Goal: Task Accomplishment & Management: Manage account settings

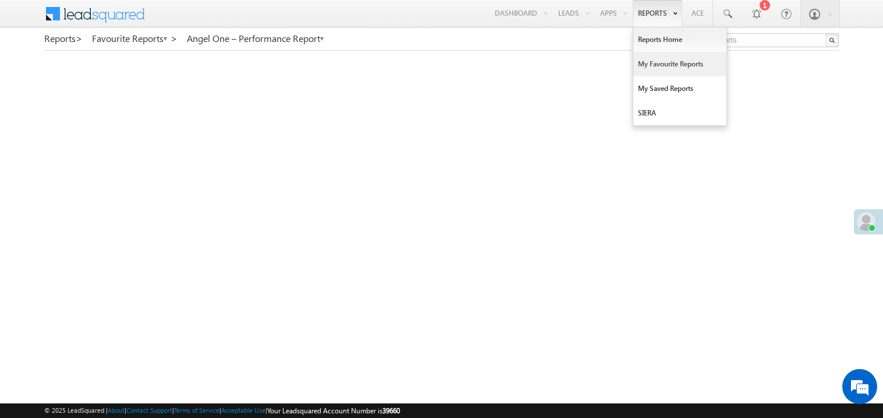
click at [652, 62] on link "My Favourite Reports" at bounding box center [680, 64] width 93 height 24
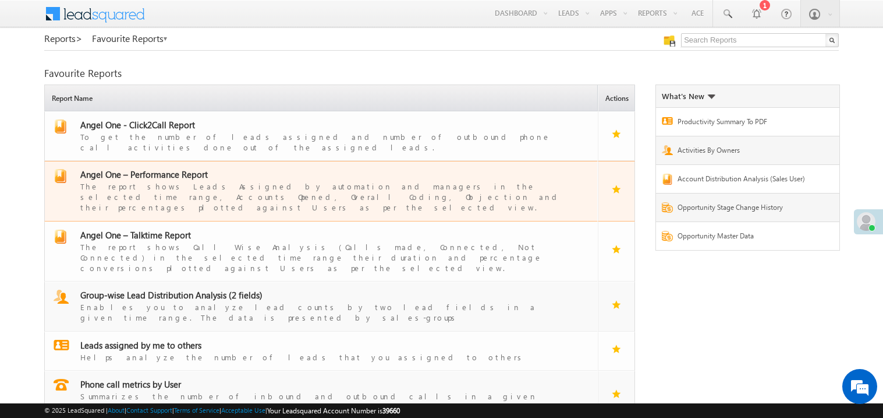
click at [153, 168] on span "Angel One – Performance Report" at bounding box center [144, 174] width 128 height 12
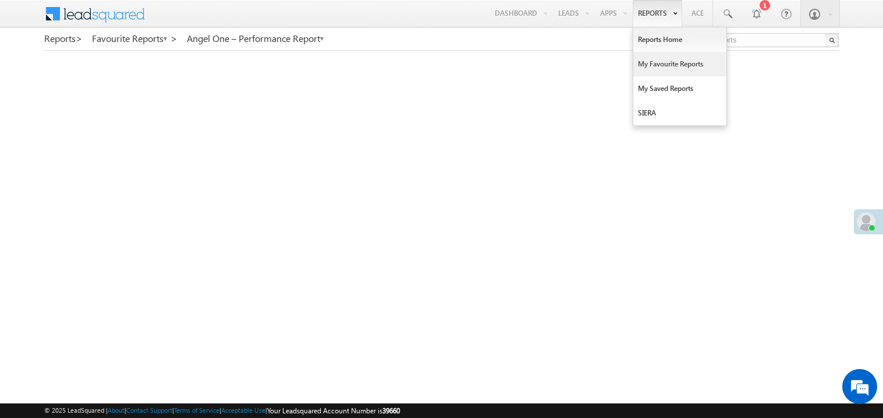
click at [648, 65] on link "My Favourite Reports" at bounding box center [680, 64] width 93 height 24
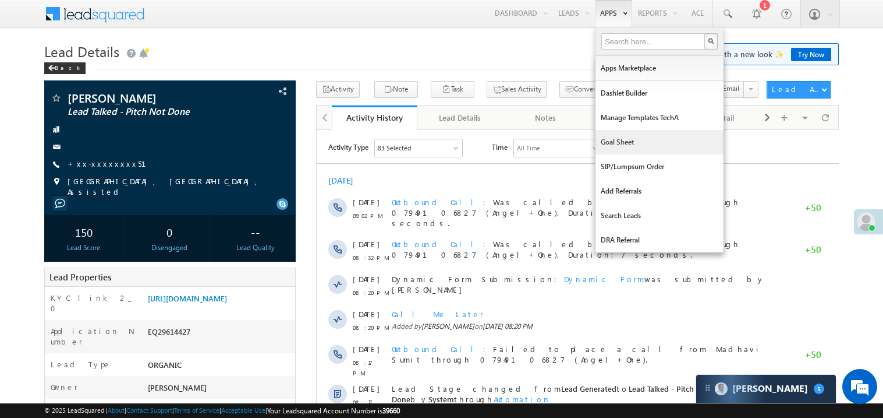
click at [620, 143] on link "Goal Sheet" at bounding box center [660, 142] width 128 height 24
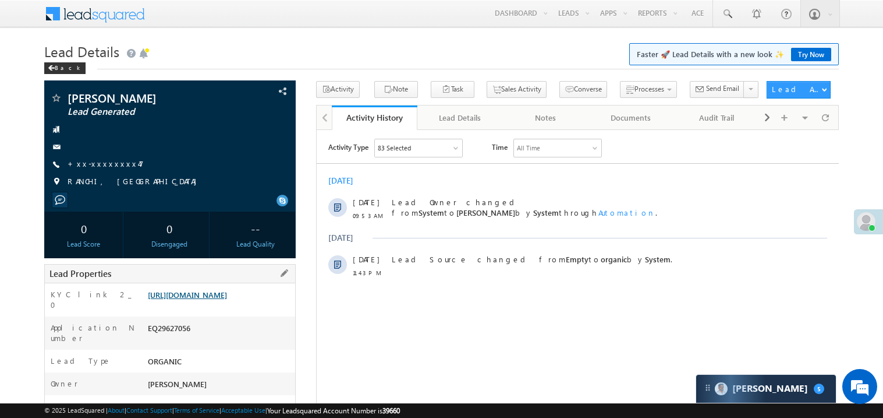
click at [215, 299] on link "[URL][DOMAIN_NAME]" at bounding box center [187, 294] width 79 height 10
click at [101, 160] on link "+xx-xxxxxxxx47" at bounding box center [106, 163] width 76 height 10
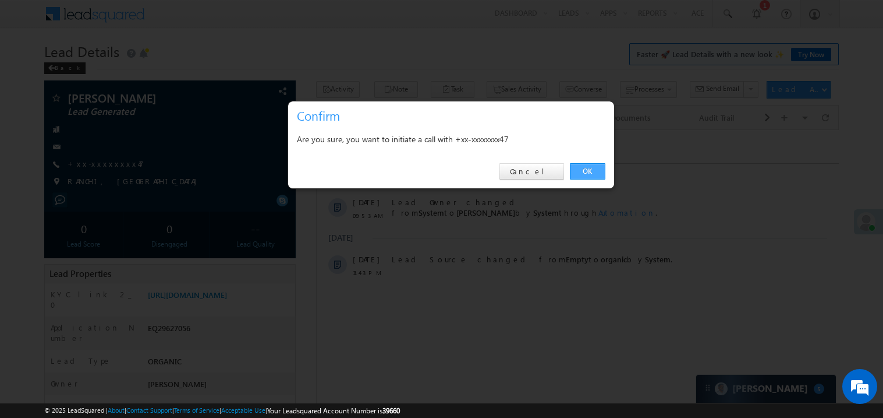
click at [589, 173] on link "OK" at bounding box center [588, 171] width 36 height 16
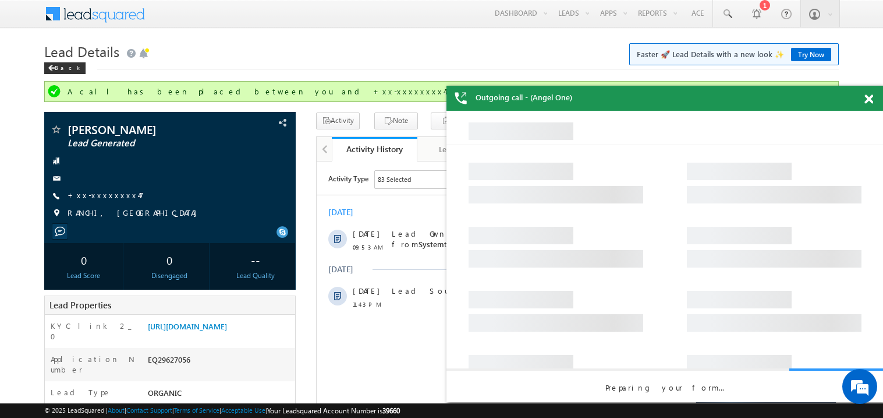
click at [868, 95] on span at bounding box center [869, 99] width 9 height 10
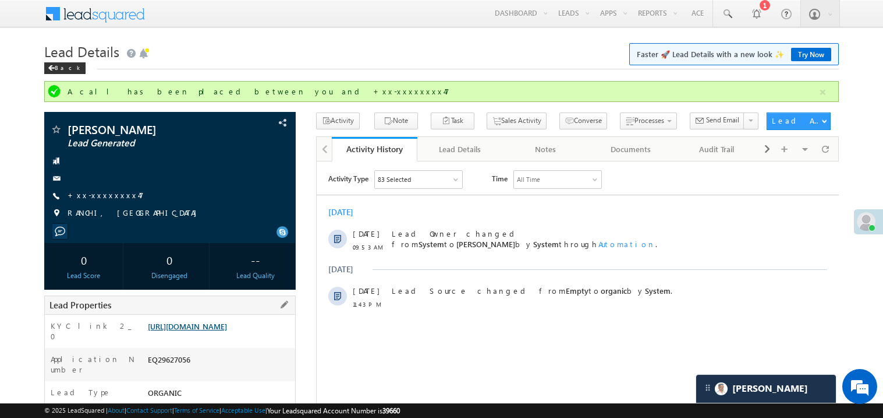
click at [217, 331] on link "https://angelbroking1-pk3em7sa.customui-test.leadsquared.com?leadId=96fd425b-db…" at bounding box center [187, 326] width 79 height 10
click at [205, 331] on link "https://angelbroking1-pk3em7sa.customui-test.leadsquared.com?leadId=96fd425b-db…" at bounding box center [187, 326] width 79 height 10
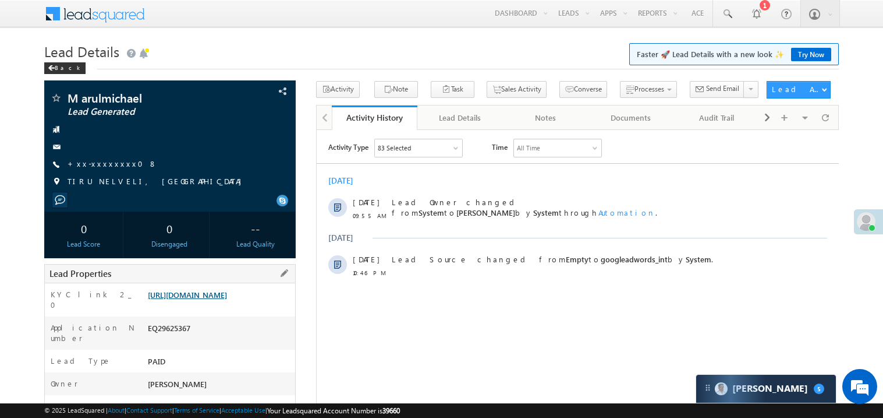
click at [218, 293] on link "https://angelbroking1-pk3em7sa.customui-test.leadsquared.com?leadId=37a13150-47…" at bounding box center [187, 294] width 79 height 10
click at [102, 168] on link "+xx-xxxxxxxx08" at bounding box center [113, 163] width 90 height 10
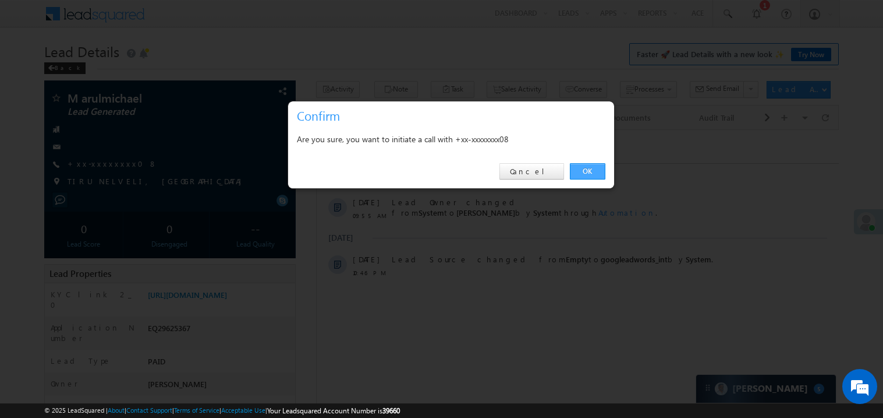
click at [588, 171] on link "OK" at bounding box center [588, 171] width 36 height 16
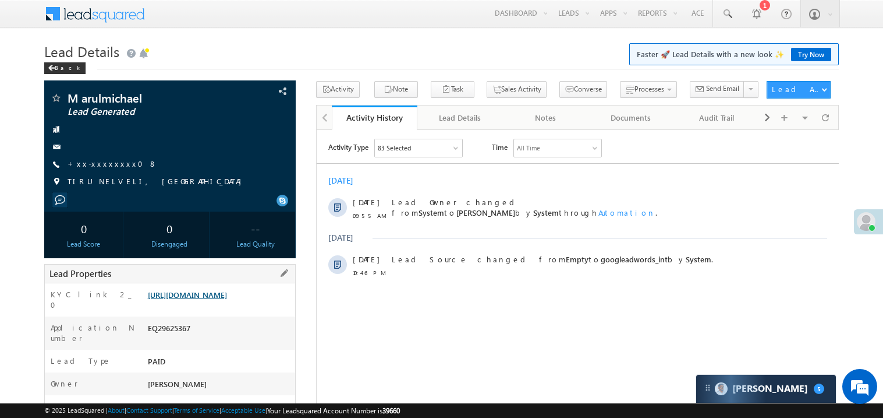
click at [220, 299] on link "https://angelbroking1-pk3em7sa.customui-test.leadsquared.com?leadId=37a13150-47…" at bounding box center [187, 294] width 79 height 10
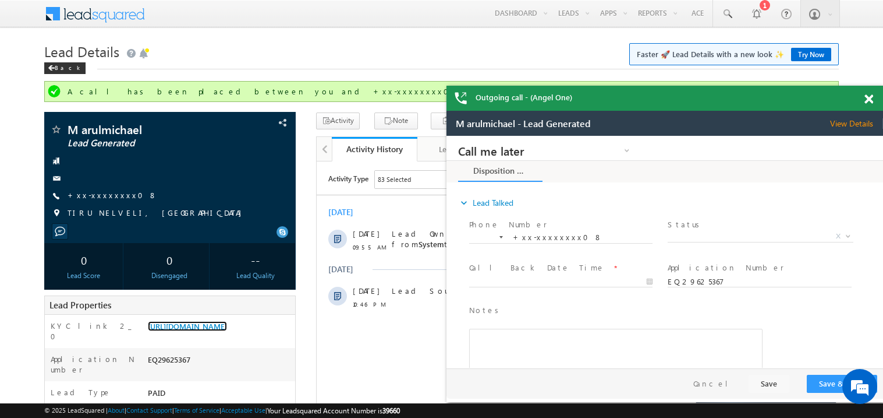
click at [868, 96] on span at bounding box center [869, 99] width 9 height 10
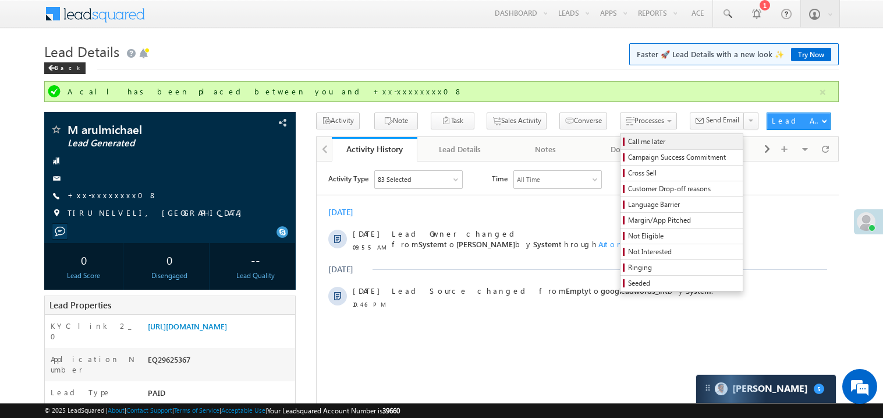
click at [628, 144] on span "Call me later" at bounding box center [683, 141] width 111 height 10
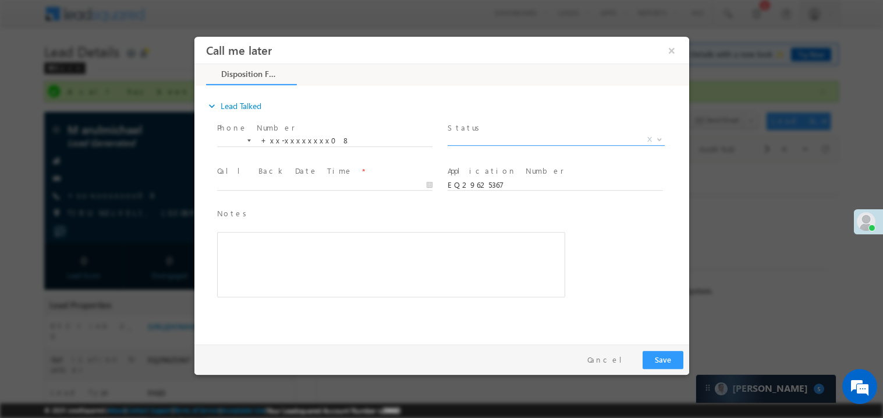
click at [482, 143] on span "X" at bounding box center [555, 139] width 217 height 12
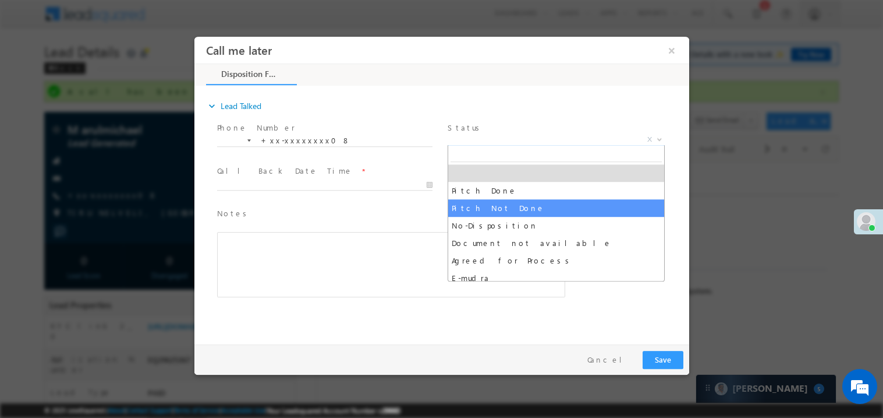
select select "Pitch Not Done"
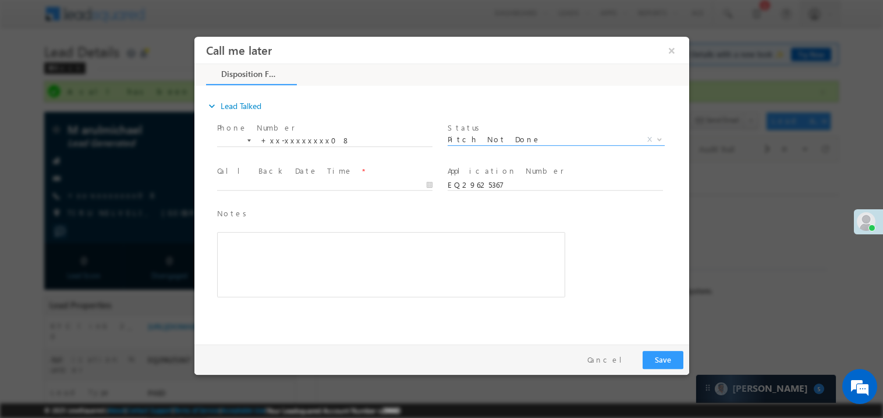
click at [225, 170] on label "Call Back Date Time" at bounding box center [285, 170] width 136 height 11
click at [233, 193] on span at bounding box center [324, 195] width 215 height 13
click at [236, 178] on body "Call me later ×" at bounding box center [441, 187] width 495 height 302
type input "09/27/25 10:18 AM"
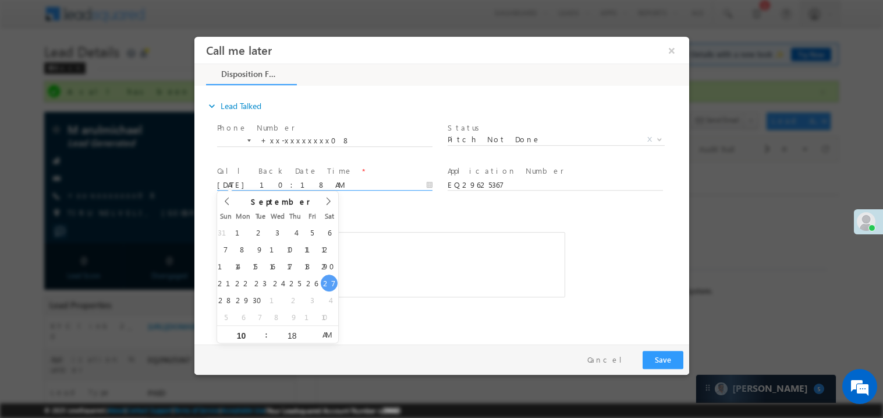
click at [345, 220] on div "Notes * Editor toolbars Basic Styles Bold Italic Underline Paragraph Insert/Rem…" at bounding box center [391, 252] width 348 height 90
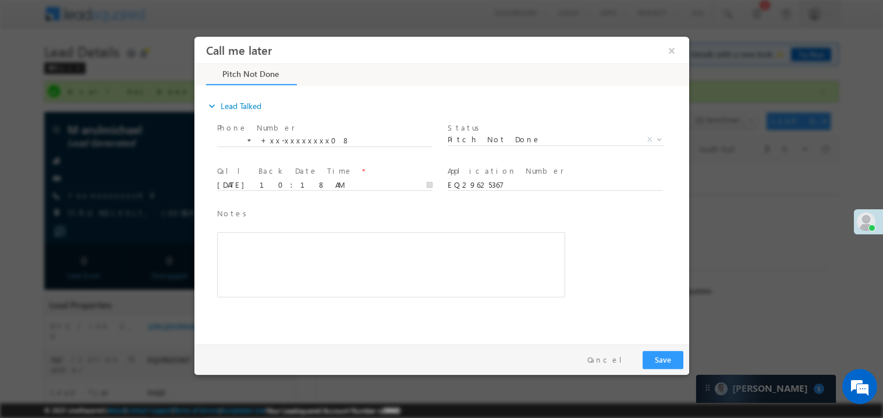
click at [333, 242] on div "Rich Text Editor, 40788eee-0fb2-11ec-a811-0adc8a9d82c2__tab1__section1__Notes__…" at bounding box center [391, 263] width 348 height 65
click at [664, 358] on button "Save" at bounding box center [662, 359] width 41 height 18
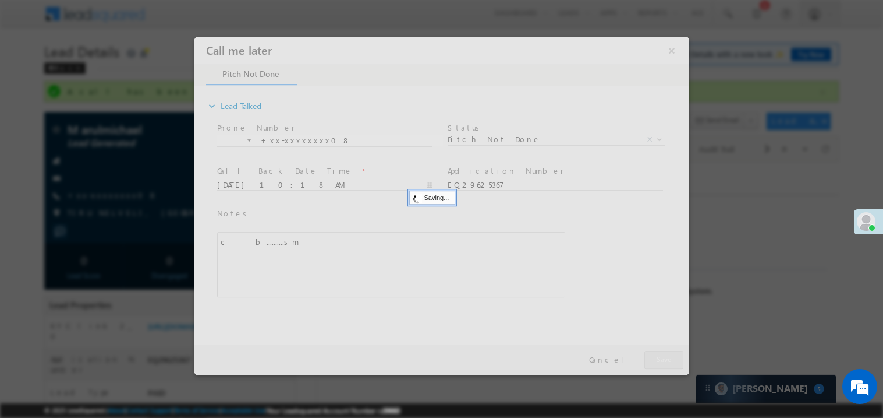
click at [664, 358] on div at bounding box center [441, 205] width 495 height 338
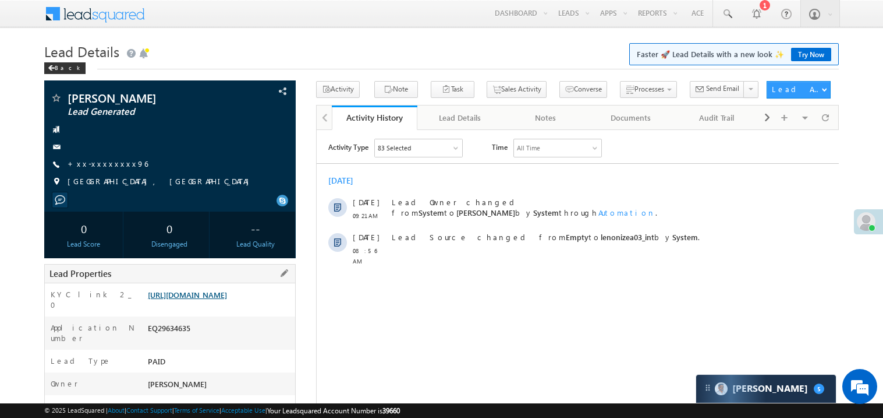
click at [214, 299] on link "https://angelbroking1-pk3em7sa.customui-test.leadsquared.com?leadId=fd4603b7-99…" at bounding box center [187, 294] width 79 height 10
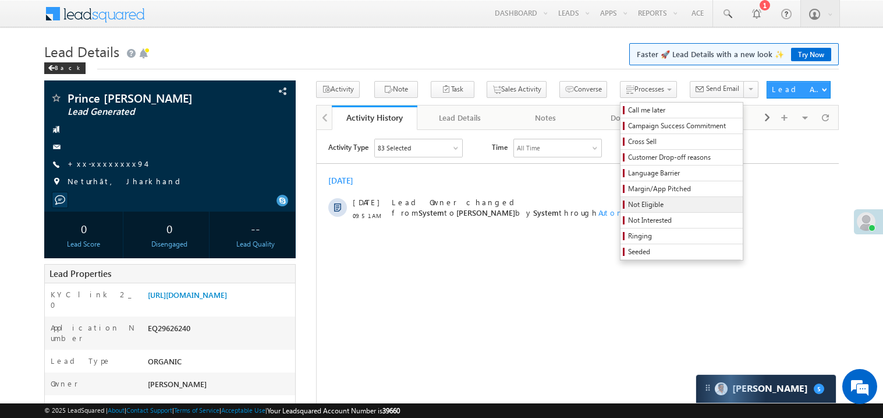
click at [644, 202] on span "Not Eligible" at bounding box center [683, 204] width 111 height 10
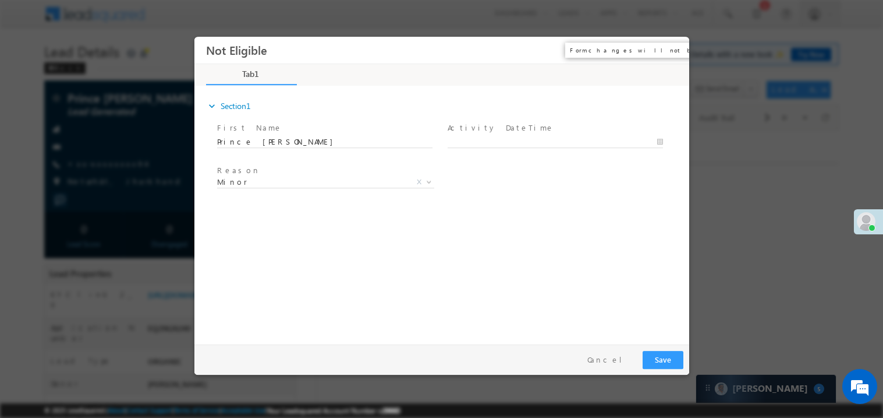
click at [671, 47] on button "×" at bounding box center [671, 50] width 20 height 22
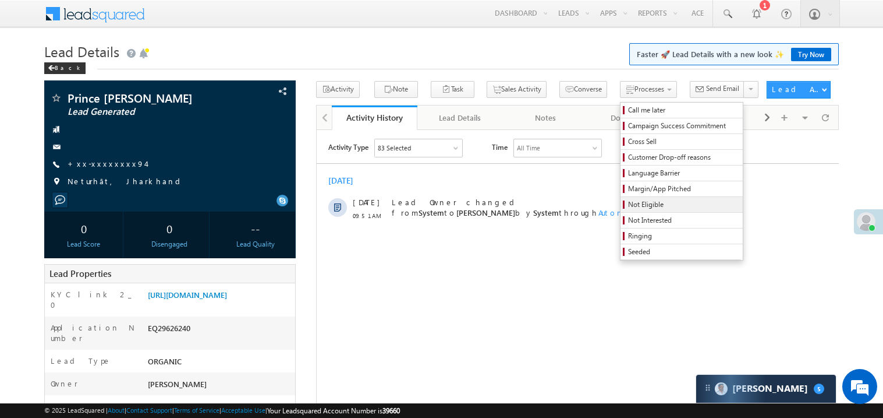
click at [644, 205] on span "Not Eligible" at bounding box center [683, 204] width 111 height 10
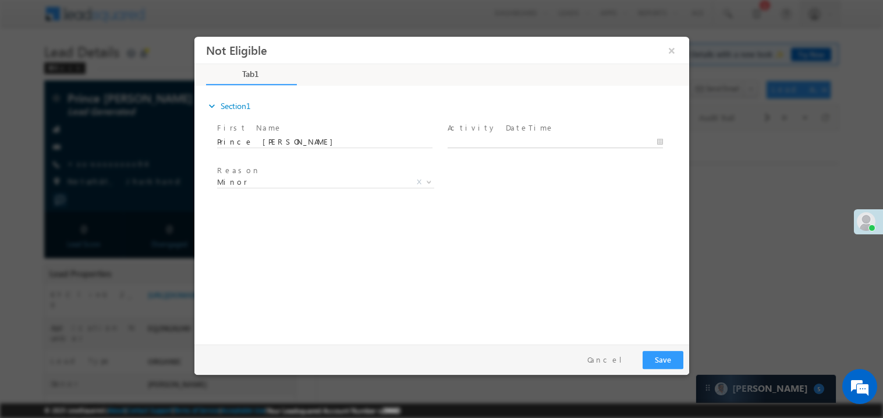
click at [468, 140] on body "Not Eligible ×" at bounding box center [441, 187] width 495 height 302
type input "09/27/25 10:35 AM"
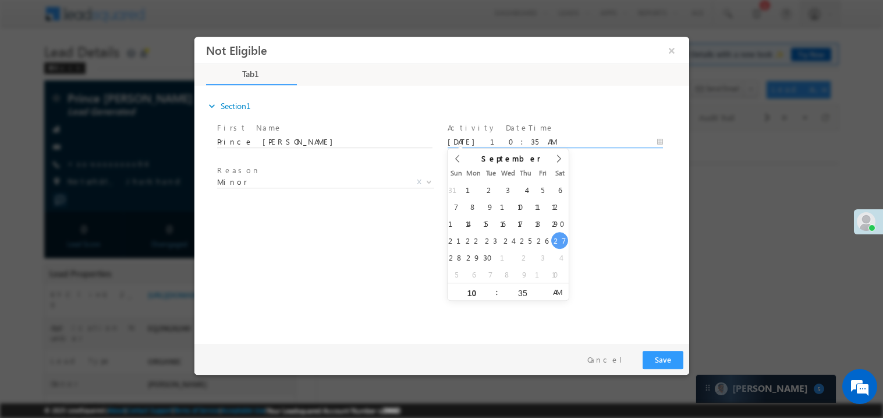
click at [339, 260] on div "expand_more Section1 First Name *" at bounding box center [444, 213] width 489 height 252
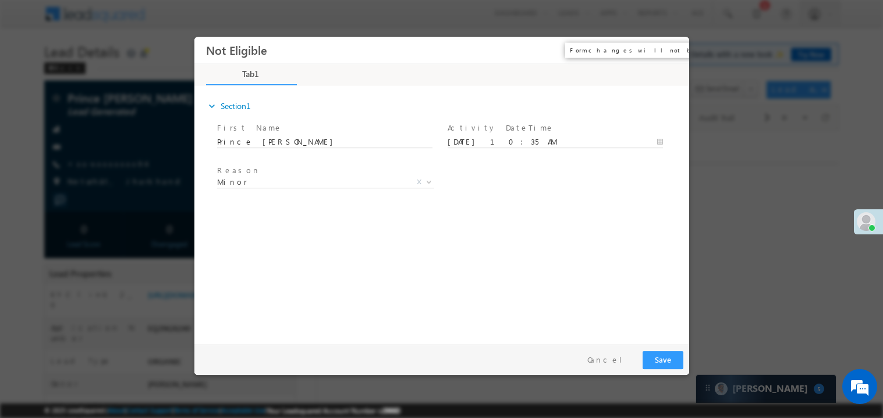
click at [670, 45] on button "×" at bounding box center [671, 50] width 20 height 22
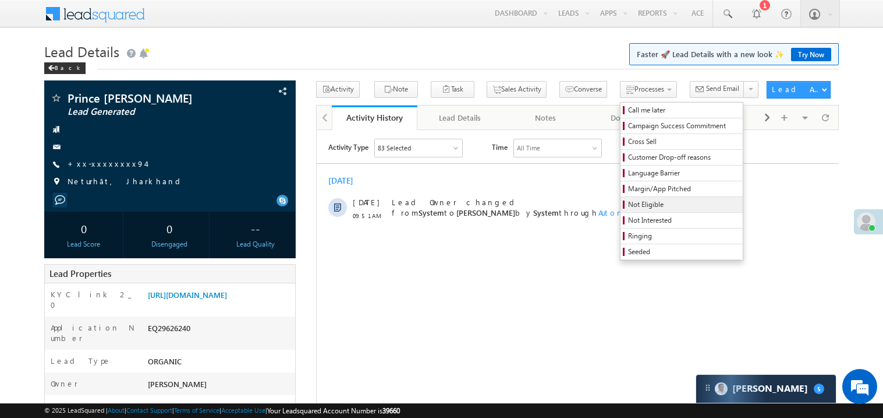
click at [628, 208] on span "Not Eligible" at bounding box center [683, 204] width 111 height 10
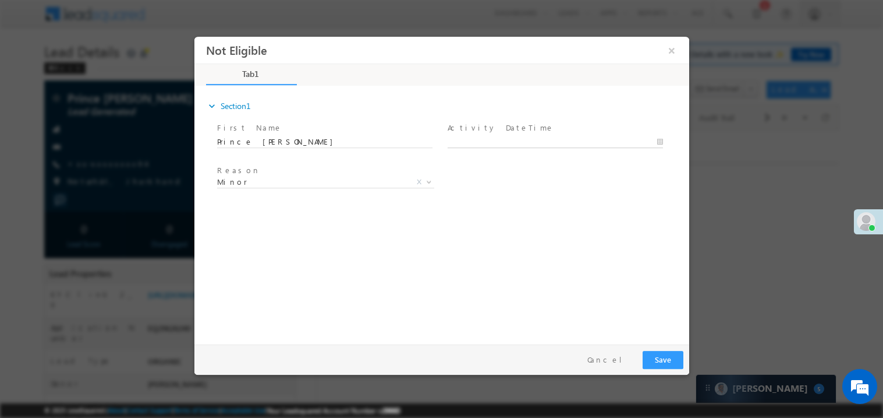
click at [475, 137] on body "Not Eligible ×" at bounding box center [441, 187] width 495 height 302
type input "09/27/25 10:36 AM"
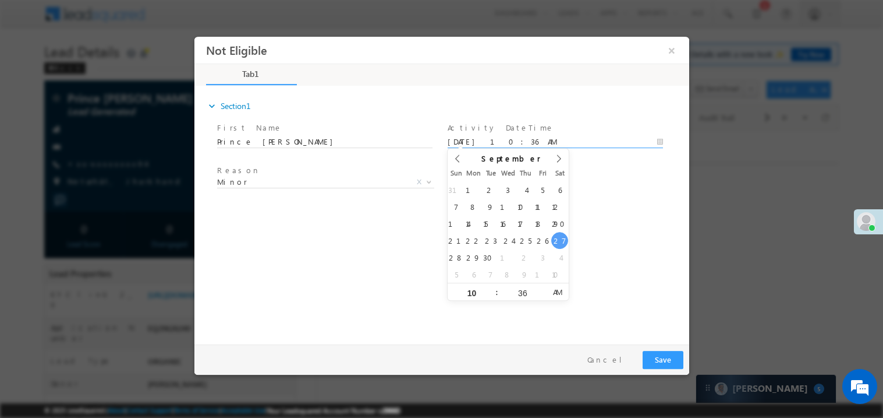
click at [327, 229] on div "expand_more Section1 First Name *" at bounding box center [444, 213] width 489 height 252
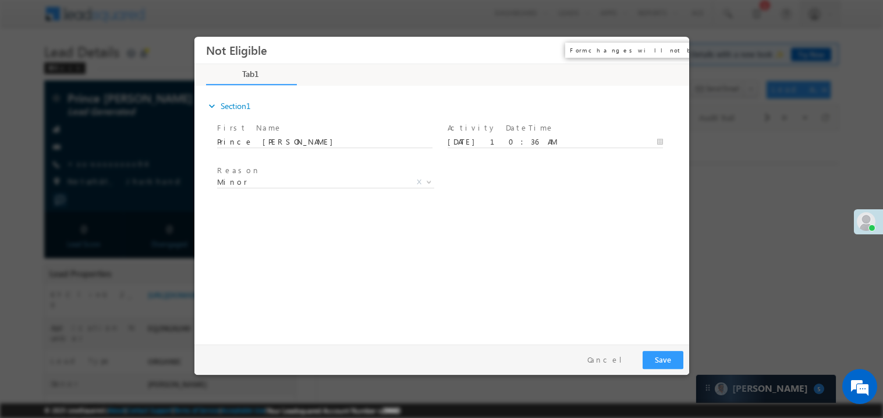
click at [674, 49] on button "×" at bounding box center [671, 50] width 20 height 22
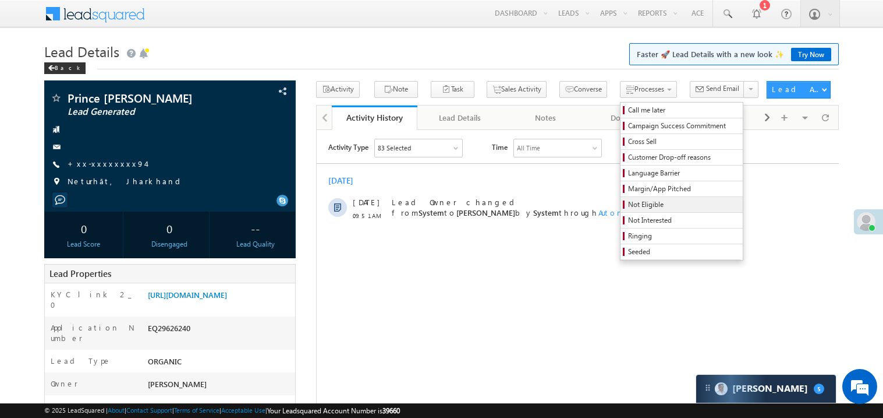
click at [628, 208] on span "Not Eligible" at bounding box center [683, 204] width 111 height 10
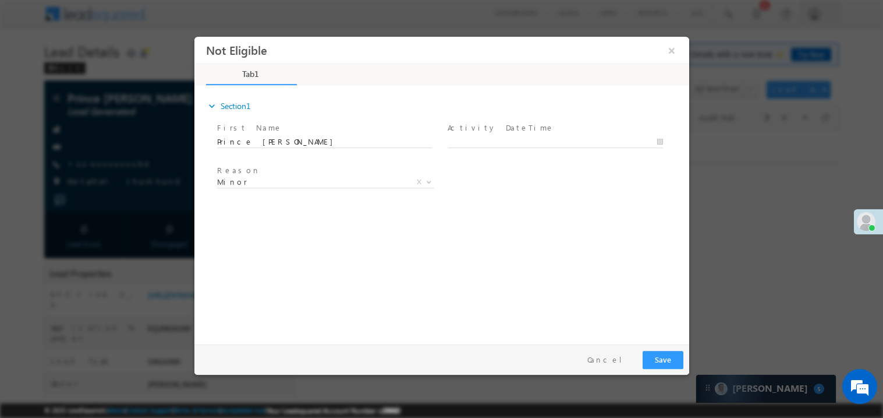
click at [387, 236] on div "expand_more Section1 First Name *" at bounding box center [444, 213] width 489 height 252
click at [470, 139] on body "Not Eligible ×" at bounding box center [441, 187] width 495 height 302
type input "09/27/25 10:37 AM"
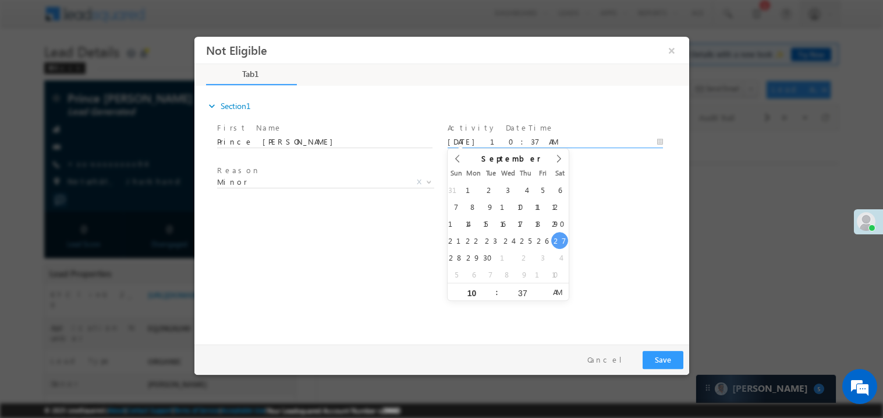
click at [353, 287] on div "expand_more Section1 First Name *" at bounding box center [444, 213] width 489 height 252
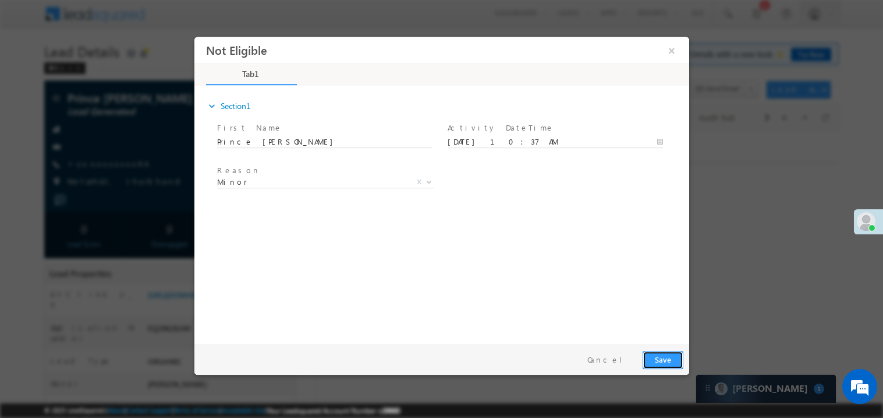
click at [671, 361] on button "Save" at bounding box center [662, 359] width 41 height 18
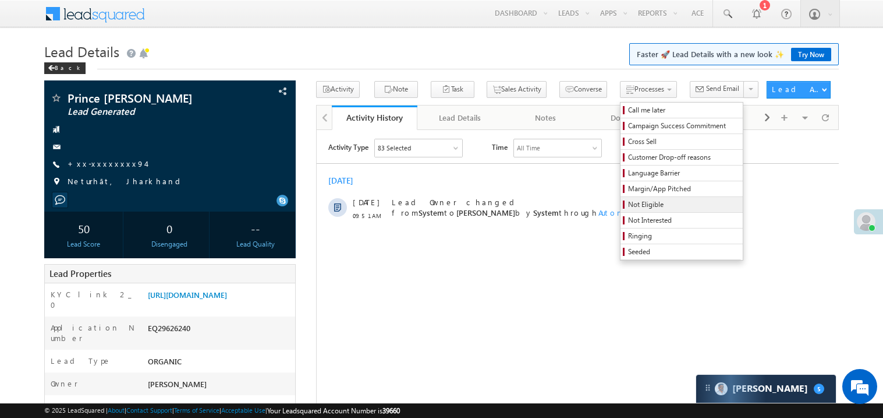
click at [638, 205] on span "Not Eligible" at bounding box center [683, 204] width 111 height 10
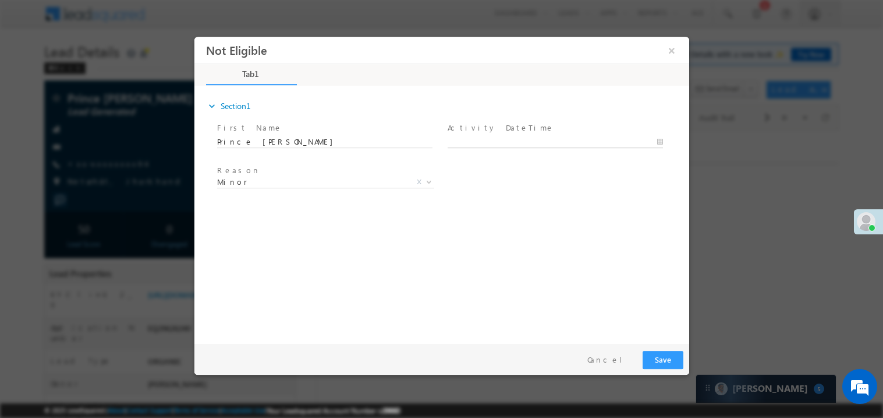
click at [503, 136] on body "Not Eligible ×" at bounding box center [441, 187] width 495 height 302
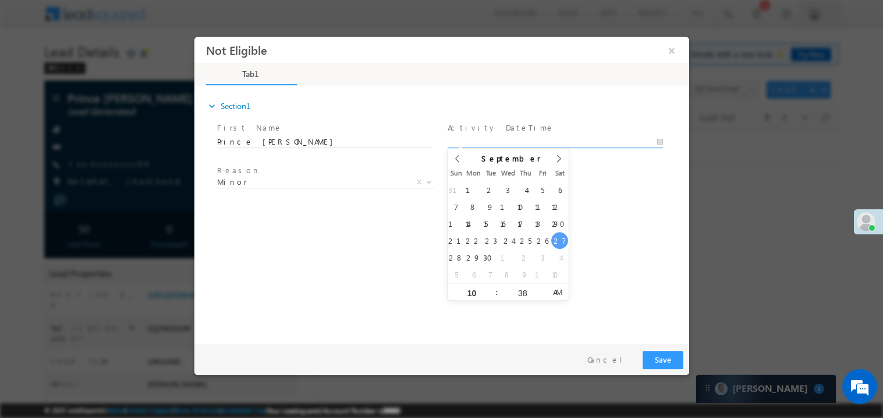
type input "09/27/25 10:38 AM"
click at [378, 285] on div "expand_more Section1 First Name *" at bounding box center [444, 213] width 489 height 252
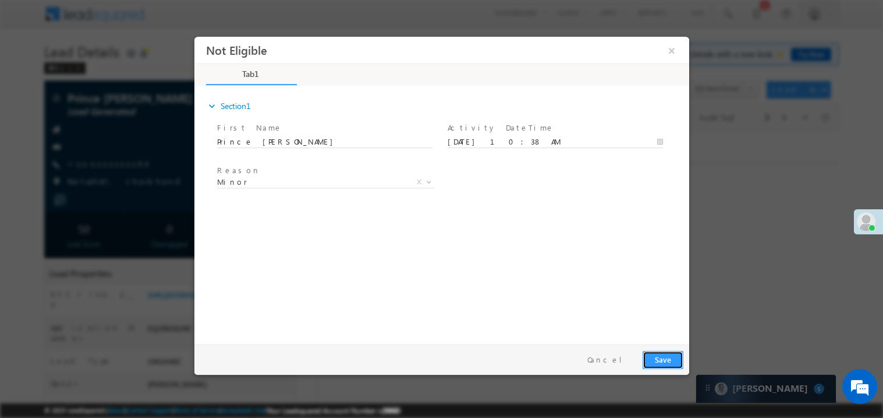
click at [667, 356] on button "Save" at bounding box center [662, 359] width 41 height 18
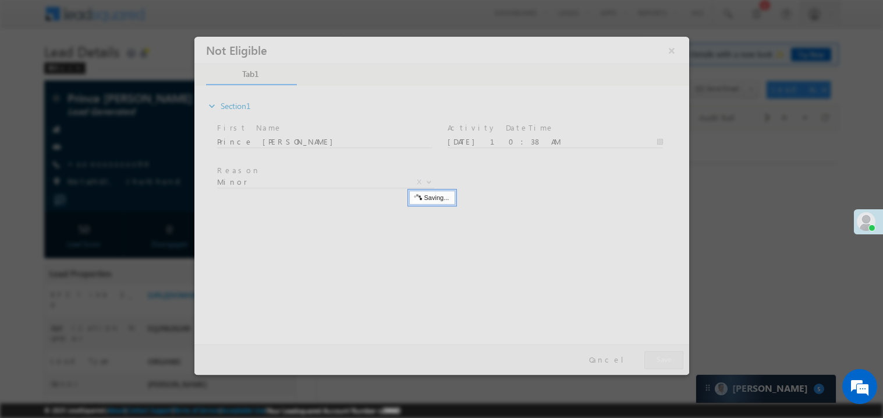
click at [667, 356] on div at bounding box center [441, 205] width 495 height 338
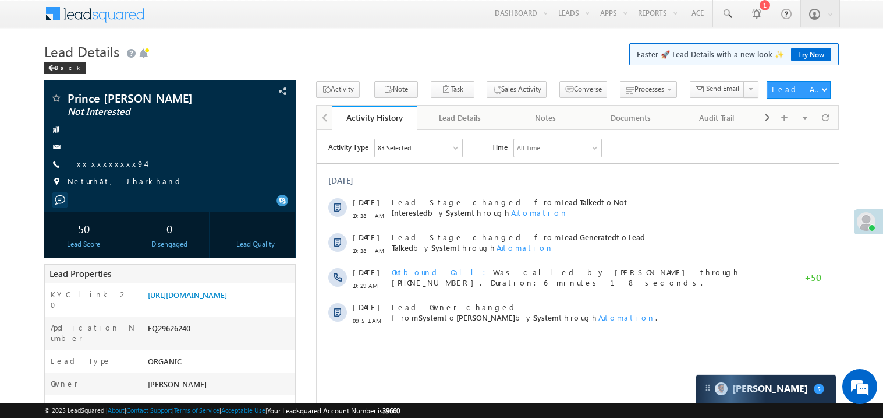
click at [192, 55] on h1 "Lead Details Faster 🚀 Lead Details with a new look ✨ Try Now" at bounding box center [441, 50] width 795 height 23
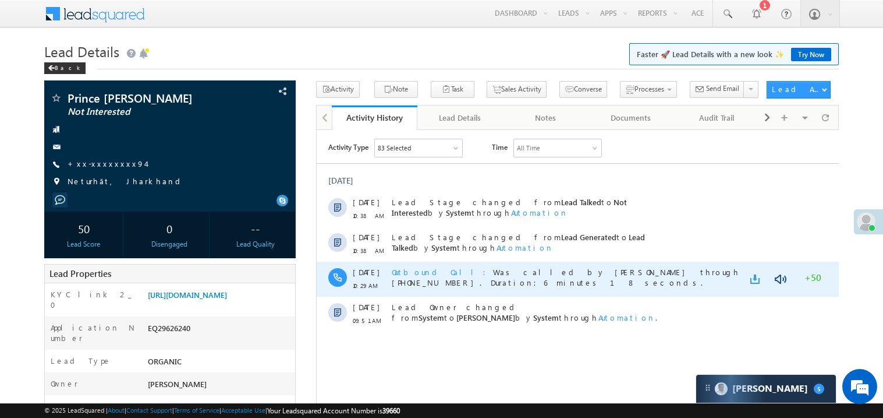
click at [755, 275] on link at bounding box center [757, 279] width 14 height 12
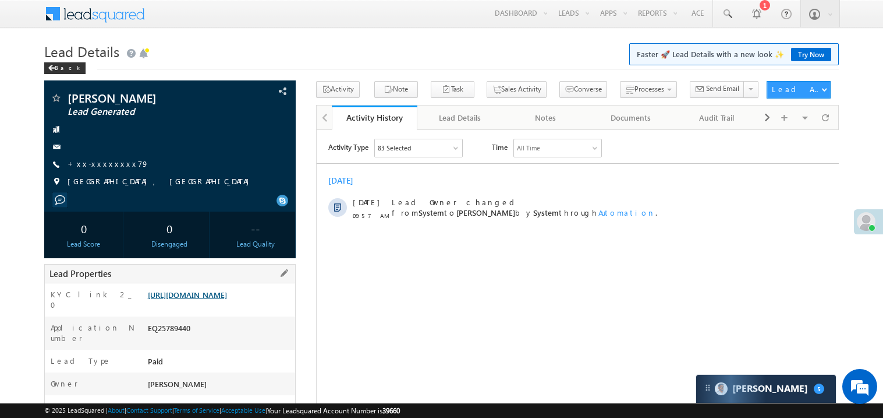
click at [218, 299] on link "[URL][DOMAIN_NAME]" at bounding box center [187, 294] width 79 height 10
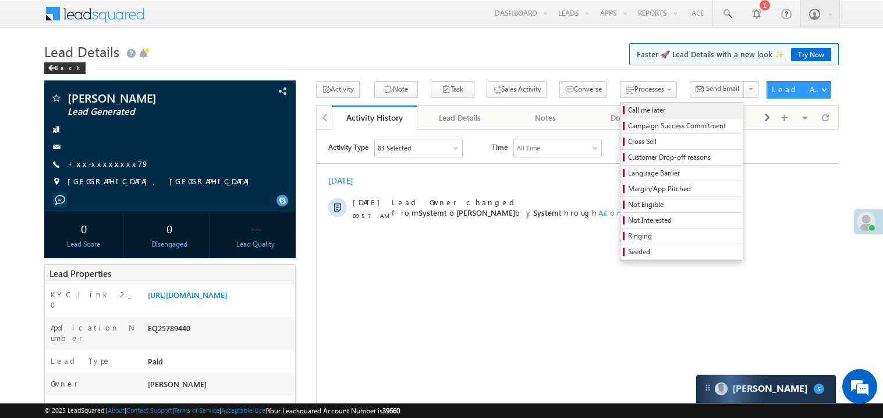
click at [628, 106] on span "Call me later" at bounding box center [683, 110] width 111 height 10
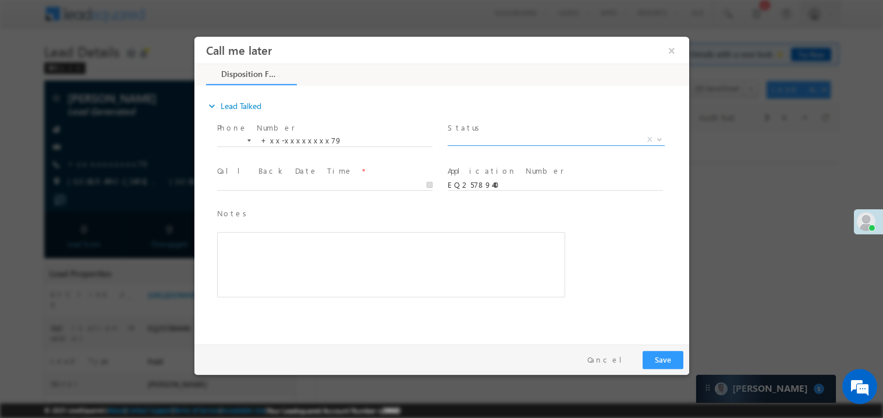
click at [476, 144] on span "X" at bounding box center [555, 142] width 217 height 12
click at [476, 142] on span "X" at bounding box center [555, 139] width 217 height 12
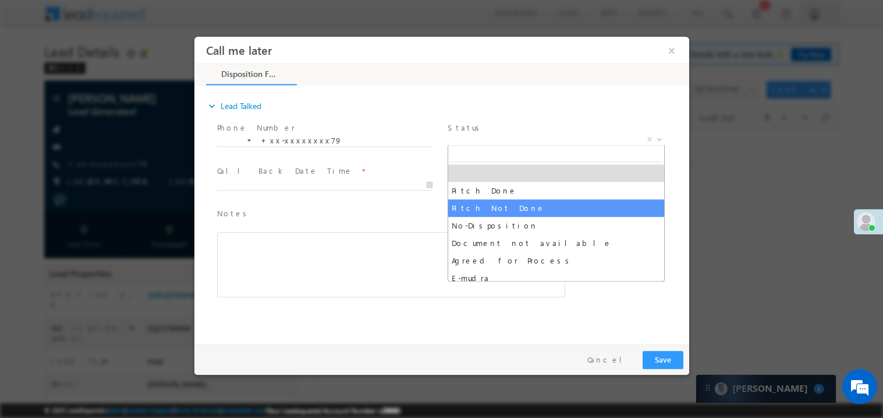
select select "Pitch Not Done"
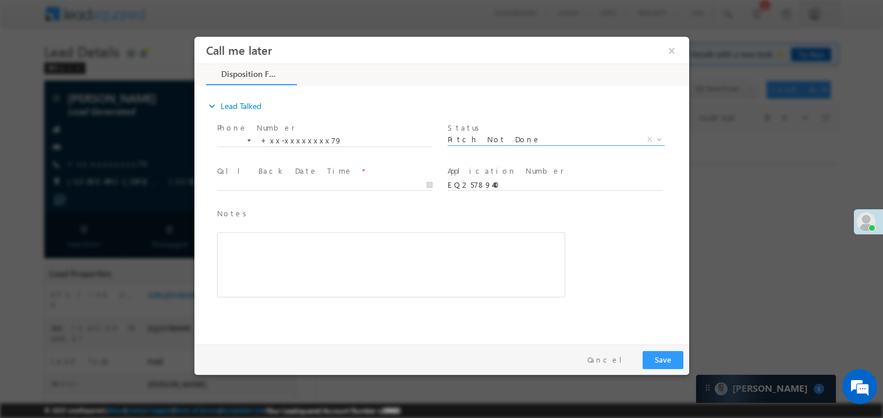
click at [281, 190] on span at bounding box center [324, 195] width 215 height 13
click at [277, 186] on body "Call me later ×" at bounding box center [441, 187] width 495 height 302
type input "09/27/25 10:49 AM"
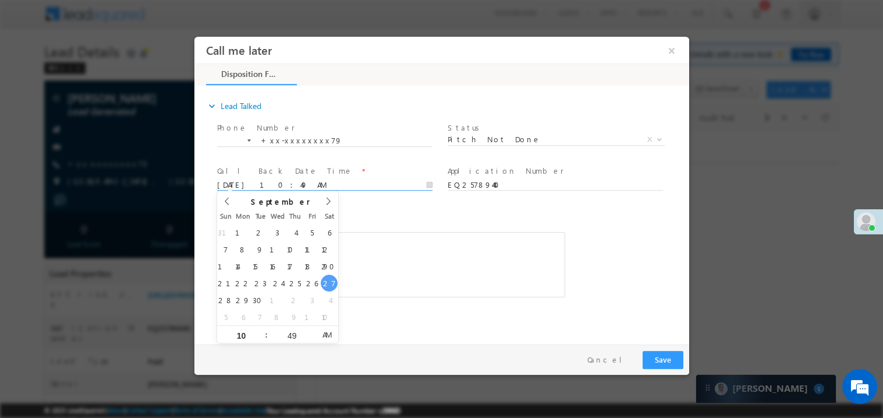
click at [364, 246] on div "Rich Text Editor, 40788eee-0fb2-11ec-a811-0adc8a9d82c2__tab1__section1__Notes__…" at bounding box center [391, 263] width 348 height 65
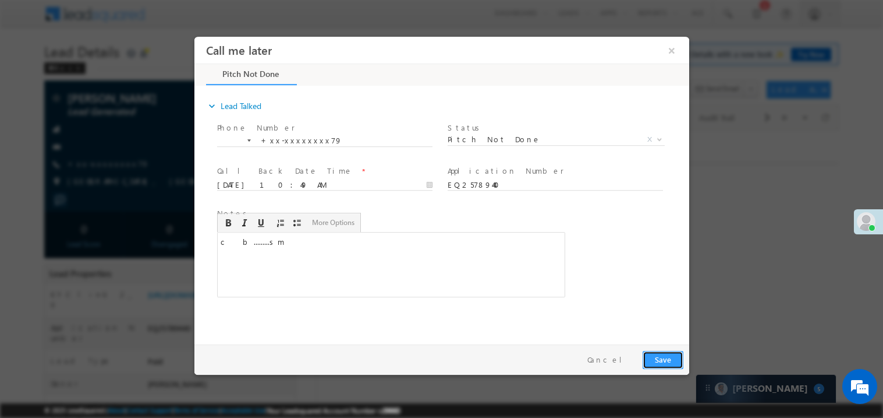
click at [664, 356] on button "Save" at bounding box center [662, 359] width 41 height 18
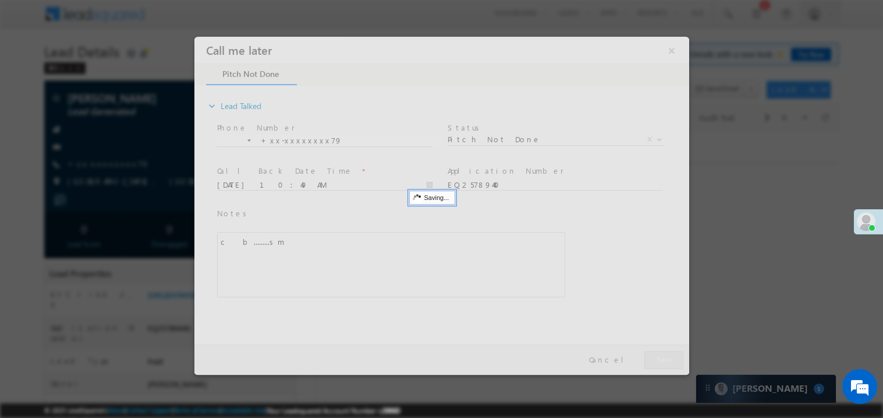
click at [664, 356] on div at bounding box center [441, 205] width 495 height 338
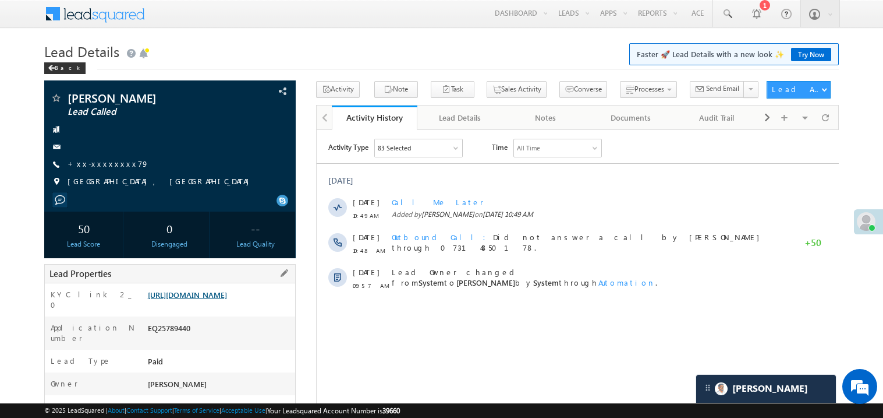
click at [216, 299] on link "[URL][DOMAIN_NAME]" at bounding box center [187, 294] width 79 height 10
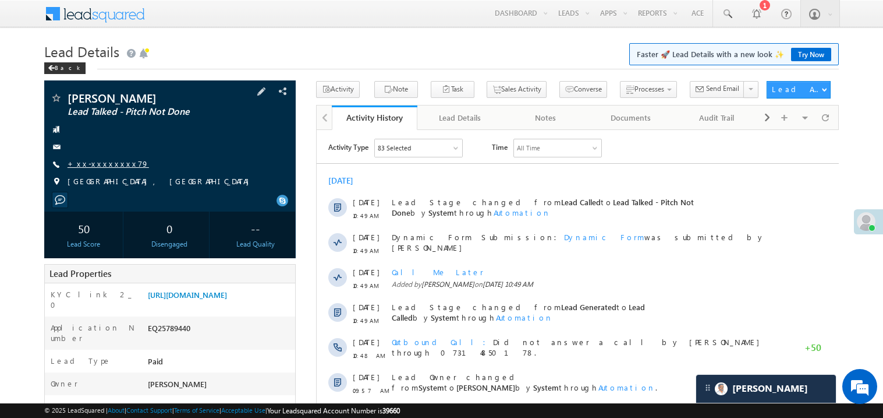
click at [102, 165] on link "+xx-xxxxxxxx79" at bounding box center [109, 163] width 82 height 10
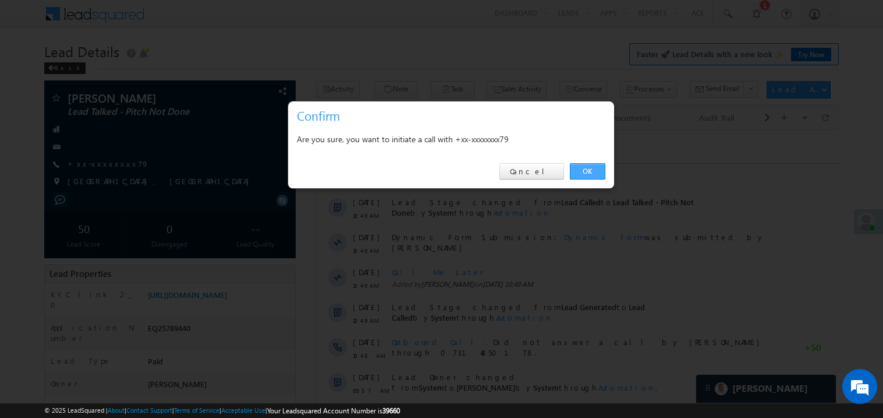
click at [579, 168] on link "OK" at bounding box center [588, 171] width 36 height 16
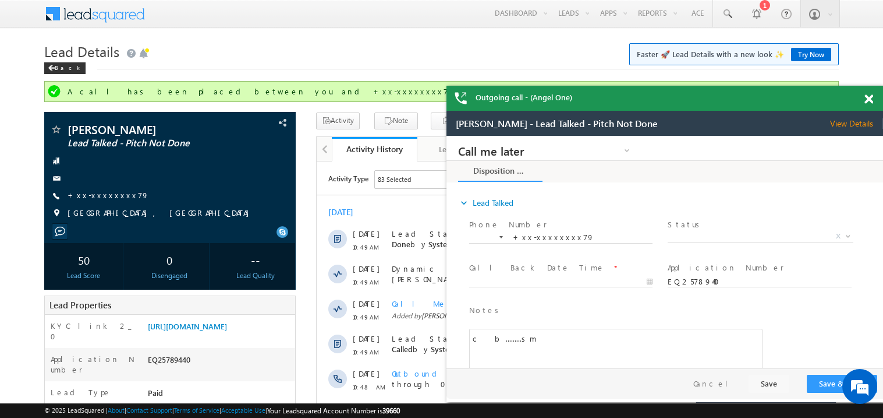
click at [874, 97] on div at bounding box center [876, 97] width 16 height 23
click at [868, 100] on span at bounding box center [869, 99] width 9 height 10
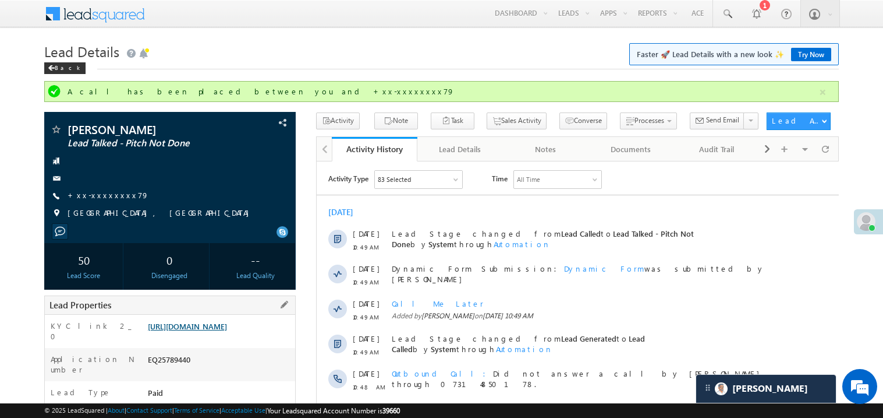
click at [227, 331] on link "[URL][DOMAIN_NAME]" at bounding box center [187, 326] width 79 height 10
click at [214, 331] on link "[URL][DOMAIN_NAME]" at bounding box center [187, 326] width 79 height 10
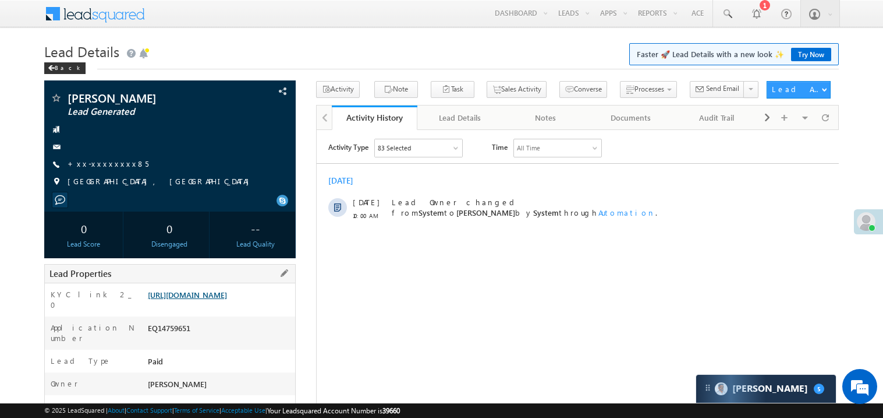
click at [220, 299] on link "https://angelbroking1-pk3em7sa.customui-test.leadsquared.com?leadId=97358c29-8a…" at bounding box center [187, 294] width 79 height 10
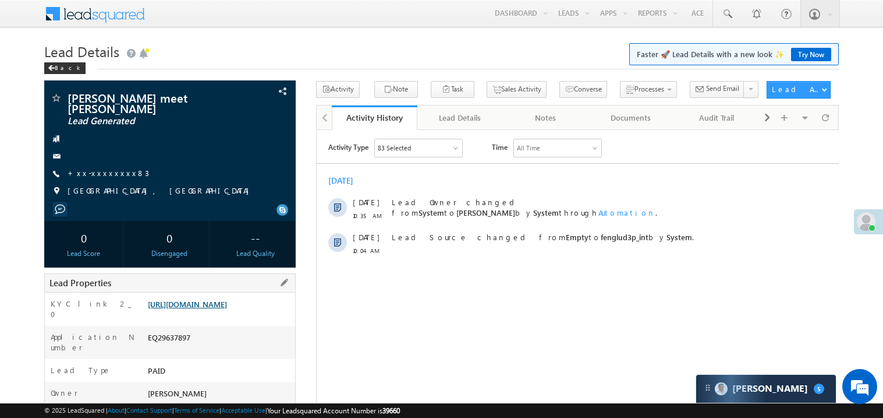
click at [196, 309] on link "[URL][DOMAIN_NAME]" at bounding box center [187, 304] width 79 height 10
click at [111, 168] on link "+xx-xxxxxxxx83" at bounding box center [109, 173] width 82 height 10
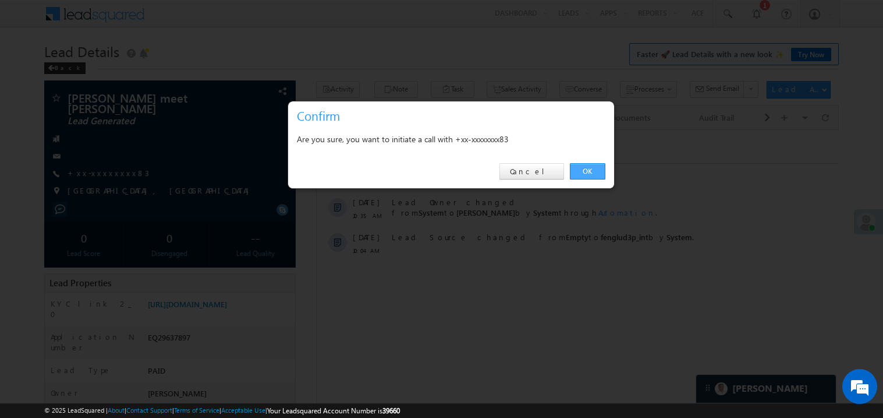
click at [581, 169] on link "OK" at bounding box center [588, 171] width 36 height 16
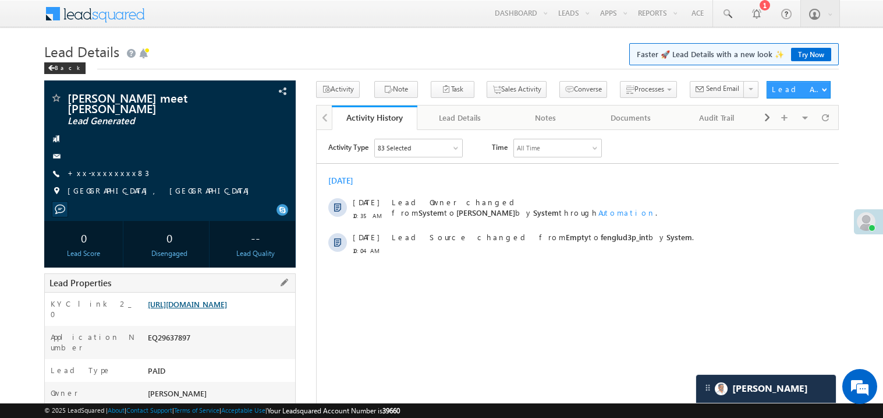
click at [215, 307] on link "https://angelbroking1-pk3em7sa.customui-test.leadsquared.com?leadId=012b679b-72…" at bounding box center [187, 304] width 79 height 10
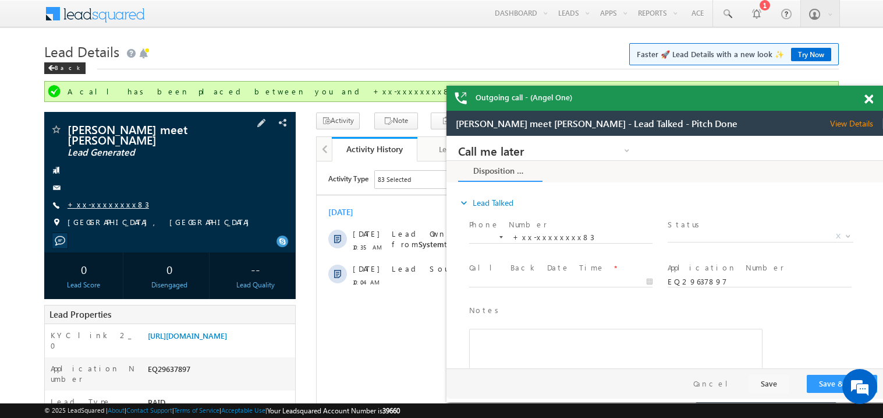
click at [108, 199] on link "+xx-xxxxxxxx83" at bounding box center [109, 204] width 82 height 10
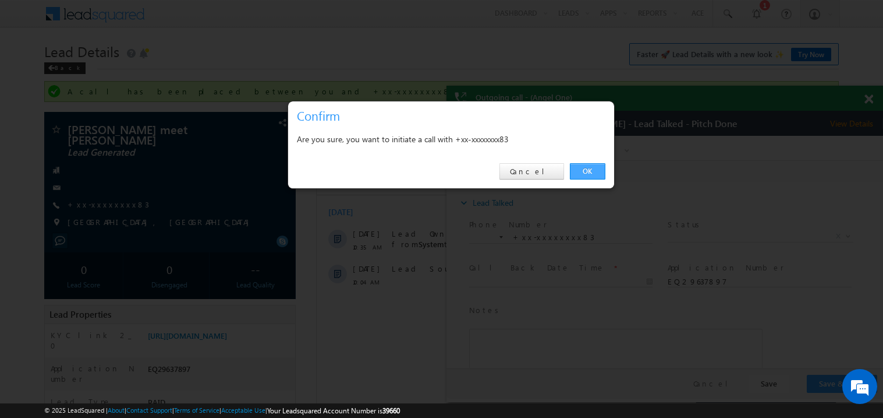
click at [588, 168] on link "OK" at bounding box center [588, 171] width 36 height 16
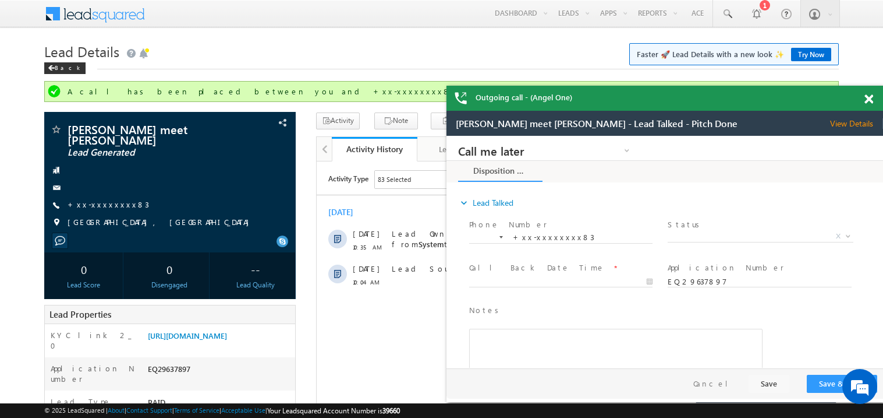
click at [870, 97] on span at bounding box center [869, 99] width 9 height 10
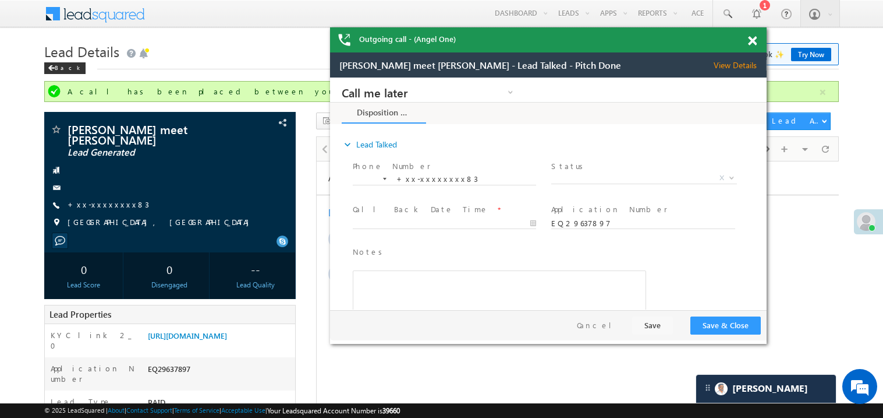
drag, startPoint x: 717, startPoint y: 117, endPoint x: 589, endPoint y: 41, distance: 148.8
click at [589, 41] on div "Outgoing call - (Angel One)" at bounding box center [548, 39] width 437 height 25
click at [753, 38] on span at bounding box center [752, 41] width 9 height 10
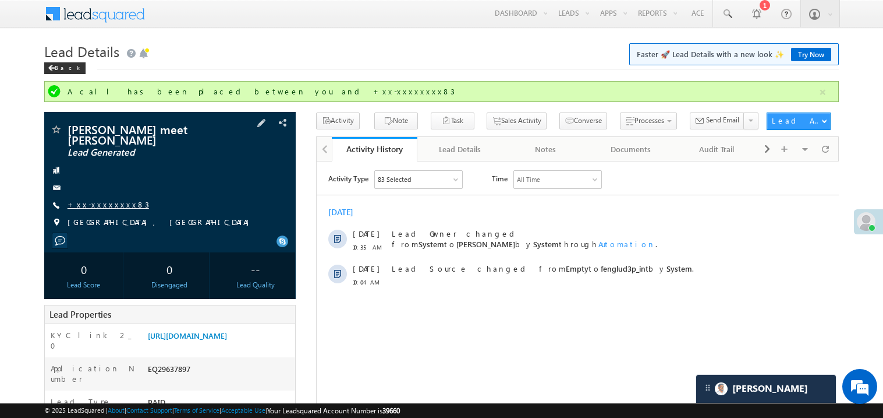
click at [84, 199] on link "+xx-xxxxxxxx83" at bounding box center [109, 204] width 82 height 10
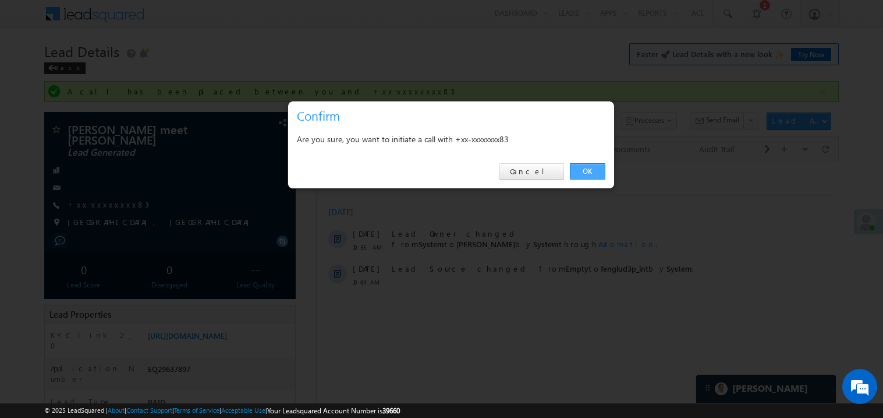
click at [584, 172] on link "OK" at bounding box center [588, 171] width 36 height 16
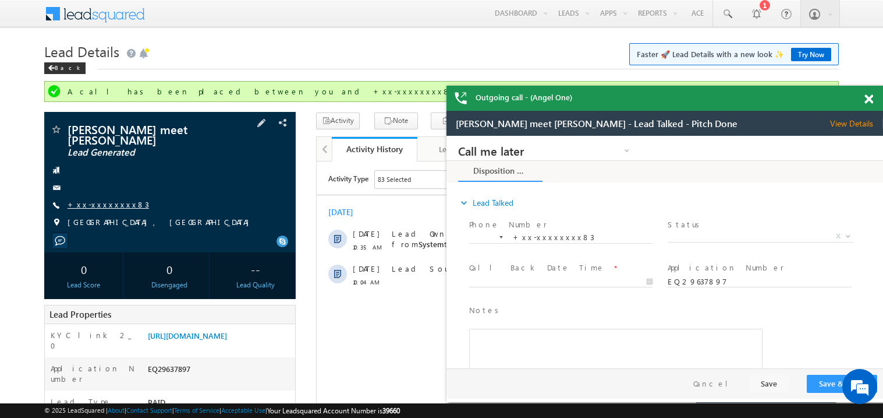
click at [101, 199] on link "+xx-xxxxxxxx83" at bounding box center [109, 204] width 82 height 10
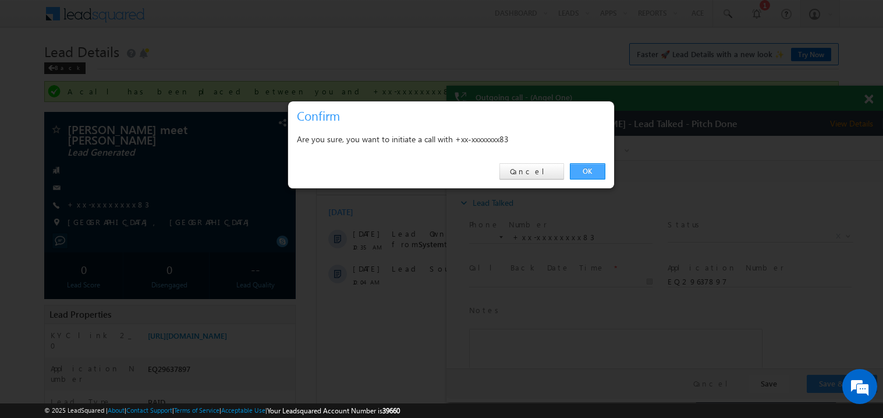
click at [585, 169] on link "OK" at bounding box center [588, 171] width 36 height 16
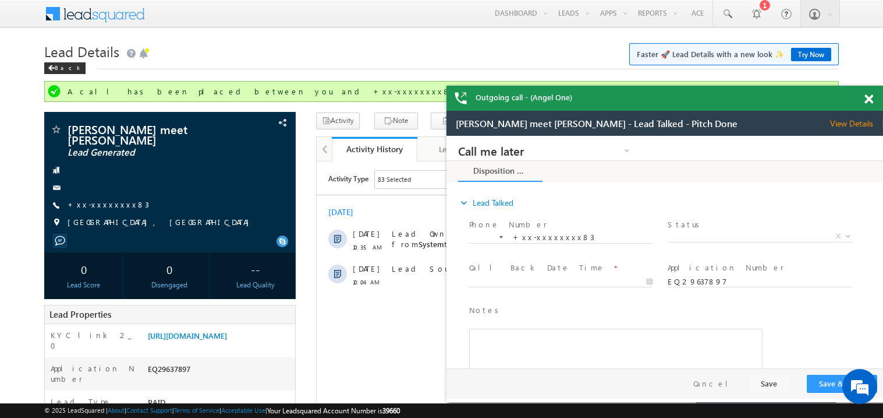
click at [868, 100] on span at bounding box center [869, 99] width 9 height 10
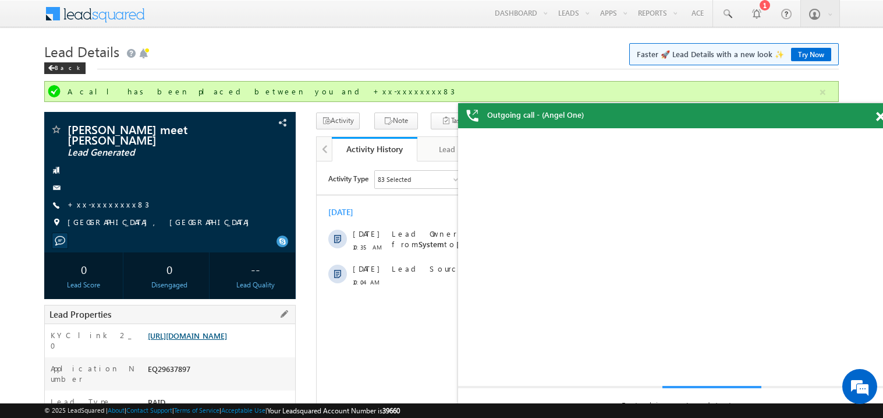
click at [227, 340] on link "https://angelbroking1-pk3em7sa.customui-test.leadsquared.com?leadId=012b679b-72…" at bounding box center [187, 335] width 79 height 10
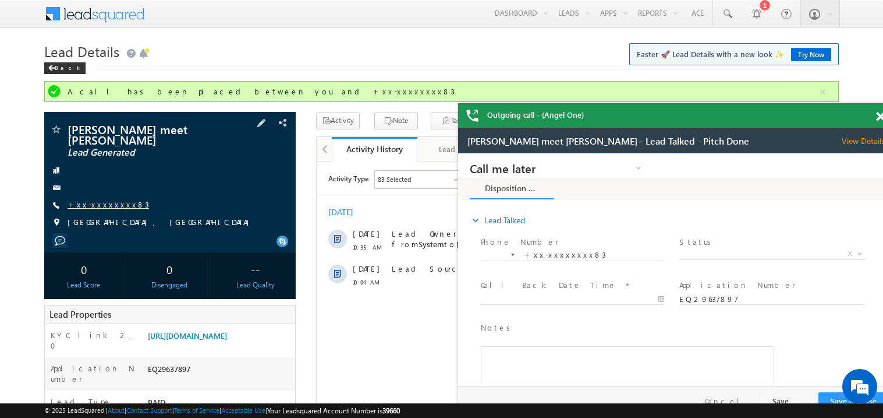
click at [111, 199] on link "+xx-xxxxxxxx83" at bounding box center [109, 204] width 82 height 10
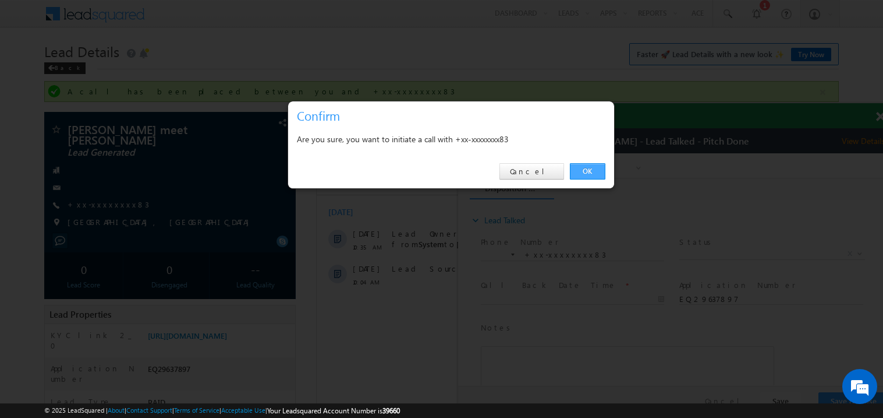
click at [593, 171] on link "OK" at bounding box center [588, 171] width 36 height 16
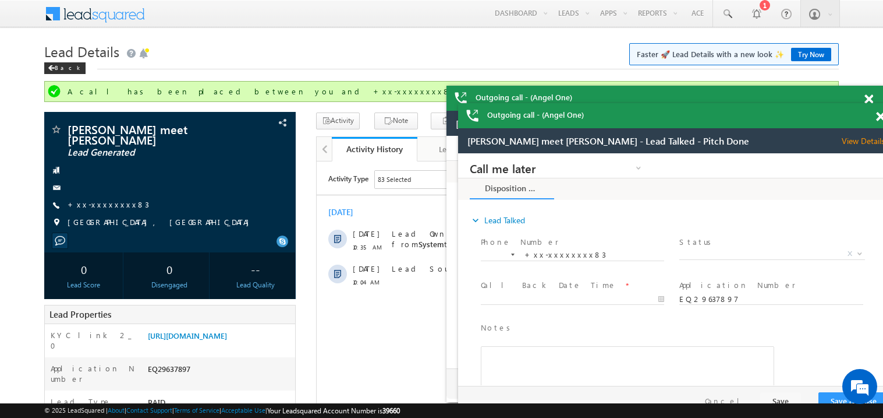
click at [871, 100] on span at bounding box center [869, 99] width 9 height 10
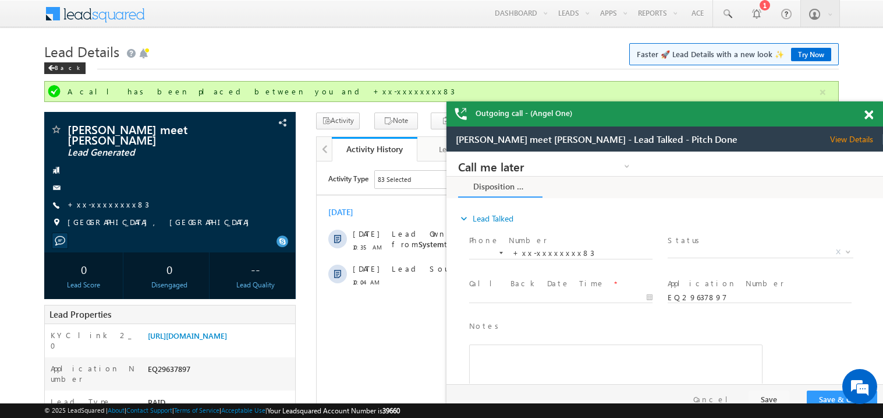
drag, startPoint x: 770, startPoint y: 111, endPoint x: 717, endPoint y: 102, distance: 53.1
click at [717, 102] on div "Outgoing call - (Angel One)" at bounding box center [665, 113] width 437 height 25
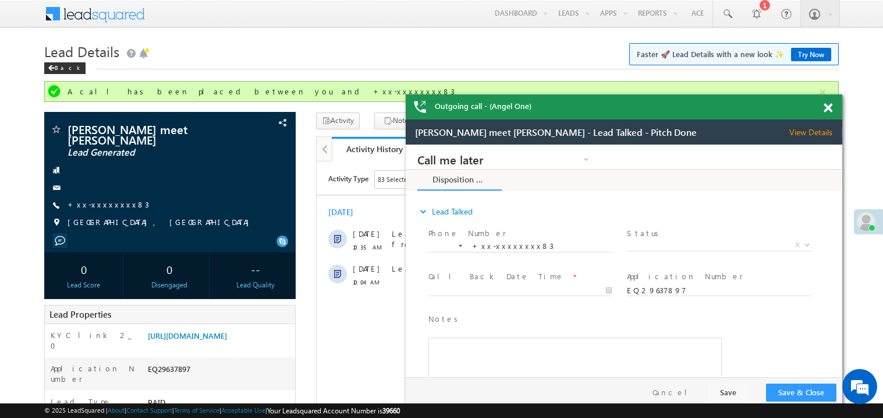
click at [833, 107] on div at bounding box center [835, 105] width 16 height 23
click at [830, 108] on span at bounding box center [828, 108] width 9 height 10
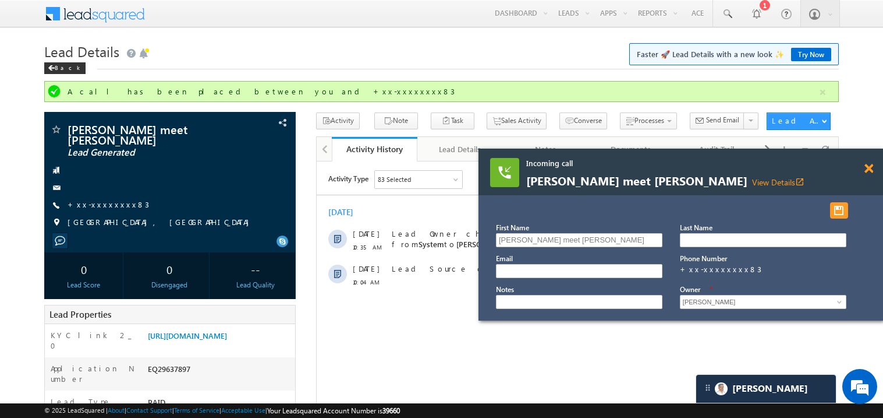
click at [869, 169] on span at bounding box center [869, 169] width 9 height 10
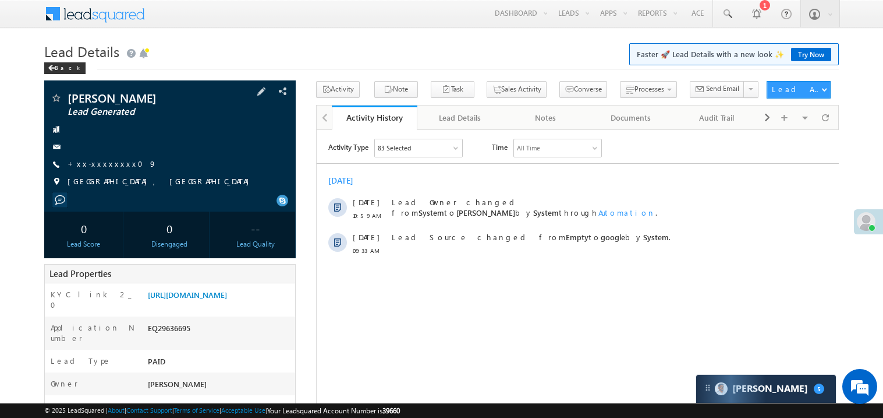
click at [185, 201] on div at bounding box center [170, 199] width 240 height 11
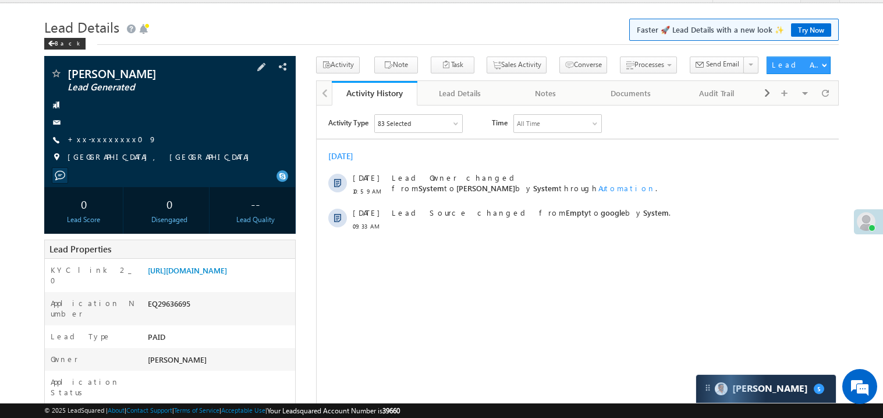
scroll to position [23, 0]
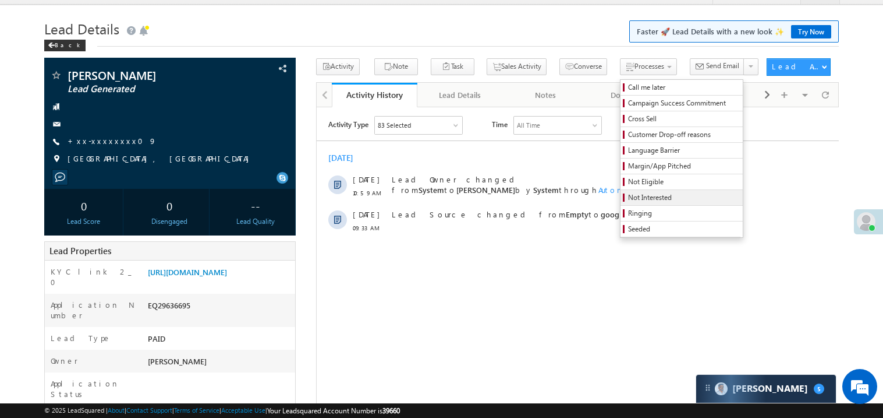
click at [628, 197] on span "Not Interested" at bounding box center [683, 197] width 111 height 10
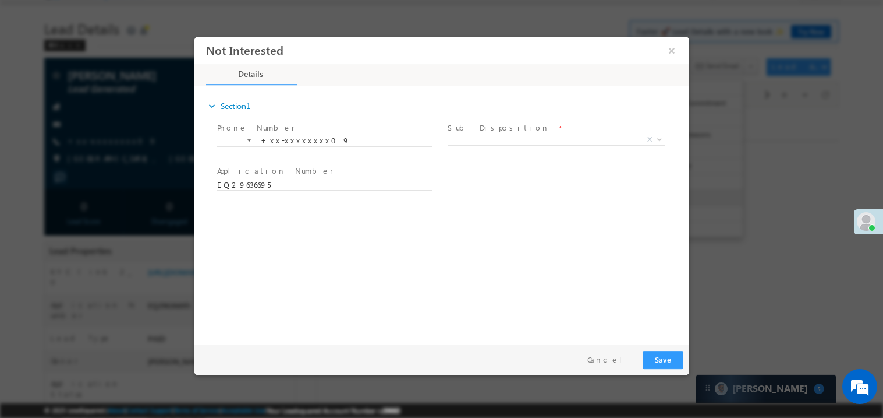
scroll to position [0, 0]
click at [498, 137] on span "X" at bounding box center [555, 139] width 217 height 12
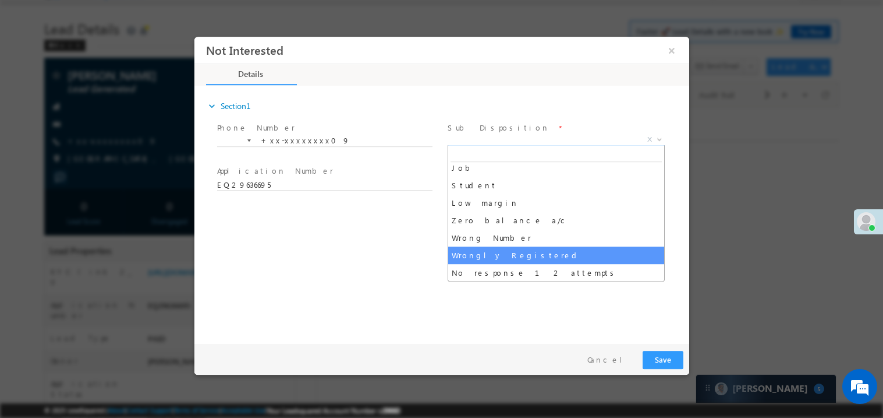
select select "Wrongly Registered"
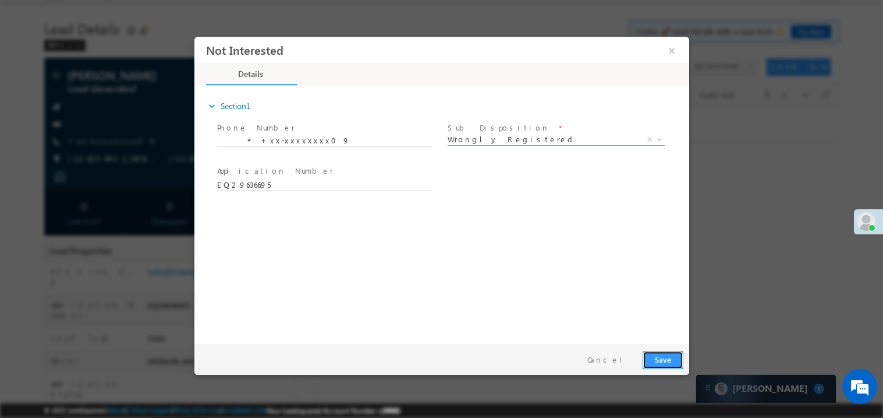
click at [660, 359] on button "Save" at bounding box center [662, 359] width 41 height 18
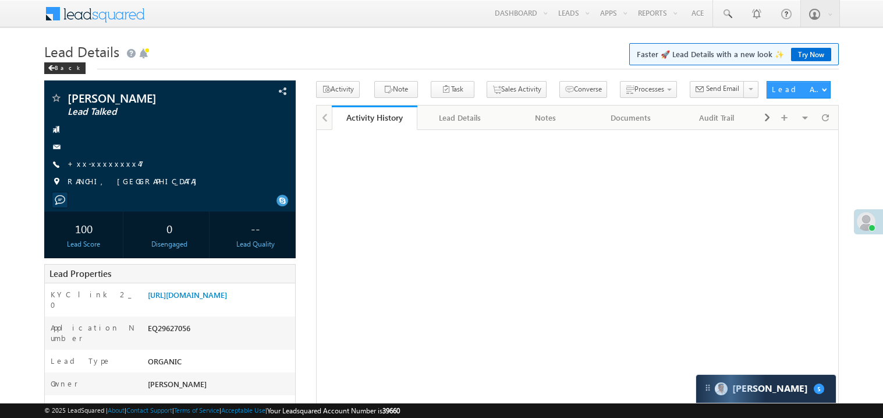
click at [103, 161] on link "+xx-xxxxxxxx47" at bounding box center [106, 163] width 76 height 10
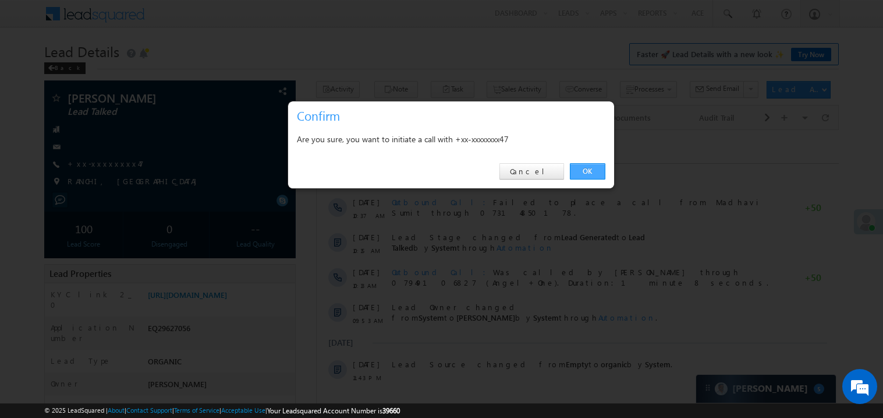
click at [584, 169] on link "OK" at bounding box center [588, 171] width 36 height 16
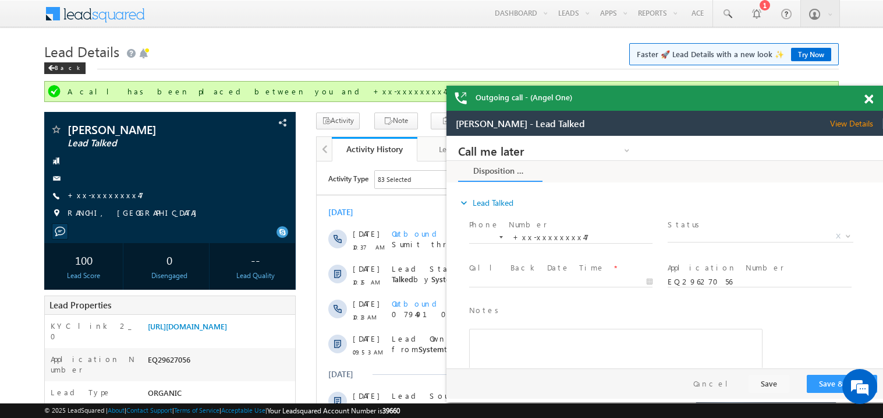
click at [869, 98] on span at bounding box center [869, 99] width 9 height 10
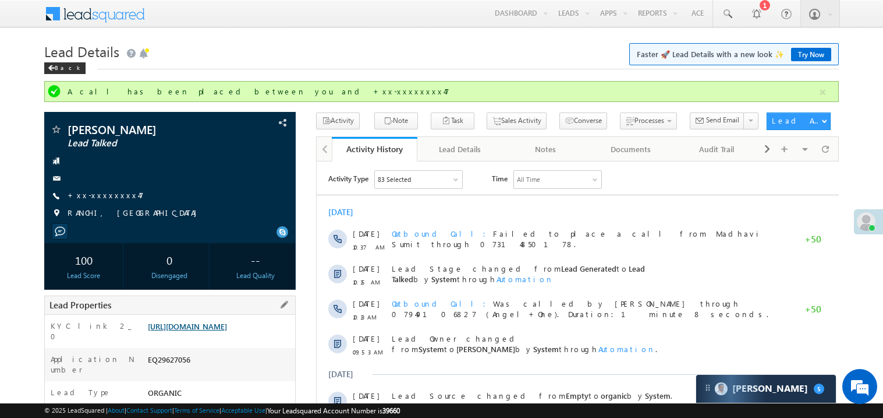
click at [225, 331] on link "[URL][DOMAIN_NAME]" at bounding box center [187, 326] width 79 height 10
click at [227, 331] on link "[URL][DOMAIN_NAME]" at bounding box center [187, 326] width 79 height 10
click at [106, 196] on link "+xx-xxxxxxxx47" at bounding box center [106, 195] width 76 height 10
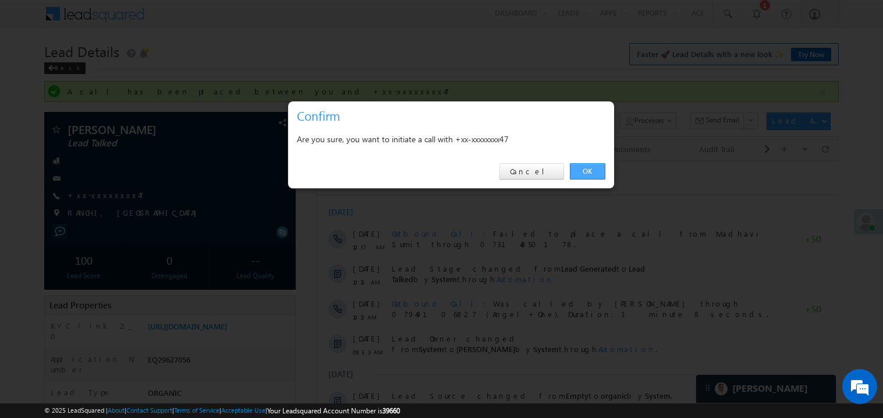
click at [586, 171] on link "OK" at bounding box center [588, 171] width 36 height 16
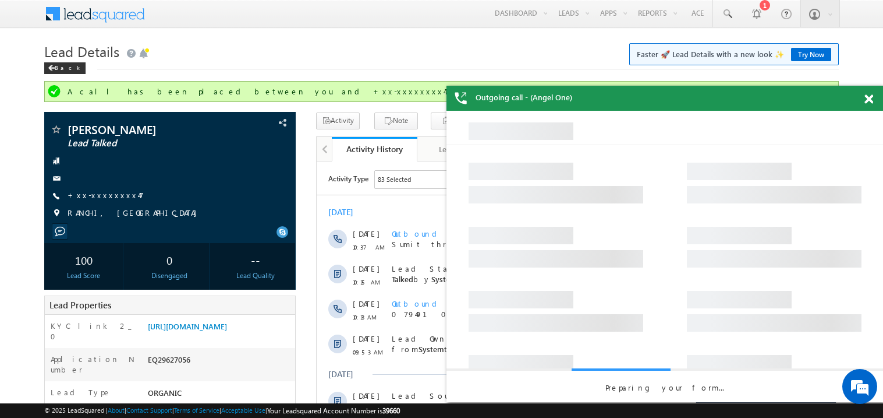
click at [871, 99] on span at bounding box center [869, 99] width 9 height 10
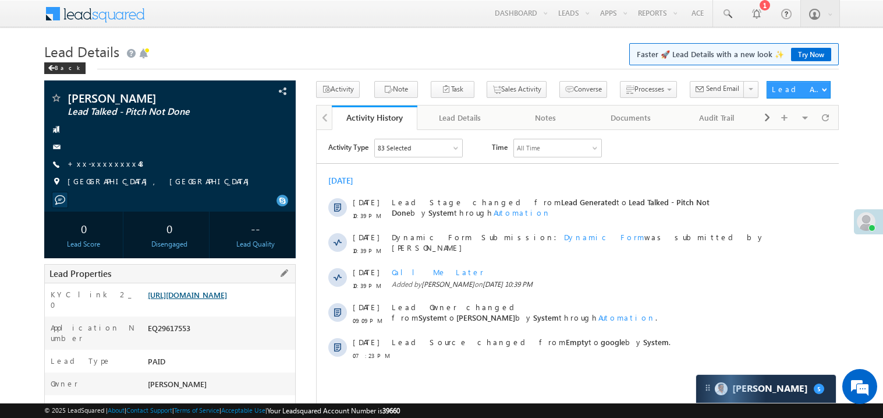
click at [211, 299] on link "https://angelbroking1-pk3em7sa.customui-test.leadsquared.com?leadId=8be39682-a2…" at bounding box center [187, 294] width 79 height 10
click at [106, 167] on link "+xx-xxxxxxxx48" at bounding box center [107, 163] width 79 height 10
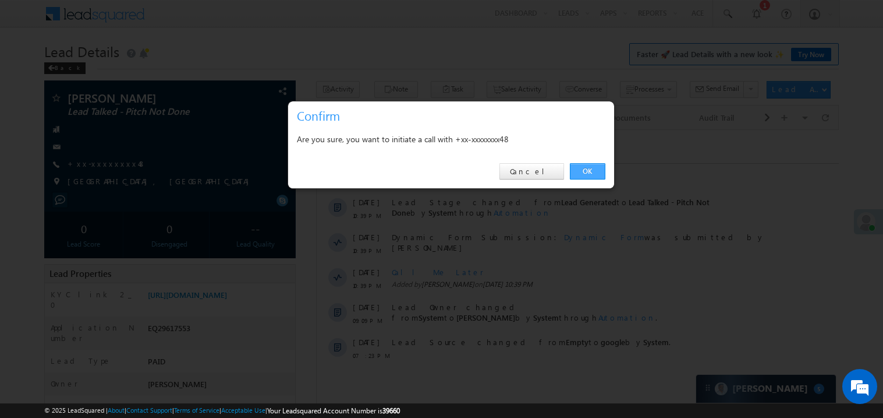
click at [585, 171] on link "OK" at bounding box center [588, 171] width 36 height 16
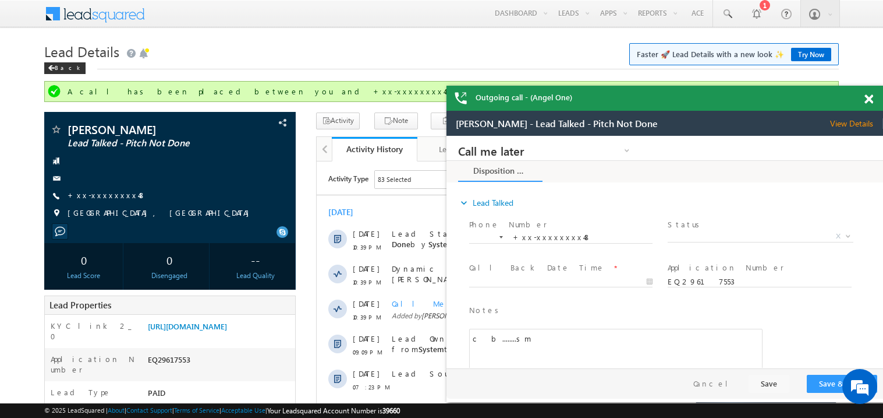
click at [873, 100] on span at bounding box center [869, 99] width 9 height 10
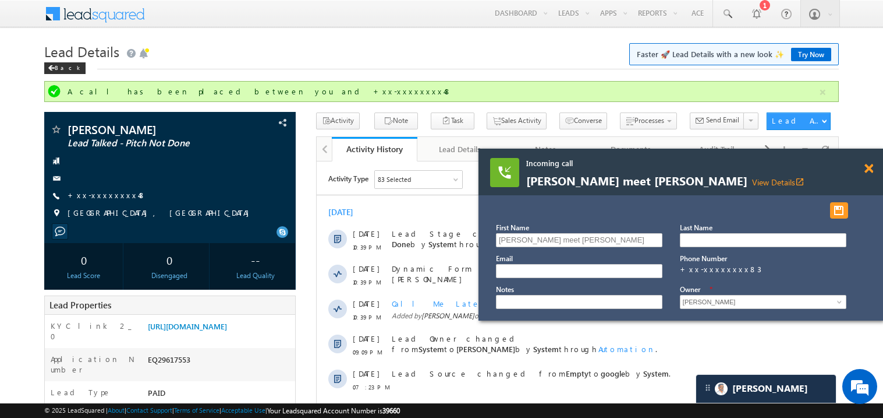
click at [870, 168] on span at bounding box center [869, 169] width 9 height 10
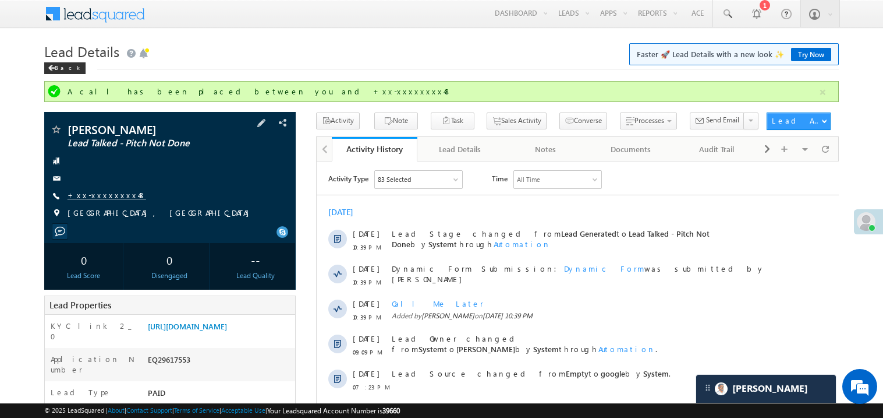
click at [107, 194] on link "+xx-xxxxxxxx48" at bounding box center [107, 195] width 79 height 10
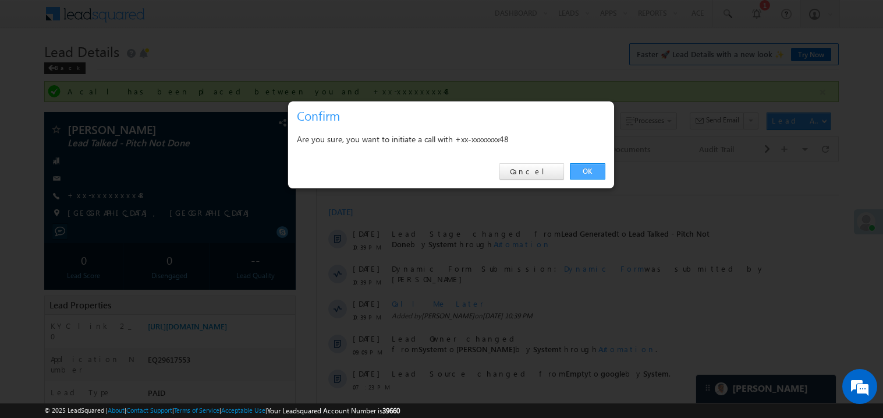
click at [590, 171] on link "OK" at bounding box center [588, 171] width 36 height 16
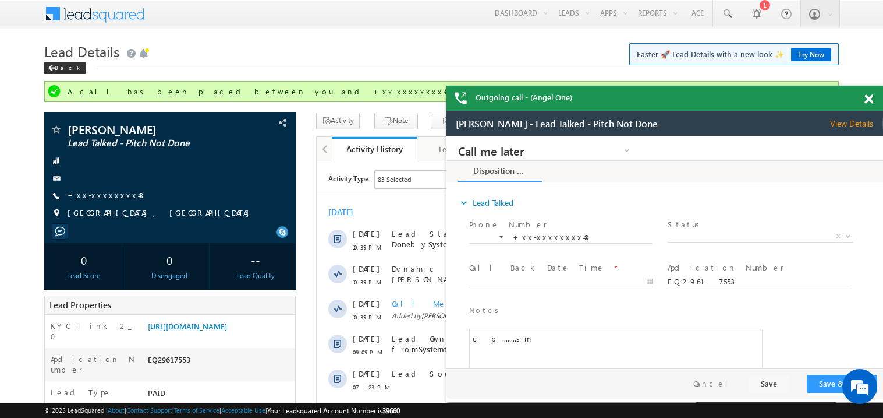
click at [871, 101] on span at bounding box center [869, 99] width 9 height 10
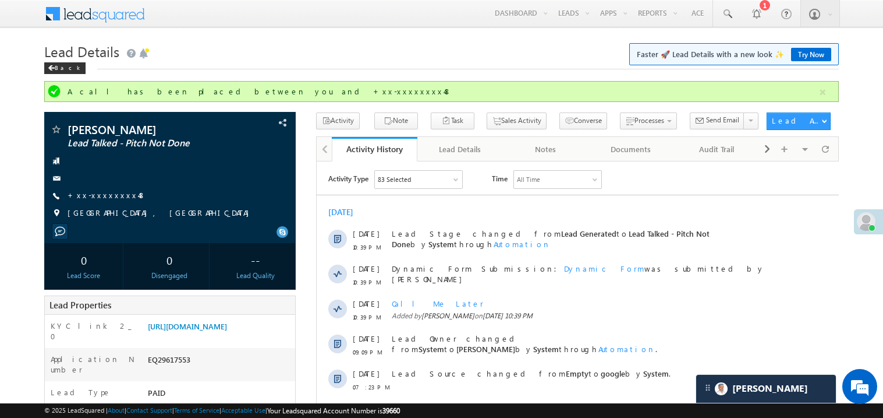
click at [340, 63] on div "Back" at bounding box center [441, 66] width 795 height 8
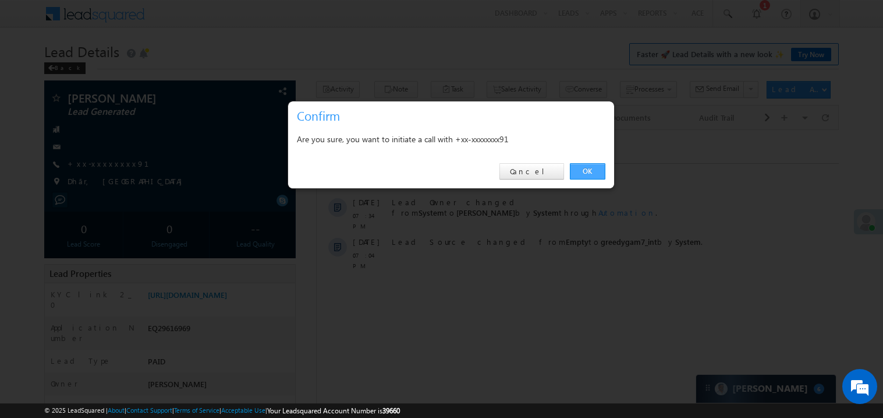
click at [590, 164] on link "OK" at bounding box center [588, 171] width 36 height 16
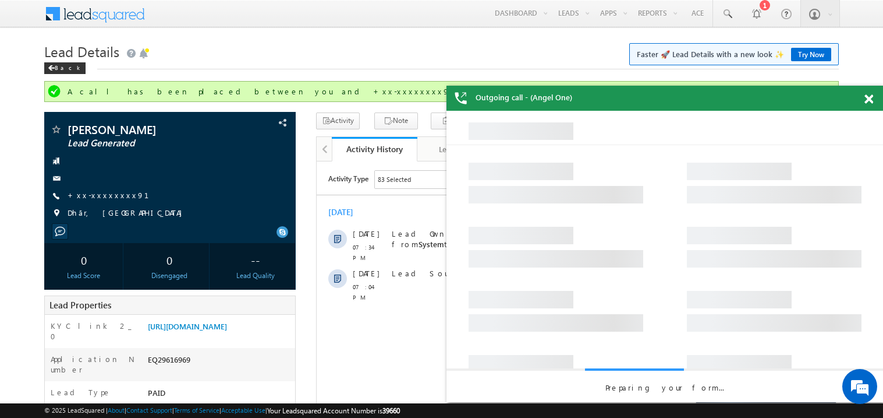
click at [871, 97] on span at bounding box center [869, 99] width 9 height 10
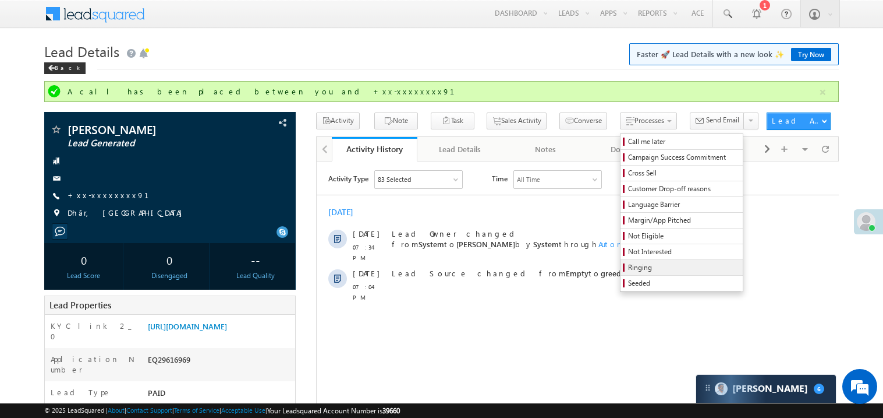
click at [629, 269] on span "Ringing" at bounding box center [683, 267] width 111 height 10
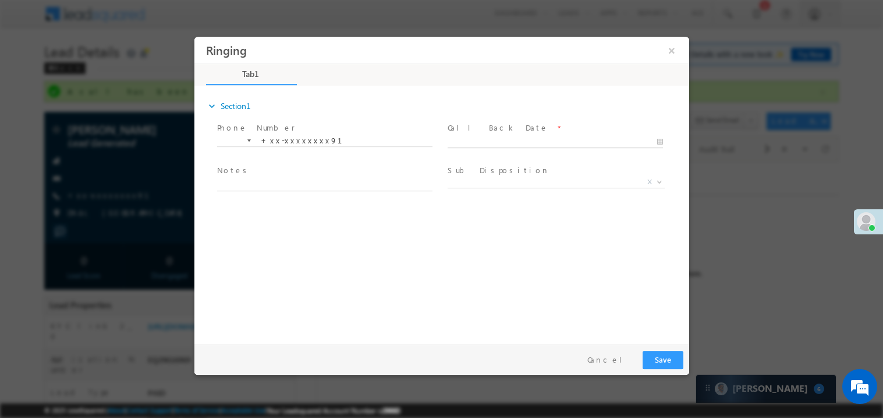
click at [475, 143] on body "Ringing ×" at bounding box center [441, 187] width 495 height 302
type input "09/27/25 11:18 AM"
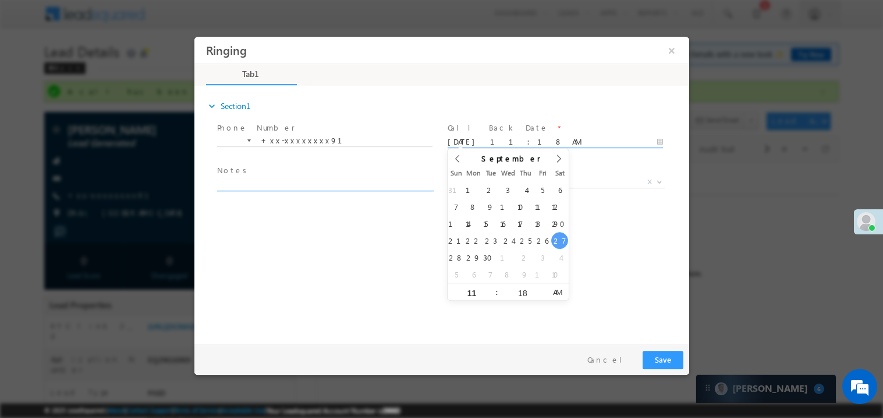
click at [302, 182] on textarea at bounding box center [324, 183] width 215 height 13
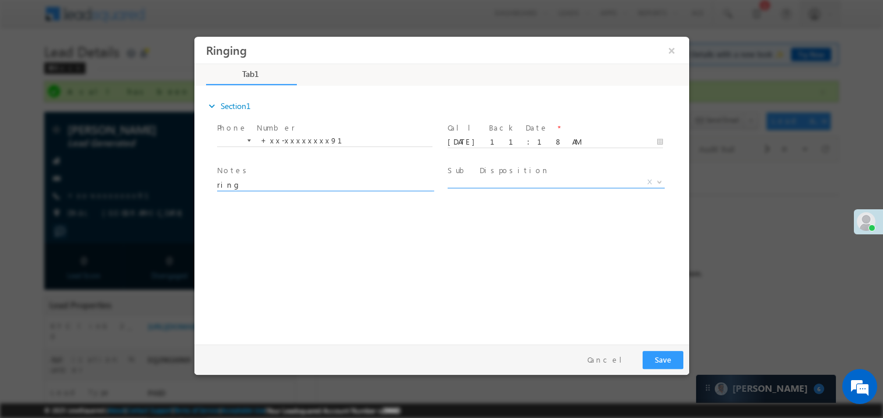
type textarea "ring"
click at [467, 183] on span "X" at bounding box center [555, 182] width 217 height 12
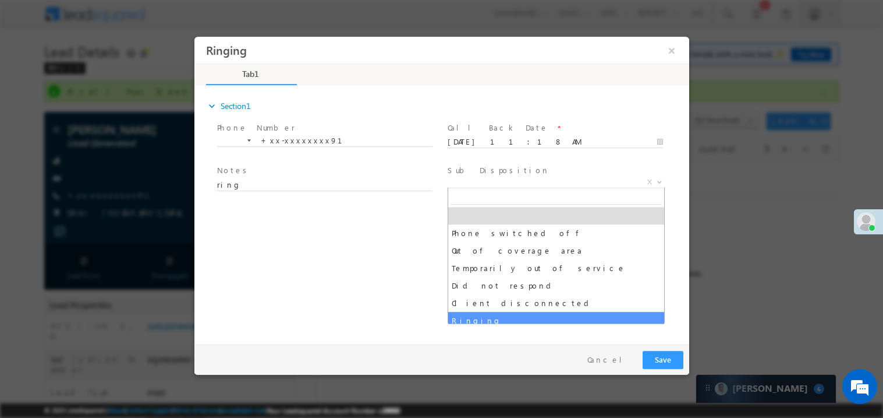
select select "Ringing"
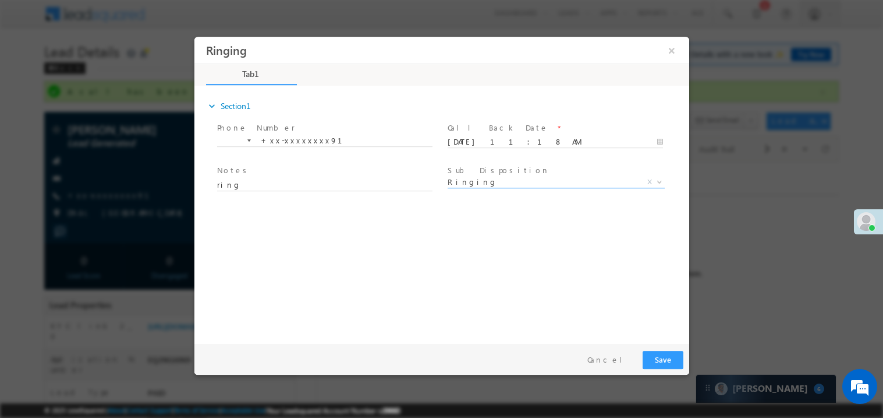
click at [315, 298] on div "expand_more Section1 Phone Number *" at bounding box center [444, 213] width 489 height 252
click at [676, 365] on button "Save" at bounding box center [662, 359] width 41 height 18
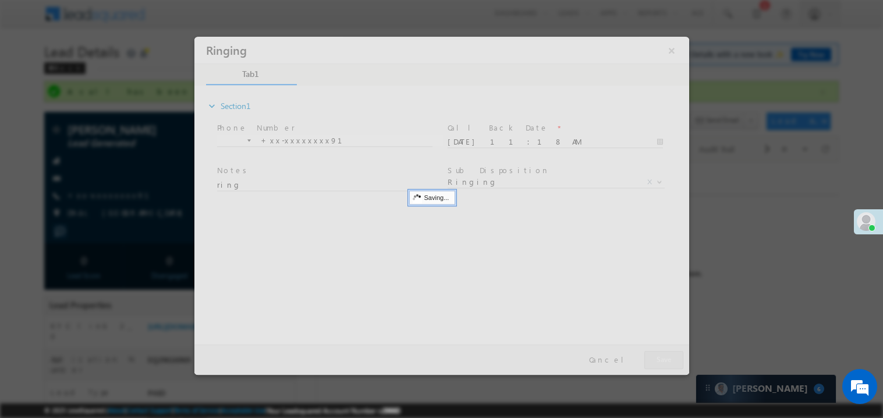
click at [676, 365] on div at bounding box center [441, 205] width 495 height 338
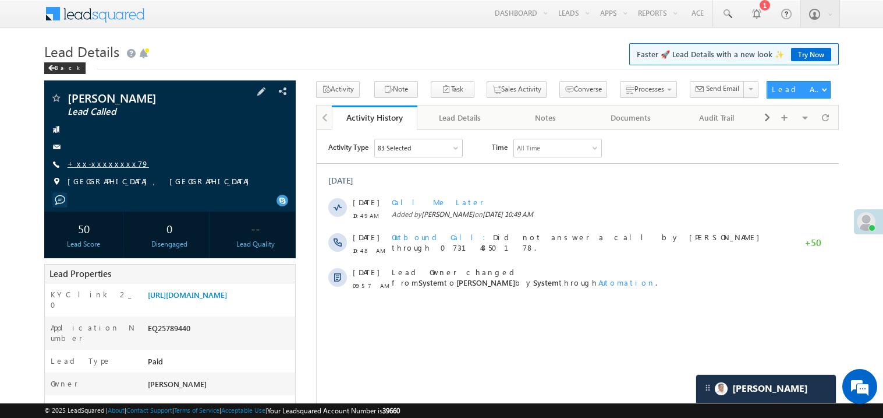
click at [112, 167] on link "+xx-xxxxxxxx79" at bounding box center [109, 163] width 82 height 10
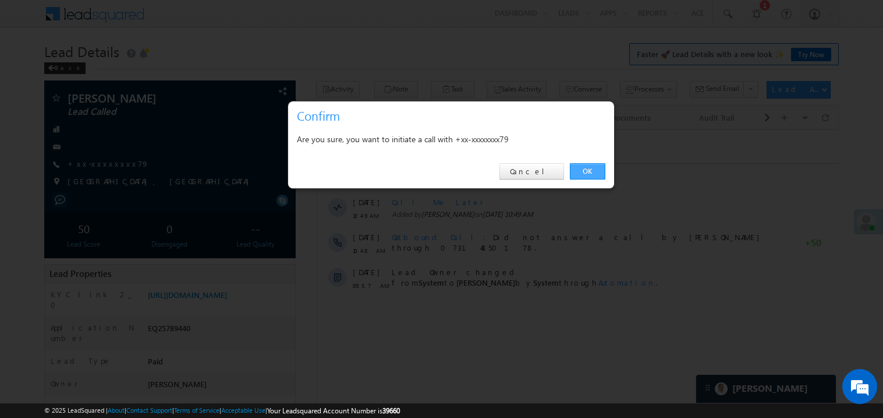
click at [577, 168] on link "OK" at bounding box center [588, 171] width 36 height 16
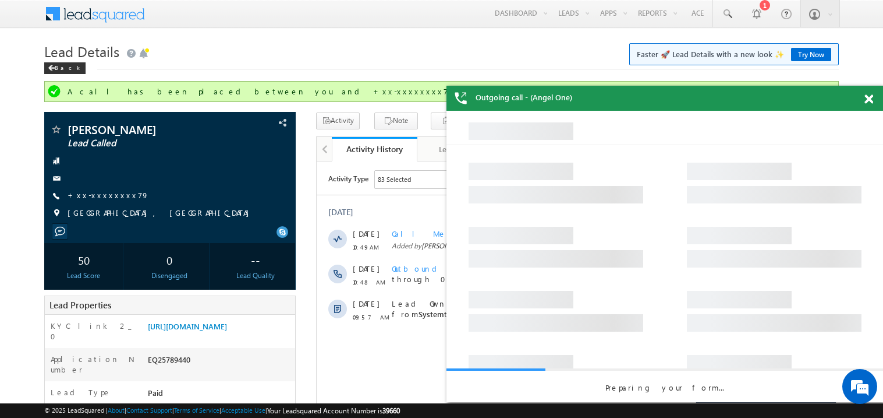
click at [868, 98] on span at bounding box center [869, 99] width 9 height 10
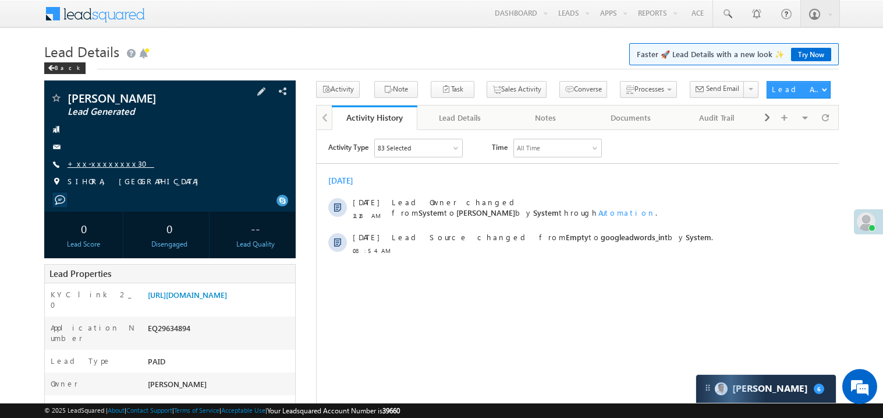
click at [102, 162] on link "+xx-xxxxxxxx30" at bounding box center [111, 163] width 87 height 10
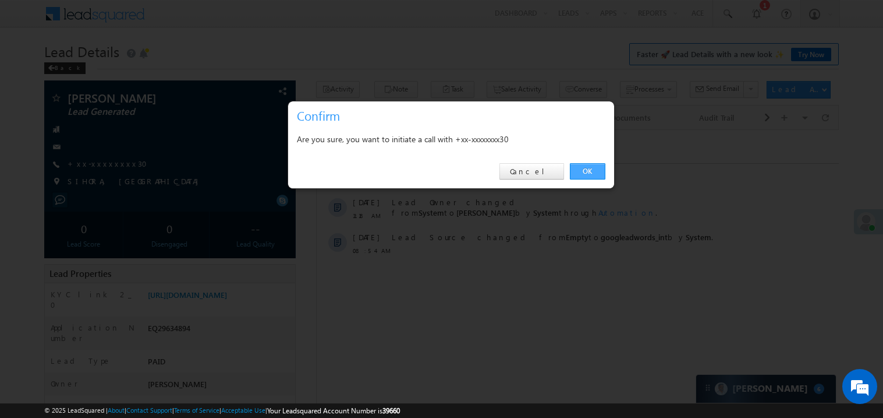
click at [595, 166] on link "OK" at bounding box center [588, 171] width 36 height 16
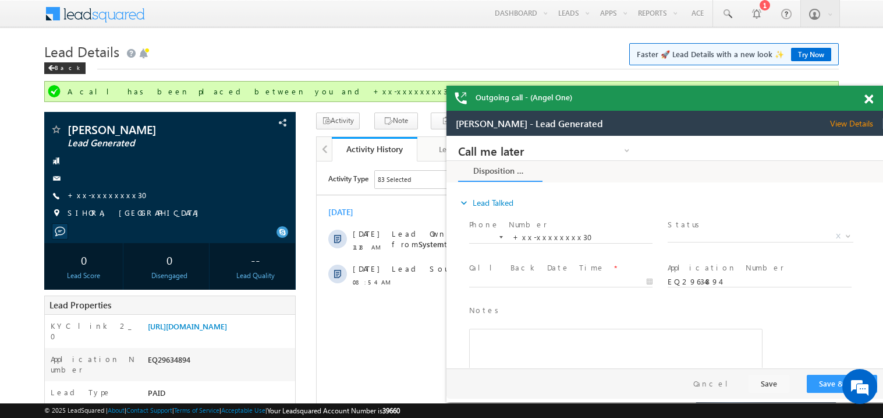
click at [869, 98] on span at bounding box center [869, 99] width 9 height 10
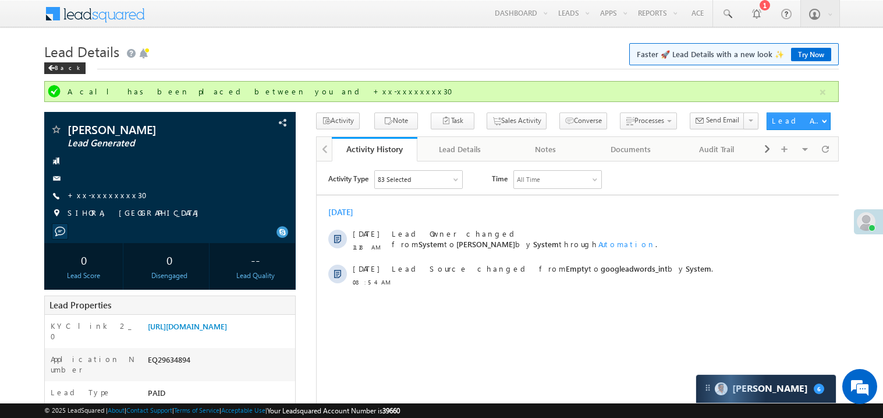
click at [454, 65] on div "Back" at bounding box center [441, 66] width 795 height 8
click at [468, 215] on div "[DATE]" at bounding box center [577, 211] width 522 height 10
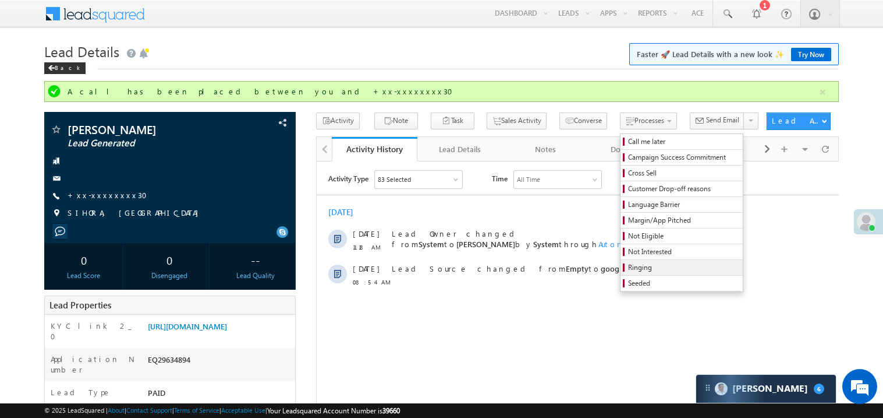
click at [635, 269] on span "Ringing" at bounding box center [683, 267] width 111 height 10
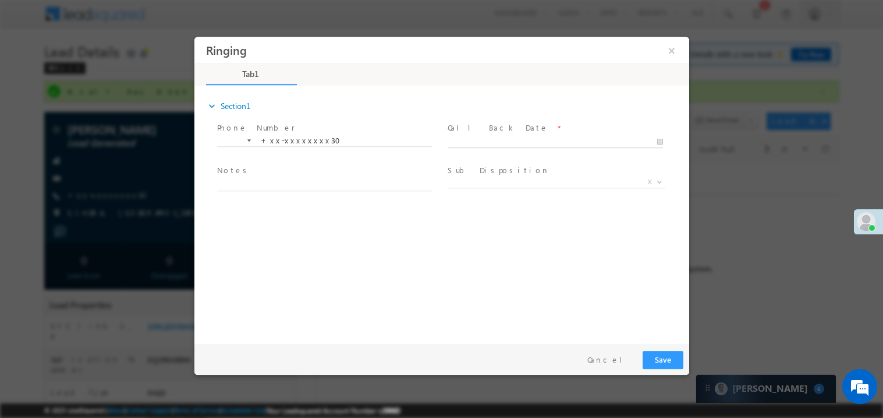
click at [472, 139] on body "Ringing ×" at bounding box center [441, 187] width 495 height 302
type input "09/27/25 11:30 AM"
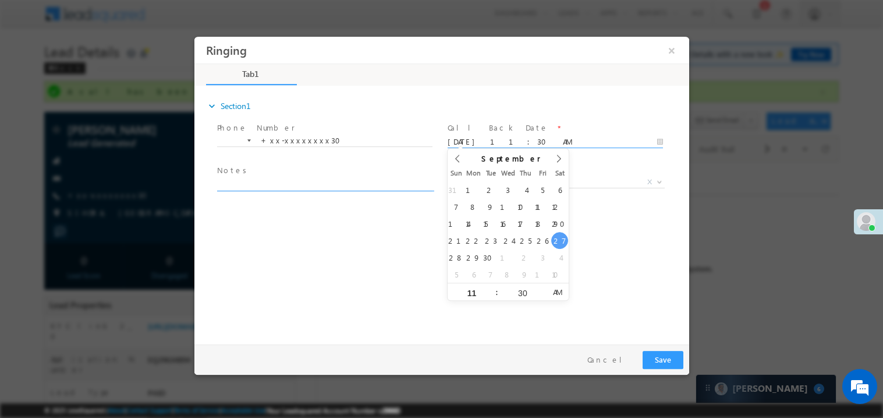
click at [264, 185] on textarea at bounding box center [324, 183] width 215 height 13
type textarea "ring"
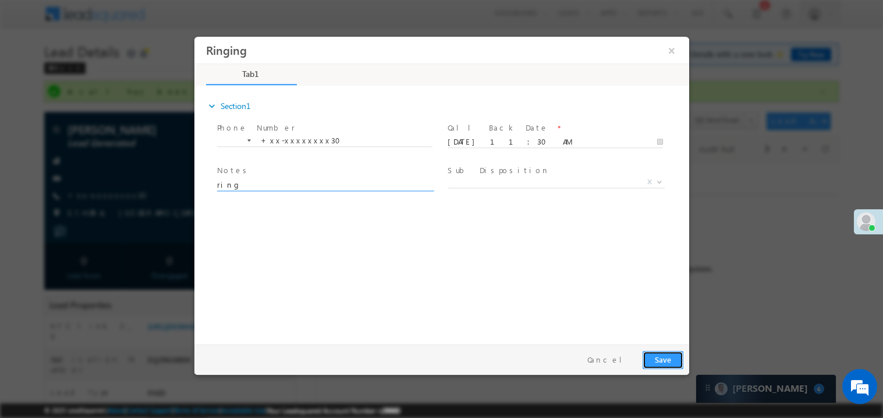
click at [664, 359] on button "Save" at bounding box center [662, 359] width 41 height 18
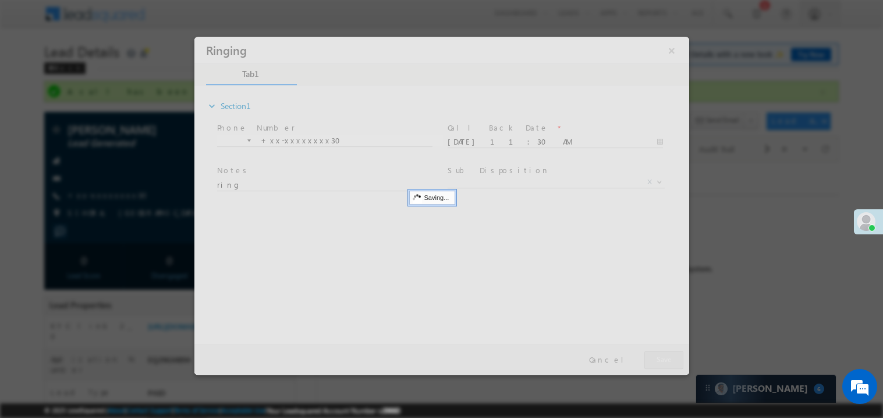
click at [664, 359] on div at bounding box center [441, 205] width 495 height 338
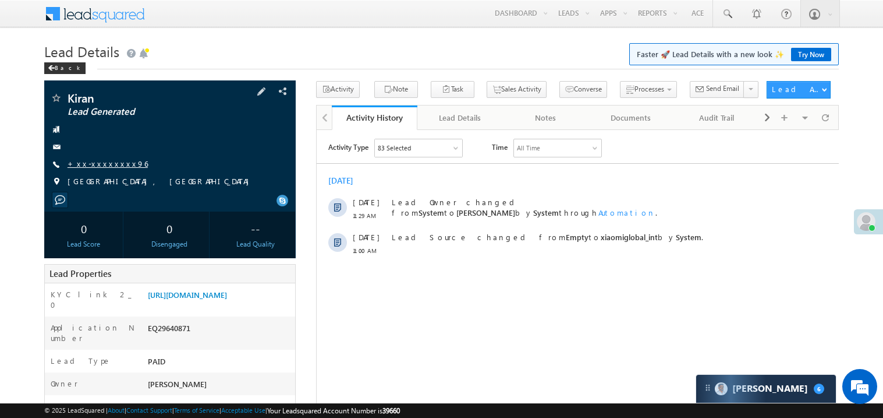
click at [102, 166] on link "+xx-xxxxxxxx96" at bounding box center [108, 163] width 80 height 10
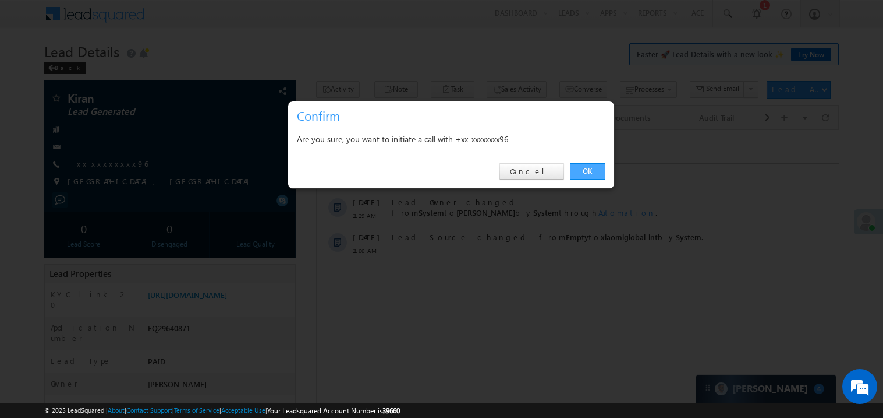
click at [590, 171] on link "OK" at bounding box center [588, 171] width 36 height 16
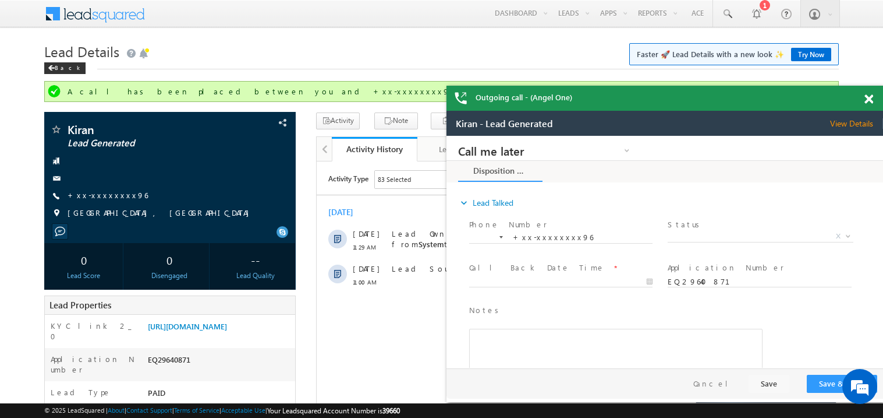
click at [870, 96] on span at bounding box center [869, 99] width 9 height 10
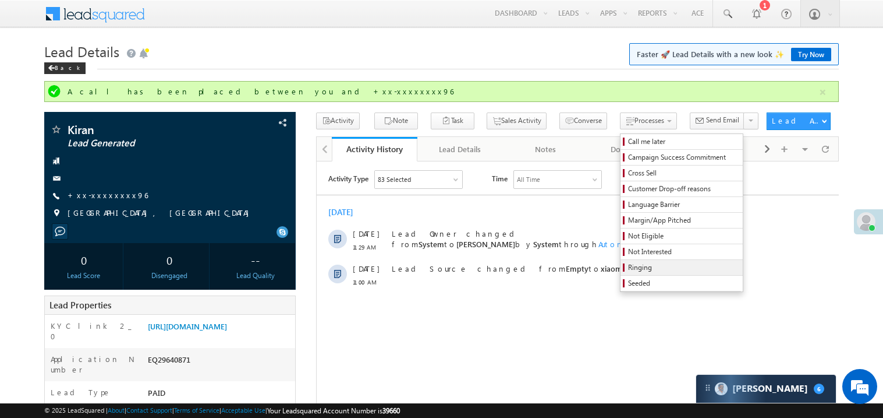
click at [646, 267] on span "Ringing" at bounding box center [683, 267] width 111 height 10
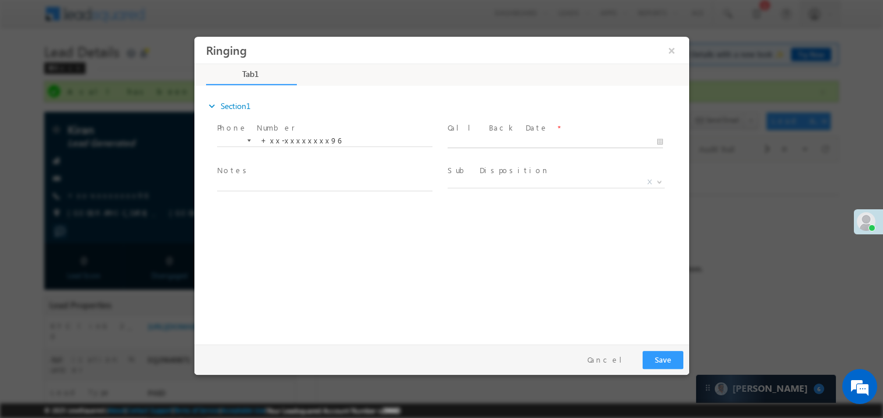
click at [476, 144] on body "Ringing ×" at bounding box center [441, 187] width 495 height 302
type input "09/27/25 11:31 AM"
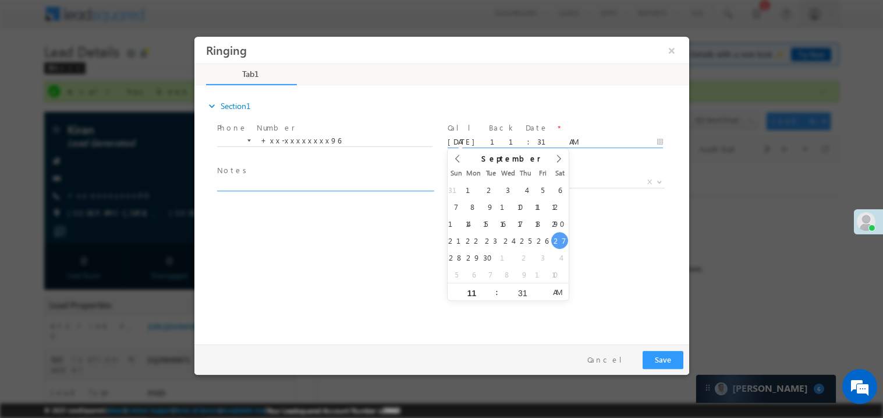
click at [267, 177] on textarea at bounding box center [324, 183] width 215 height 13
type textarea "ring"
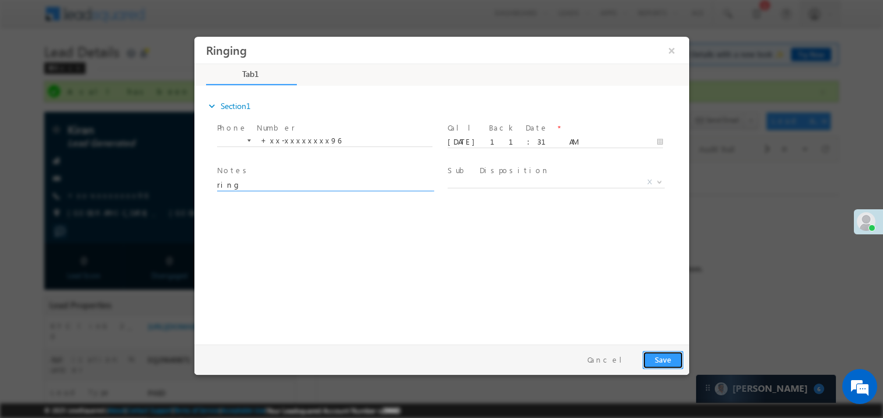
click at [661, 358] on button "Save" at bounding box center [662, 359] width 41 height 18
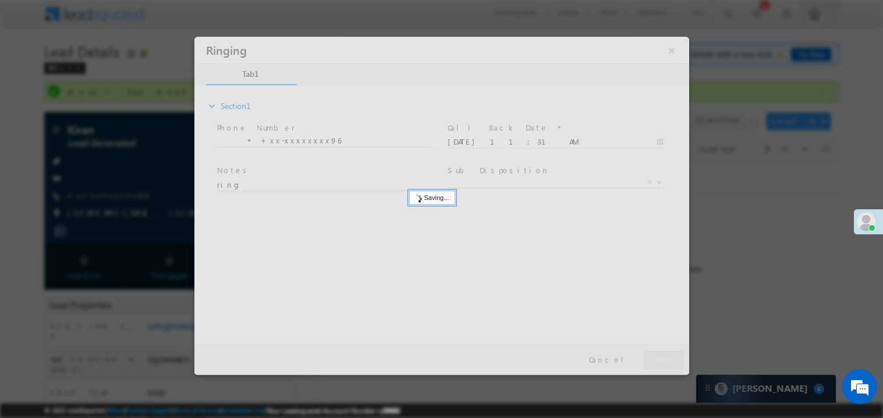
click at [661, 358] on div at bounding box center [441, 205] width 495 height 338
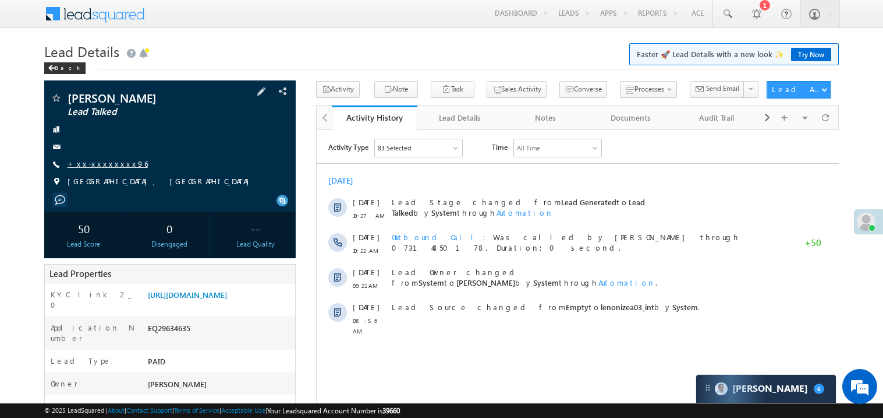
click at [103, 163] on link "+xx-xxxxxxxx96" at bounding box center [108, 163] width 80 height 10
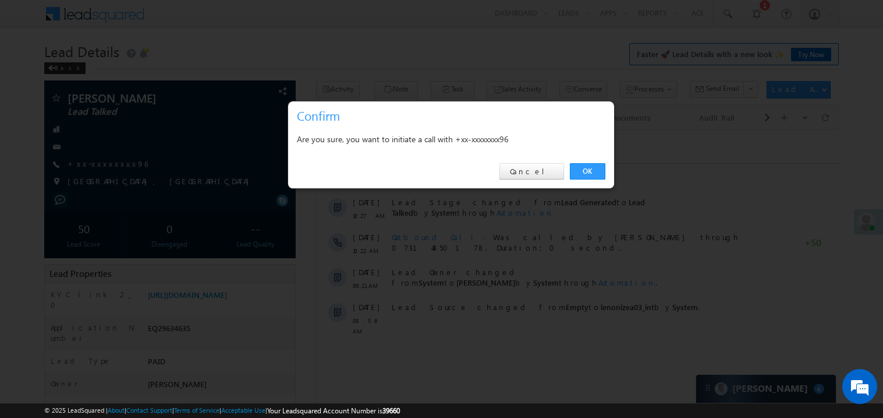
click at [236, 160] on div at bounding box center [441, 209] width 883 height 418
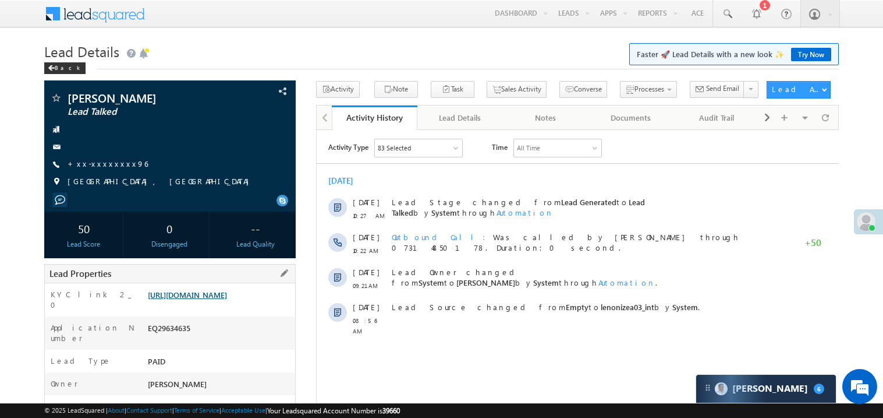
click at [215, 299] on link "[URL][DOMAIN_NAME]" at bounding box center [187, 294] width 79 height 10
click at [111, 161] on link "+xx-xxxxxxxx96" at bounding box center [108, 163] width 80 height 10
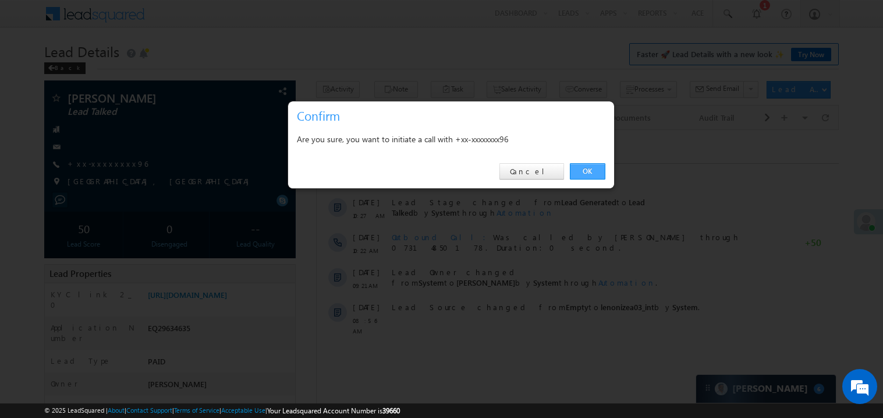
click at [588, 170] on link "OK" at bounding box center [588, 171] width 36 height 16
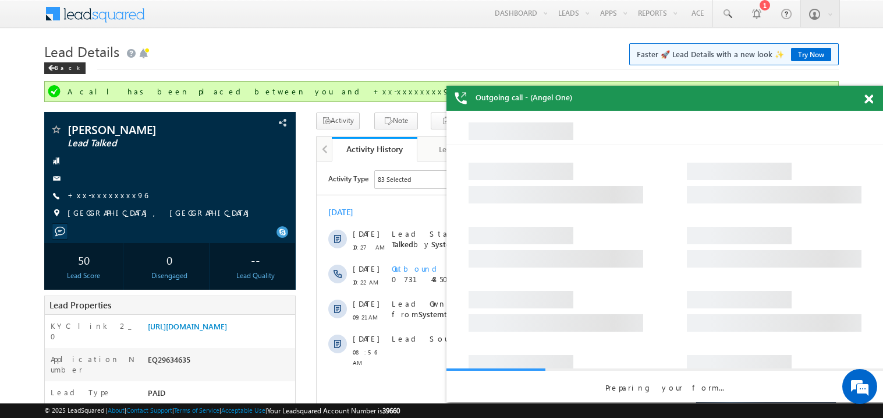
click at [869, 97] on span at bounding box center [869, 99] width 9 height 10
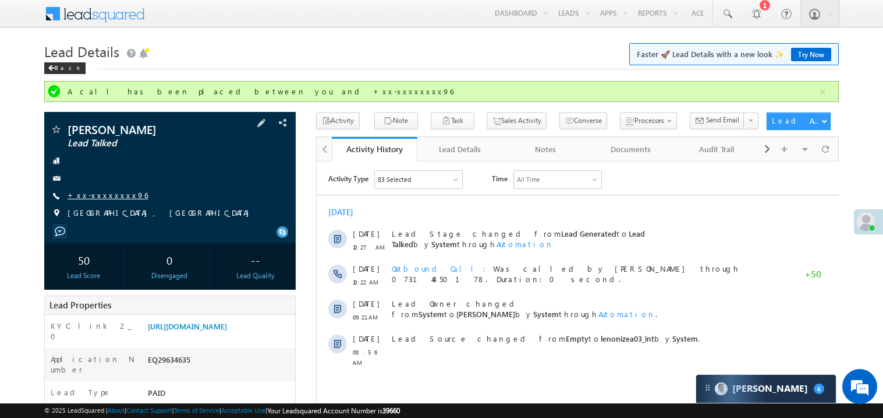
click at [96, 194] on link "+xx-xxxxxxxx96" at bounding box center [108, 195] width 80 height 10
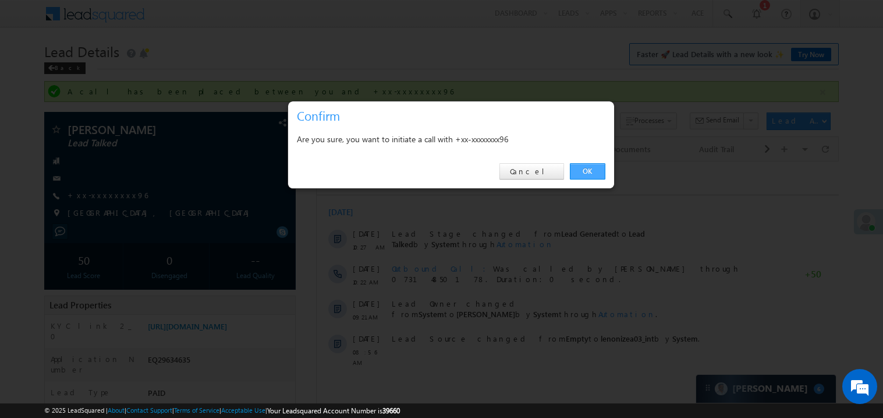
click at [588, 167] on link "OK" at bounding box center [588, 171] width 36 height 16
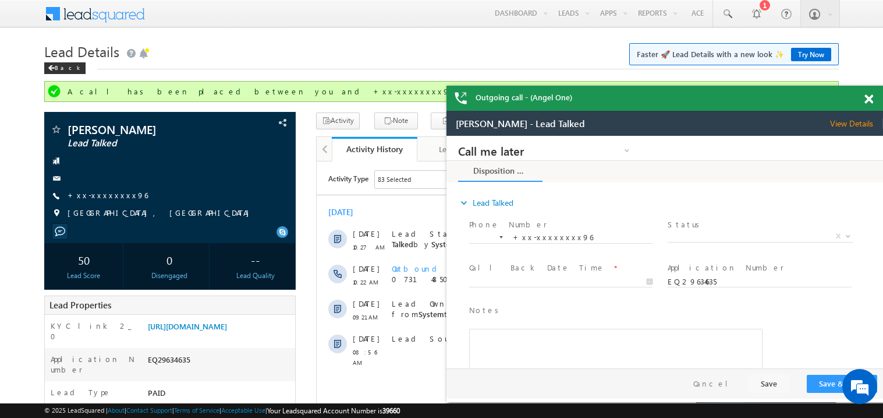
click at [871, 98] on span at bounding box center [869, 99] width 9 height 10
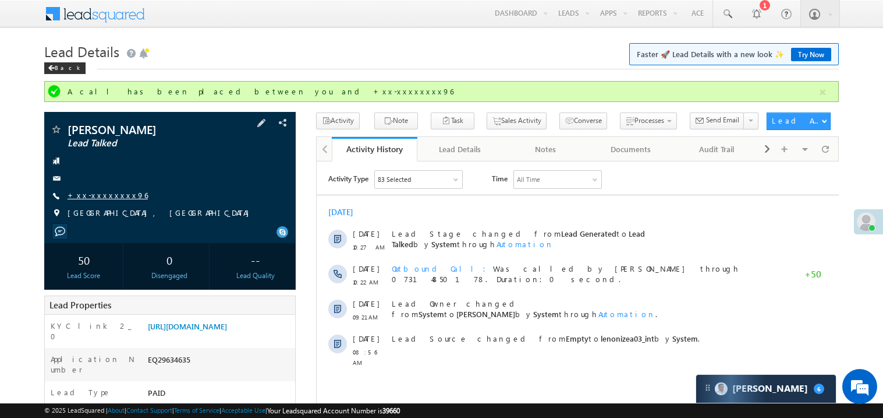
click at [108, 199] on link "+xx-xxxxxxxx96" at bounding box center [108, 195] width 80 height 10
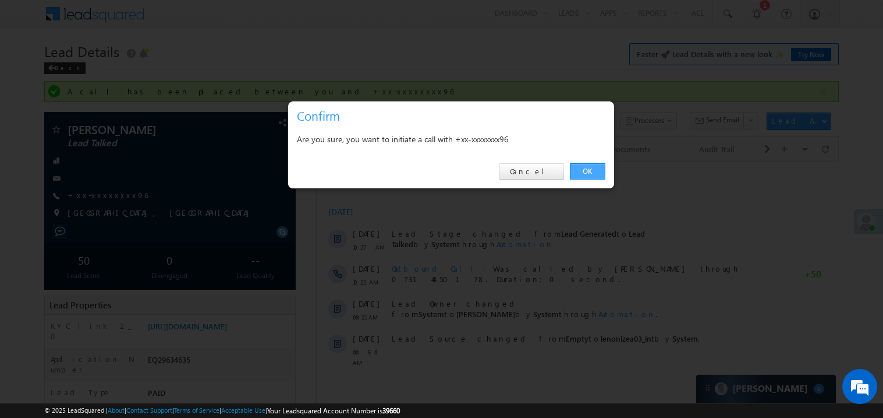
click at [592, 173] on link "OK" at bounding box center [588, 171] width 36 height 16
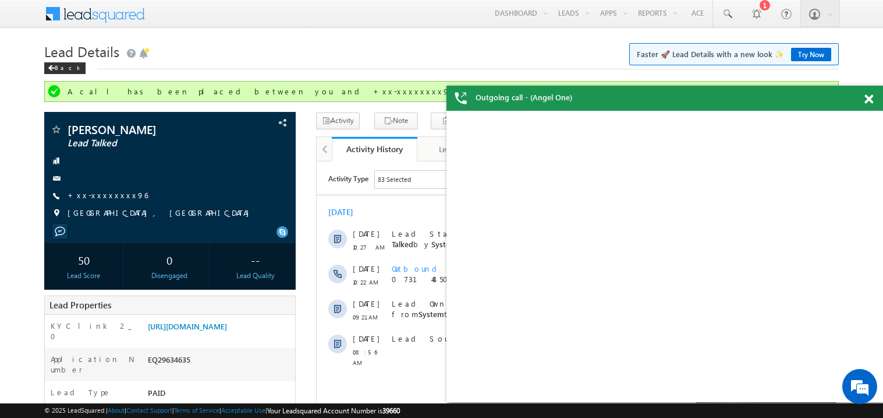
click at [870, 100] on span at bounding box center [869, 99] width 9 height 10
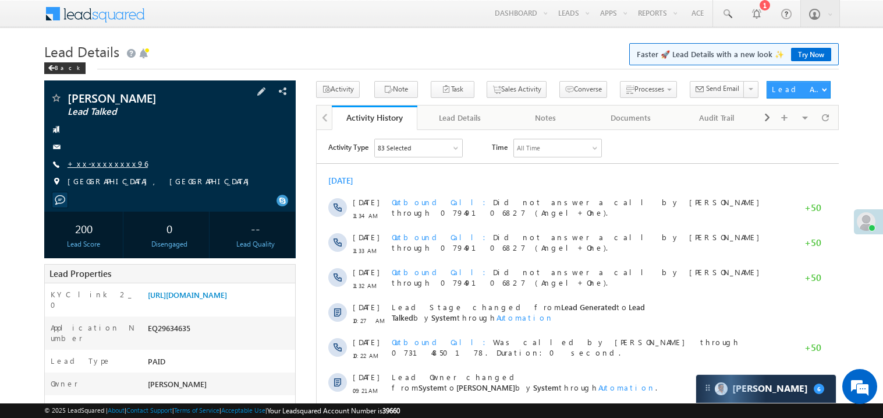
click at [105, 161] on link "+xx-xxxxxxxx96" at bounding box center [108, 163] width 80 height 10
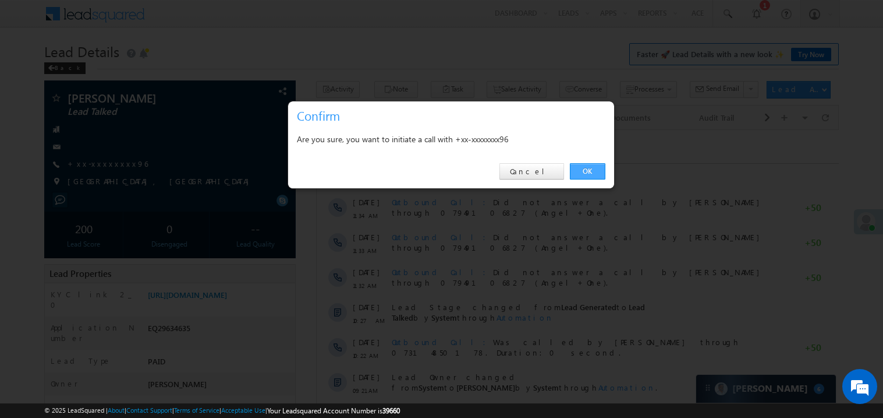
click at [583, 168] on link "OK" at bounding box center [588, 171] width 36 height 16
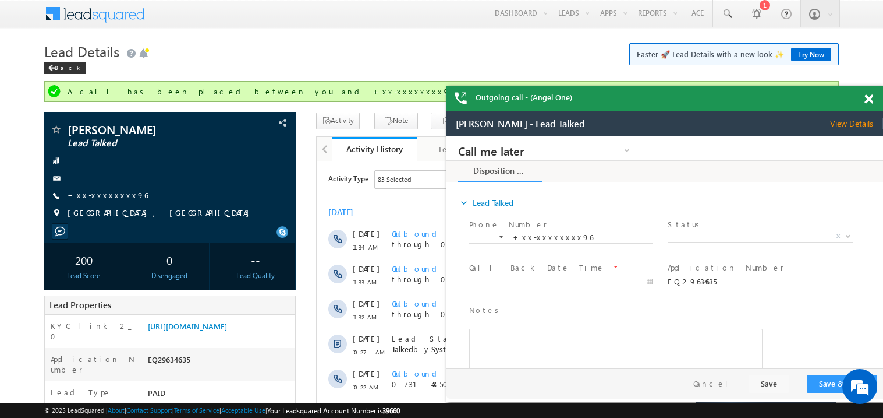
click at [872, 97] on span at bounding box center [869, 99] width 9 height 10
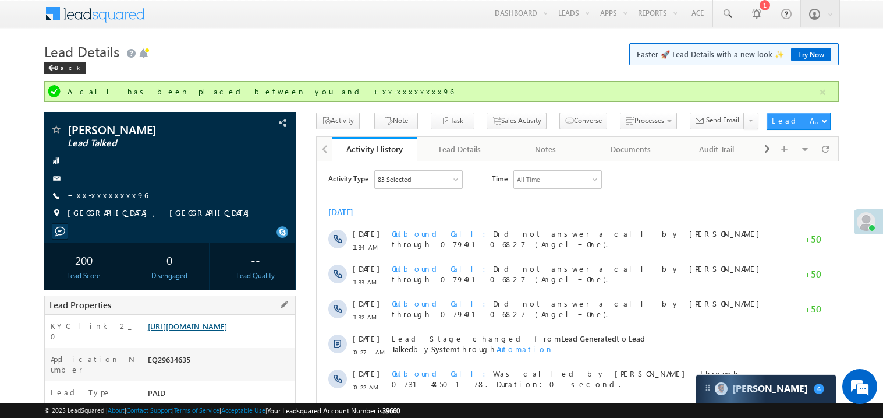
click at [218, 331] on link "https://angelbroking1-pk3em7sa.customui-test.leadsquared.com?leadId=fd4603b7-99…" at bounding box center [187, 326] width 79 height 10
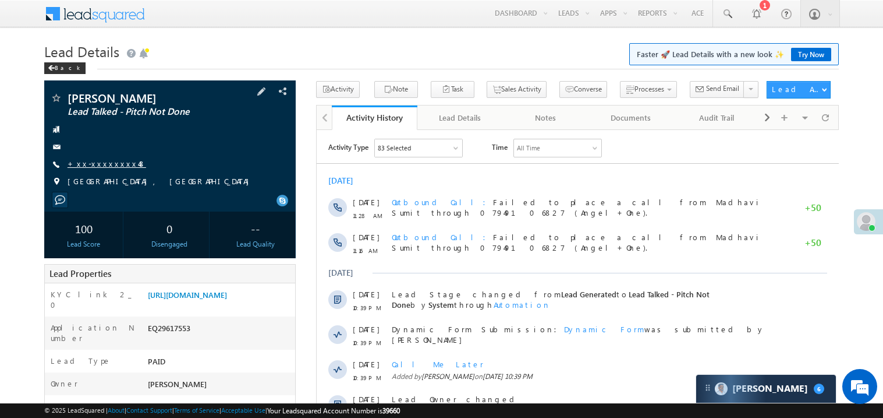
click at [100, 163] on link "+xx-xxxxxxxx48" at bounding box center [107, 163] width 79 height 10
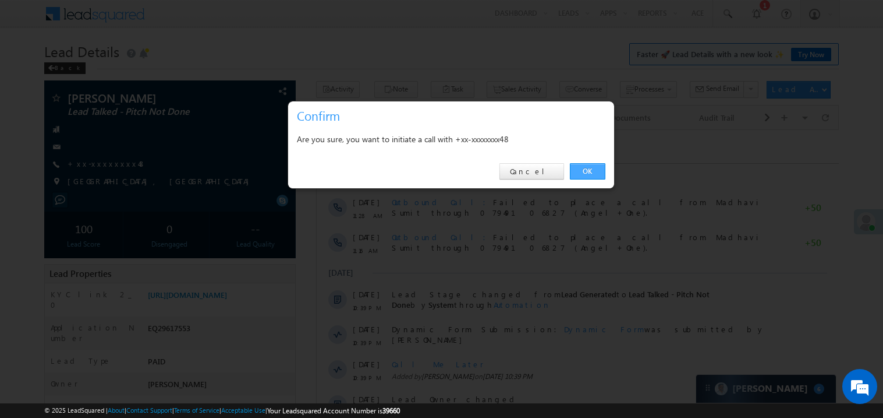
click at [580, 169] on link "OK" at bounding box center [588, 171] width 36 height 16
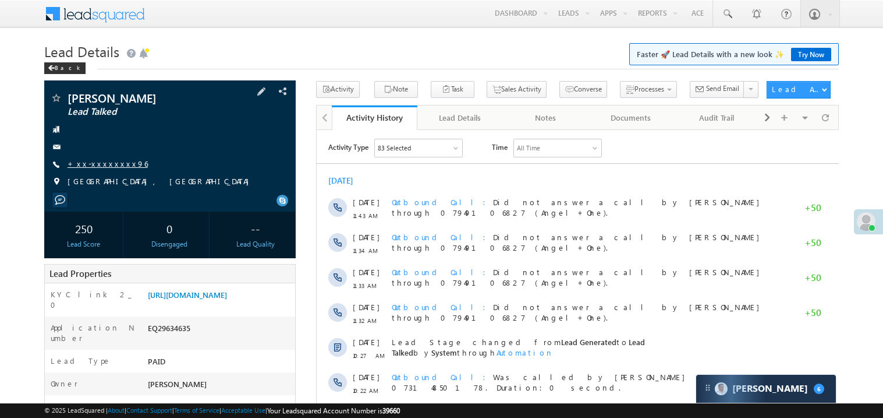
click at [100, 161] on link "+xx-xxxxxxxx96" at bounding box center [108, 163] width 80 height 10
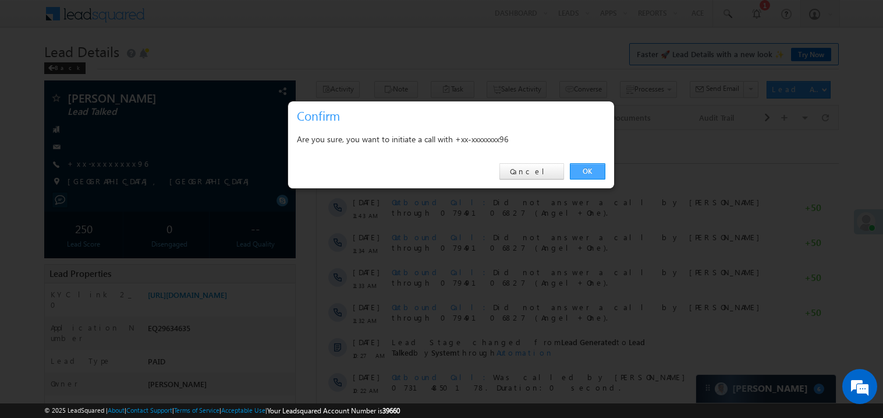
click at [586, 171] on link "OK" at bounding box center [588, 171] width 36 height 16
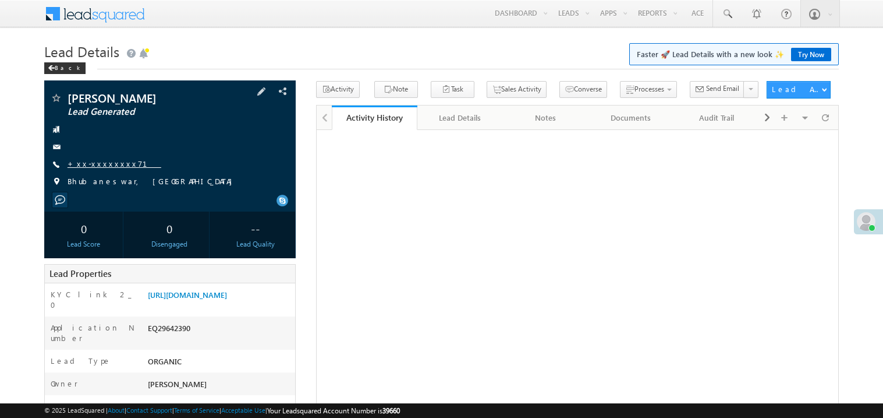
click at [105, 162] on link "+xx-xxxxxxxx71" at bounding box center [115, 163] width 94 height 10
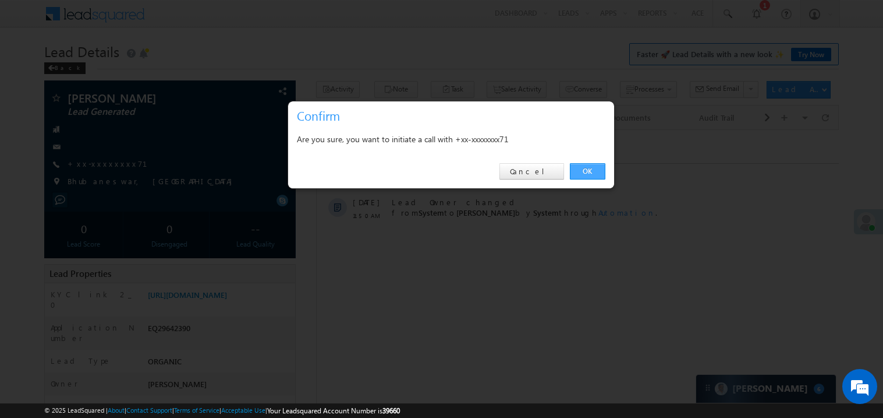
click at [592, 171] on link "OK" at bounding box center [588, 171] width 36 height 16
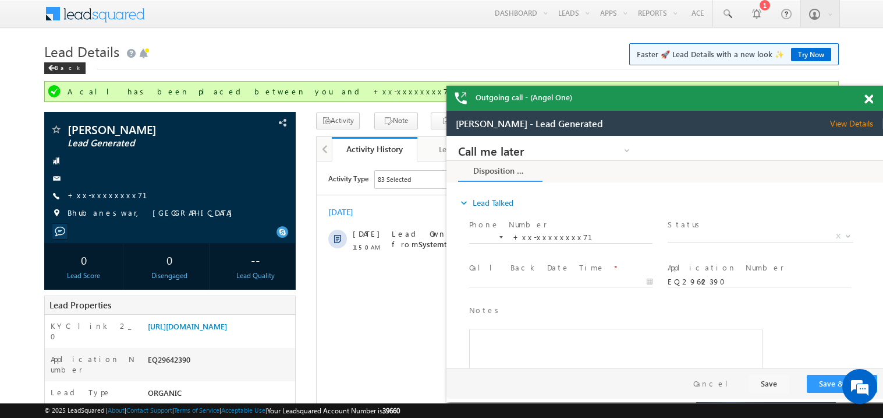
click at [870, 99] on span at bounding box center [869, 99] width 9 height 10
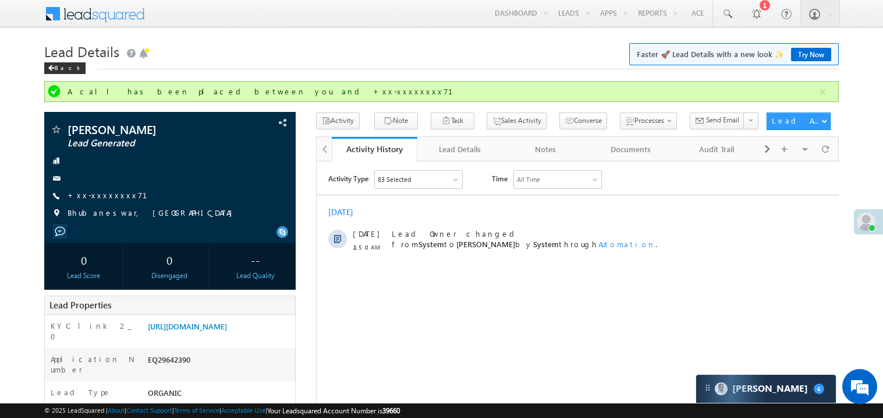
click at [519, 266] on html "Activity Type 83 Selected Select All Sales Activities 1 Sales Activity Email Ac…" at bounding box center [577, 213] width 522 height 105
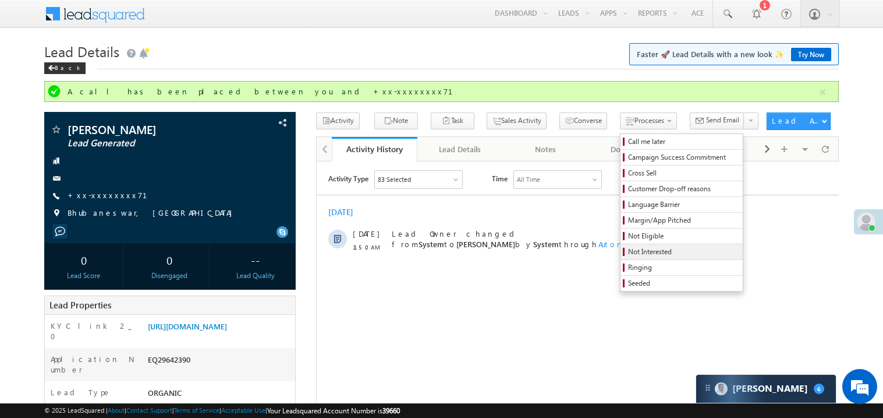
click at [628, 250] on span "Not Interested" at bounding box center [683, 251] width 111 height 10
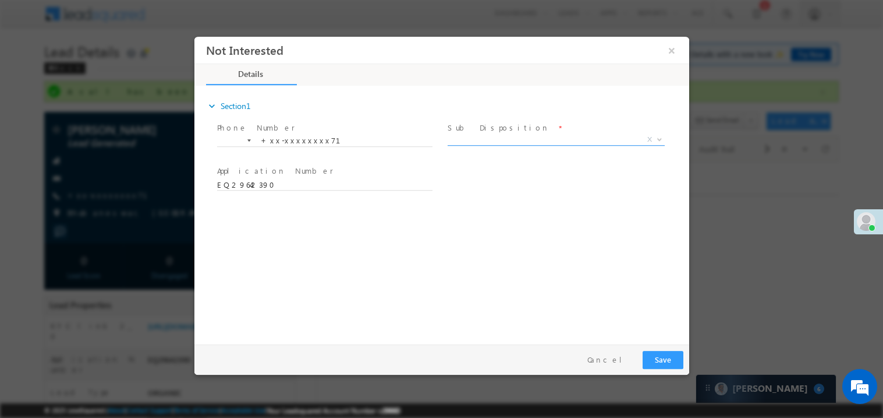
click at [480, 138] on span "X" at bounding box center [555, 139] width 217 height 12
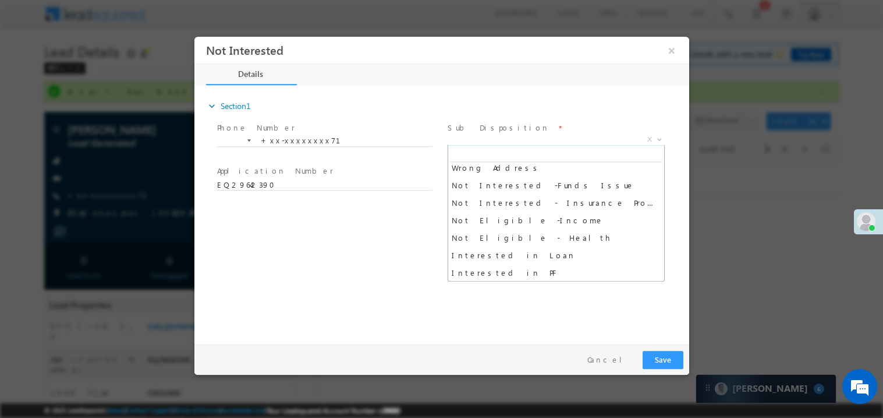
scroll to position [232, 0]
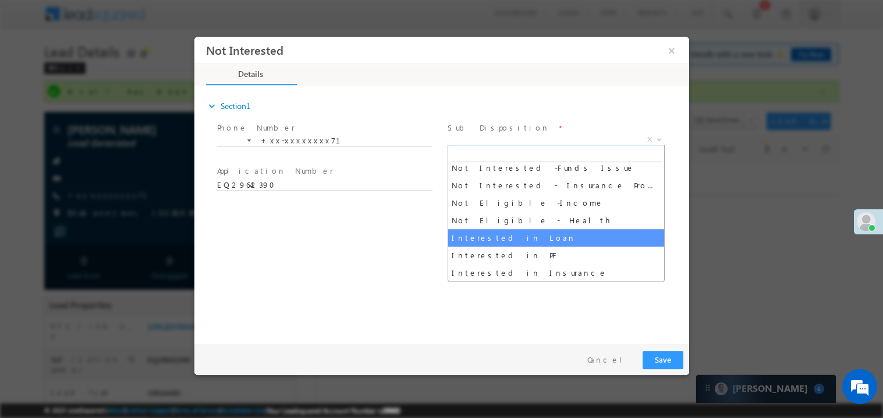
select select "Interested in Loan"
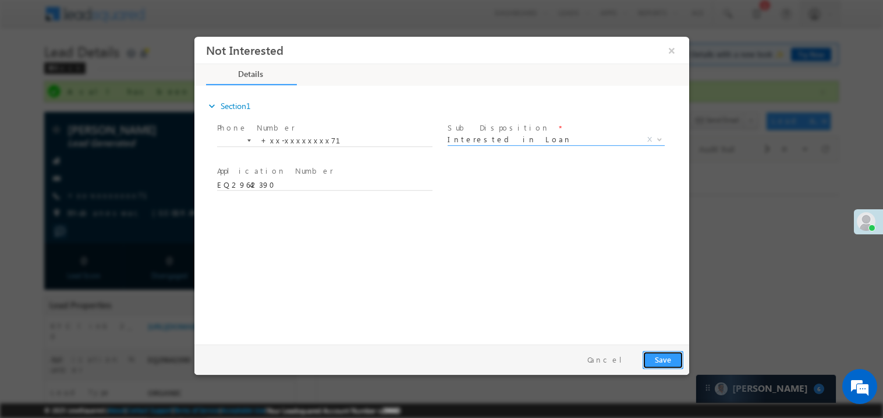
click at [661, 360] on button "Save" at bounding box center [662, 359] width 41 height 18
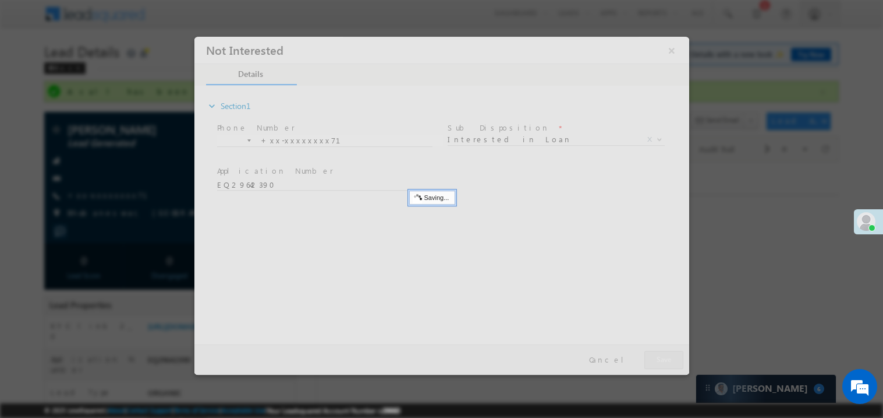
click at [661, 360] on div at bounding box center [441, 205] width 495 height 338
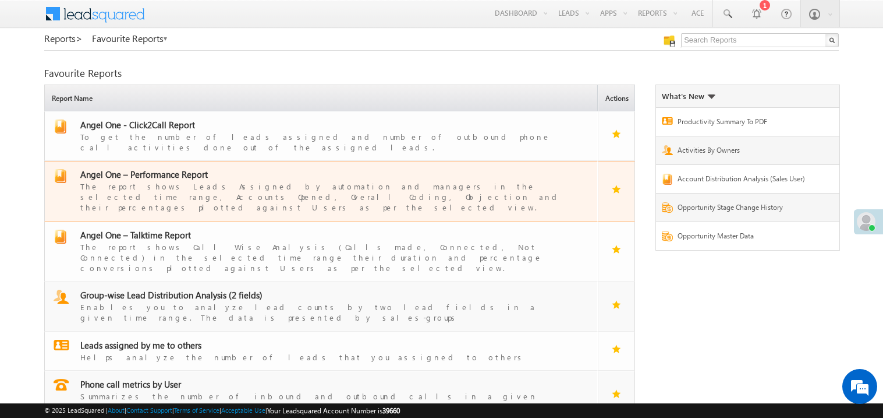
click at [167, 168] on span "Angel One – Performance Report" at bounding box center [144, 174] width 128 height 12
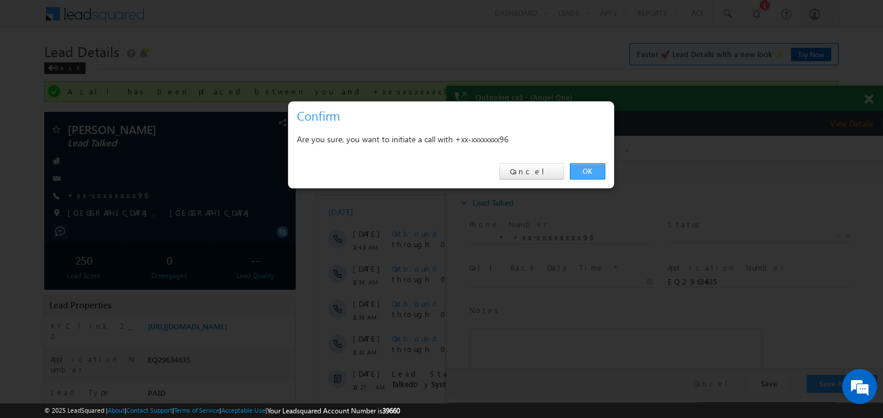
click at [595, 168] on link "OK" at bounding box center [588, 171] width 36 height 16
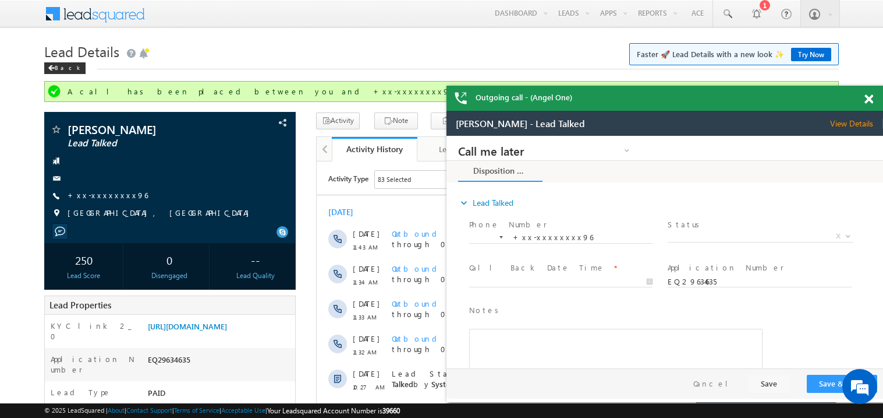
click at [870, 99] on span at bounding box center [869, 99] width 9 height 10
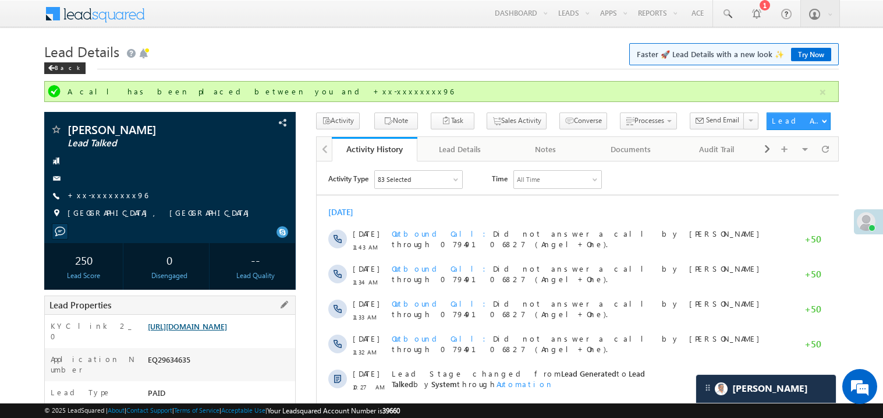
click at [227, 331] on link "https://angelbroking1-pk3em7sa.customui-test.leadsquared.com?leadId=fd4603b7-99…" at bounding box center [187, 326] width 79 height 10
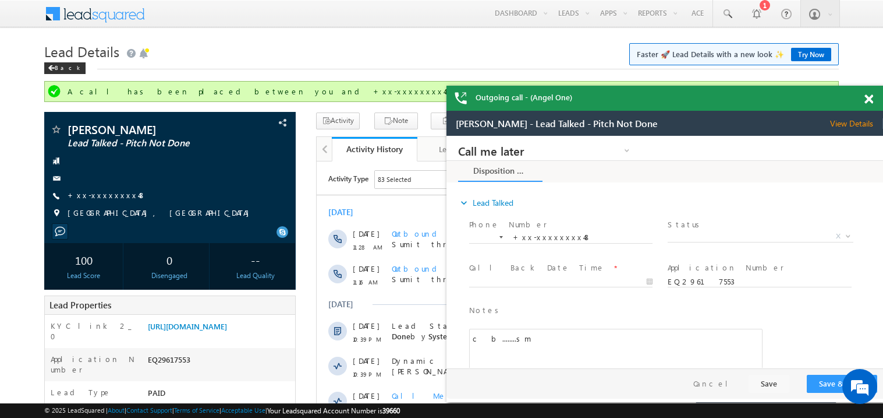
click at [868, 97] on span at bounding box center [869, 99] width 9 height 10
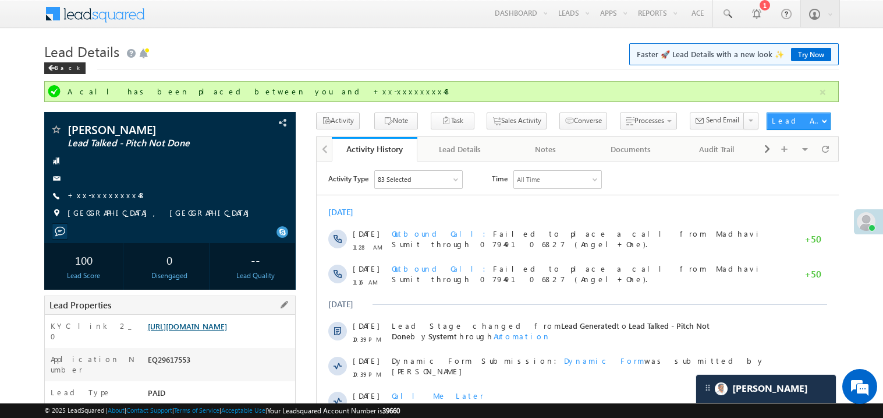
click at [223, 331] on link "[URL][DOMAIN_NAME]" at bounding box center [187, 326] width 79 height 10
click at [102, 195] on link "+xx-xxxxxxxx48" at bounding box center [107, 195] width 79 height 10
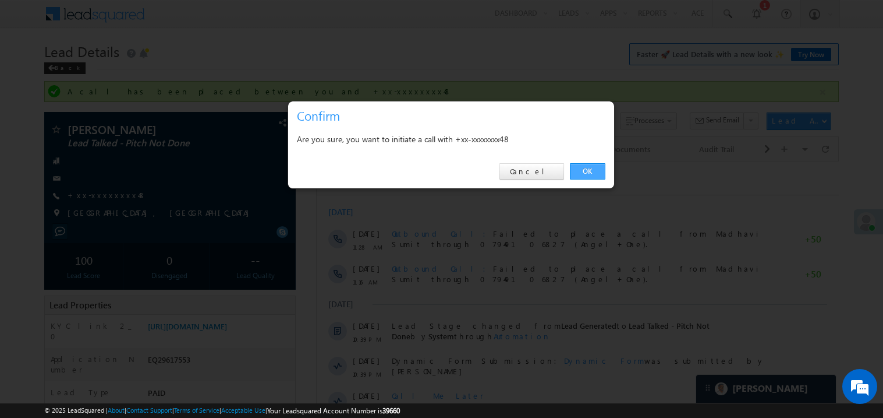
click at [595, 171] on link "OK" at bounding box center [588, 171] width 36 height 16
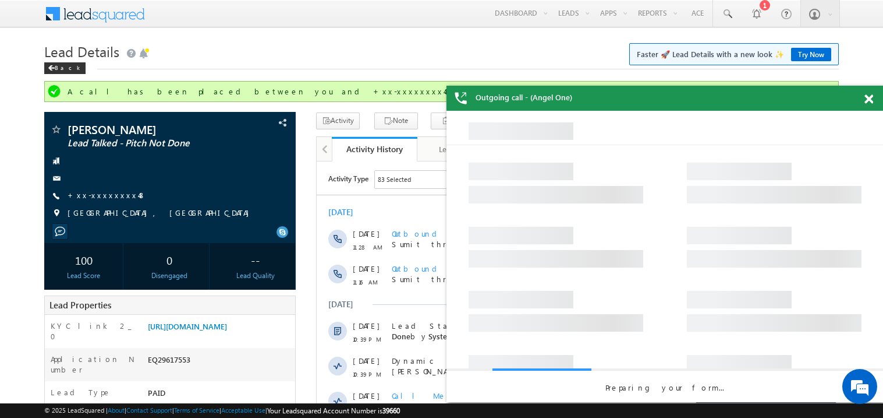
click at [870, 100] on span at bounding box center [869, 99] width 9 height 10
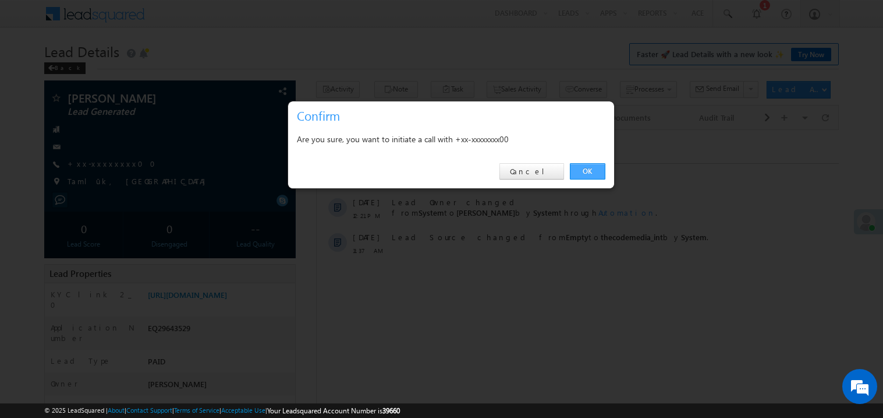
click at [586, 171] on link "OK" at bounding box center [588, 171] width 36 height 16
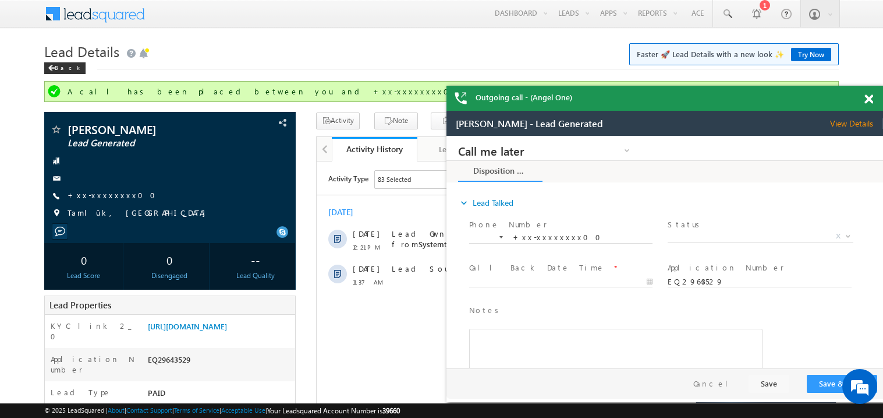
click at [870, 101] on span at bounding box center [869, 99] width 9 height 10
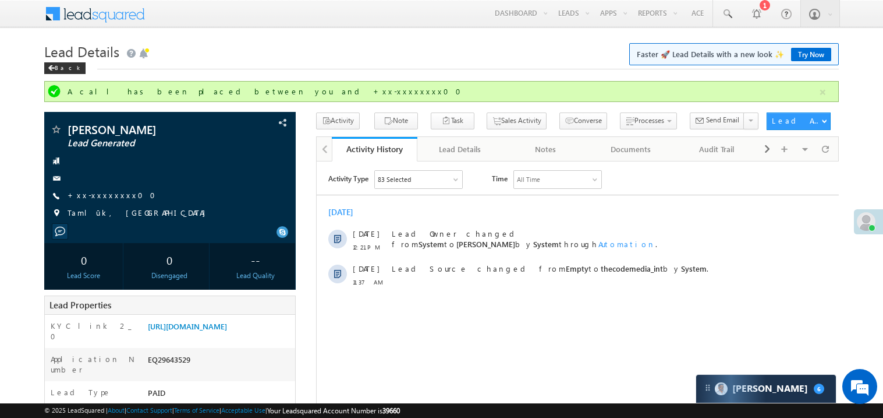
click at [411, 66] on div "Back" at bounding box center [441, 66] width 795 height 8
click at [399, 75] on div "Lead Details Faster 🚀 Lead Details with a new look ✨ Try Now Back" at bounding box center [441, 60] width 795 height 42
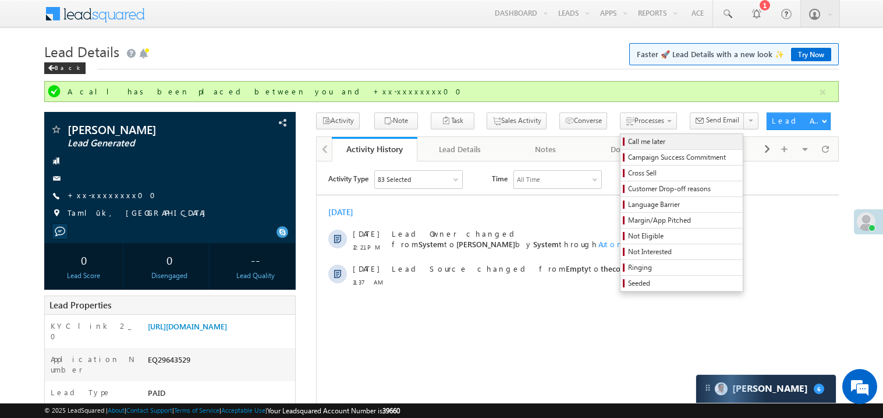
click at [628, 141] on span "Call me later" at bounding box center [683, 141] width 111 height 10
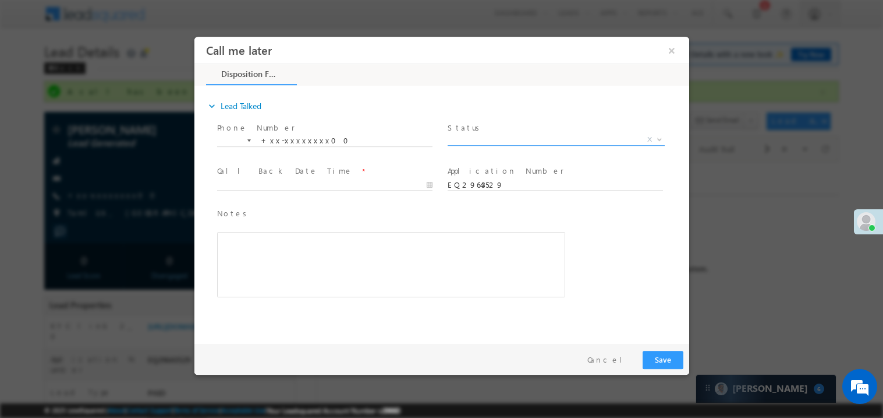
click at [471, 141] on span "X" at bounding box center [555, 139] width 217 height 12
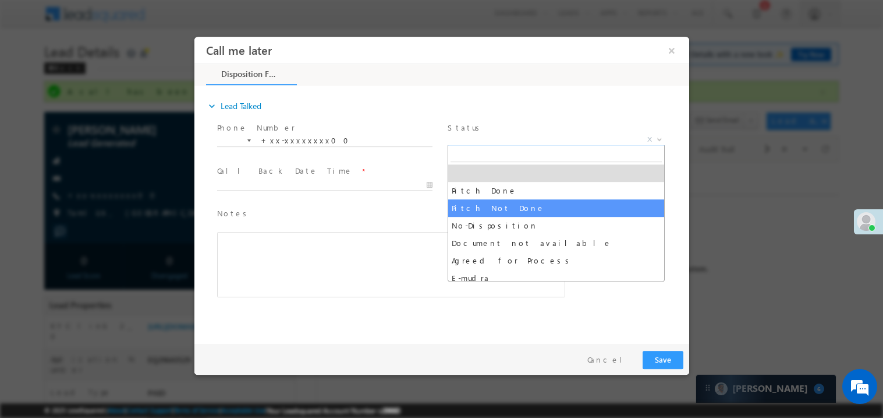
select select "Pitch Not Done"
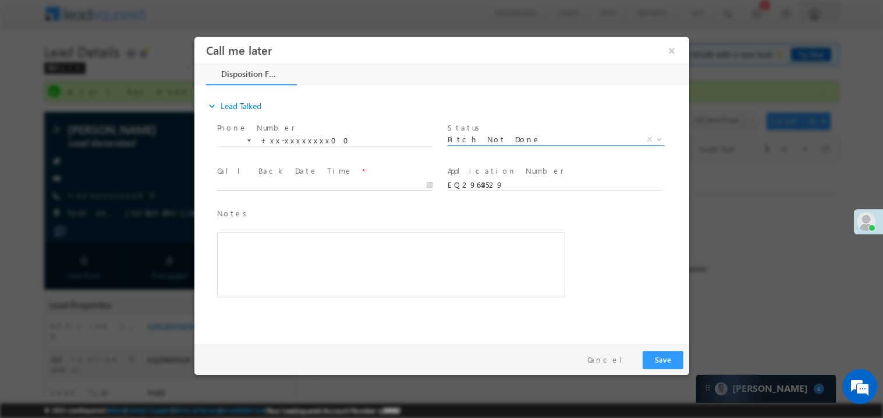
click at [289, 179] on body "Call me later ×" at bounding box center [441, 187] width 495 height 302
type input "09/27/25 1:03 PM"
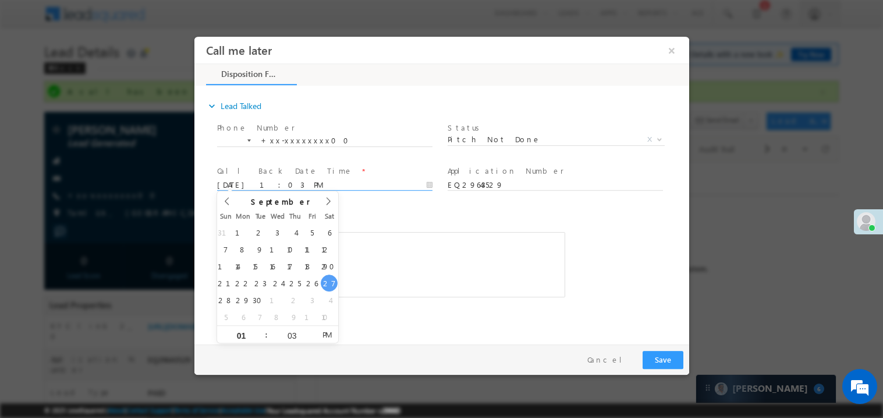
click at [440, 271] on div "Rich Text Editor, 40788eee-0fb2-11ec-a811-0adc8a9d82c2__tab1__section1__Notes__…" at bounding box center [391, 263] width 348 height 65
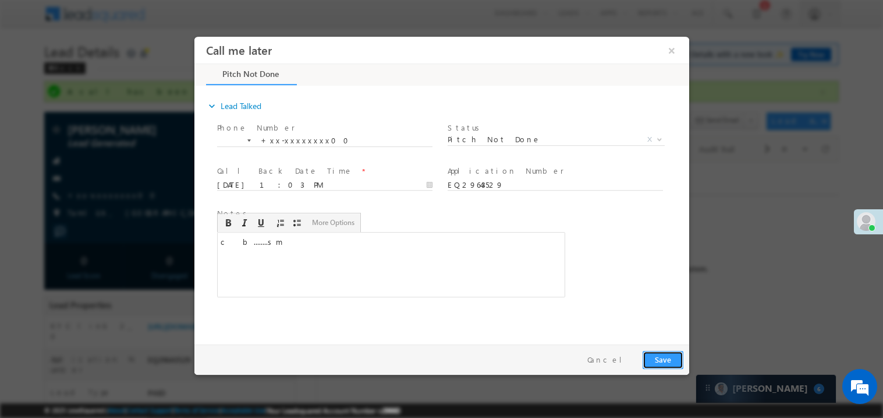
click at [665, 361] on button "Save" at bounding box center [662, 359] width 41 height 18
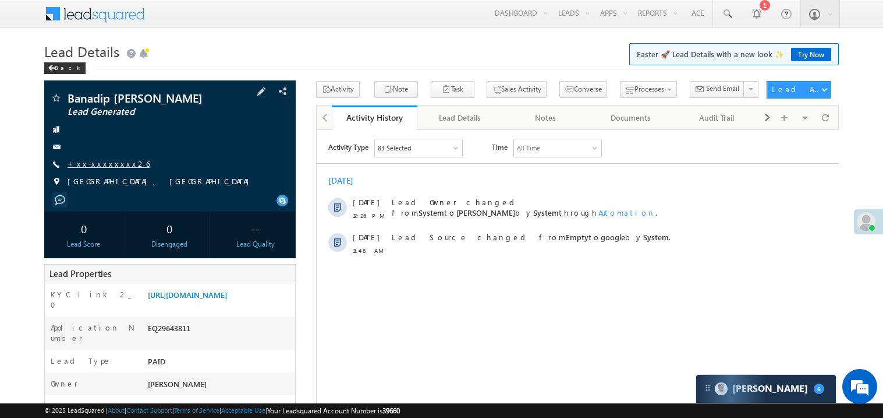
click at [100, 164] on link "+xx-xxxxxxxx26" at bounding box center [109, 163] width 82 height 10
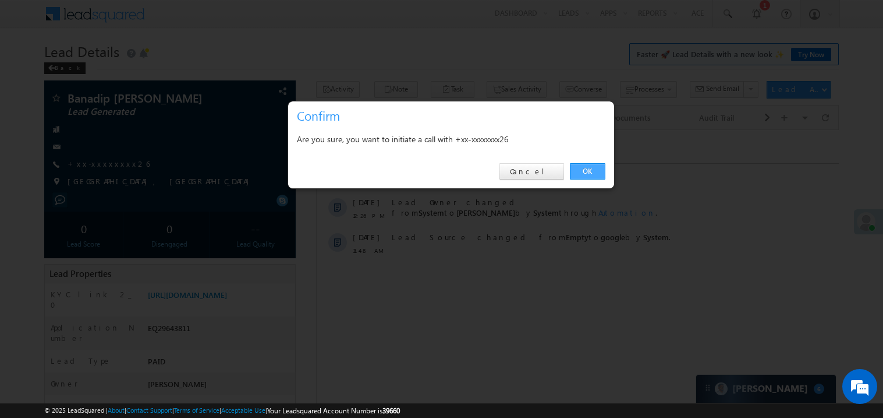
click at [593, 170] on link "OK" at bounding box center [588, 171] width 36 height 16
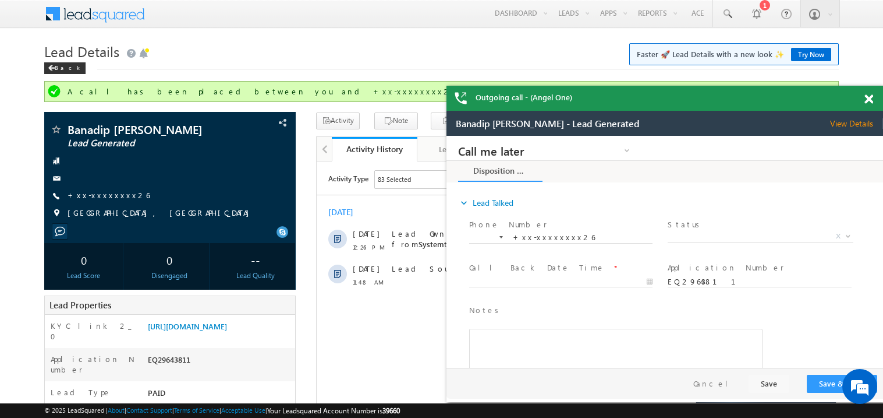
click at [866, 97] on span at bounding box center [869, 99] width 9 height 10
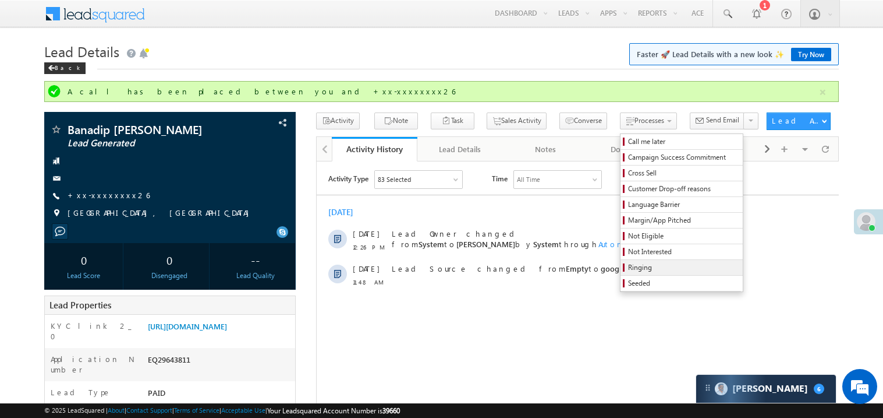
click at [628, 270] on span "Ringing" at bounding box center [683, 267] width 111 height 10
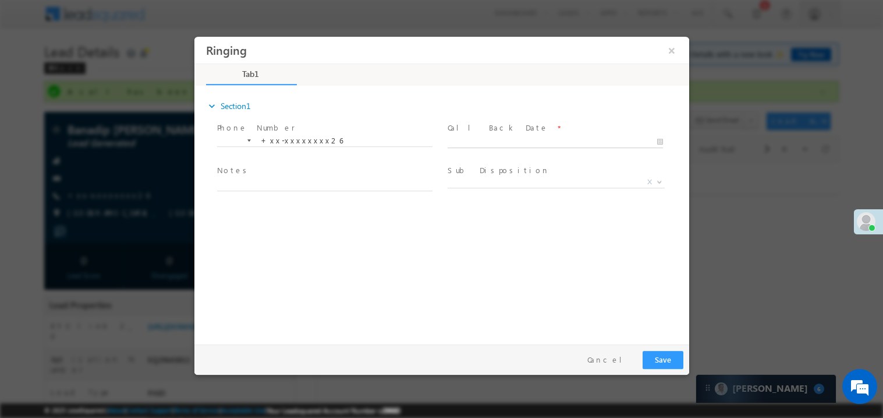
click at [479, 143] on body "Ringing ×" at bounding box center [441, 187] width 495 height 302
type input "09/27/25 1:03 PM"
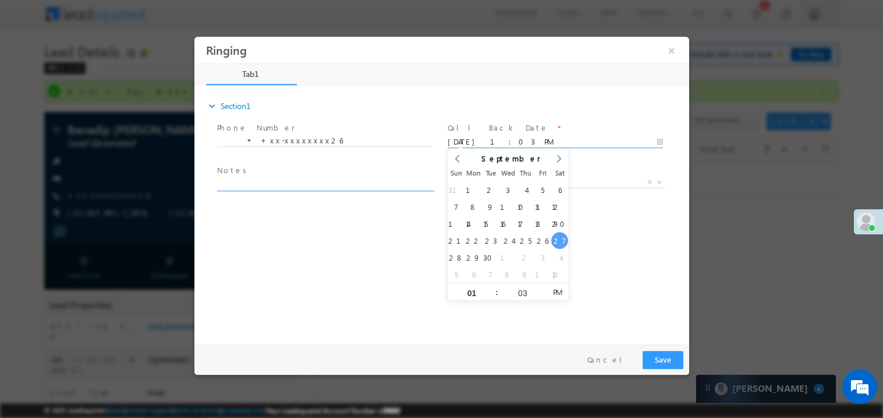
click at [291, 187] on textarea at bounding box center [324, 183] width 215 height 13
type textarea "ring"
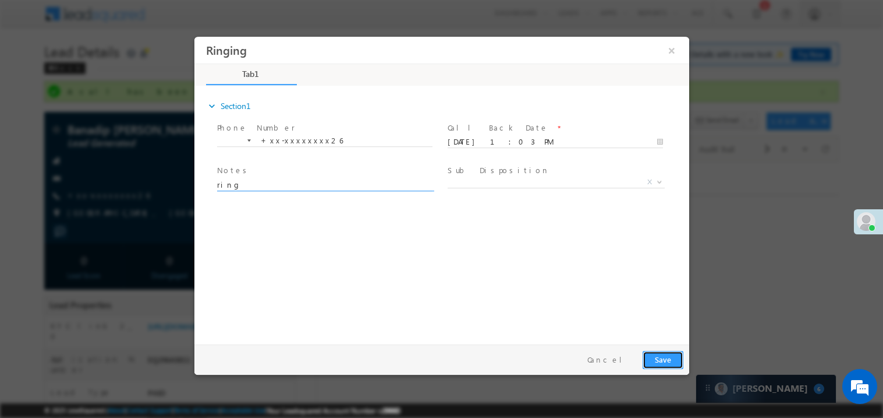
click at [656, 363] on button "Save" at bounding box center [662, 359] width 41 height 18
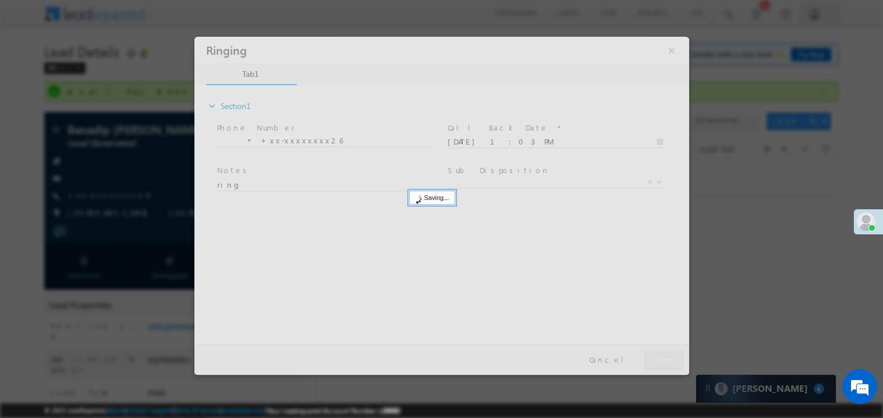
click at [656, 363] on div at bounding box center [441, 205] width 495 height 338
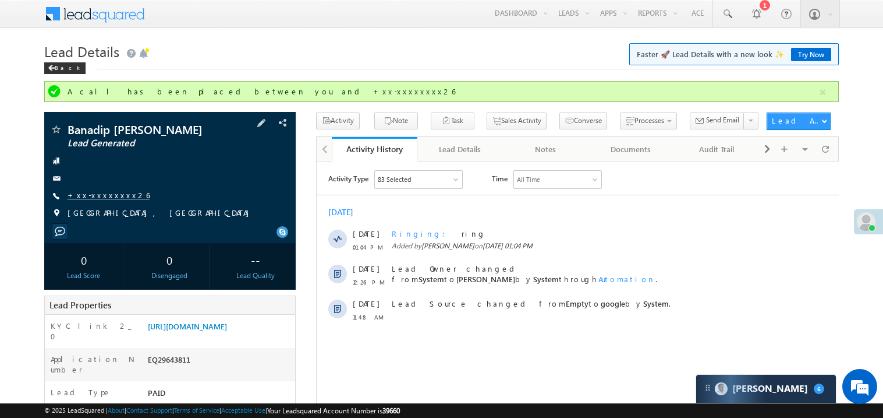
click at [110, 196] on link "+xx-xxxxxxxx26" at bounding box center [109, 195] width 82 height 10
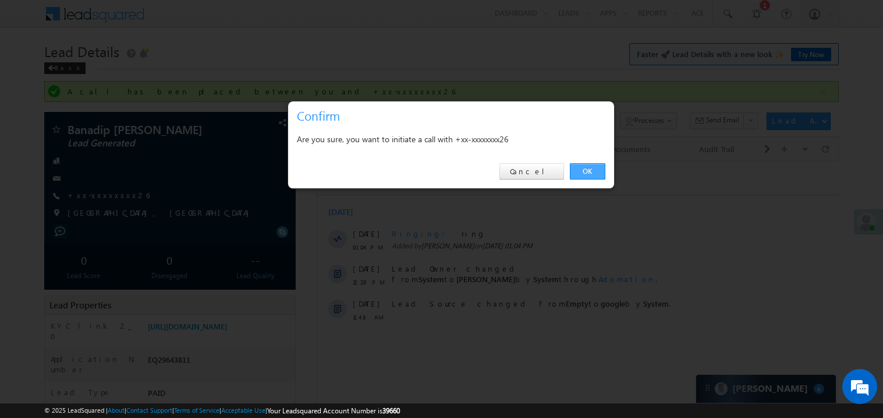
click at [584, 174] on link "OK" at bounding box center [588, 171] width 36 height 16
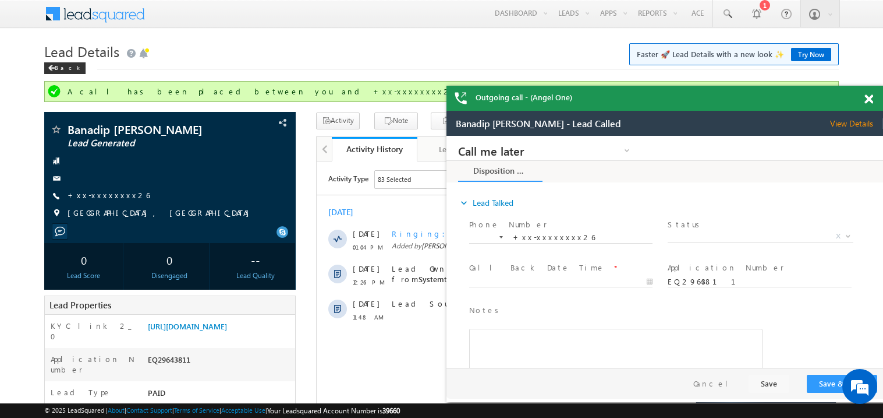
click at [870, 98] on span at bounding box center [869, 99] width 9 height 10
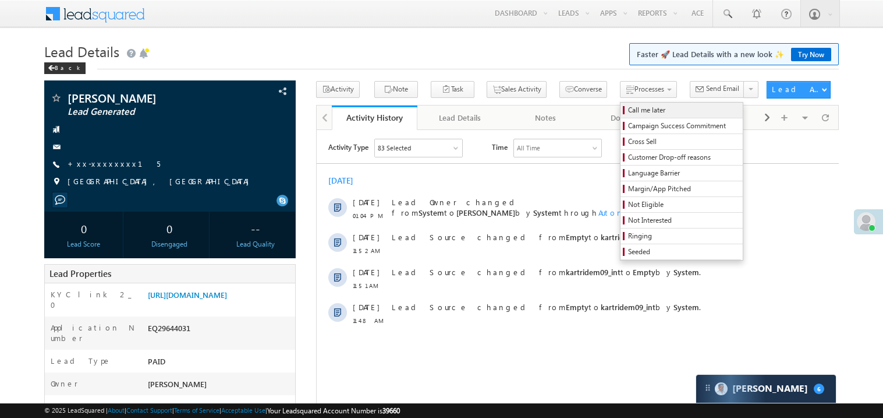
click at [628, 108] on span "Call me later" at bounding box center [683, 110] width 111 height 10
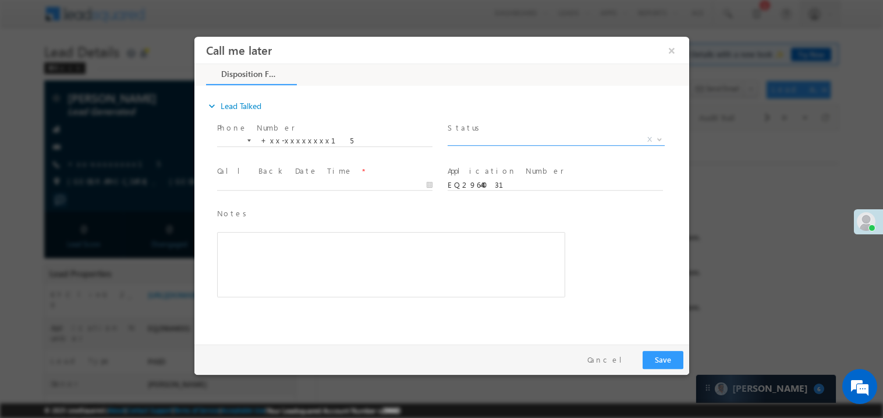
click at [485, 134] on span "X" at bounding box center [555, 139] width 217 height 12
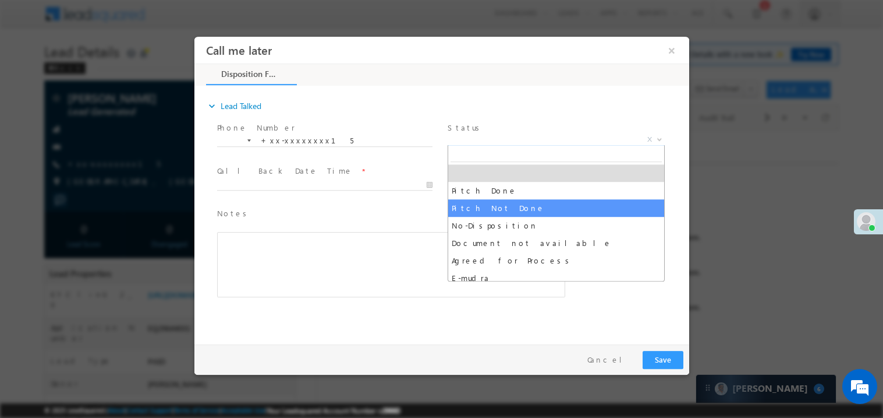
select select "Pitch Not Done"
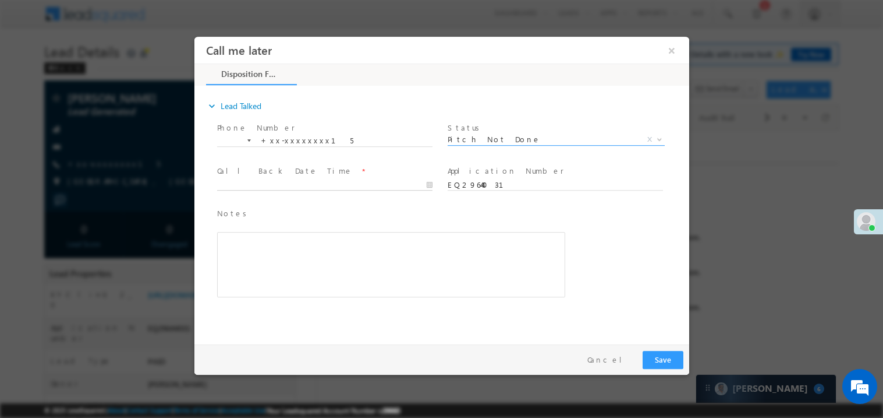
click at [275, 185] on body "Call me later ×" at bounding box center [441, 187] width 495 height 302
type input "09/27/25 1:06 PM"
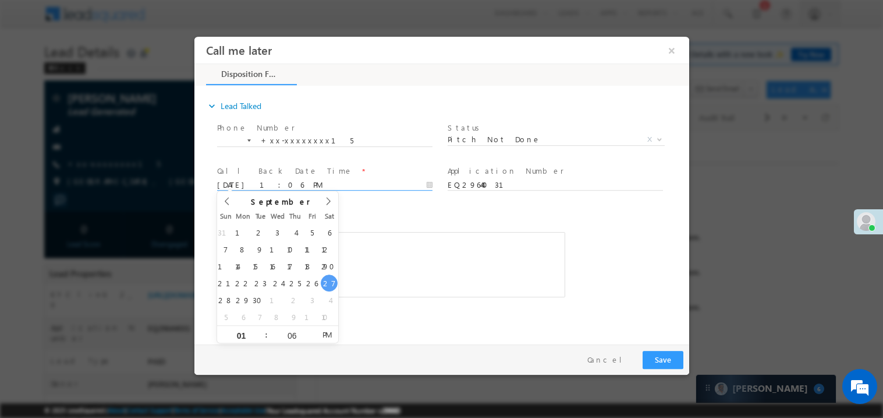
click at [339, 266] on div "Rich Text Editor, 40788eee-0fb2-11ec-a811-0adc8a9d82c2__tab1__section1__Notes__…" at bounding box center [391, 263] width 348 height 65
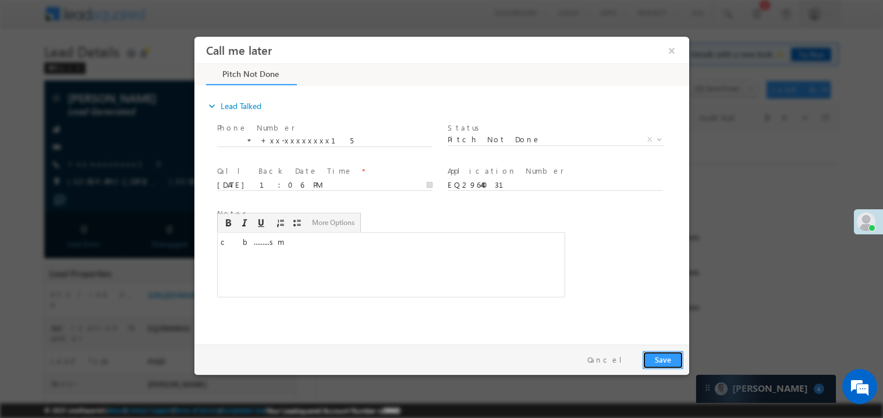
click at [664, 357] on button "Save" at bounding box center [662, 359] width 41 height 18
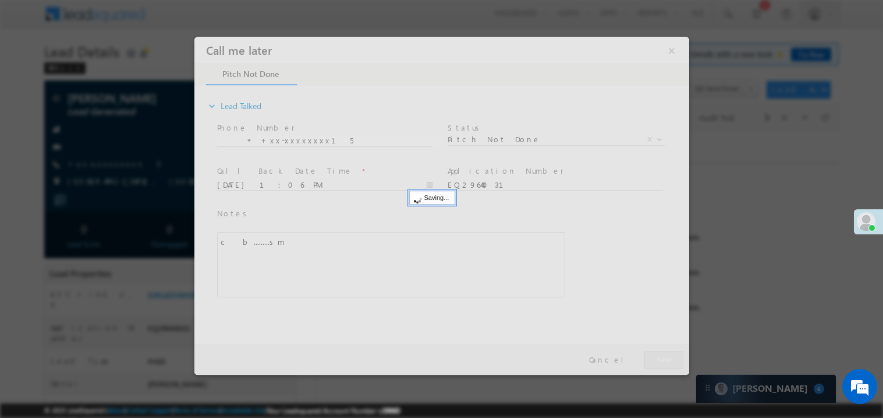
click at [664, 357] on div at bounding box center [441, 205] width 495 height 338
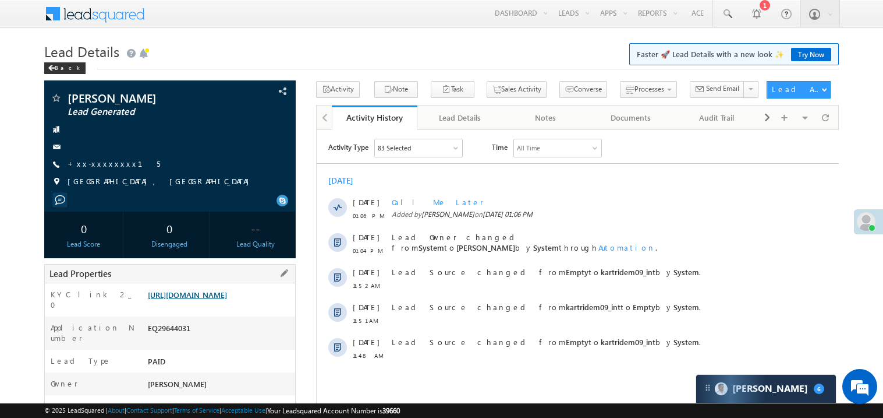
click at [211, 299] on link "https://angelbroking1-pk3em7sa.customui-test.leadsquared.com?leadId=2dd1834c-ef…" at bounding box center [187, 294] width 79 height 10
click at [104, 169] on span "+xx-xxxxxxxx15" at bounding box center [114, 164] width 93 height 12
click at [101, 165] on link "+xx-xxxxxxxx15" at bounding box center [114, 163] width 93 height 10
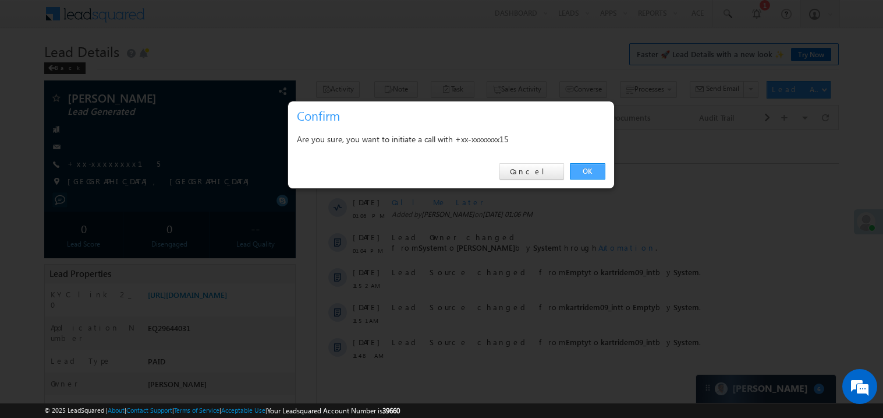
click at [579, 169] on link "OK" at bounding box center [588, 171] width 36 height 16
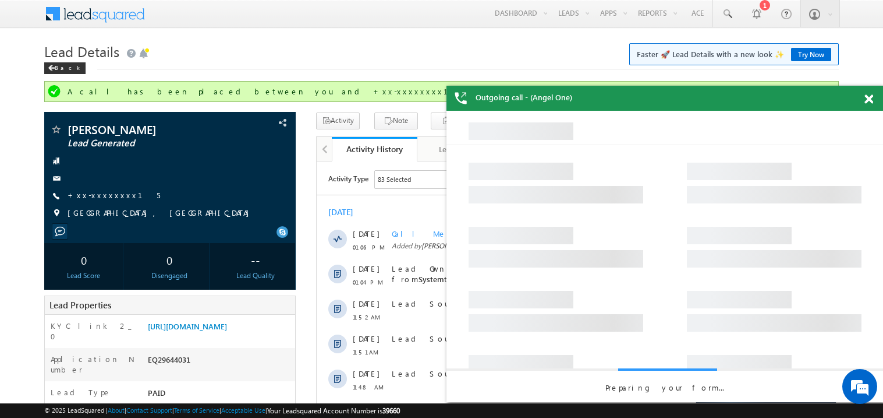
click at [875, 102] on div at bounding box center [876, 97] width 16 height 23
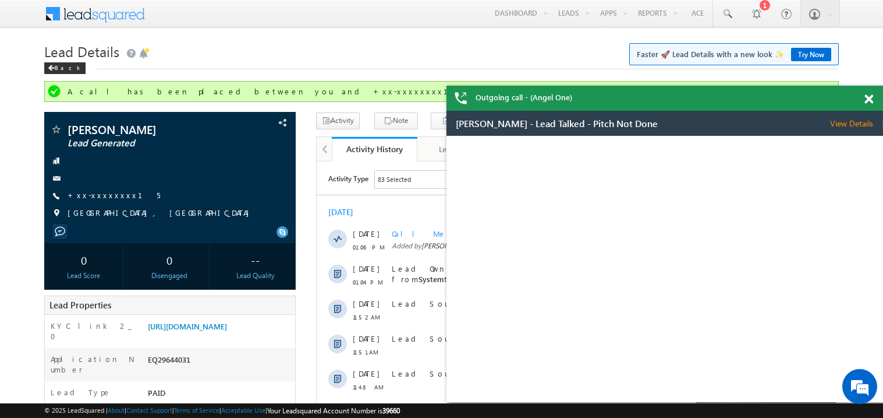
click at [874, 100] on div at bounding box center [876, 97] width 16 height 23
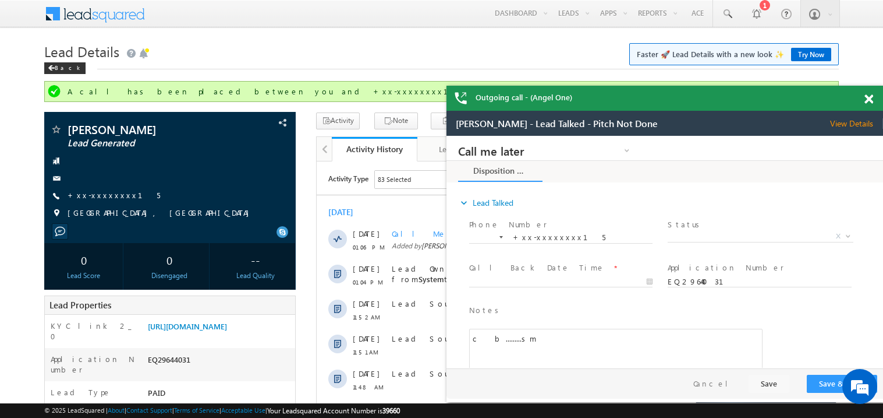
click at [871, 98] on span at bounding box center [869, 99] width 9 height 10
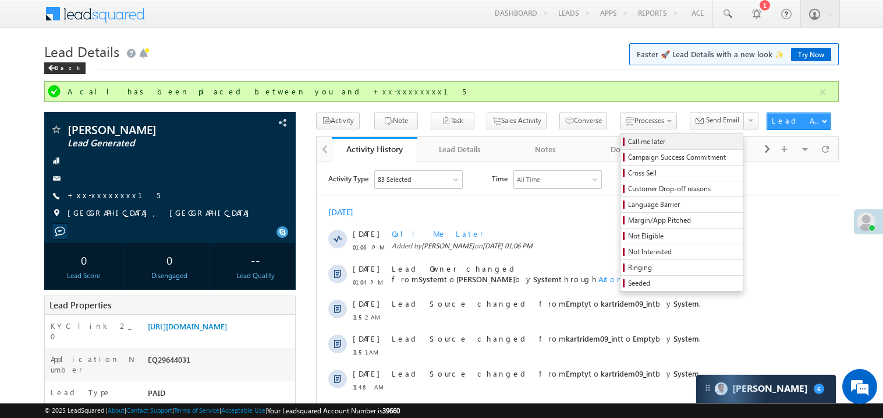
click at [628, 140] on span "Call me later" at bounding box center [683, 141] width 111 height 10
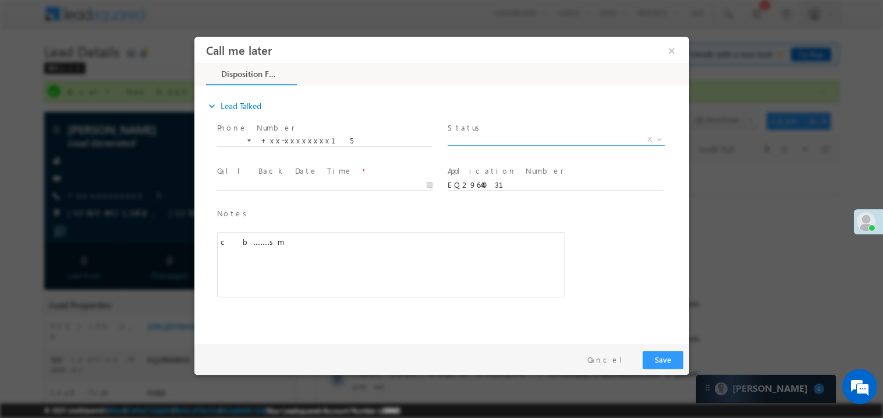
click at [472, 136] on span "X" at bounding box center [555, 139] width 217 height 12
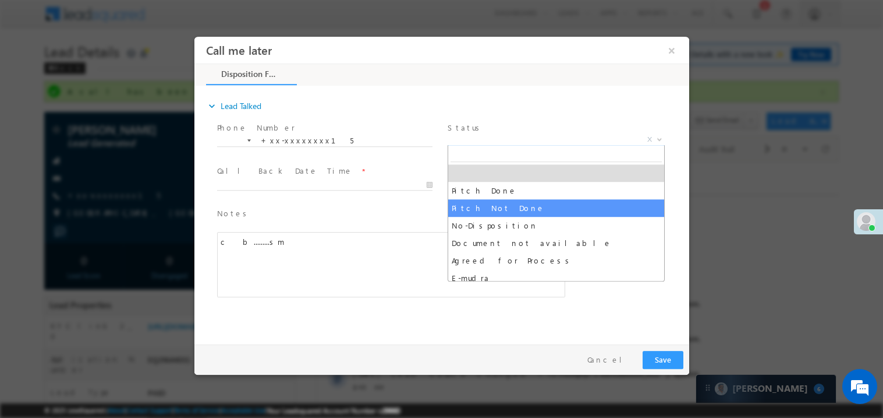
select select "Pitch Not Done"
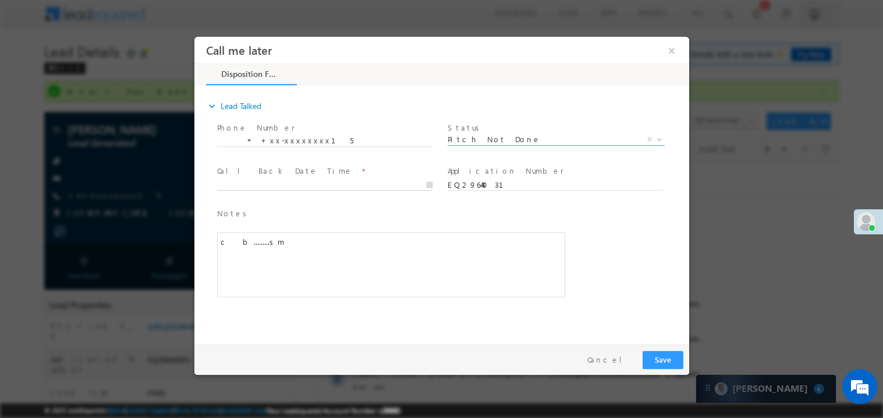
click at [268, 181] on body "Call me later ×" at bounding box center [441, 187] width 495 height 302
type input "09/27/25 1:07 PM"
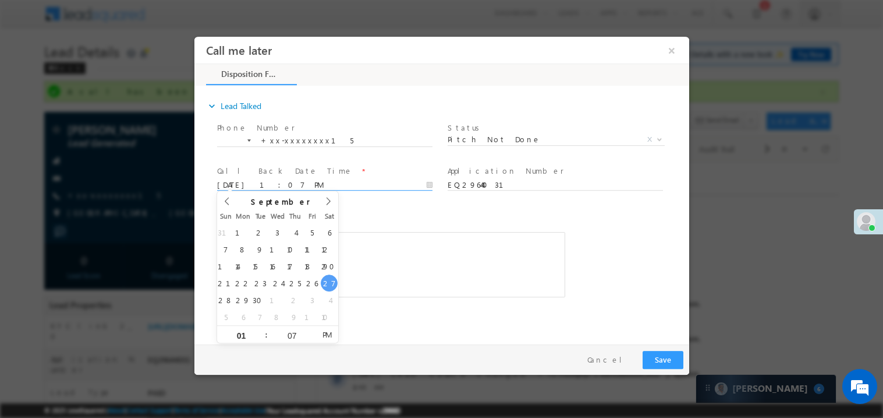
click at [435, 271] on div "c b.........sm" at bounding box center [391, 263] width 348 height 65
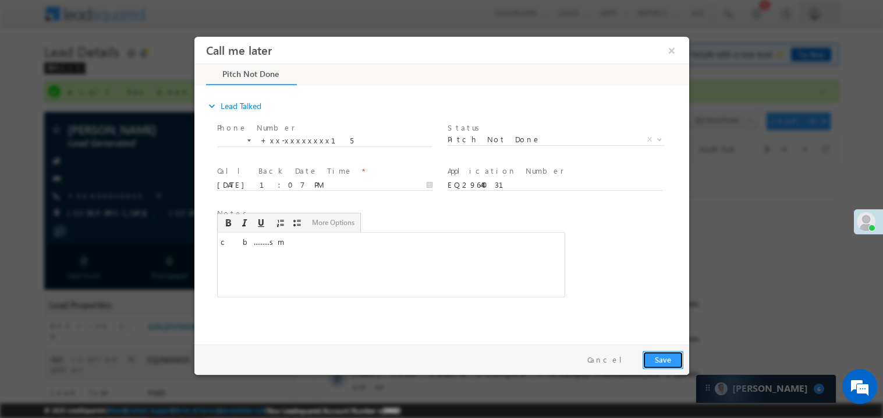
click at [665, 360] on button "Save" at bounding box center [662, 359] width 41 height 18
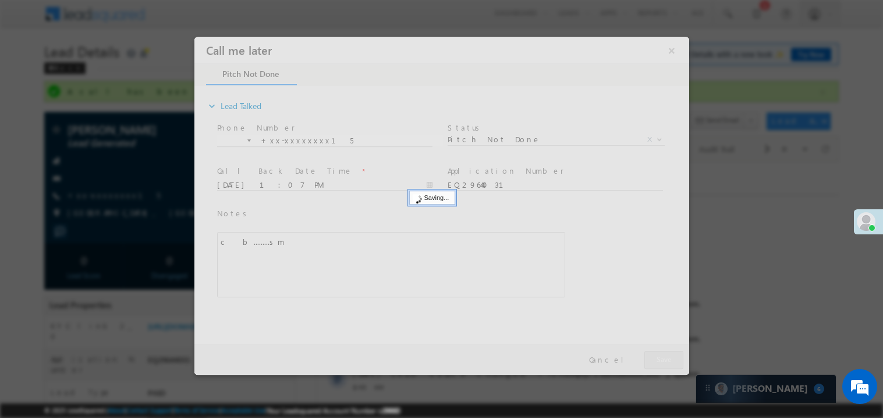
click at [665, 360] on div at bounding box center [441, 205] width 495 height 338
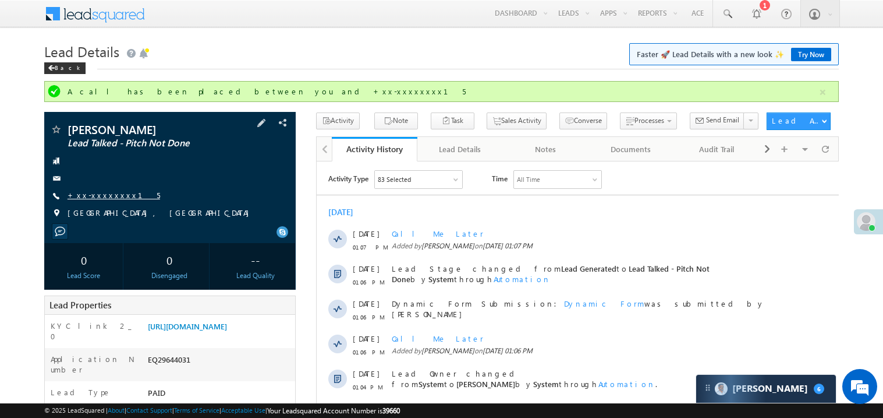
click at [113, 191] on link "+xx-xxxxxxxx15" at bounding box center [114, 195] width 93 height 10
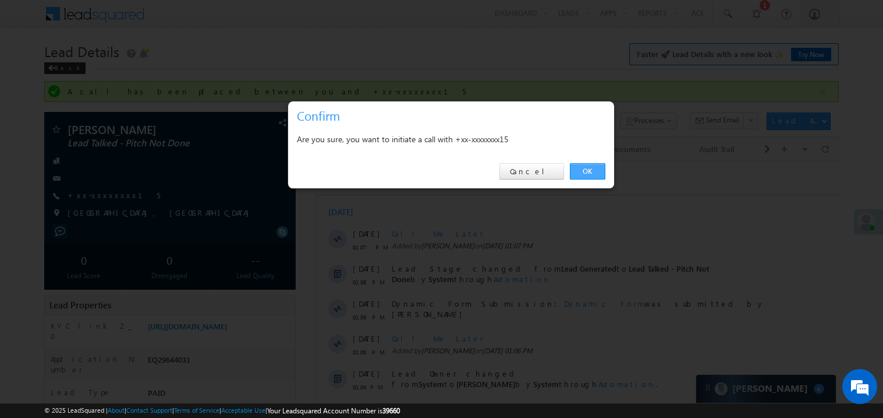
click at [585, 169] on link "OK" at bounding box center [588, 171] width 36 height 16
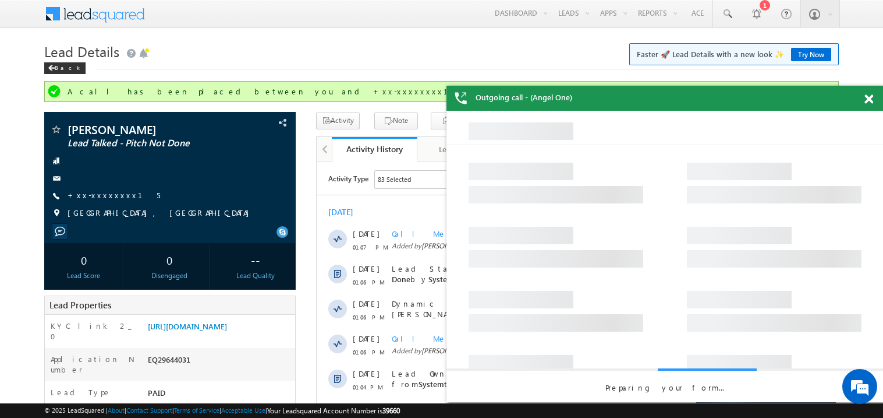
click at [869, 100] on span at bounding box center [869, 99] width 9 height 10
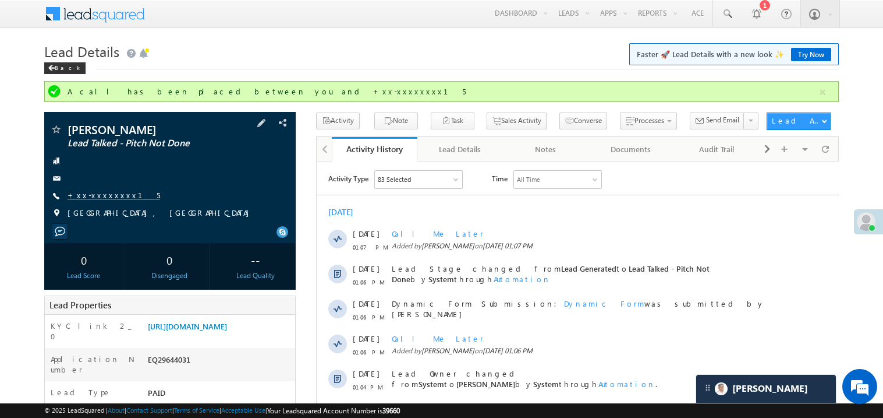
click at [100, 194] on link "+xx-xxxxxxxx15" at bounding box center [114, 195] width 93 height 10
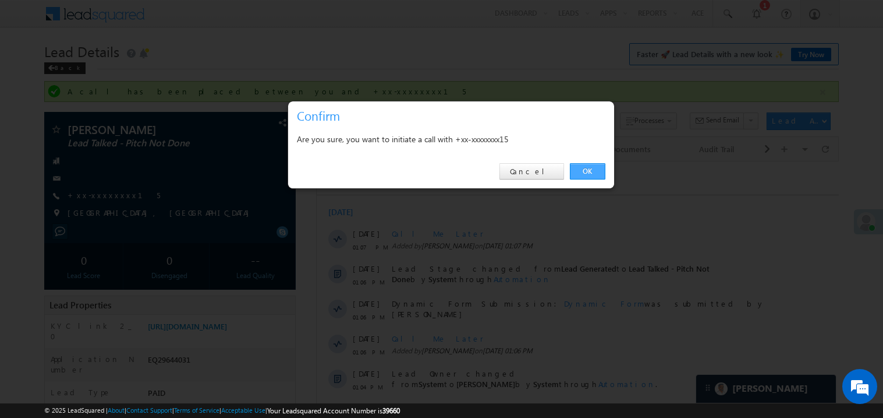
click at [590, 171] on link "OK" at bounding box center [588, 171] width 36 height 16
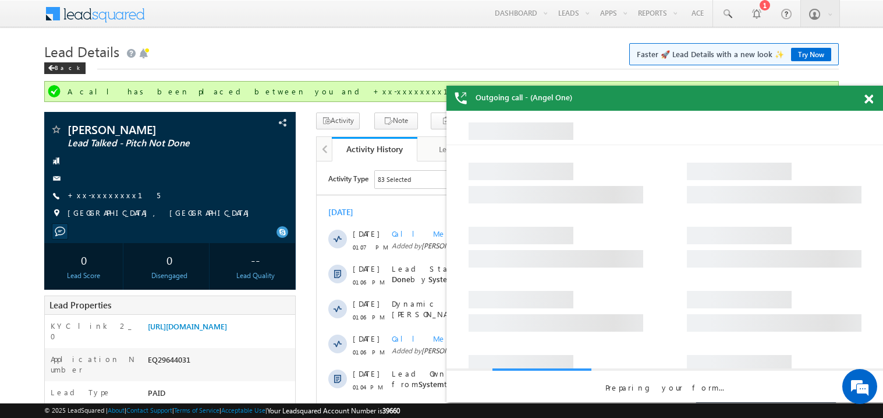
click at [867, 97] on span at bounding box center [869, 99] width 9 height 10
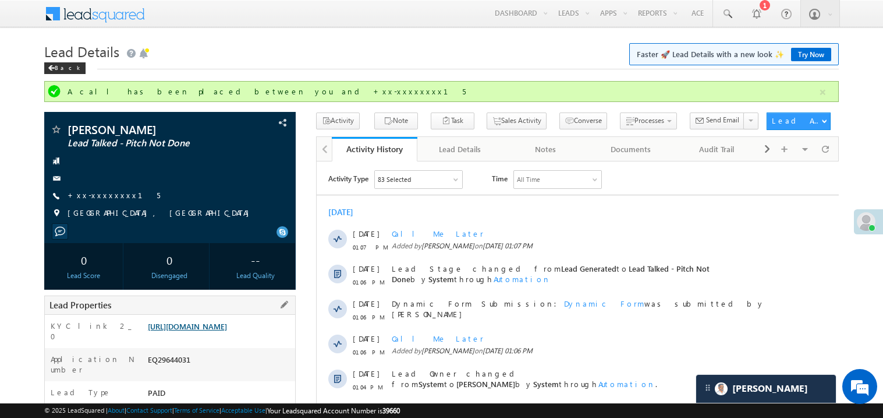
click at [207, 331] on link "https://angelbroking1-pk3em7sa.customui-test.leadsquared.com?leadId=2dd1834c-ef…" at bounding box center [187, 326] width 79 height 10
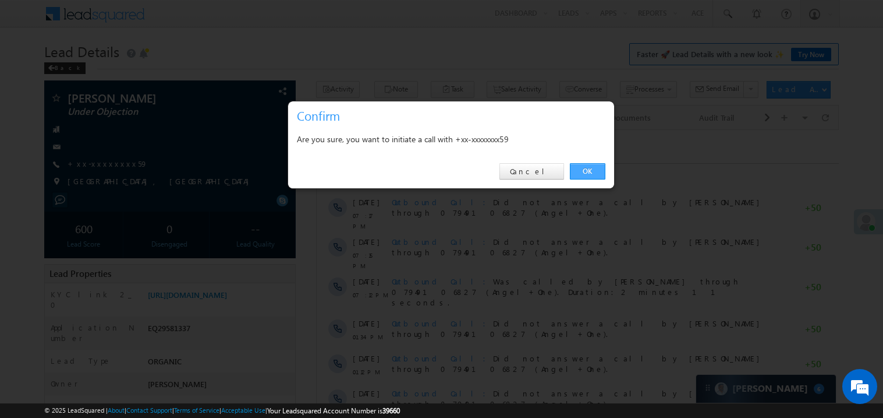
click at [583, 173] on link "OK" at bounding box center [588, 171] width 36 height 16
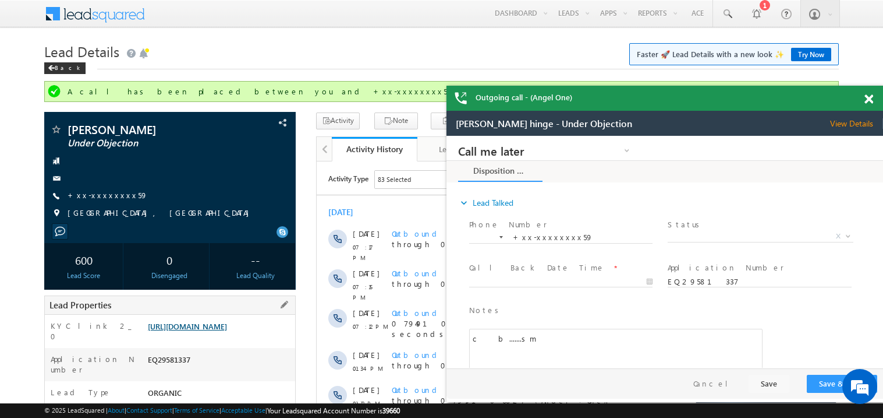
click at [221, 331] on link "[URL][DOMAIN_NAME]" at bounding box center [187, 326] width 79 height 10
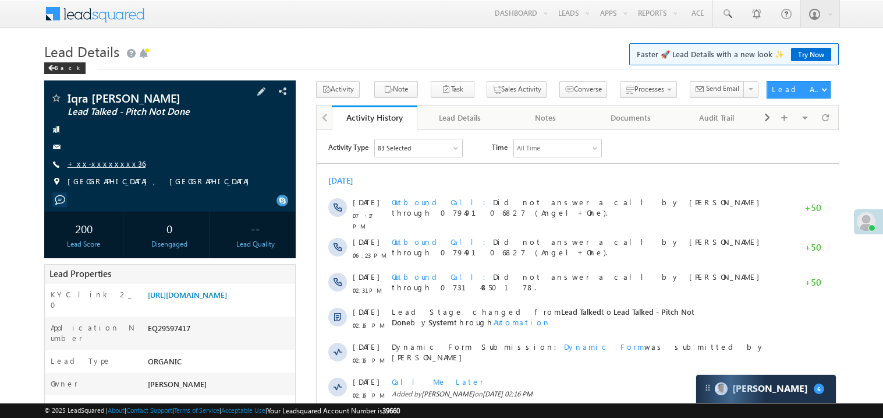
click at [109, 166] on link "+xx-xxxxxxxx36" at bounding box center [107, 163] width 78 height 10
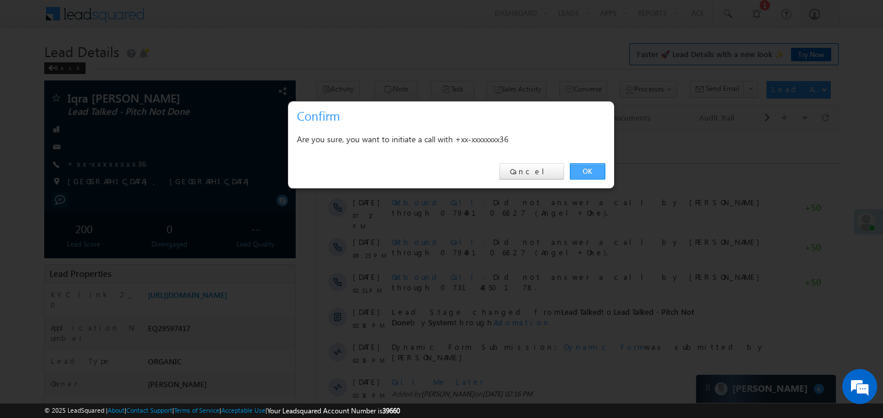
click at [583, 166] on link "OK" at bounding box center [588, 171] width 36 height 16
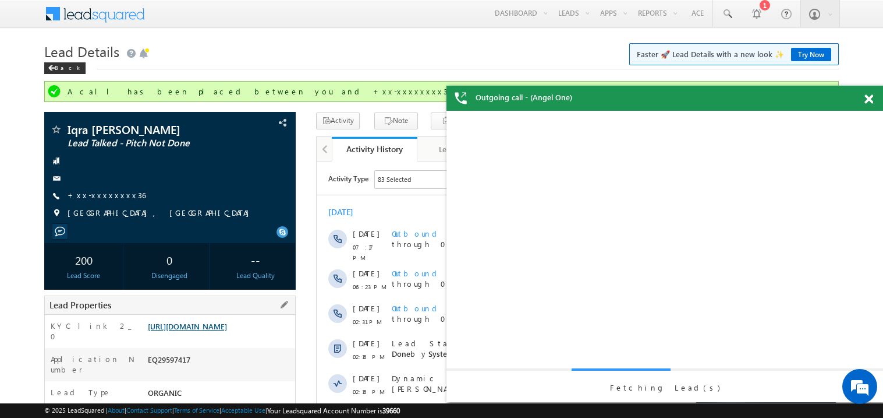
click at [207, 331] on link "https://angelbroking1-pk3em7sa.customui-test.leadsquared.com?leadId=91ac7ee6-f6…" at bounding box center [187, 326] width 79 height 10
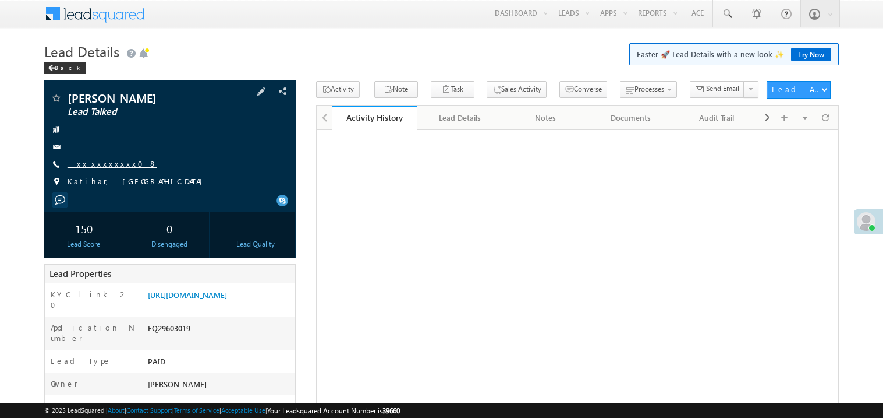
click at [108, 162] on link "+xx-xxxxxxxx08" at bounding box center [113, 163] width 90 height 10
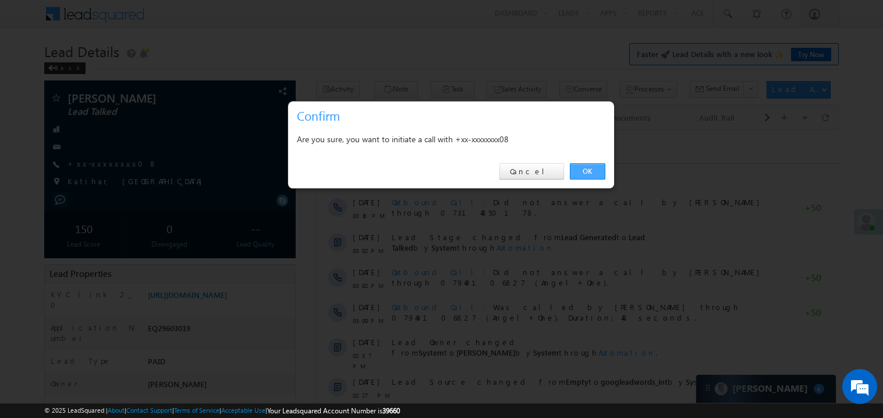
click at [591, 169] on link "OK" at bounding box center [588, 171] width 36 height 16
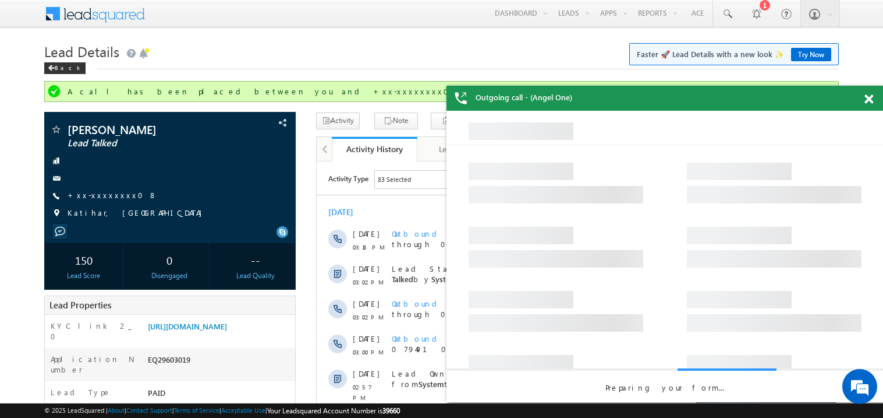
click at [873, 93] on div at bounding box center [876, 97] width 16 height 23
click at [873, 94] on span at bounding box center [869, 99] width 9 height 10
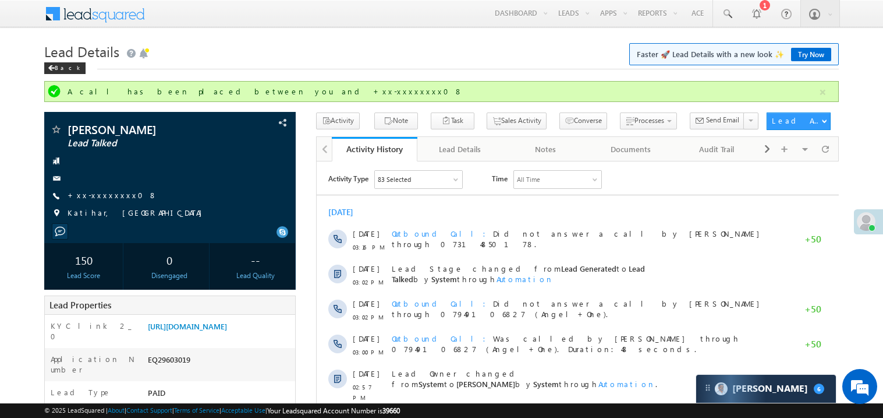
click at [475, 209] on div "[DATE]" at bounding box center [577, 211] width 522 height 10
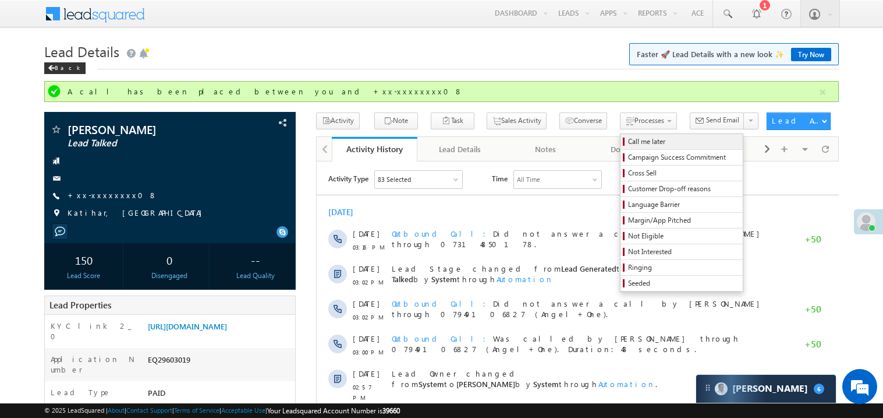
click at [628, 139] on span "Call me later" at bounding box center [683, 141] width 111 height 10
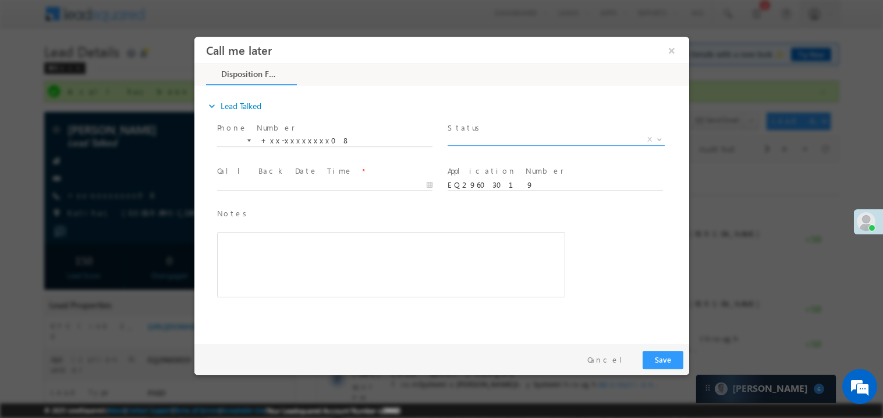
click at [477, 142] on span "X" at bounding box center [555, 139] width 217 height 12
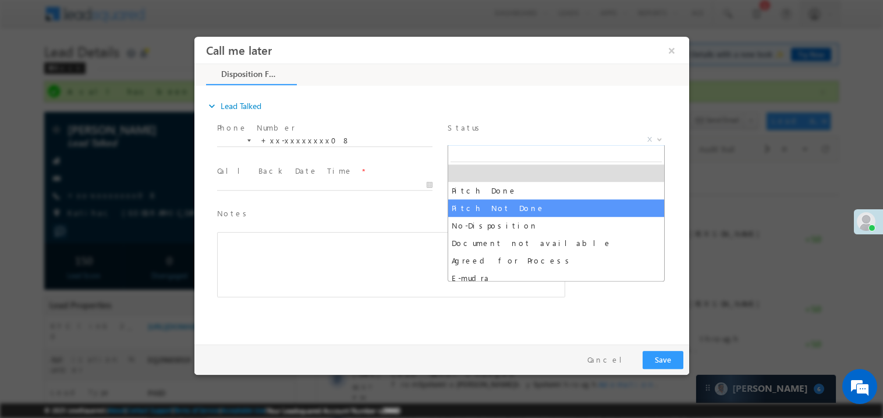
select select "Pitch Not Done"
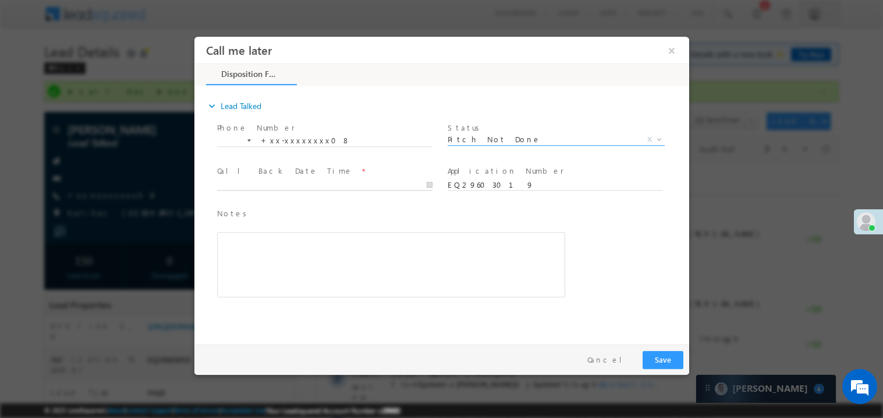
click at [260, 185] on body "Call me later ×" at bounding box center [441, 187] width 495 height 302
type input "09/27/25 1:12 PM"
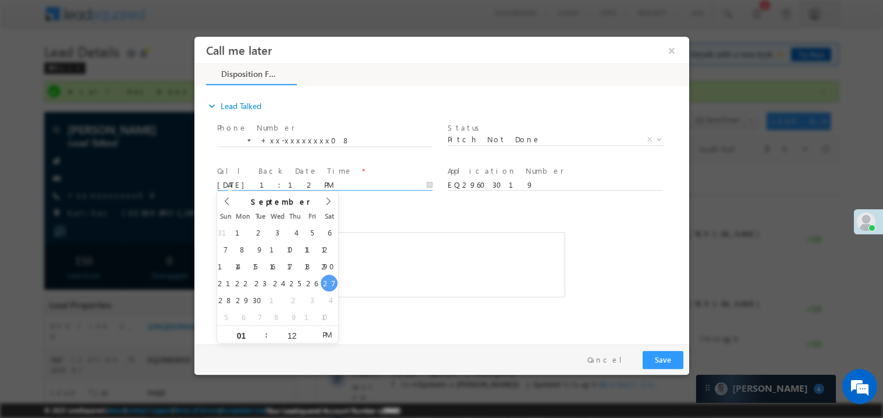
click at [381, 278] on div "Rich Text Editor, 40788eee-0fb2-11ec-a811-0adc8a9d82c2__tab1__section1__Notes__…" at bounding box center [391, 263] width 348 height 65
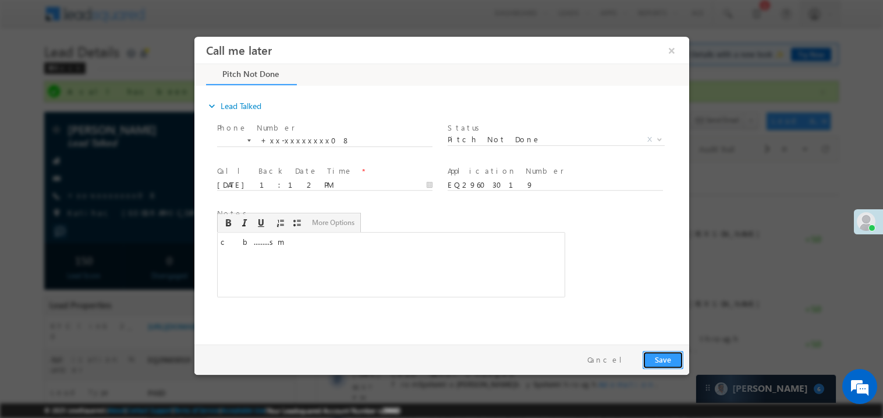
click at [663, 358] on button "Save" at bounding box center [662, 359] width 41 height 18
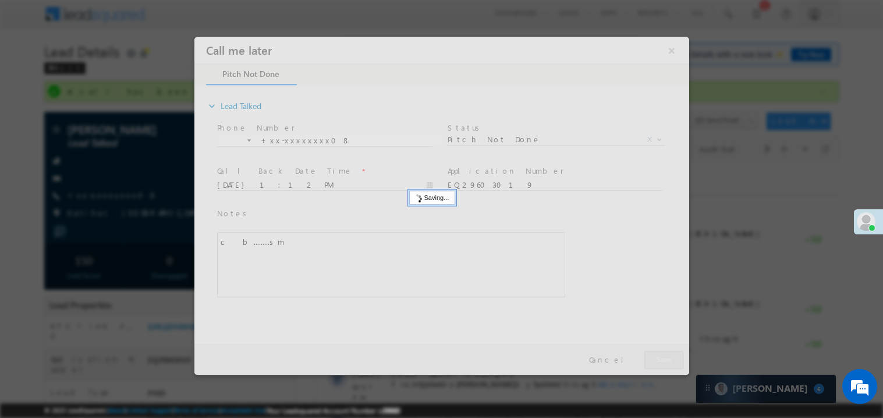
click at [663, 358] on div at bounding box center [441, 205] width 495 height 338
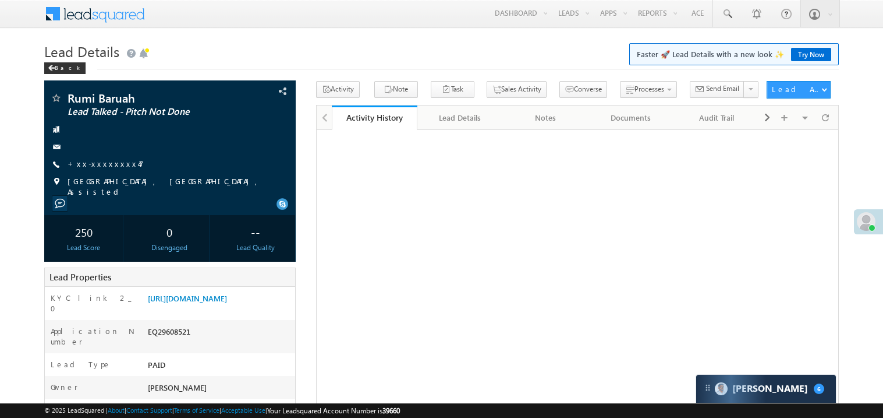
click at [104, 166] on link "+xx-xxxxxxxx47" at bounding box center [106, 163] width 76 height 10
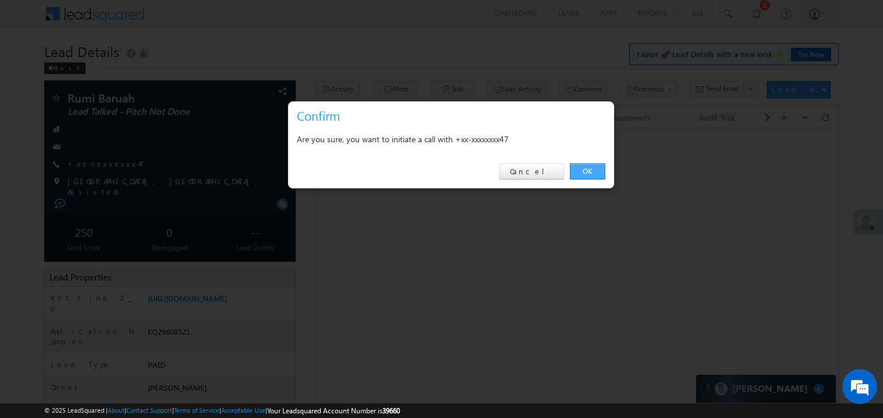
click at [586, 167] on link "OK" at bounding box center [588, 171] width 36 height 16
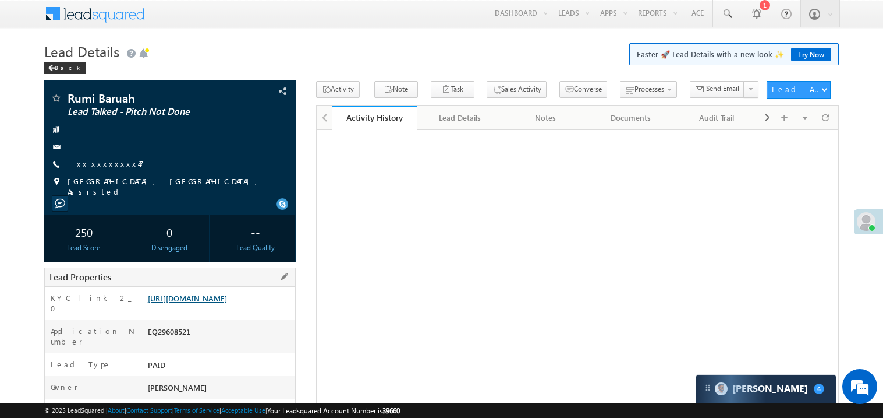
click at [227, 303] on link "[URL][DOMAIN_NAME]" at bounding box center [187, 298] width 79 height 10
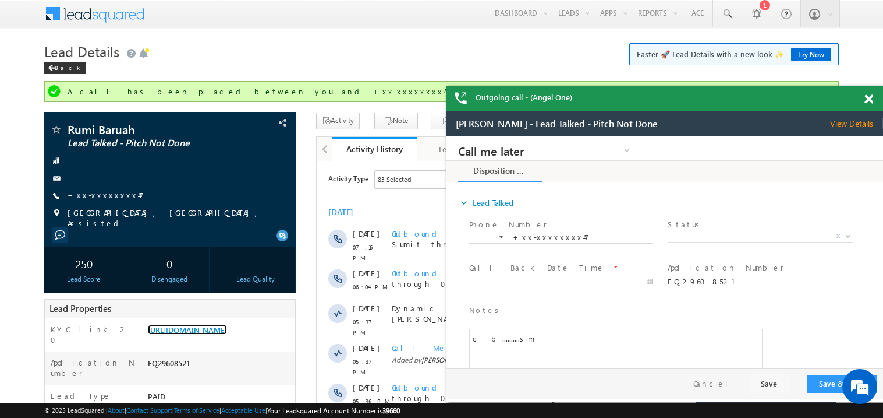
click at [869, 100] on span at bounding box center [869, 99] width 9 height 10
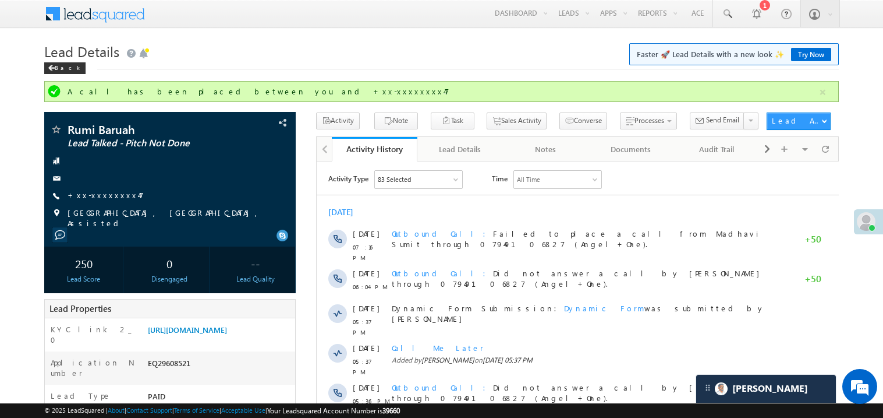
click at [798, 49] on link "Try Now" at bounding box center [811, 54] width 40 height 13
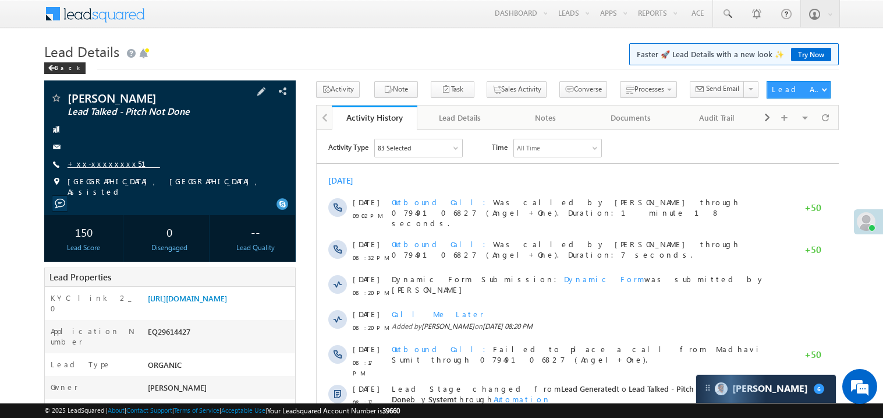
click at [98, 159] on link "+xx-xxxxxxxx51" at bounding box center [114, 163] width 93 height 10
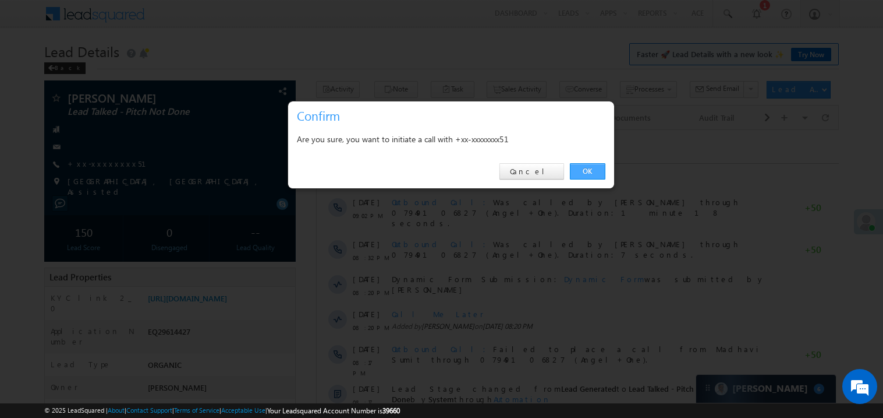
click at [583, 168] on link "OK" at bounding box center [588, 171] width 36 height 16
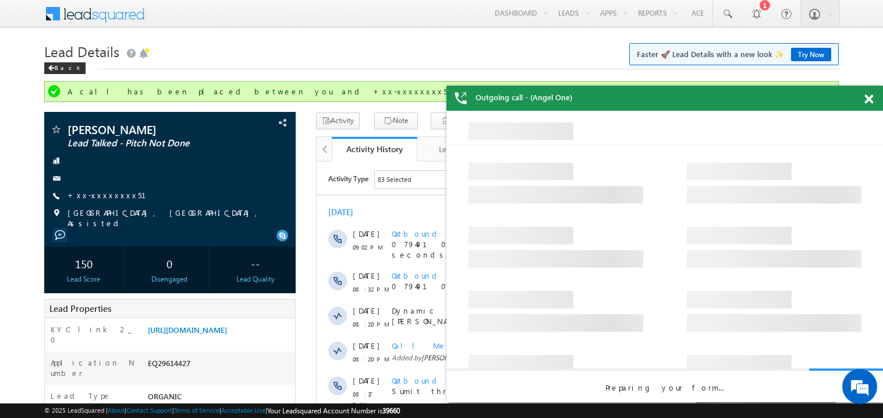
click at [868, 98] on span at bounding box center [869, 99] width 9 height 10
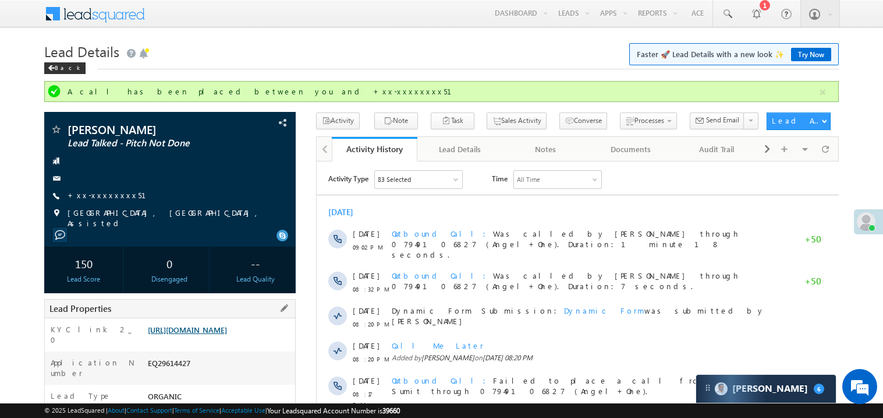
click at [207, 334] on link "[URL][DOMAIN_NAME]" at bounding box center [187, 329] width 79 height 10
click at [102, 198] on link "+xx-xxxxxxxx51" at bounding box center [114, 195] width 93 height 10
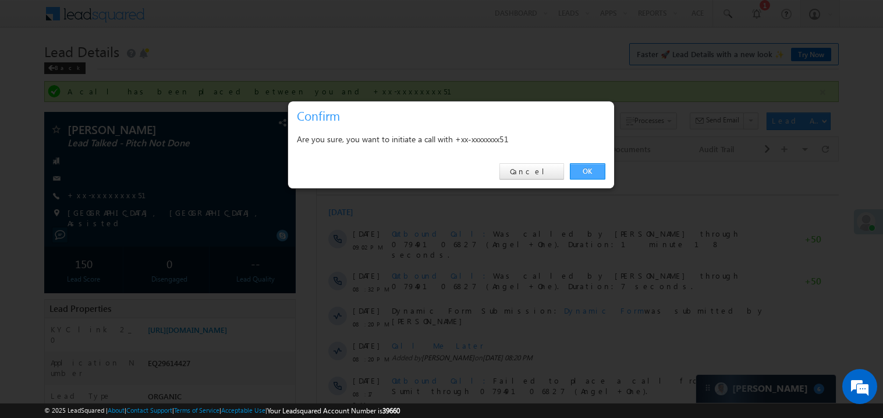
click at [586, 166] on link "OK" at bounding box center [588, 171] width 36 height 16
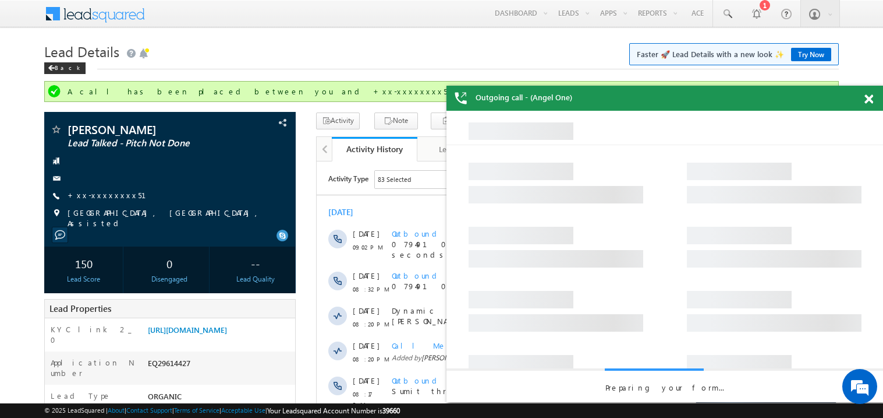
click at [869, 100] on span at bounding box center [869, 99] width 9 height 10
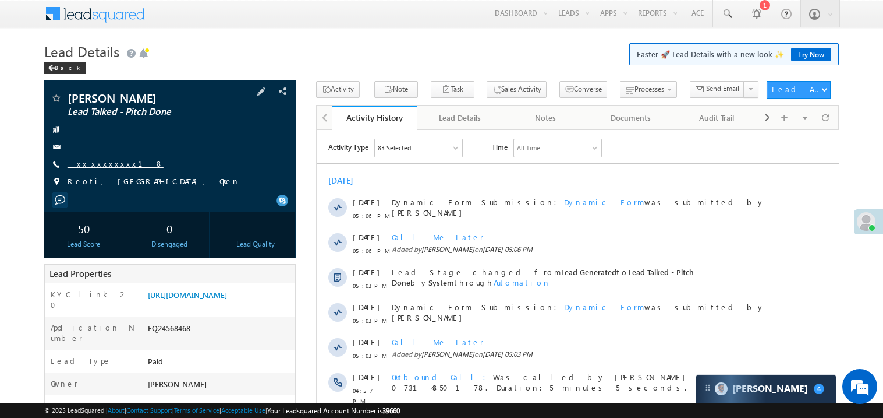
click at [95, 165] on link "+xx-xxxxxxxx18" at bounding box center [116, 163] width 96 height 10
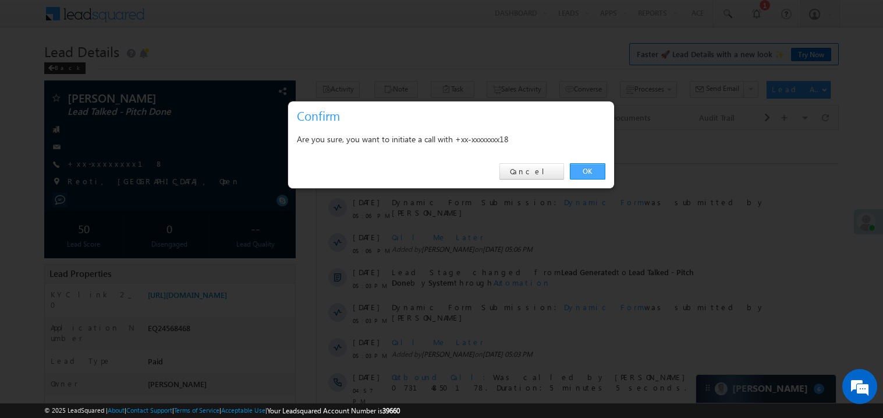
click at [580, 174] on link "OK" at bounding box center [588, 171] width 36 height 16
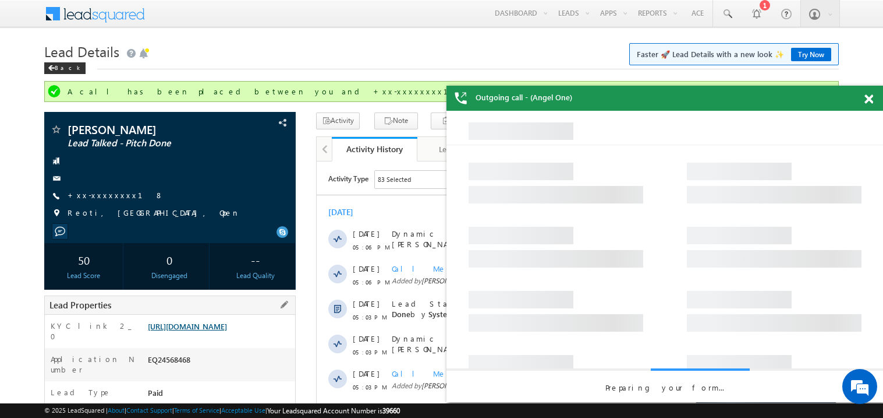
click at [219, 330] on link "https://angelbroking1-pk3em7sa.customui-test.leadsquared.com?leadId=f97837e5-e1…" at bounding box center [187, 326] width 79 height 10
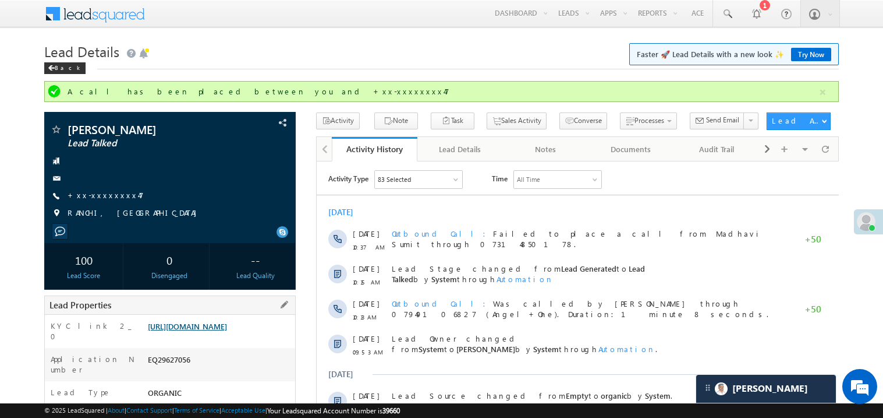
click at [224, 331] on link "[URL][DOMAIN_NAME]" at bounding box center [187, 326] width 79 height 10
click at [104, 196] on link "+xx-xxxxxxxx47" at bounding box center [106, 195] width 76 height 10
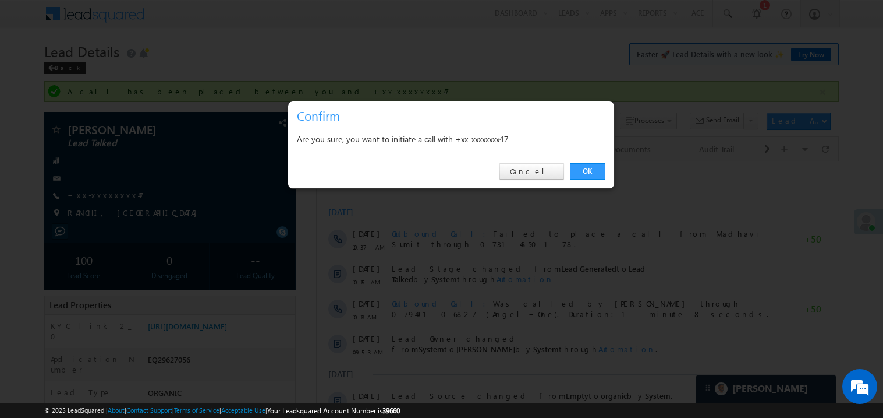
click at [611, 146] on div "Are you sure, you want to initiate a call with +xx-xxxxxxxx47" at bounding box center [451, 140] width 326 height 29
click at [581, 166] on link "OK" at bounding box center [588, 171] width 36 height 16
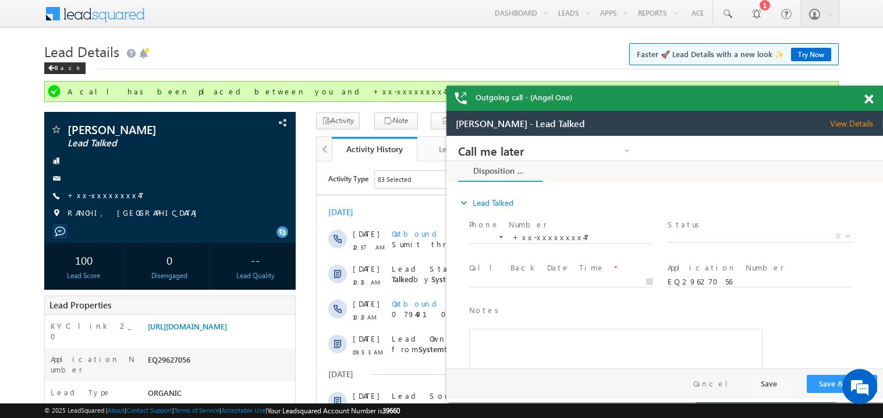
click at [872, 97] on span at bounding box center [869, 99] width 9 height 10
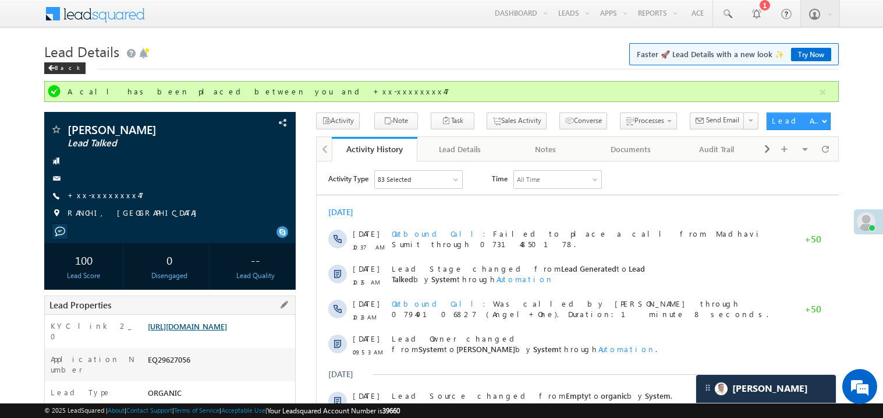
click at [227, 331] on link "https://angelbroking1-pk3em7sa.customui-test.leadsquared.com?leadId=96fd425b-db…" at bounding box center [187, 326] width 79 height 10
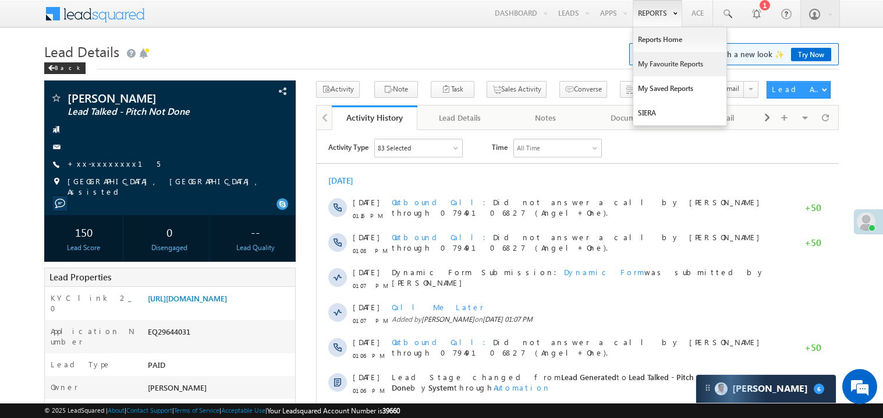
click at [656, 59] on link "My Favourite Reports" at bounding box center [680, 64] width 93 height 24
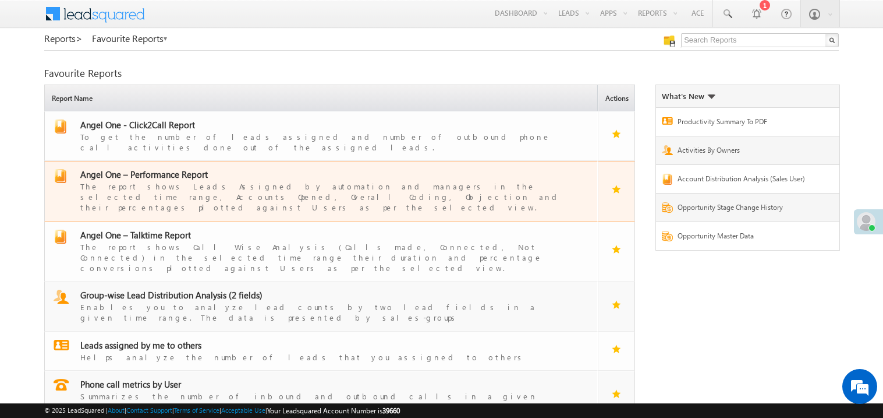
click at [157, 168] on span "Angel One – Performance Report" at bounding box center [144, 174] width 128 height 12
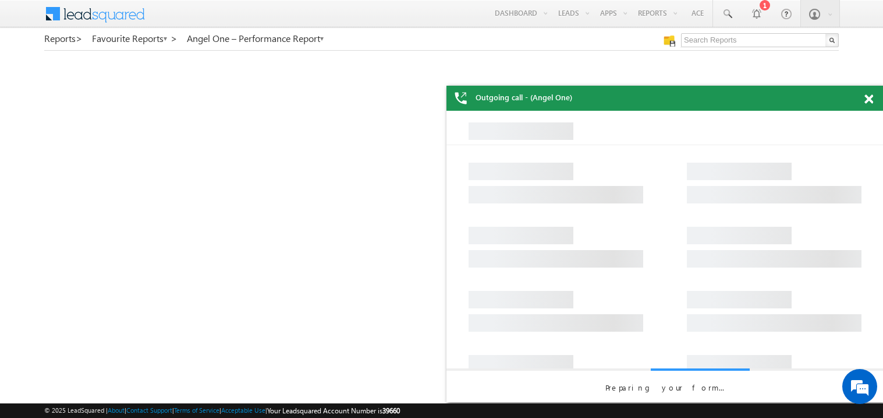
click at [864, 97] on div "Outgoing call - (Angel One)" at bounding box center [665, 98] width 437 height 25
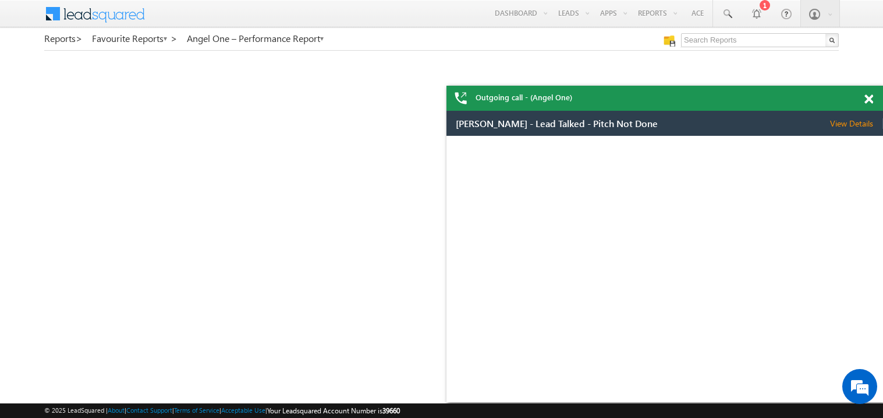
click at [872, 98] on span at bounding box center [869, 99] width 9 height 10
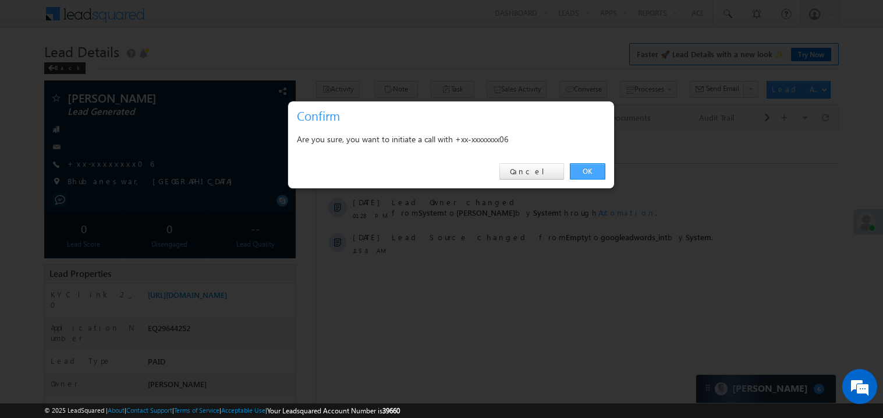
click at [581, 167] on link "OK" at bounding box center [588, 171] width 36 height 16
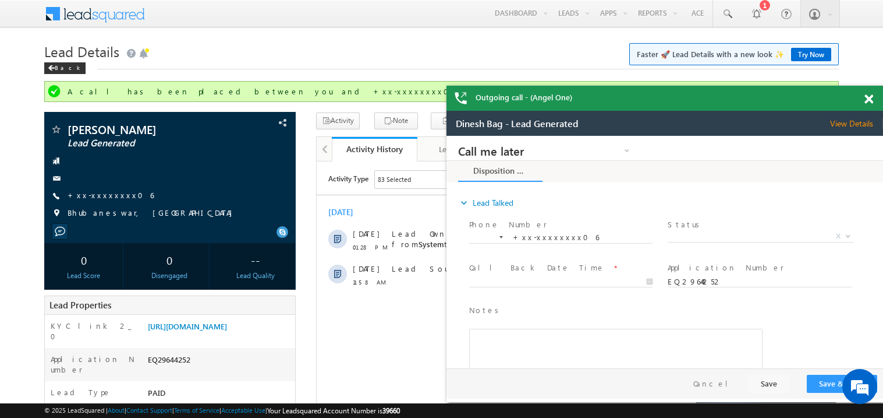
click at [872, 100] on span at bounding box center [869, 99] width 9 height 10
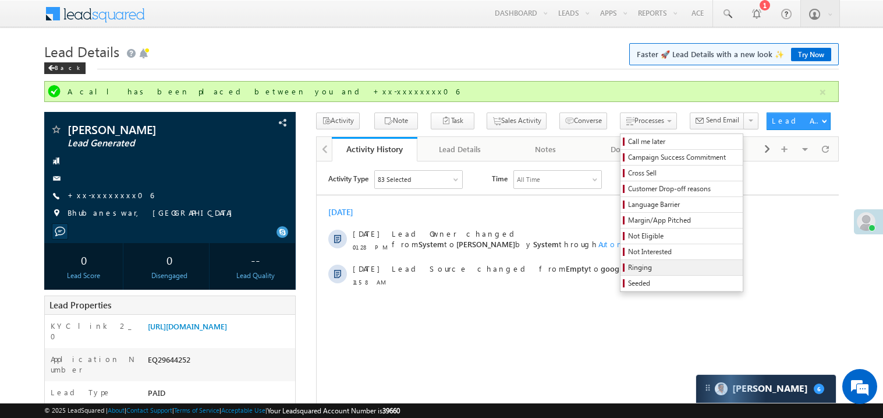
click at [639, 266] on span "Ringing" at bounding box center [683, 267] width 111 height 10
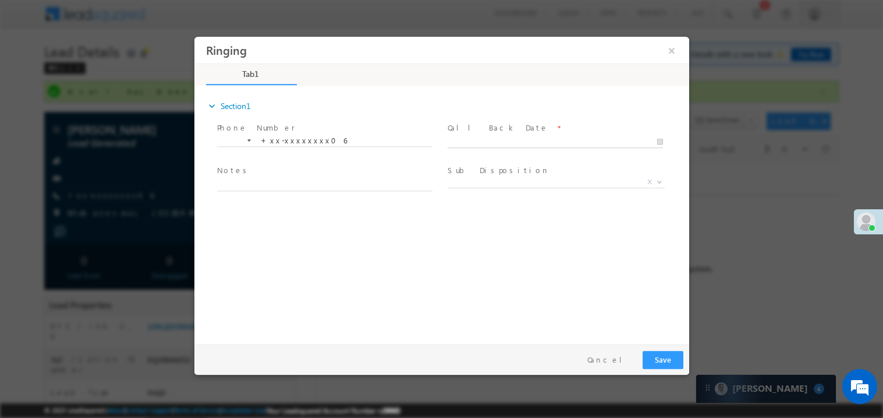
click at [492, 139] on body "Ringing ×" at bounding box center [441, 187] width 495 height 302
type input "09/27/25 1:36 PM"
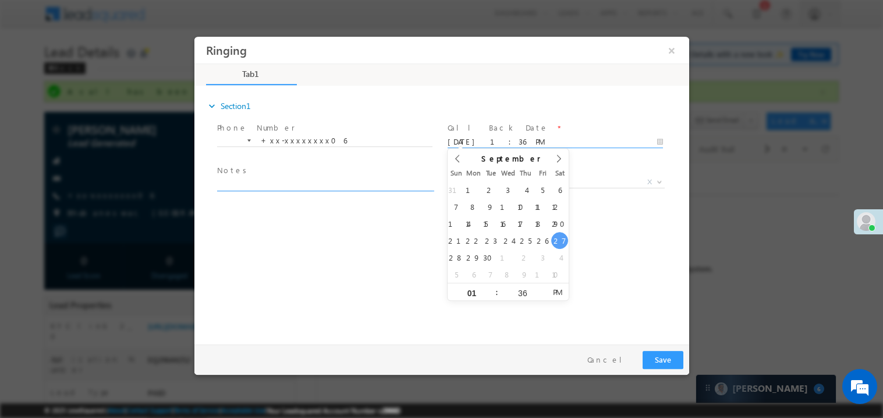
click at [305, 181] on textarea at bounding box center [324, 183] width 215 height 13
type textarea "ring"
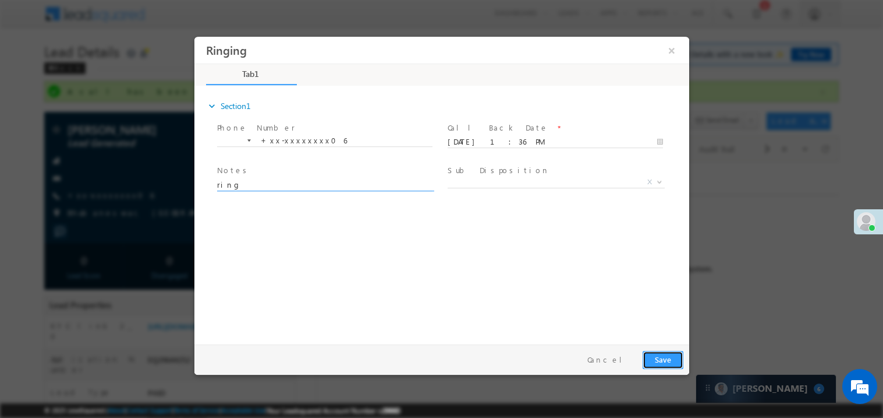
click at [664, 365] on button "Save" at bounding box center [662, 359] width 41 height 18
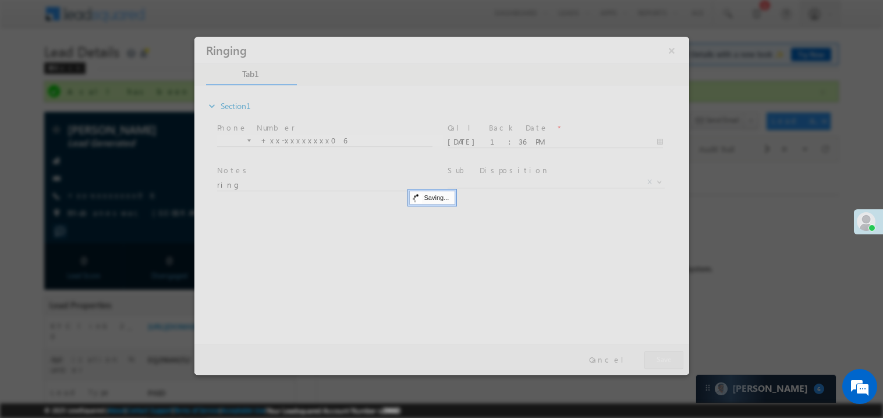
click at [664, 365] on div at bounding box center [441, 205] width 495 height 338
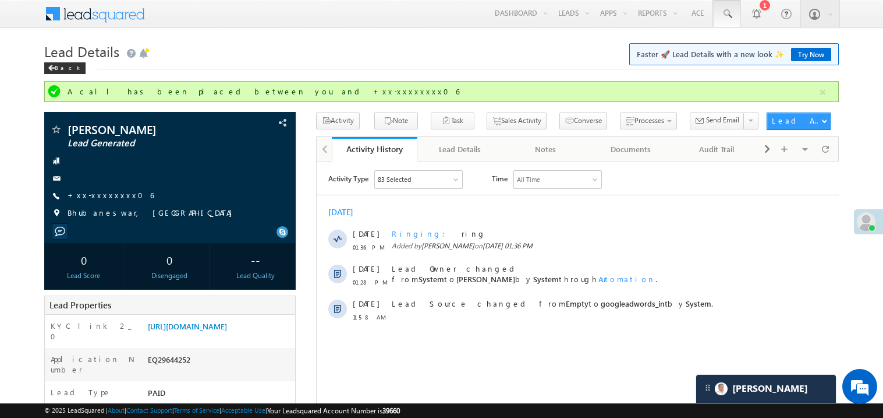
click at [728, 13] on span at bounding box center [727, 14] width 12 height 12
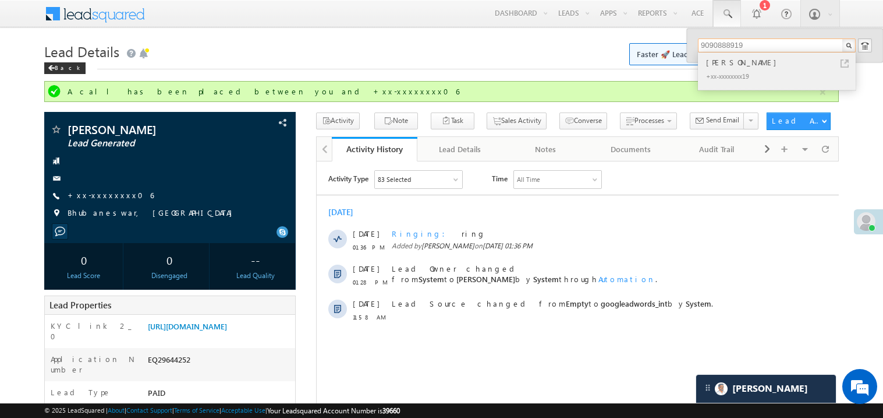
type input "9090888919"
click at [729, 62] on div "Satyajeet Mohanty" at bounding box center [782, 62] width 156 height 13
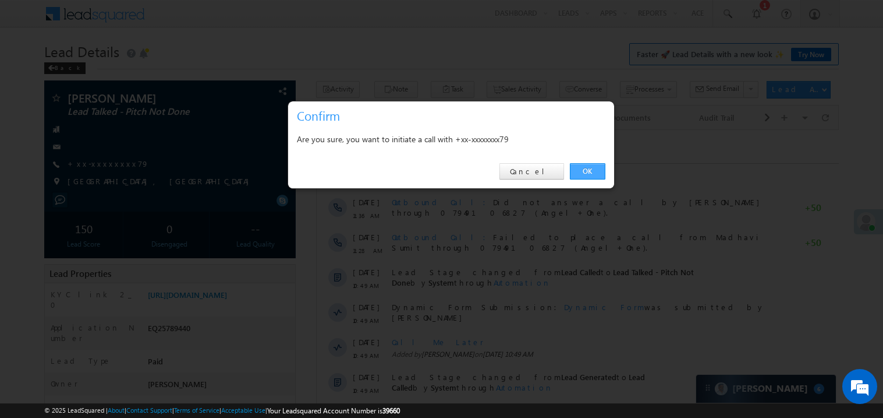
click at [586, 171] on link "OK" at bounding box center [588, 171] width 36 height 16
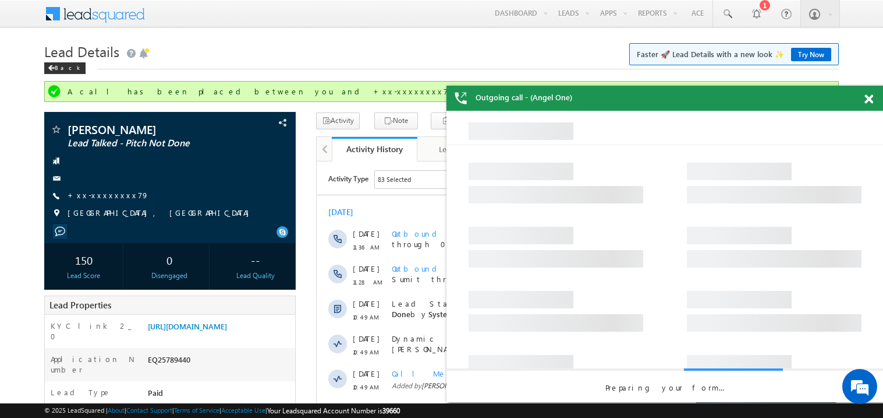
click at [872, 90] on div at bounding box center [876, 97] width 16 height 23
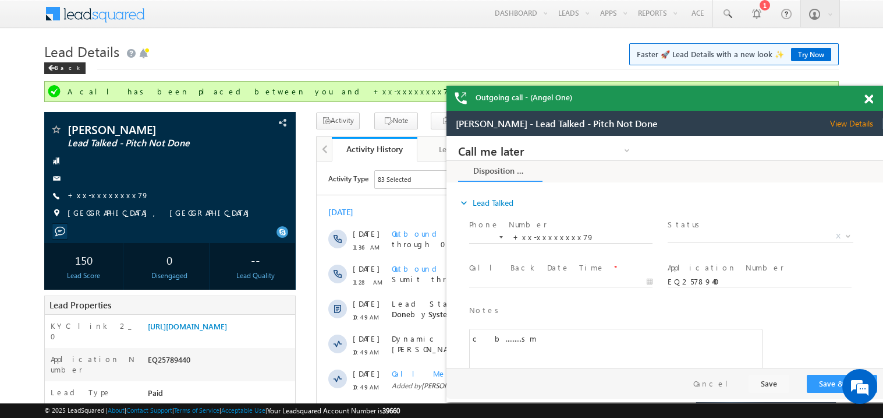
click at [871, 103] on span at bounding box center [869, 99] width 9 height 10
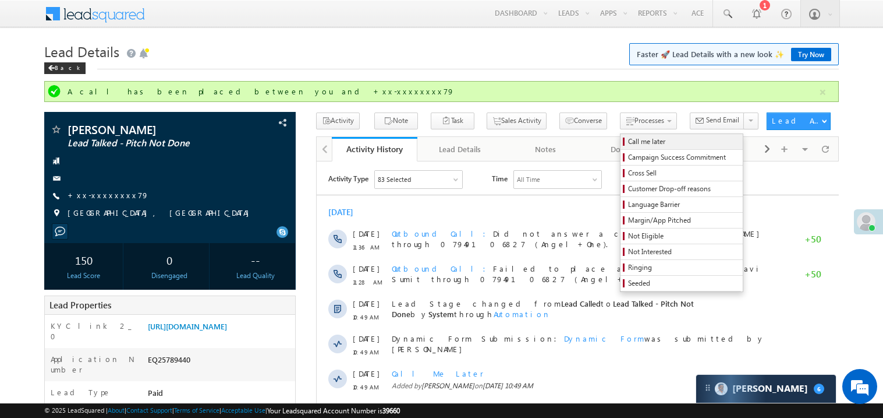
click at [628, 141] on span "Call me later" at bounding box center [683, 141] width 111 height 10
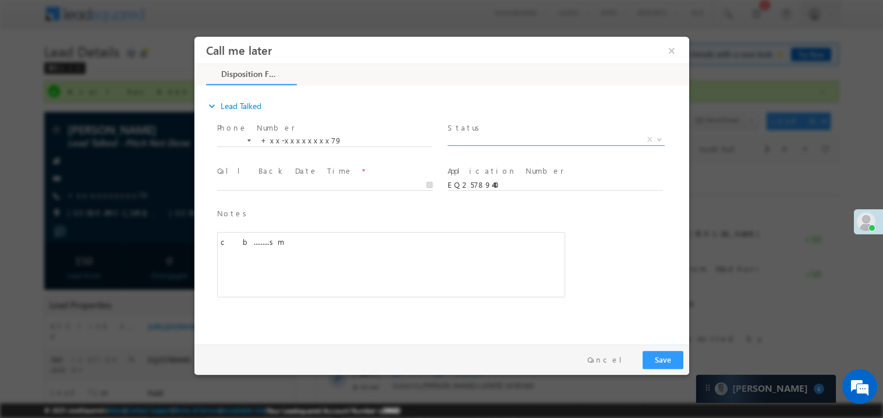
click at [493, 133] on span "X" at bounding box center [555, 139] width 217 height 12
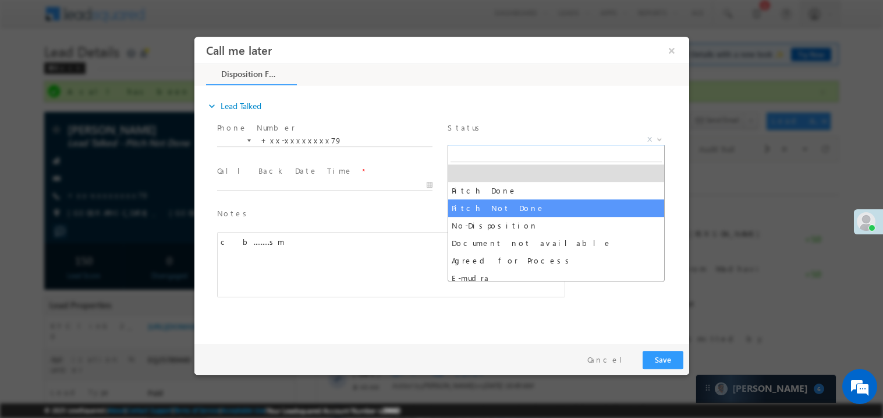
select select "Pitch Not Done"
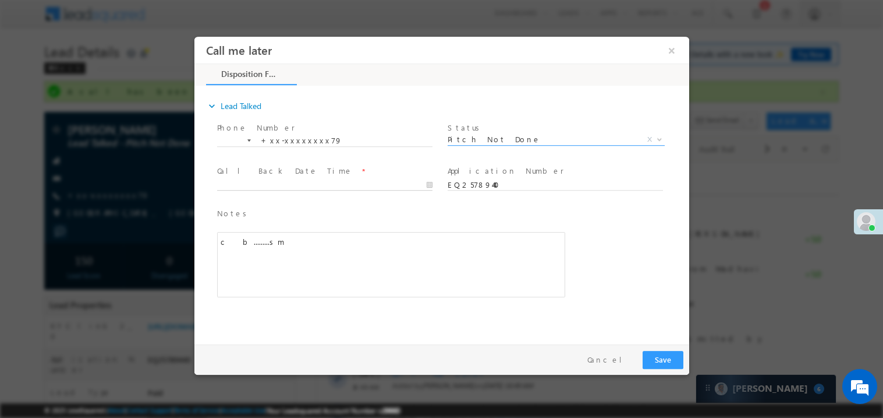
click at [263, 182] on body "Call me later ×" at bounding box center [441, 187] width 495 height 302
type input "09/27/25 1:37 PM"
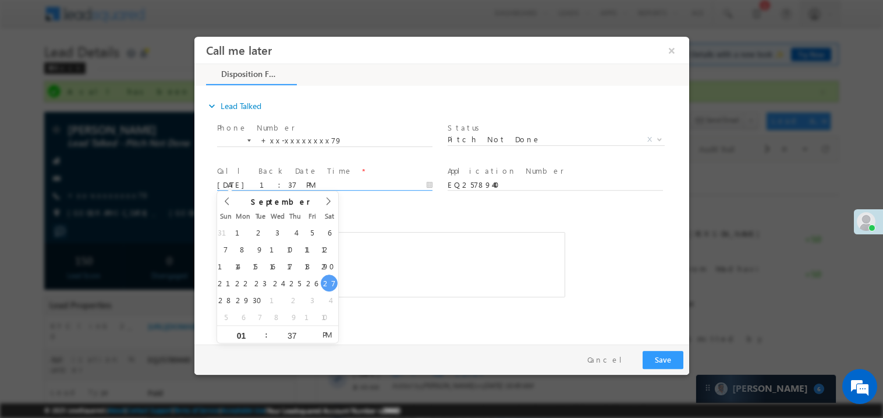
click at [421, 277] on div "c b.........sm" at bounding box center [391, 263] width 348 height 65
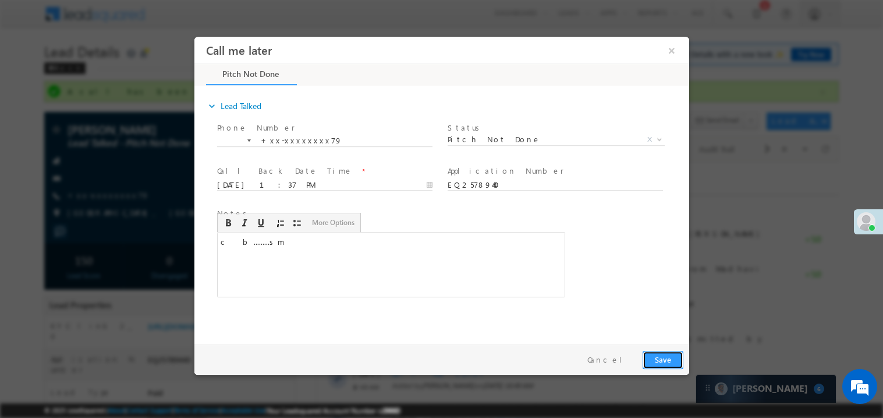
click at [671, 356] on button "Save" at bounding box center [662, 359] width 41 height 18
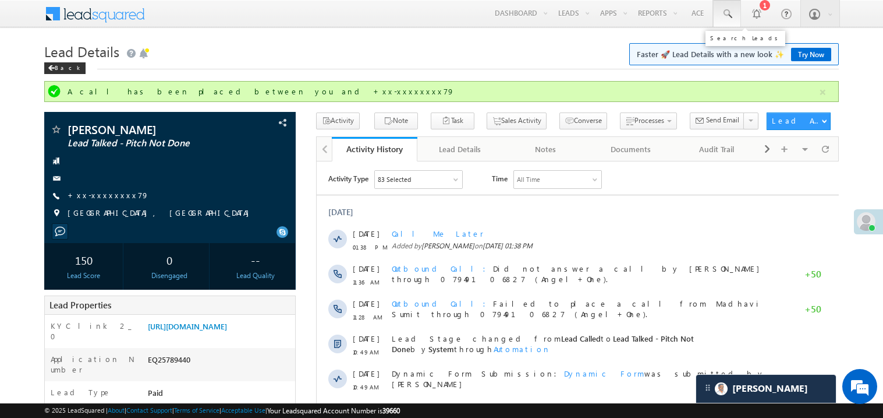
click at [728, 11] on span at bounding box center [727, 14] width 12 height 12
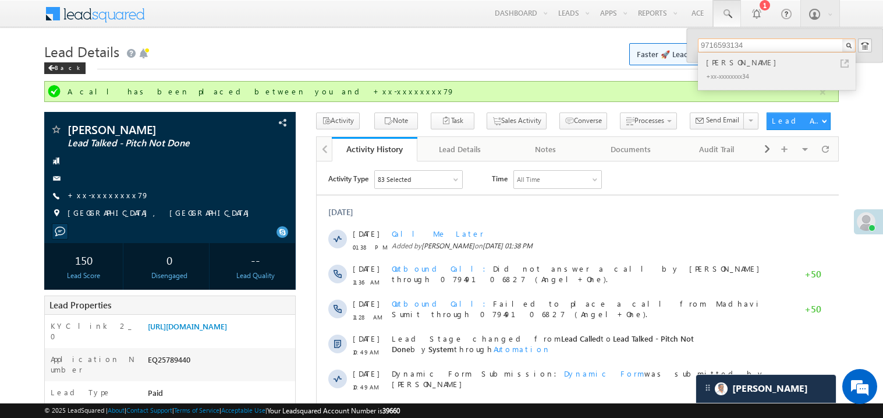
type input "9716593134"
click at [727, 65] on div "[PERSON_NAME]" at bounding box center [782, 62] width 156 height 13
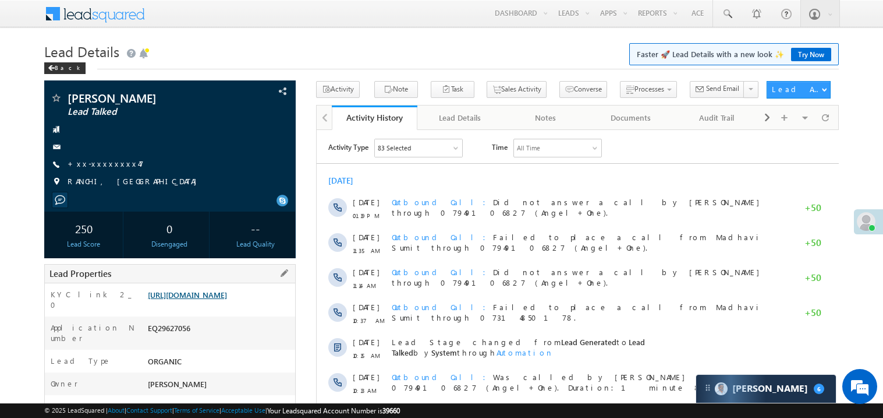
click at [216, 299] on link "[URL][DOMAIN_NAME]" at bounding box center [187, 294] width 79 height 10
click at [227, 299] on link "https://angelbroking1-pk3em7sa.customui-test.leadsquared.com?leadId=96fd425b-db…" at bounding box center [187, 294] width 79 height 10
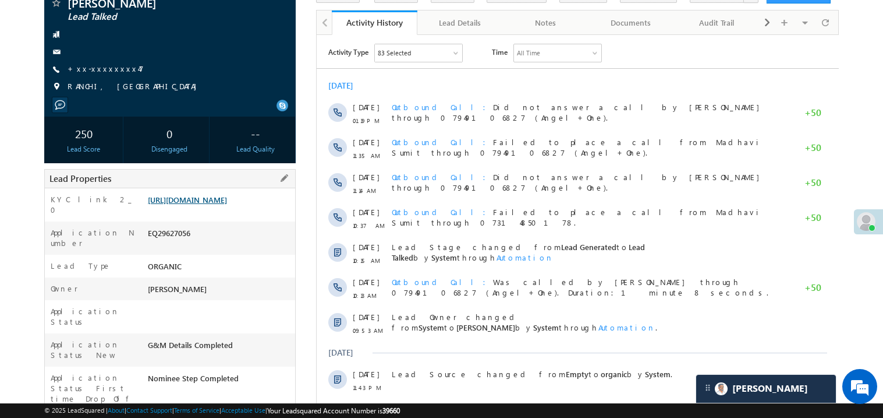
scroll to position [162, 0]
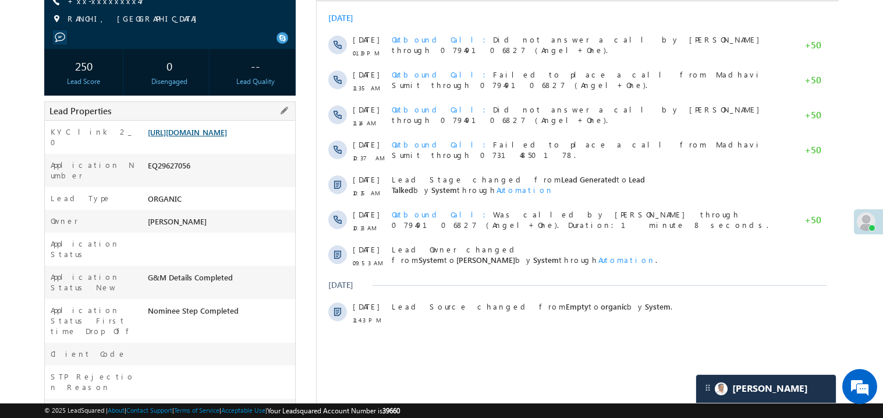
click at [200, 137] on link "https://angelbroking1-pk3em7sa.customui-test.leadsquared.com?leadId=96fd425b-db…" at bounding box center [187, 132] width 79 height 10
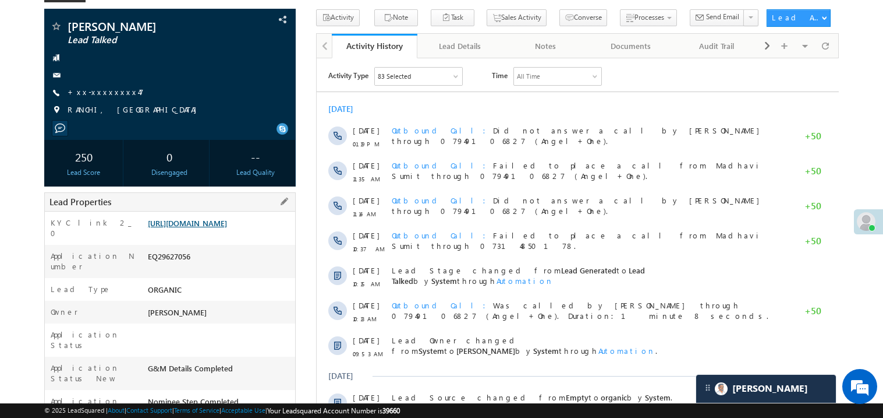
scroll to position [0, 0]
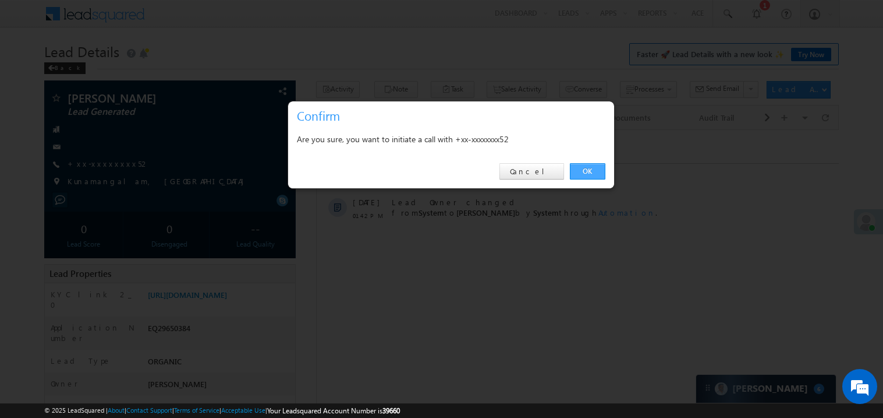
click at [594, 165] on link "OK" at bounding box center [588, 171] width 36 height 16
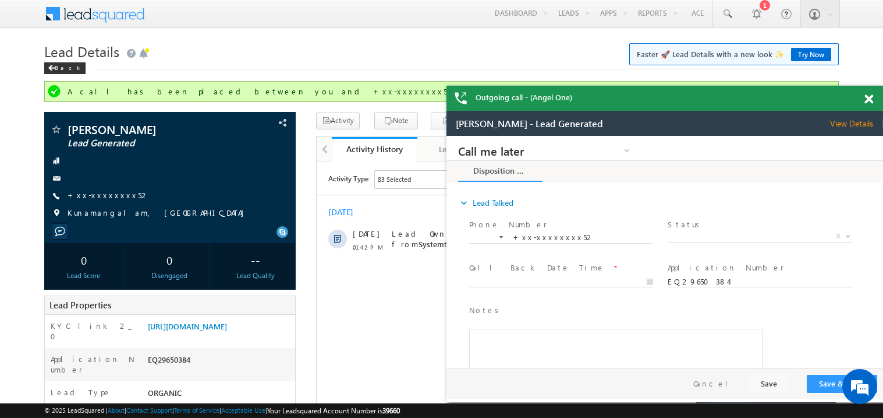
click at [872, 96] on span at bounding box center [869, 99] width 9 height 10
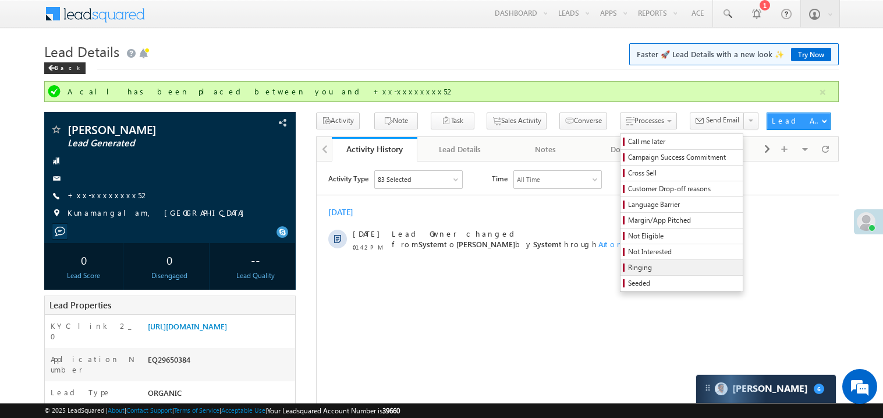
click at [628, 267] on span "Ringing" at bounding box center [683, 267] width 111 height 10
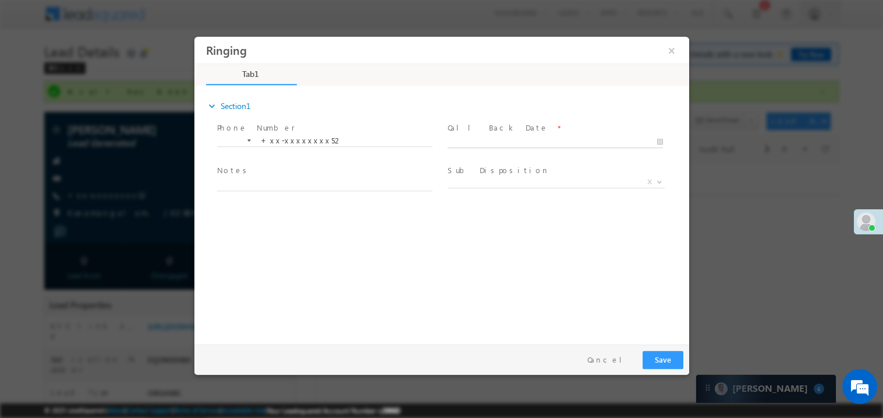
click at [467, 138] on body "Ringing ×" at bounding box center [441, 187] width 495 height 302
type input "09/27/25 1:53 PM"
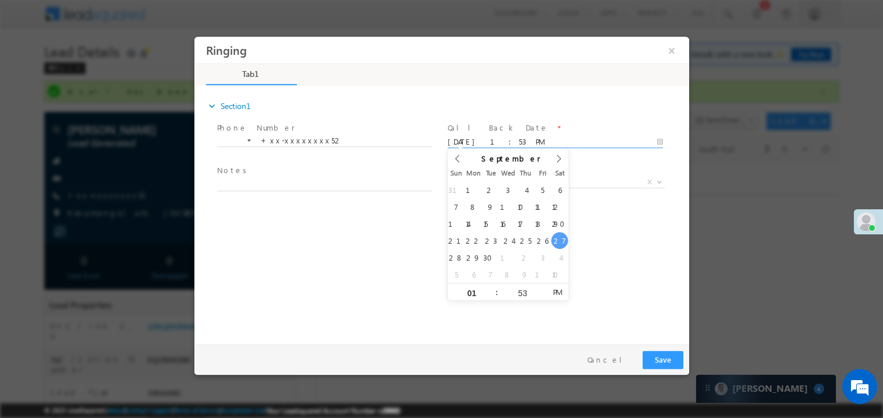
click at [289, 172] on span "Notes *" at bounding box center [324, 170] width 215 height 13
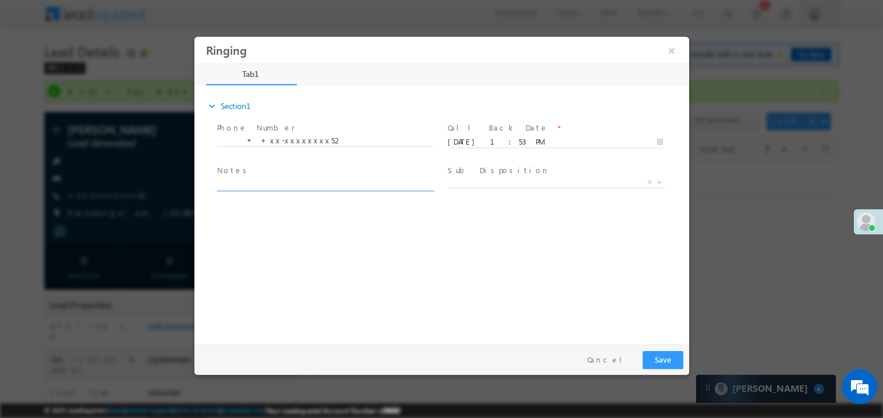
click at [278, 184] on textarea at bounding box center [324, 183] width 215 height 13
type textarea "ring"
click at [664, 362] on button "Save" at bounding box center [662, 359] width 41 height 18
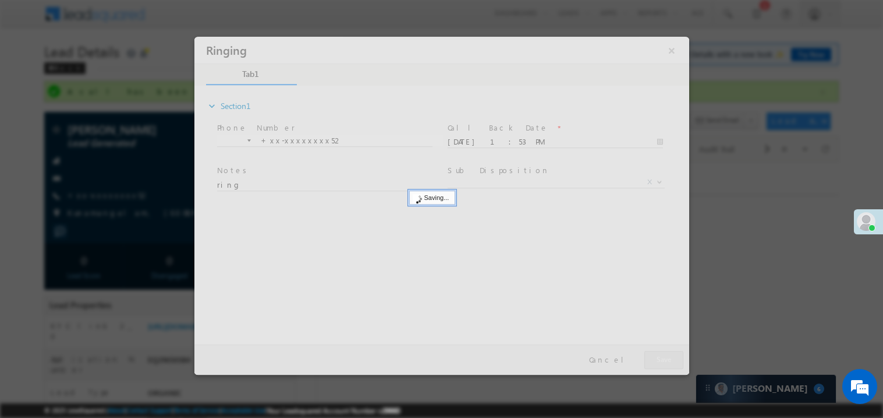
click at [664, 362] on div at bounding box center [441, 205] width 495 height 338
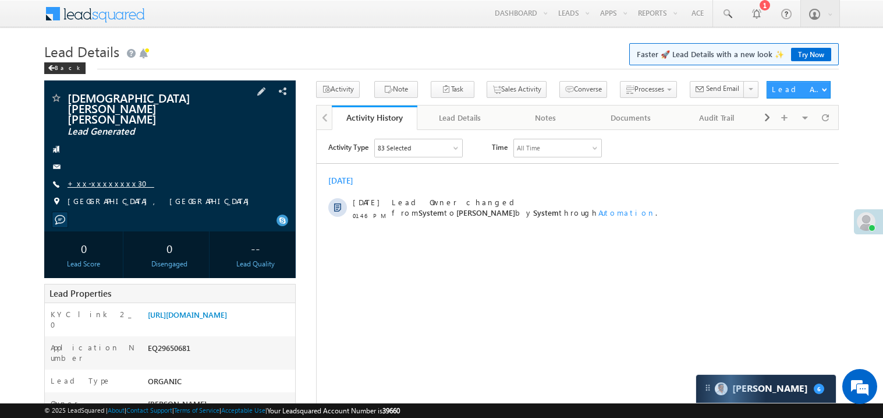
click at [101, 178] on link "+xx-xxxxxxxx30" at bounding box center [111, 183] width 87 height 10
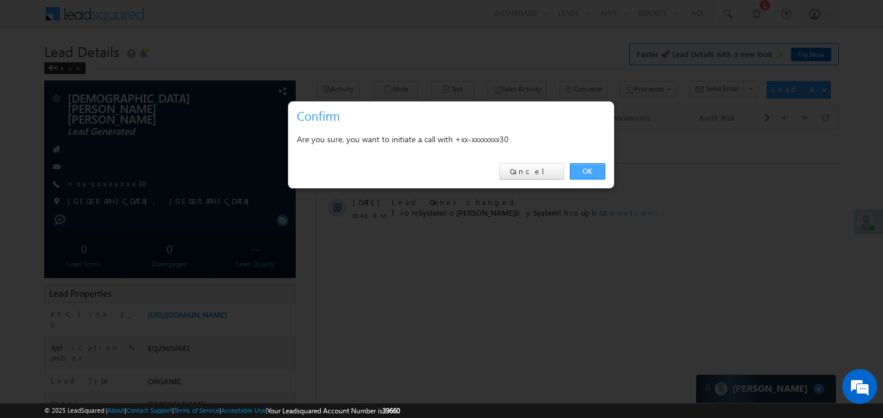
click at [590, 171] on link "OK" at bounding box center [588, 171] width 36 height 16
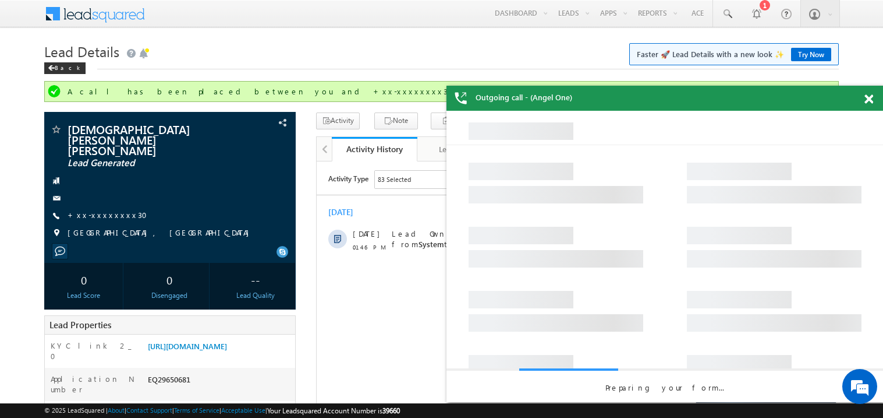
click at [870, 95] on span at bounding box center [869, 99] width 9 height 10
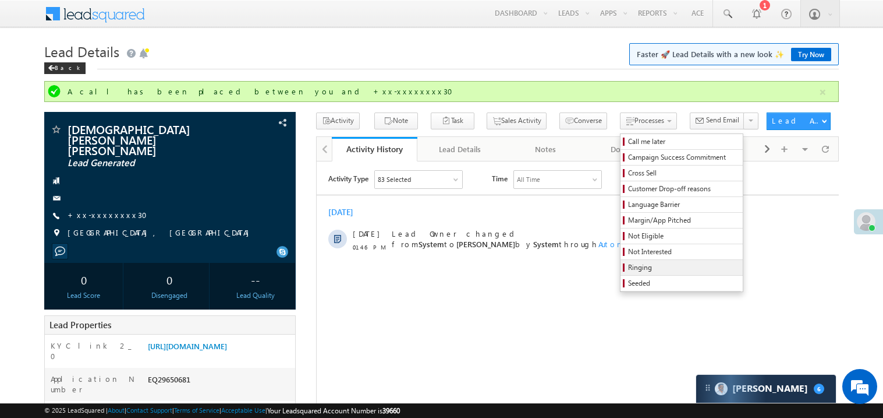
click at [628, 273] on span "Ringing" at bounding box center [683, 267] width 111 height 10
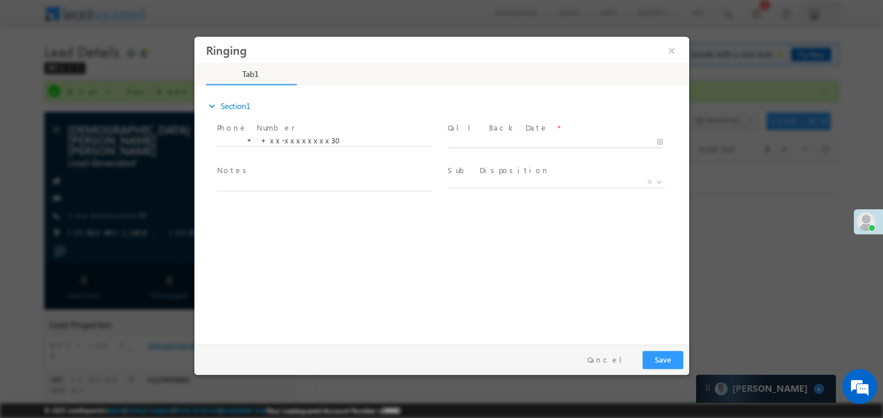
click at [476, 136] on input "text" at bounding box center [554, 142] width 215 height 12
type input "09/27/25 1:54 PM"
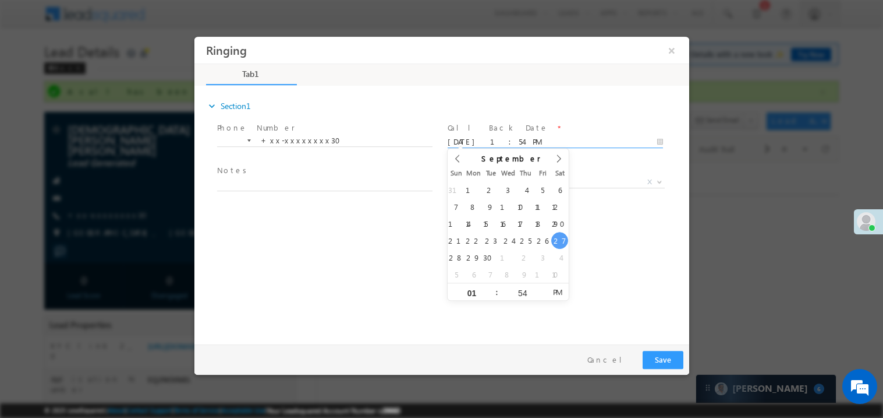
click at [289, 176] on span "Notes *" at bounding box center [324, 170] width 215 height 13
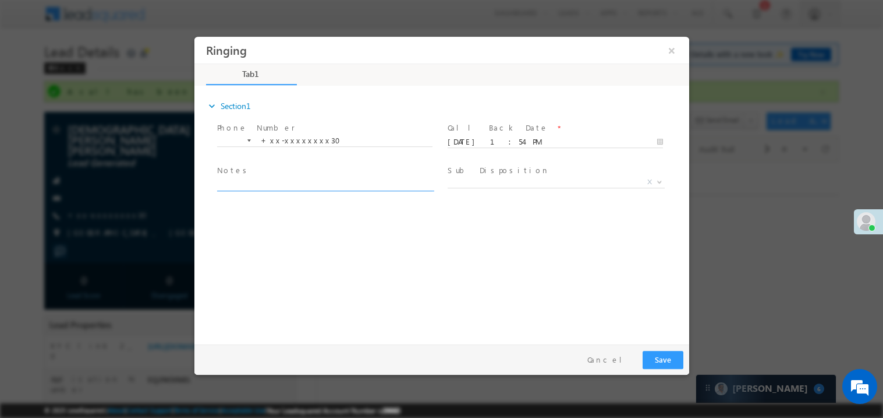
click at [274, 188] on textarea at bounding box center [324, 183] width 215 height 13
type textarea "ring"
click at [663, 360] on button "Save" at bounding box center [662, 359] width 41 height 18
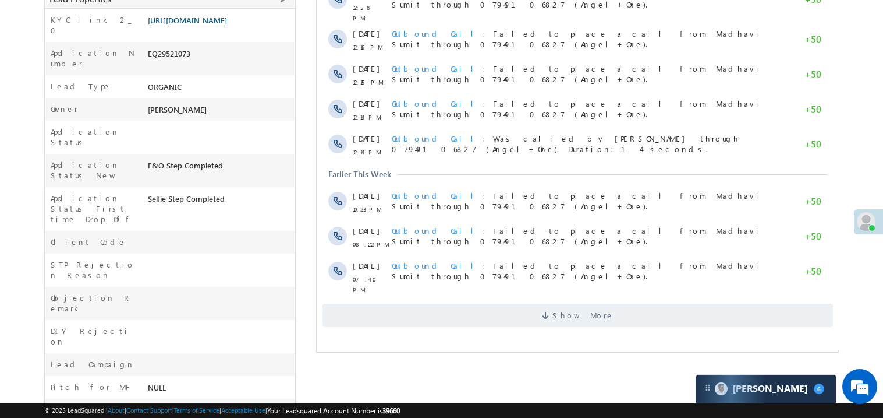
scroll to position [372, 0]
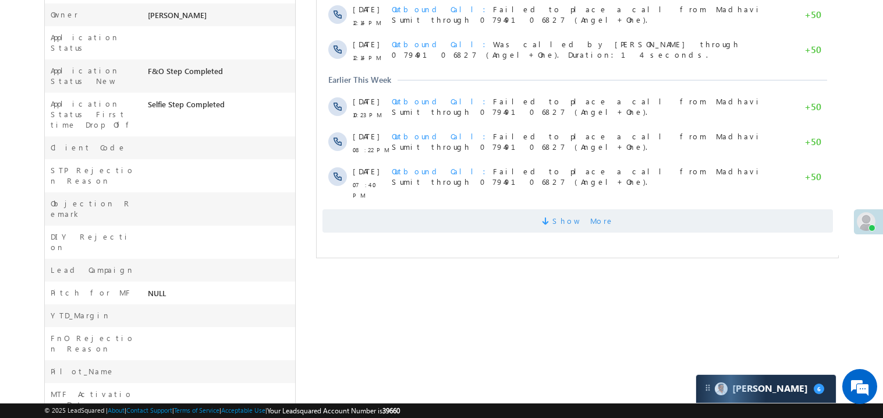
click at [429, 209] on span "Show More" at bounding box center [577, 220] width 511 height 23
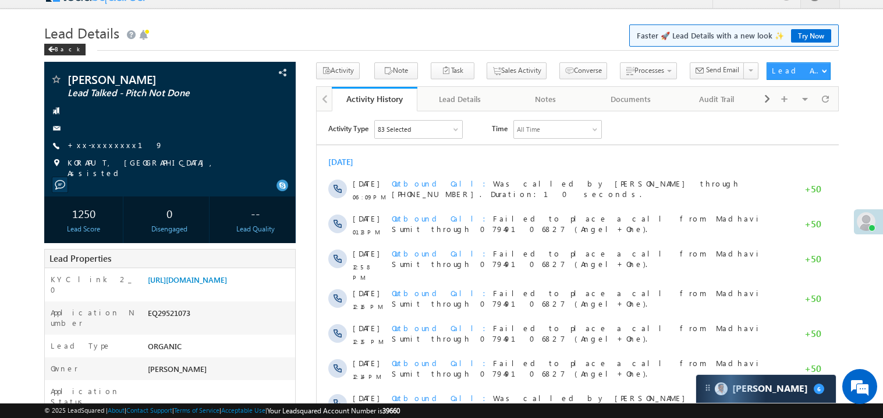
scroll to position [0, 0]
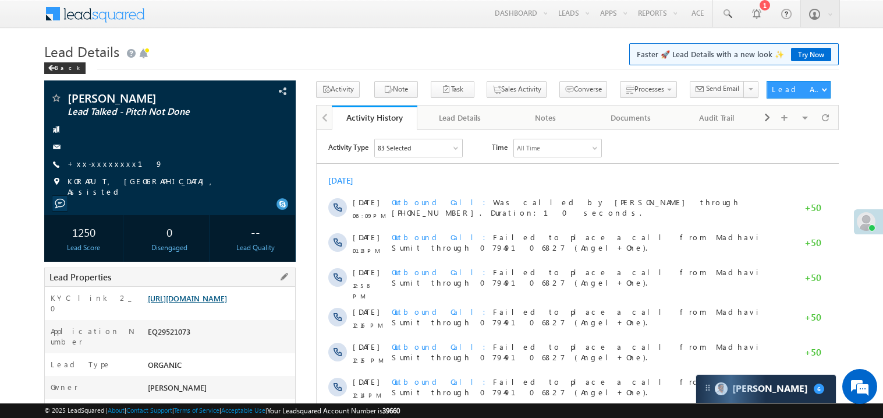
click at [200, 303] on link "[URL][DOMAIN_NAME]" at bounding box center [187, 298] width 79 height 10
click at [109, 163] on link "+xx-xxxxxxxx19" at bounding box center [115, 163] width 95 height 10
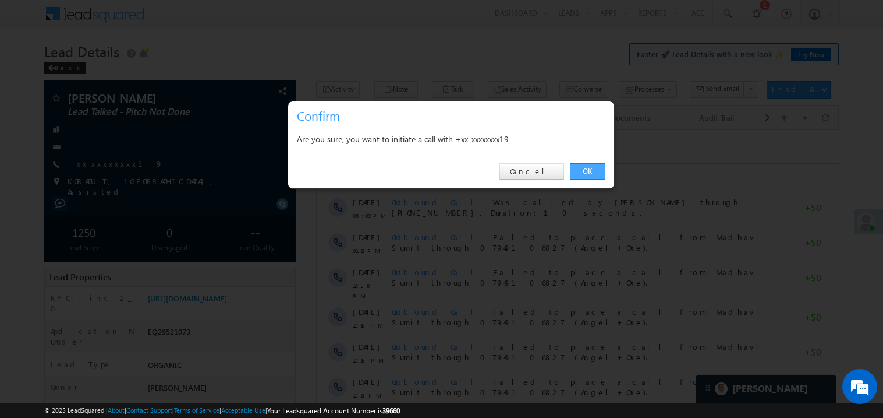
click at [584, 165] on link "OK" at bounding box center [588, 171] width 36 height 16
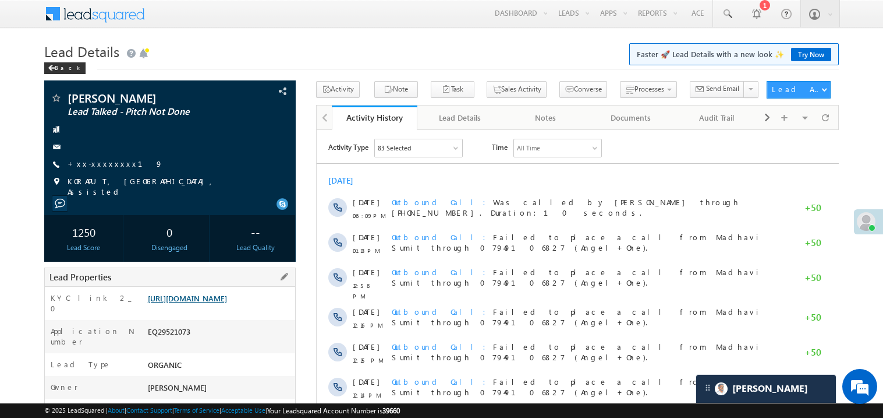
click at [225, 301] on link "[URL][DOMAIN_NAME]" at bounding box center [187, 298] width 79 height 10
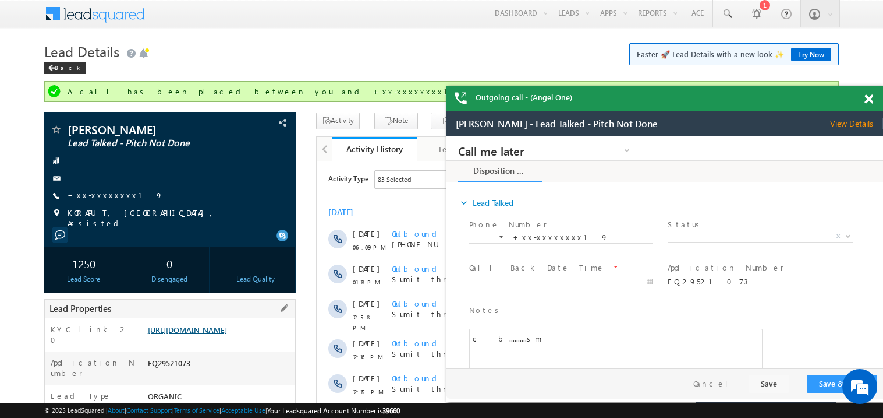
click at [217, 334] on link "[URL][DOMAIN_NAME]" at bounding box center [187, 329] width 79 height 10
click at [100, 193] on link "+xx-xxxxxxxx19" at bounding box center [115, 195] width 95 height 10
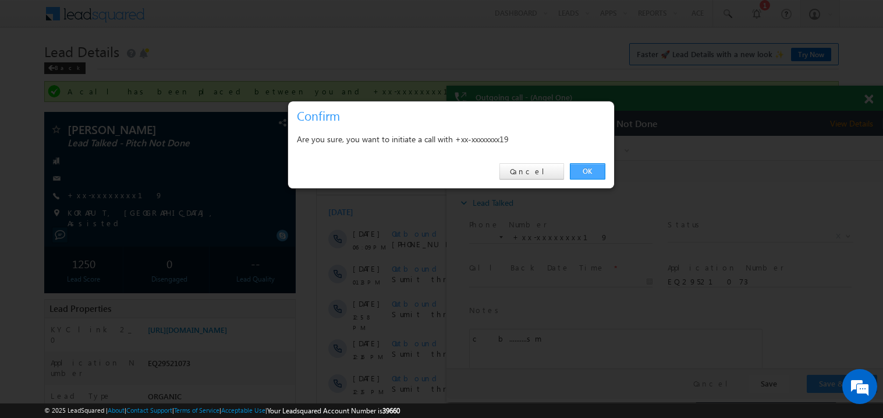
click at [591, 167] on link "OK" at bounding box center [588, 171] width 36 height 16
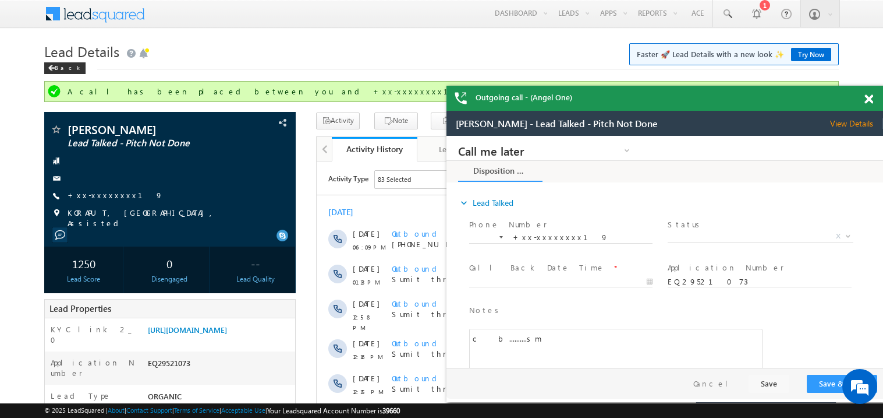
click at [868, 100] on span at bounding box center [869, 99] width 9 height 10
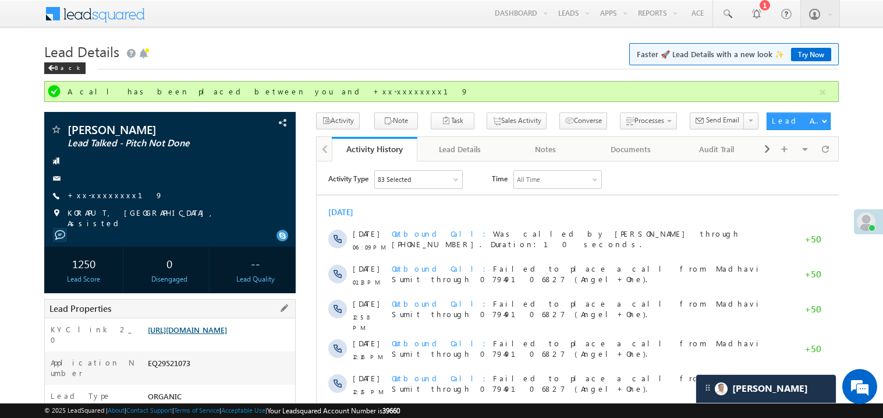
click at [206, 334] on link "https://angelbroking1-pk3em7sa.customui-test.leadsquared.com?leadId=ec103cd2-fc…" at bounding box center [187, 329] width 79 height 10
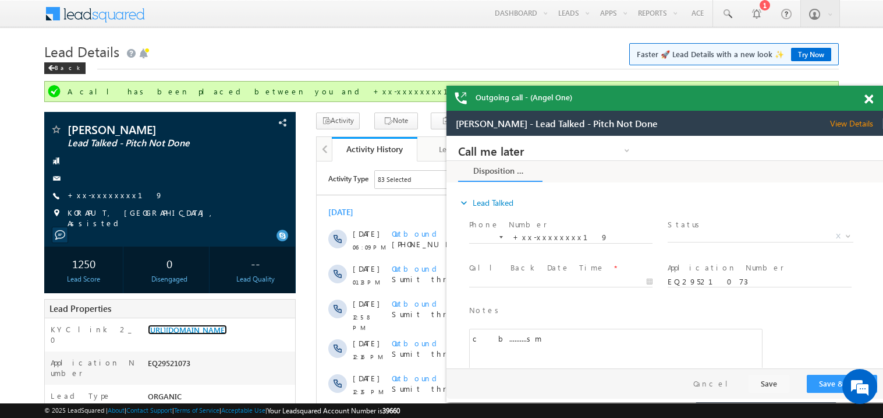
click at [860, 98] on div "Outgoing call - (Angel One)" at bounding box center [665, 98] width 437 height 25
click at [871, 100] on span at bounding box center [869, 99] width 9 height 10
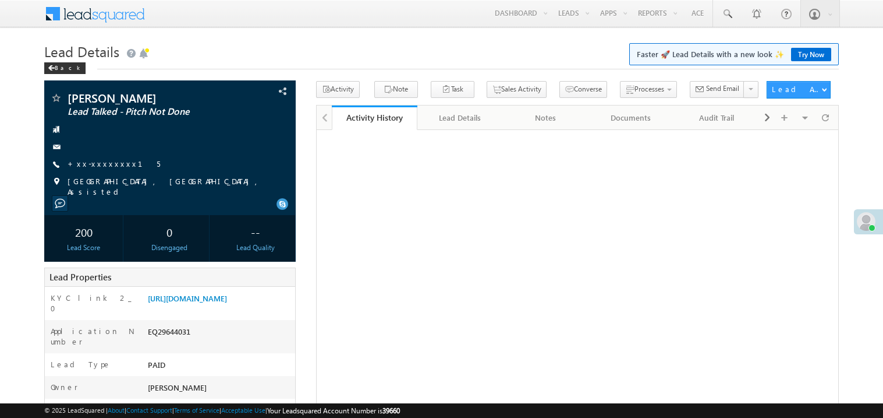
click at [102, 160] on link "+xx-xxxxxxxx15" at bounding box center [114, 163] width 93 height 10
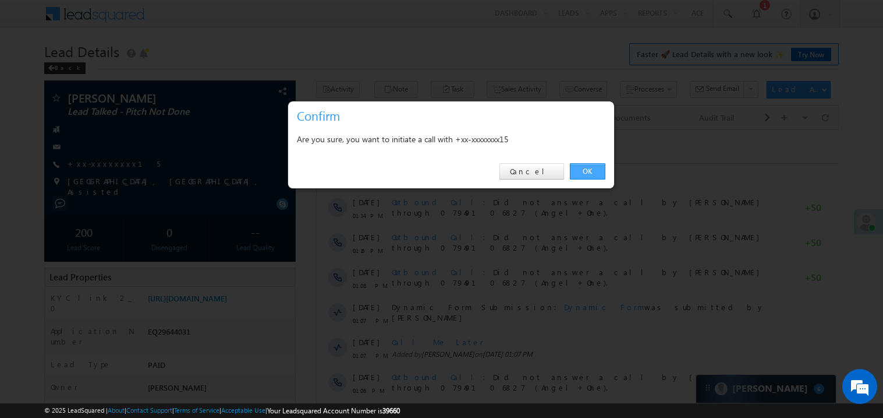
click at [596, 167] on link "OK" at bounding box center [588, 171] width 36 height 16
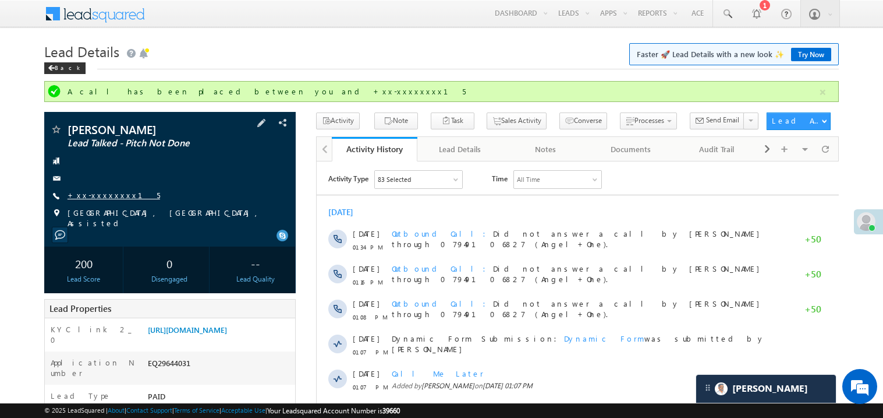
click at [97, 197] on link "+xx-xxxxxxxx15" at bounding box center [114, 195] width 93 height 10
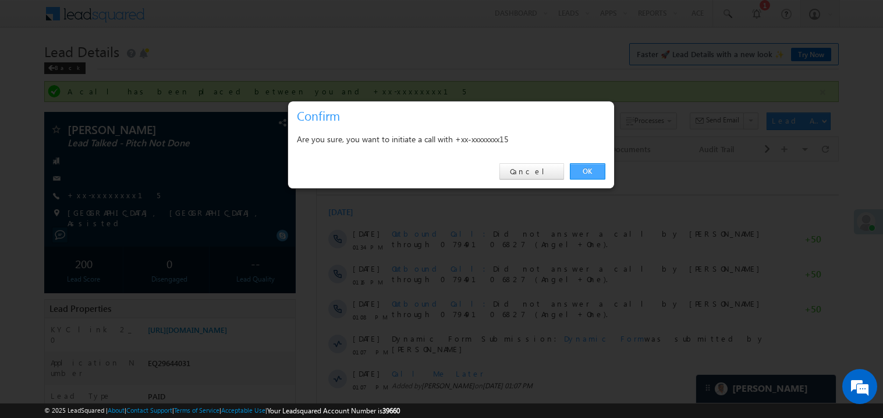
click at [587, 169] on link "OK" at bounding box center [588, 171] width 36 height 16
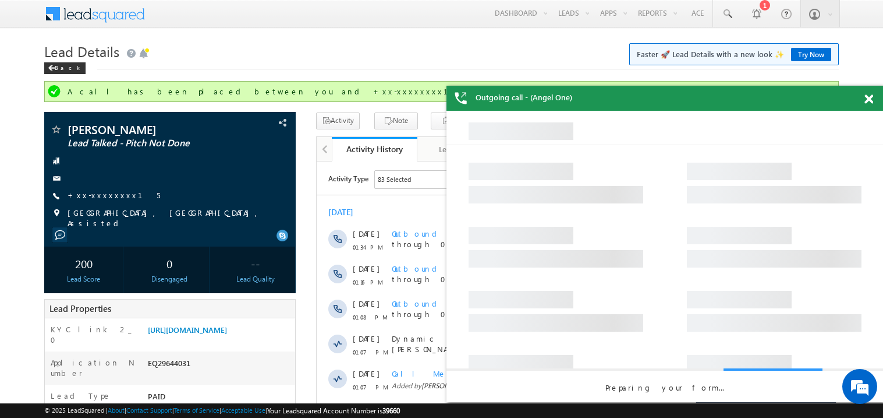
click at [871, 94] on span at bounding box center [869, 99] width 9 height 10
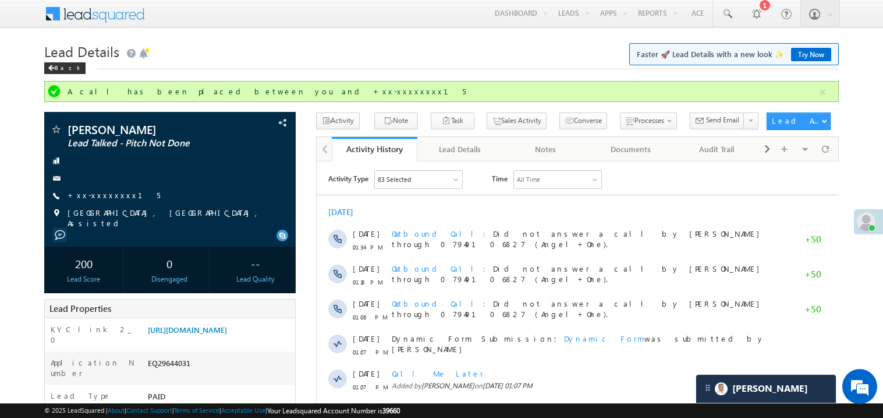
click at [103, 195] on link "+xx-xxxxxxxx15" at bounding box center [114, 195] width 93 height 10
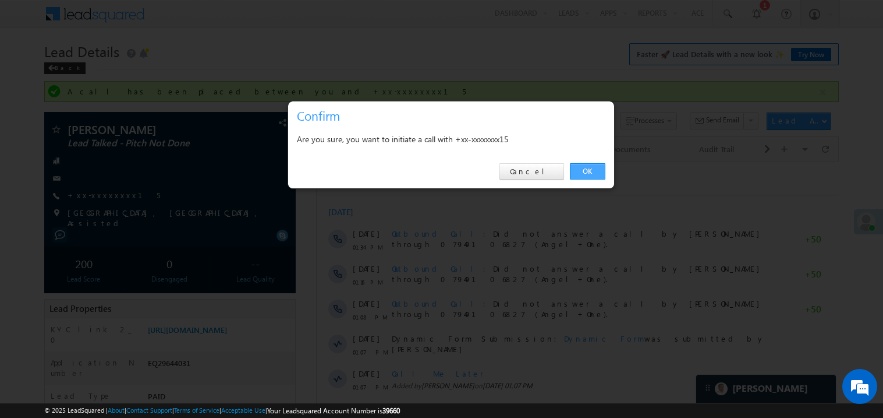
click at [586, 169] on link "OK" at bounding box center [588, 171] width 36 height 16
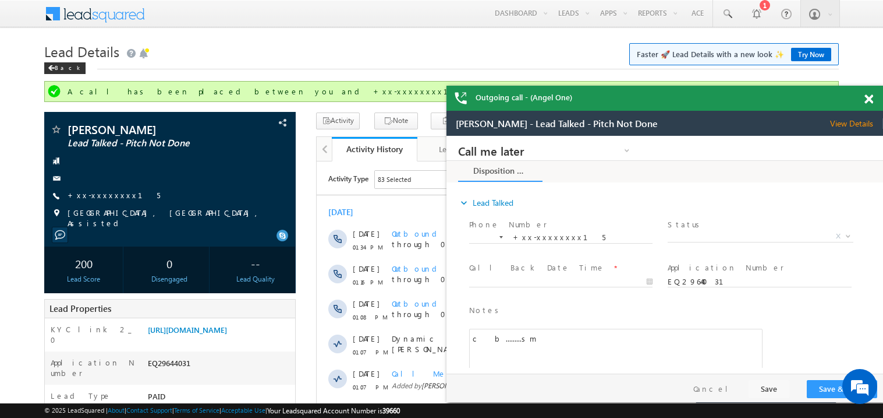
click at [872, 99] on span at bounding box center [869, 99] width 9 height 10
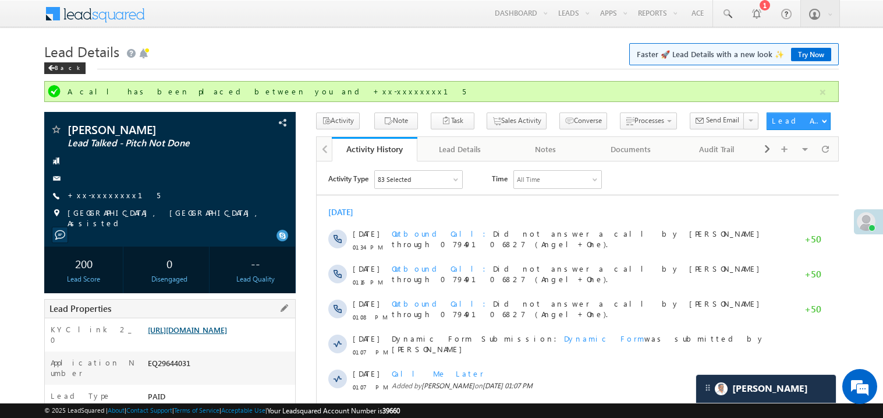
click at [224, 333] on link "https://angelbroking1-pk3em7sa.customui-test.leadsquared.com?leadId=2dd1834c-ef…" at bounding box center [187, 329] width 79 height 10
click at [98, 197] on link "+xx-xxxxxxxx15" at bounding box center [114, 195] width 93 height 10
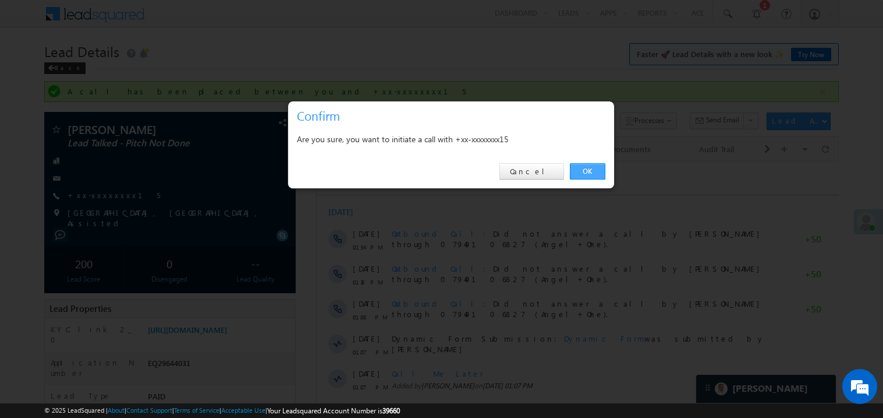
click at [580, 168] on link "OK" at bounding box center [588, 171] width 36 height 16
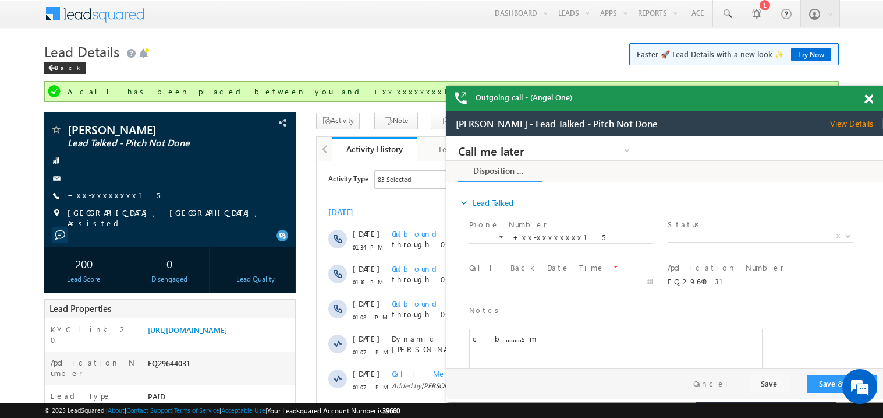
click at [869, 98] on span at bounding box center [869, 99] width 9 height 10
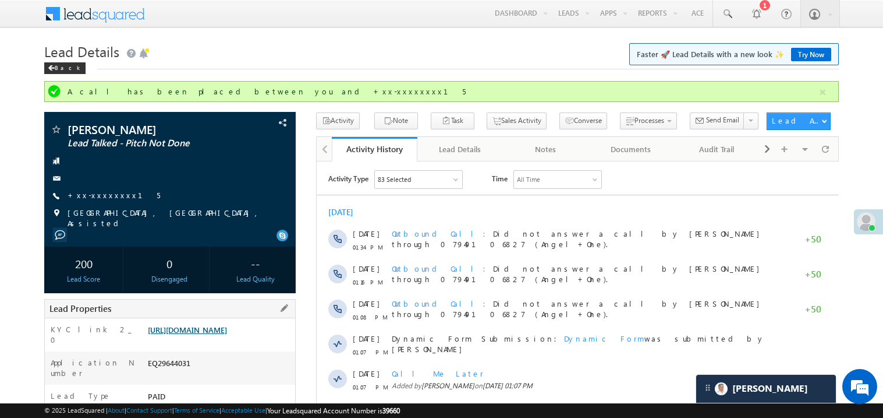
click at [227, 334] on link "https://angelbroking1-pk3em7sa.customui-test.leadsquared.com?leadId=2dd1834c-ef…" at bounding box center [187, 329] width 79 height 10
click at [198, 334] on link "https://angelbroking1-pk3em7sa.customui-test.leadsquared.com?leadId=2dd1834c-ef…" at bounding box center [187, 329] width 79 height 10
click at [269, 47] on h1 "Lead Details Faster 🚀 Lead Details with a new look ✨ Try Now" at bounding box center [441, 50] width 795 height 23
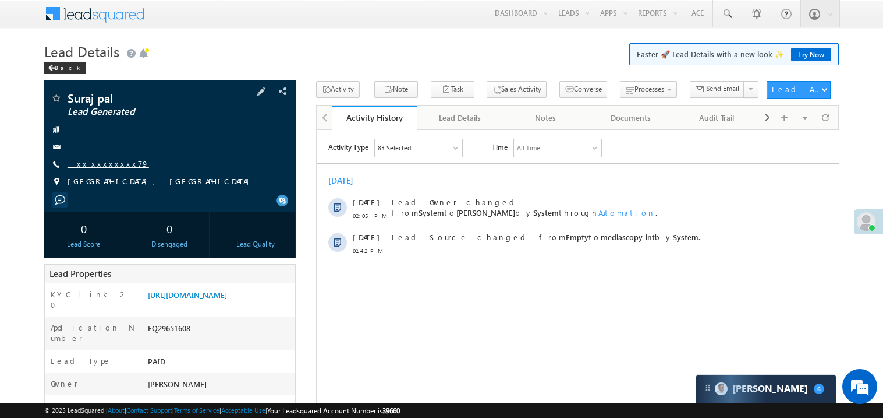
click at [101, 162] on link "+xx-xxxxxxxx79" at bounding box center [109, 163] width 82 height 10
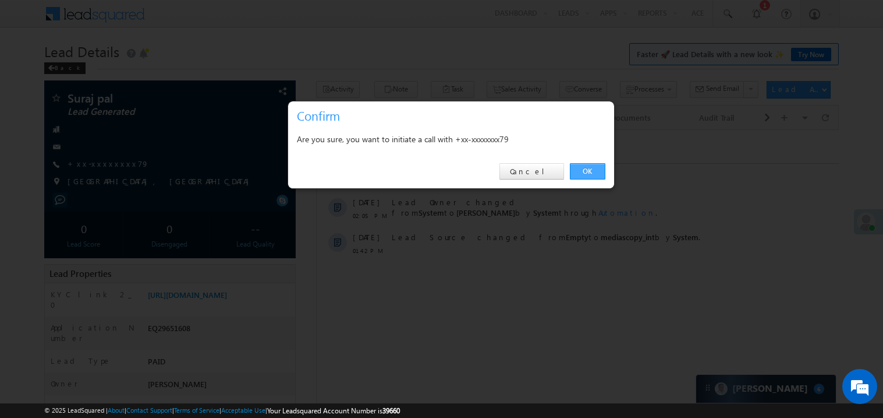
click at [586, 172] on link "OK" at bounding box center [588, 171] width 36 height 16
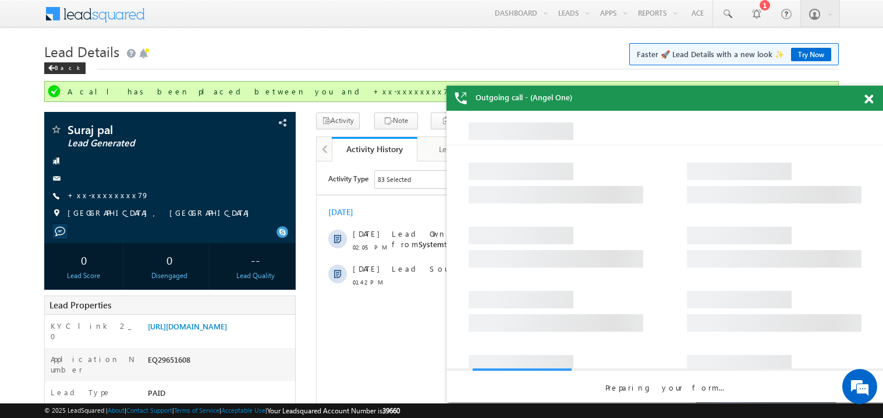
click at [866, 93] on div "Outgoing call - (Angel One)" at bounding box center [665, 98] width 437 height 25
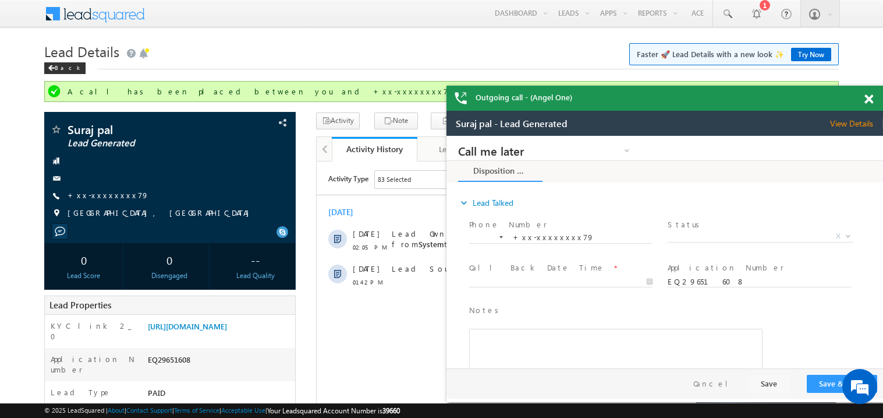
click at [870, 97] on span at bounding box center [869, 99] width 9 height 10
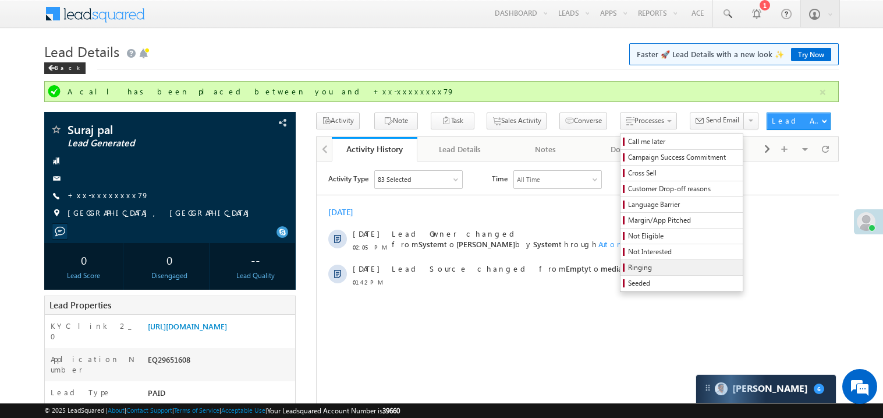
click at [628, 267] on span "Ringing" at bounding box center [683, 267] width 111 height 10
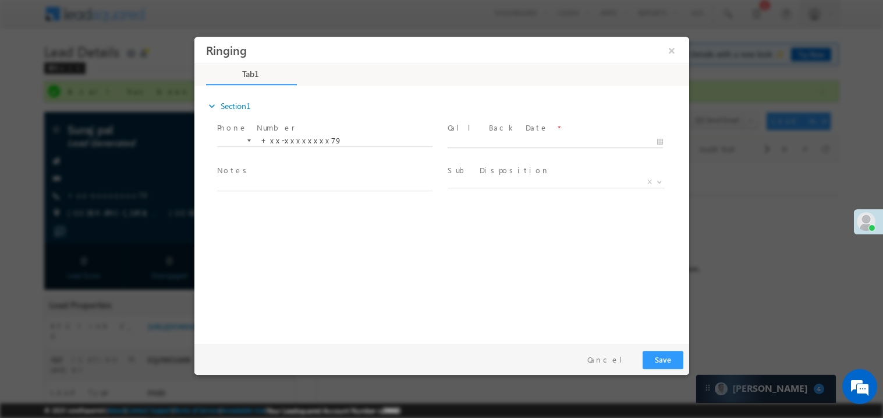
click at [469, 141] on body "Ringing ×" at bounding box center [441, 187] width 495 height 302
type input "09/27/25 2:11 PM"
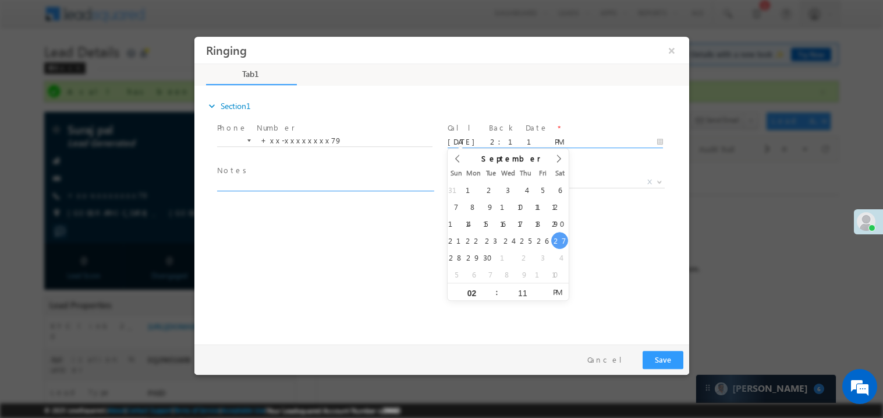
click at [300, 179] on textarea at bounding box center [324, 183] width 215 height 13
type textarea "ring"
click at [673, 383] on div at bounding box center [441, 209] width 883 height 418
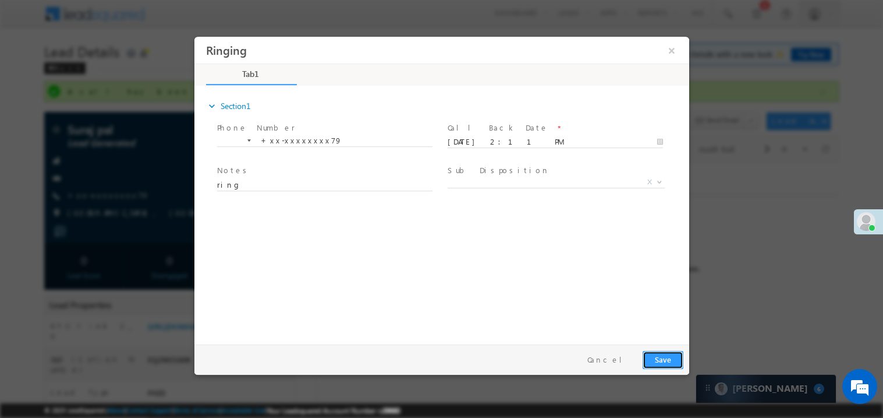
click at [668, 363] on button "Save" at bounding box center [662, 359] width 41 height 18
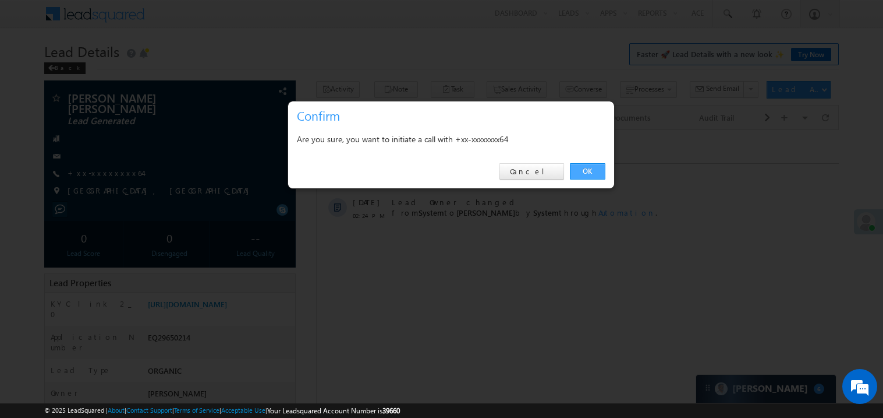
click at [588, 166] on link "OK" at bounding box center [588, 171] width 36 height 16
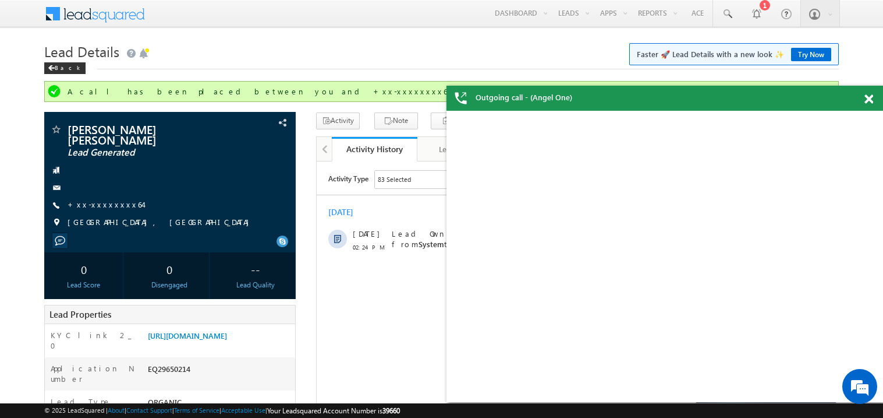
click at [869, 97] on span at bounding box center [869, 99] width 9 height 10
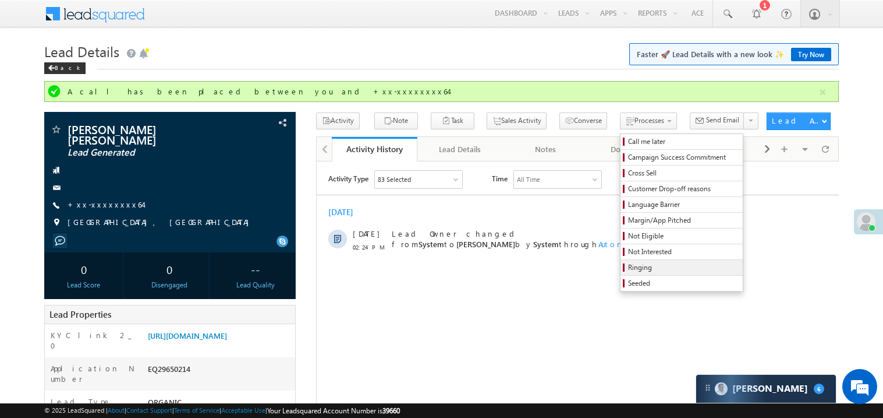
click at [628, 266] on span "Ringing" at bounding box center [683, 267] width 111 height 10
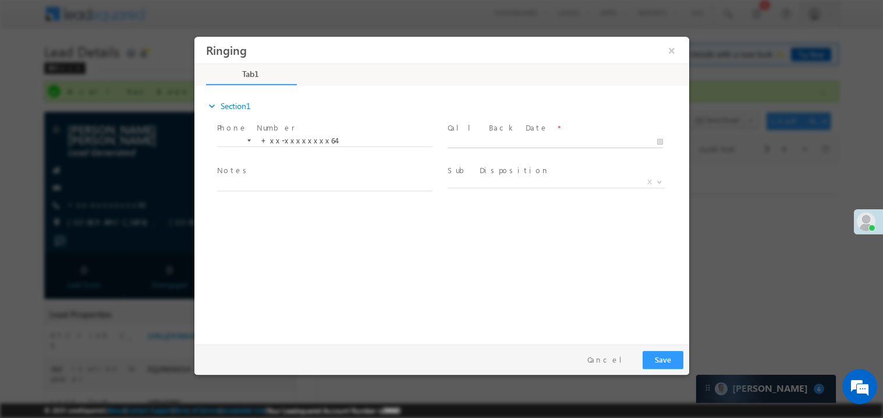
click at [483, 142] on body "Ringing ×" at bounding box center [441, 187] width 495 height 302
type input "[DATE] 2:25 PM"
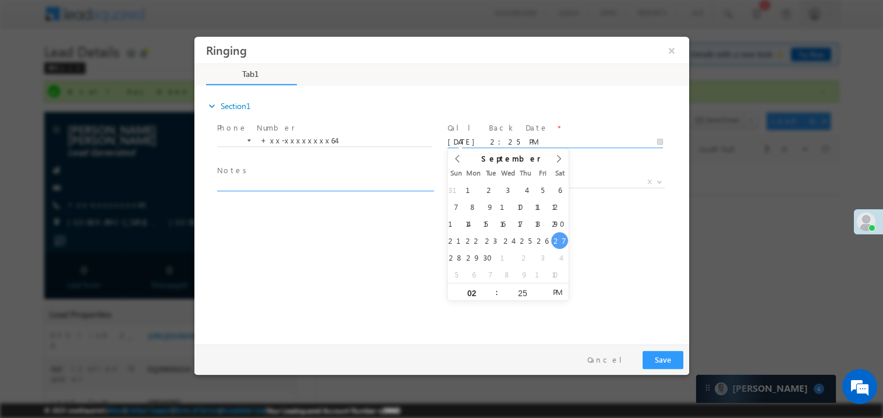
click at [303, 182] on textarea at bounding box center [324, 183] width 215 height 13
type textarea "ring"
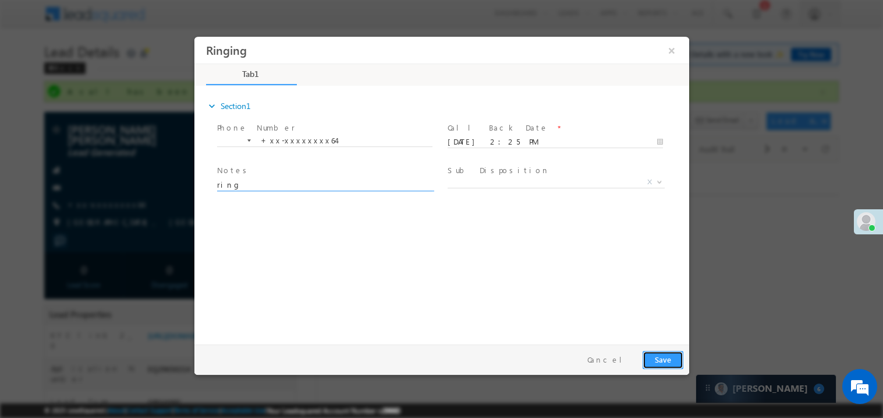
click at [671, 360] on button "Save" at bounding box center [662, 359] width 41 height 18
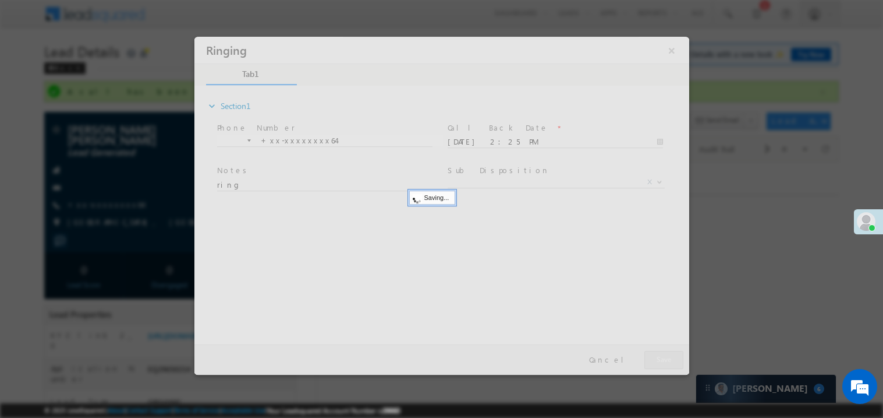
click at [671, 360] on div at bounding box center [441, 205] width 495 height 338
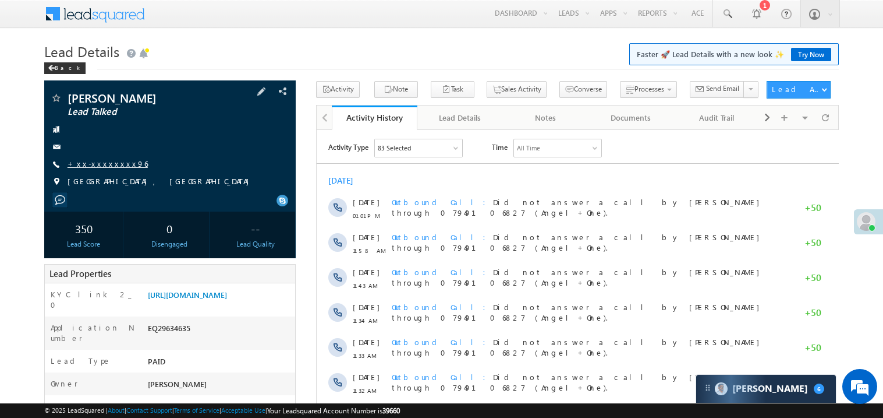
click at [91, 161] on link "+xx-xxxxxxxx96" at bounding box center [108, 163] width 80 height 10
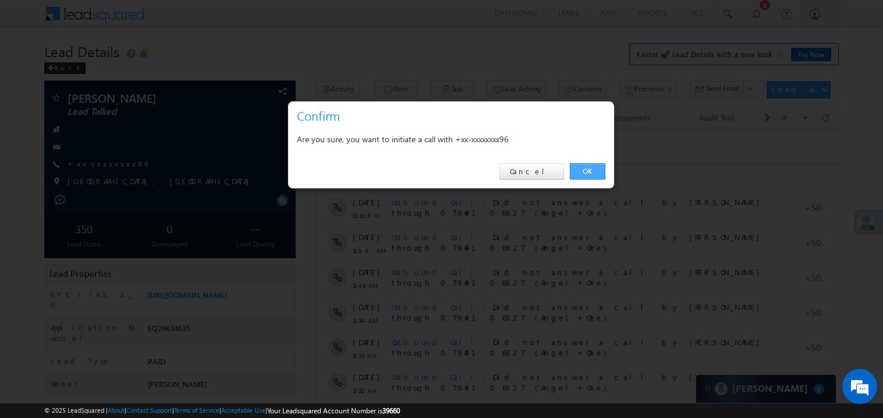
click at [590, 170] on link "OK" at bounding box center [588, 171] width 36 height 16
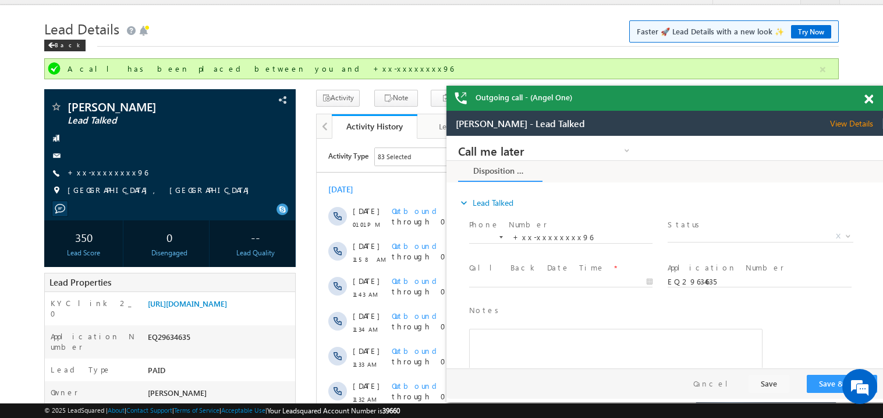
click at [870, 101] on span at bounding box center [869, 99] width 9 height 10
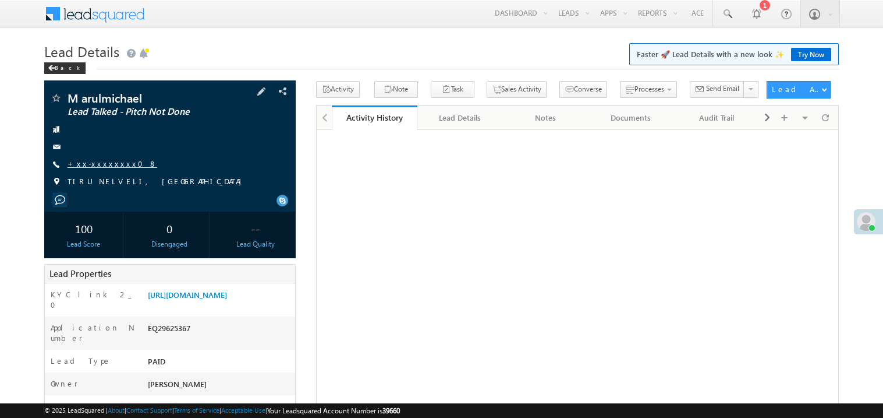
click at [111, 164] on link "+xx-xxxxxxxx08" at bounding box center [113, 163] width 90 height 10
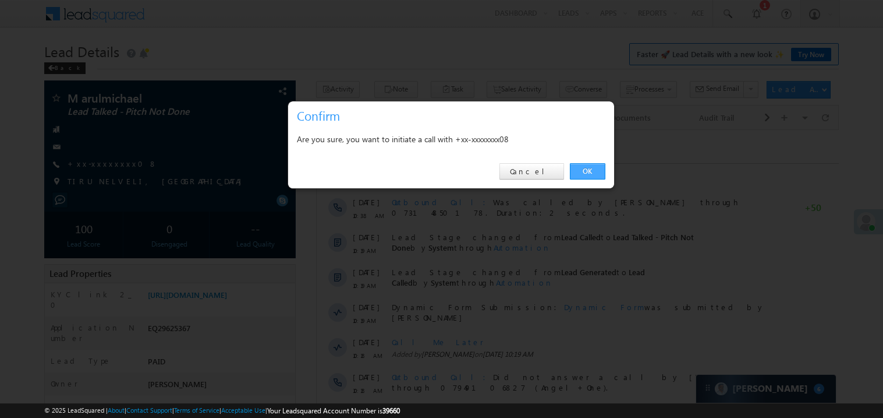
click at [588, 171] on link "OK" at bounding box center [588, 171] width 36 height 16
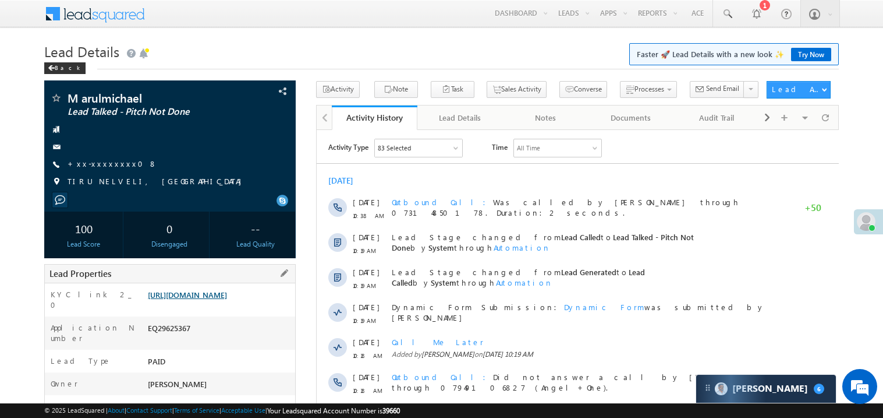
click at [218, 299] on link "[URL][DOMAIN_NAME]" at bounding box center [187, 294] width 79 height 10
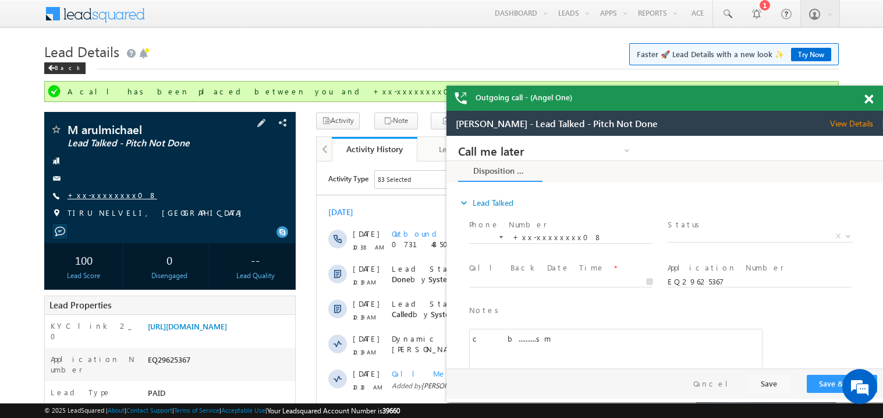
click at [95, 193] on link "+xx-xxxxxxxx08" at bounding box center [113, 195] width 90 height 10
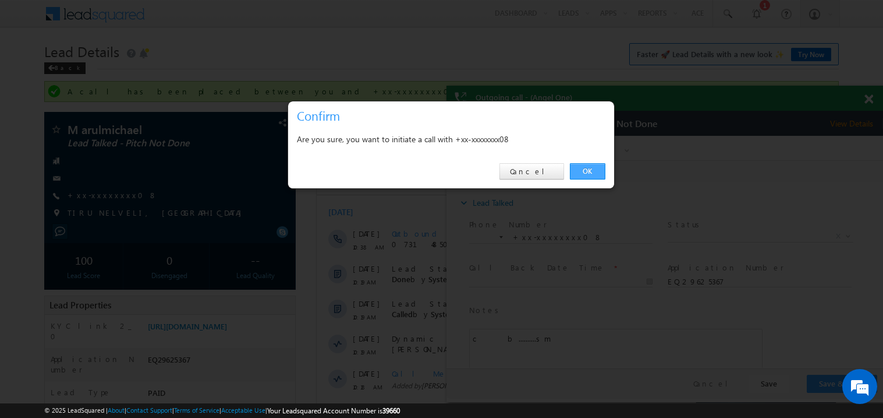
click at [583, 171] on link "OK" at bounding box center [588, 171] width 36 height 16
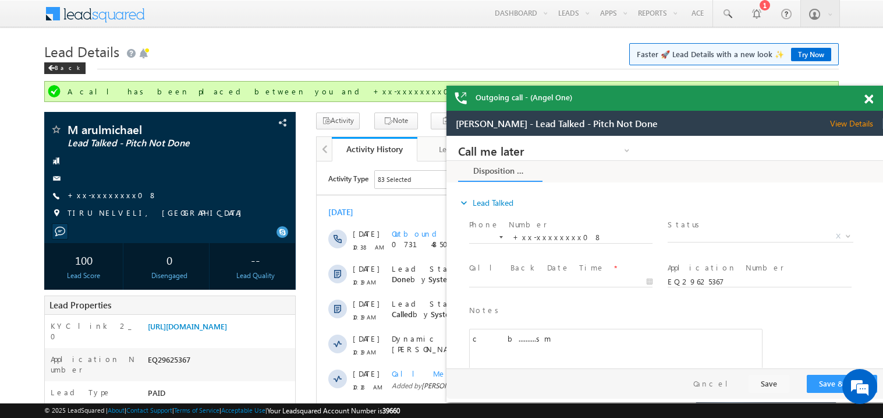
click at [865, 97] on span at bounding box center [869, 99] width 9 height 10
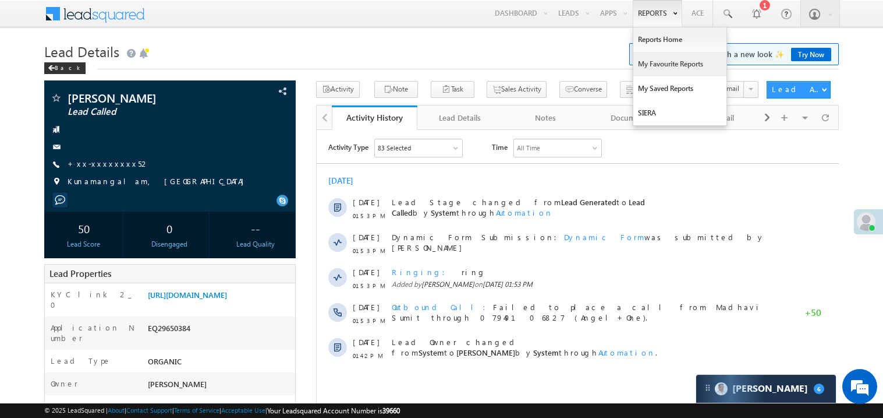
click at [659, 64] on link "My Favourite Reports" at bounding box center [680, 64] width 93 height 24
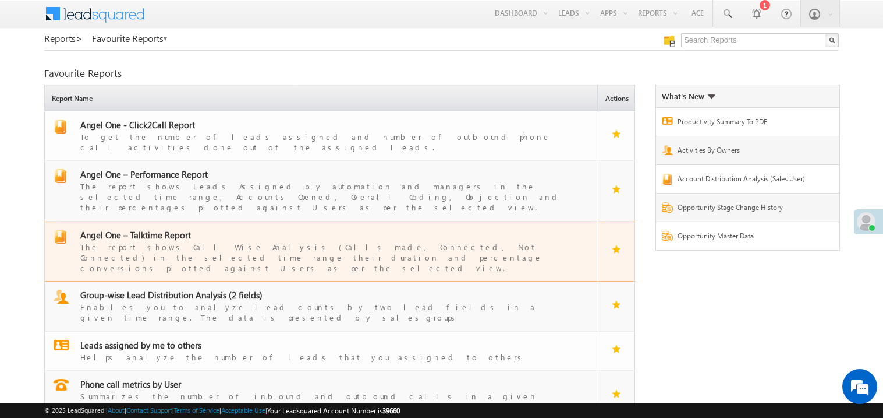
click at [157, 229] on span "Angel One – Talktime Report" at bounding box center [135, 235] width 111 height 12
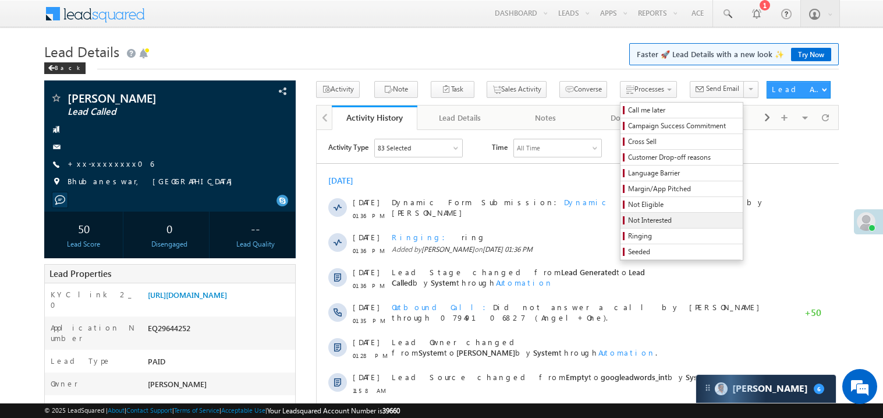
click at [628, 224] on span "Not Interested" at bounding box center [683, 220] width 111 height 10
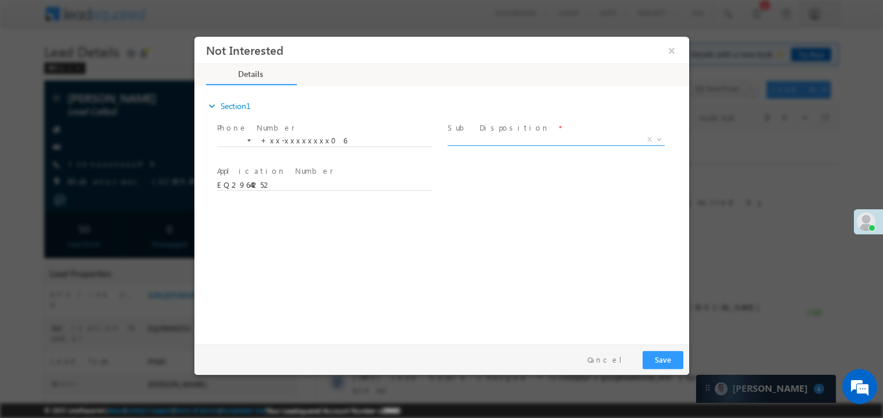
click at [460, 136] on span "X" at bounding box center [555, 139] width 217 height 12
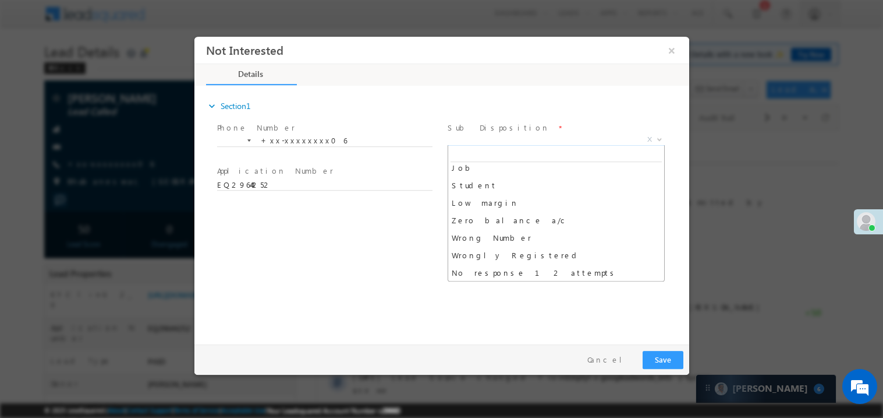
scroll to position [58, 0]
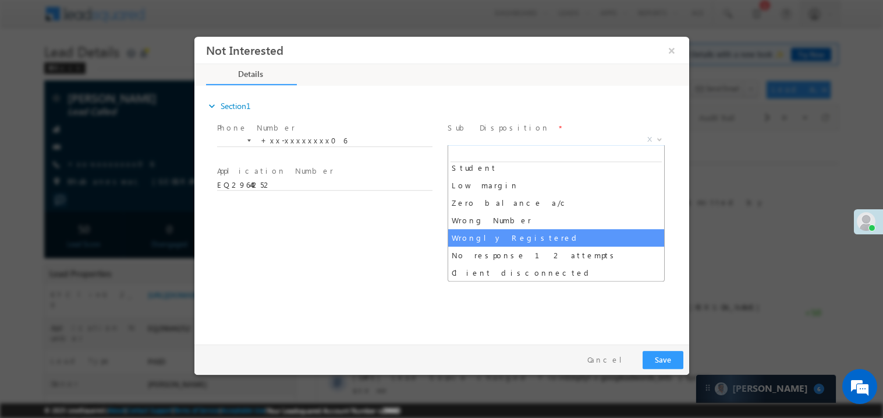
select select "Wrongly Registered"
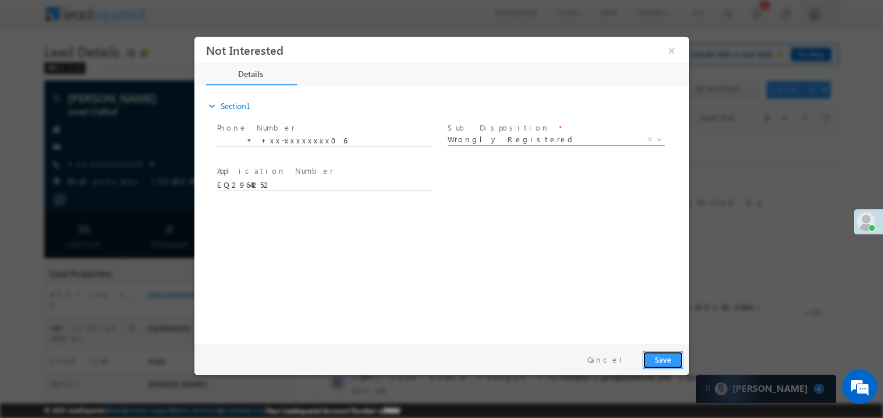
click at [659, 360] on button "Save" at bounding box center [662, 359] width 41 height 18
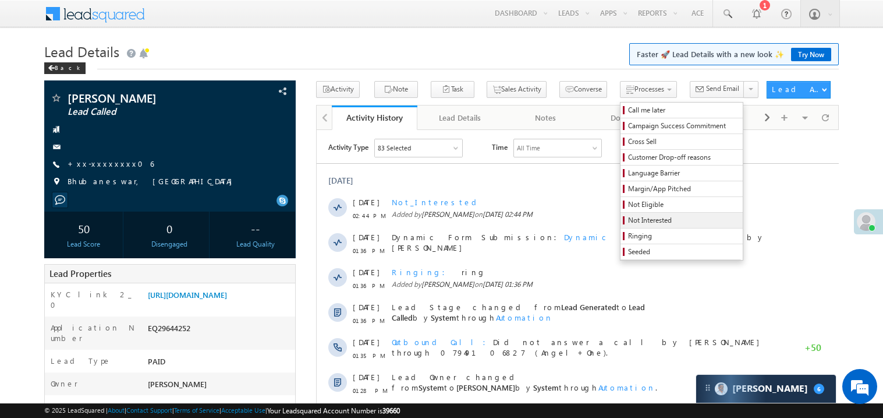
click at [628, 222] on span "Not Interested" at bounding box center [683, 220] width 111 height 10
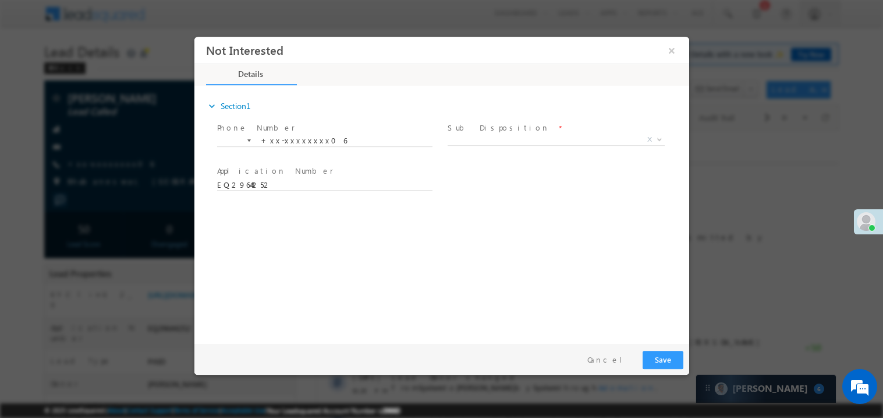
scroll to position [0, 0]
click at [475, 141] on span "X" at bounding box center [555, 139] width 217 height 12
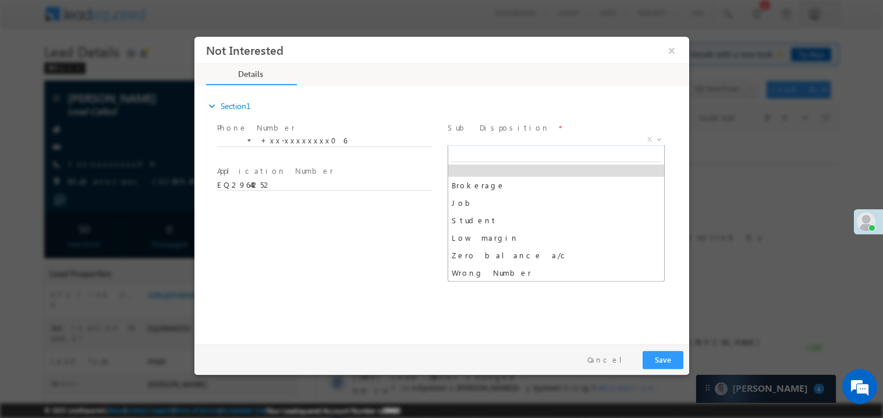
scroll to position [40, 0]
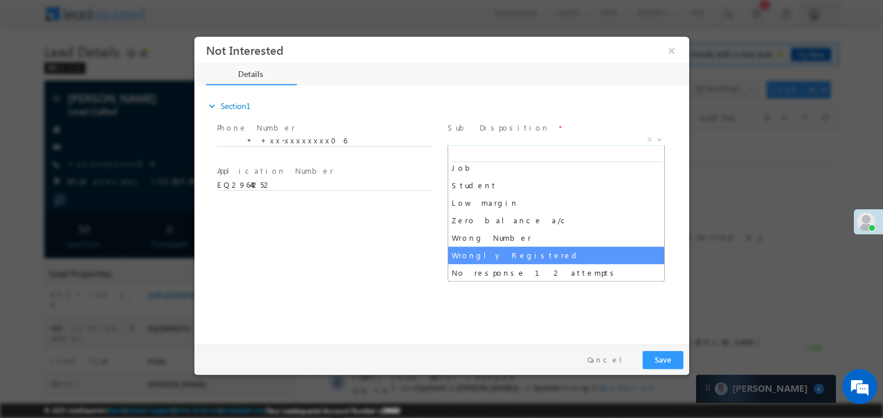
select select "Wrongly Registered"
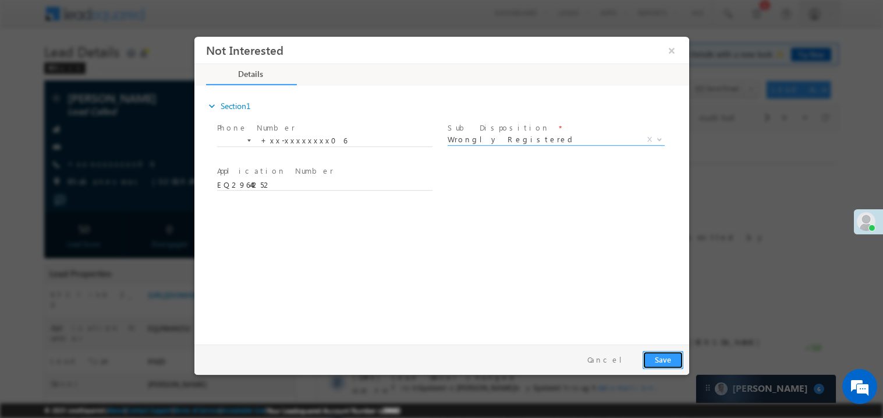
click at [668, 355] on button "Save" at bounding box center [662, 359] width 41 height 18
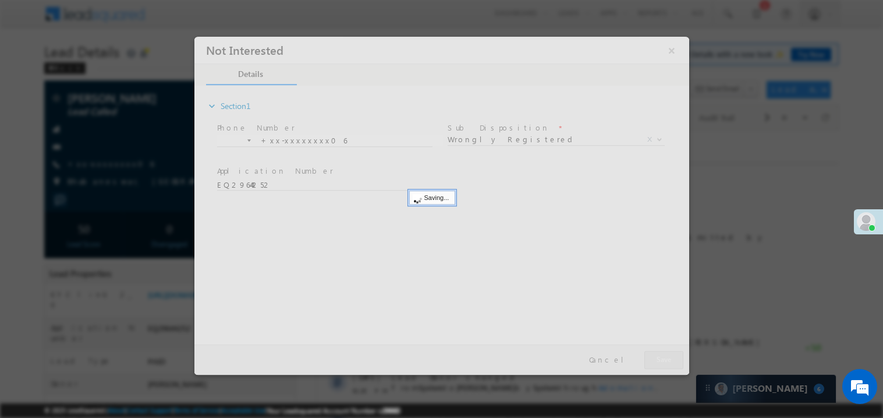
click at [668, 355] on div at bounding box center [441, 205] width 495 height 338
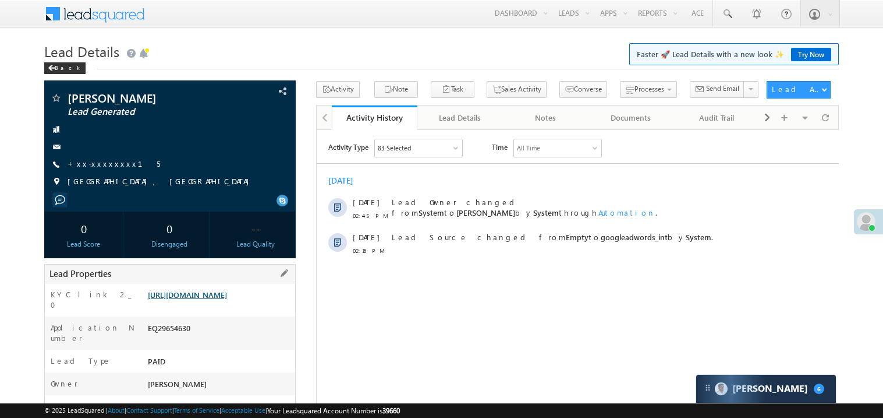
click at [225, 299] on link "[URL][DOMAIN_NAME]" at bounding box center [187, 294] width 79 height 10
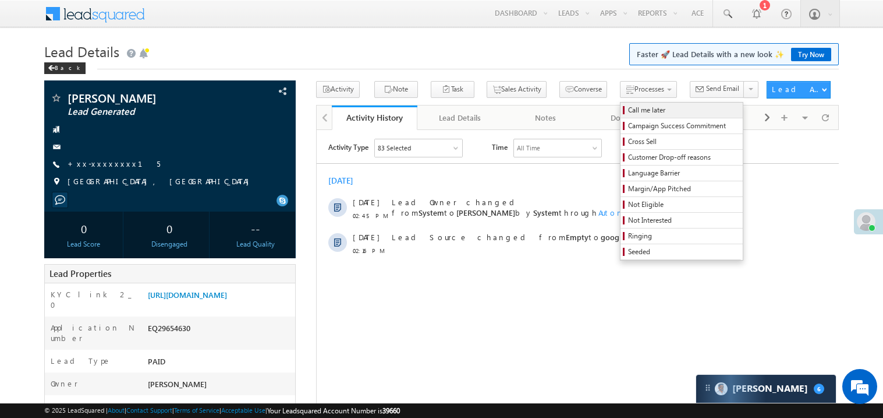
click at [628, 105] on span "Call me later" at bounding box center [683, 110] width 111 height 10
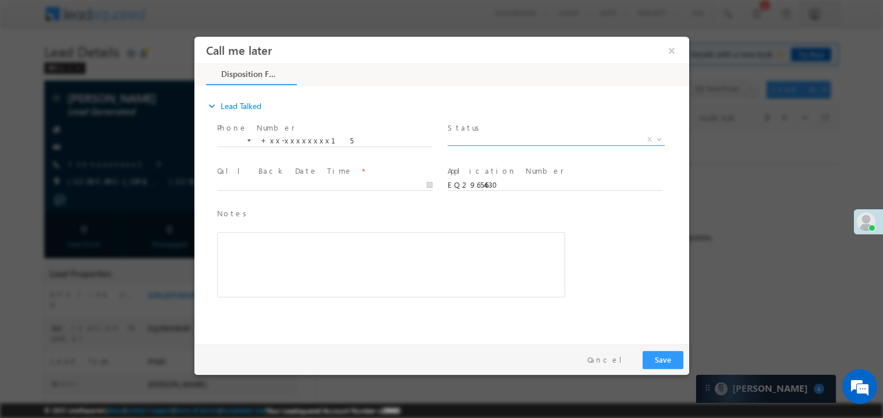
click at [480, 141] on span "X" at bounding box center [555, 139] width 217 height 12
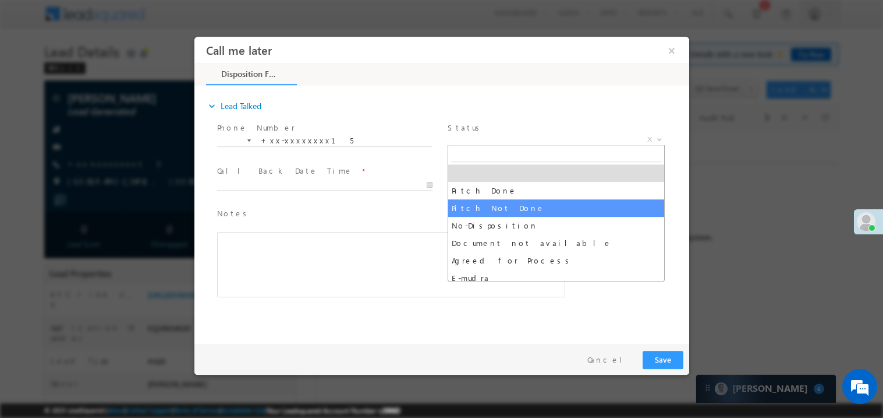
select select "Pitch Not Done"
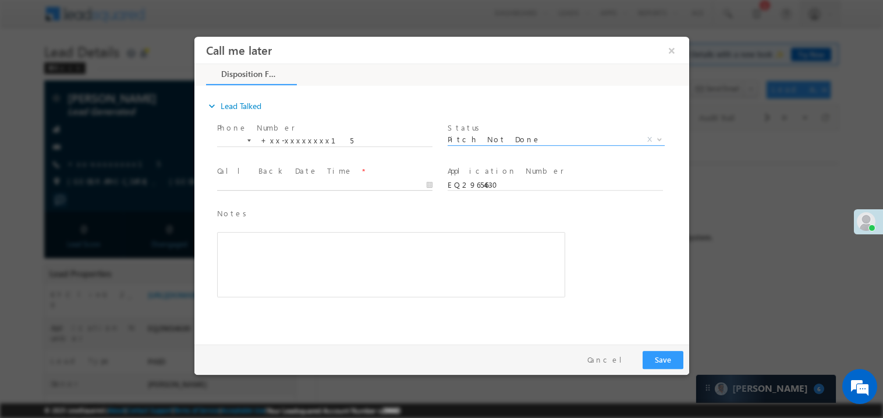
click at [253, 185] on body "Call me later ×" at bounding box center [441, 187] width 495 height 302
type input "09/27/25 2:48 PM"
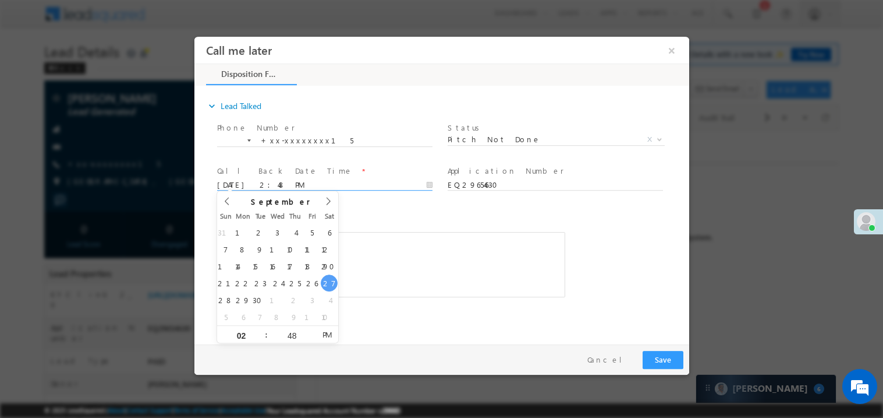
click at [402, 272] on div "Rich Text Editor, 40788eee-0fb2-11ec-a811-0adc8a9d82c2__tab1__section1__Notes__…" at bounding box center [391, 263] width 348 height 65
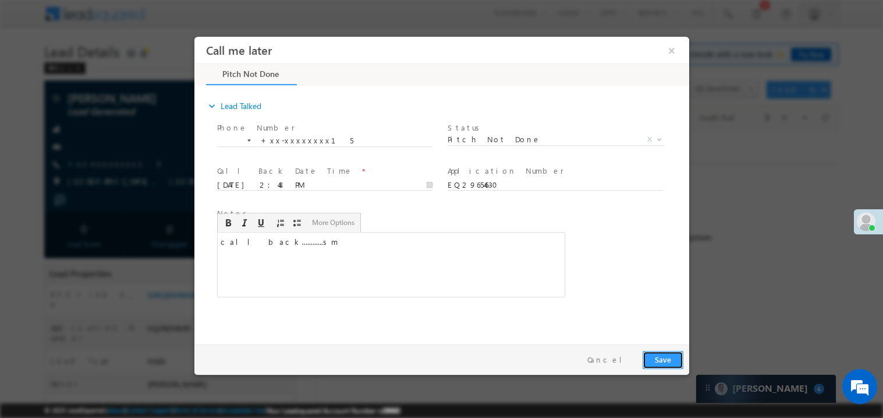
click at [663, 353] on button "Save" at bounding box center [662, 359] width 41 height 18
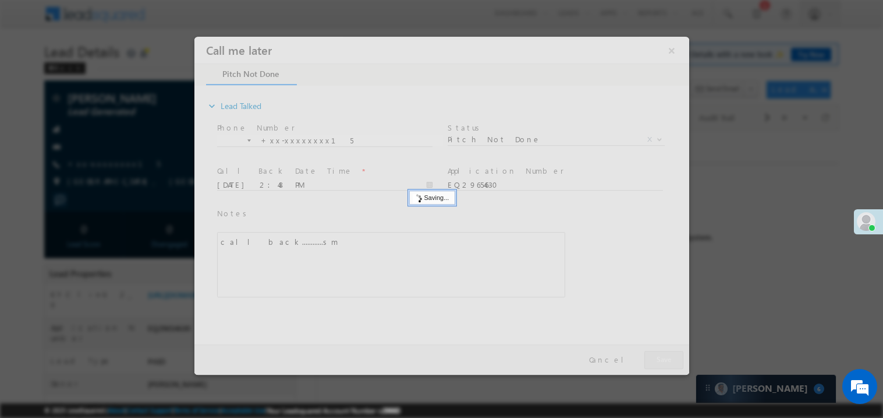
click at [663, 353] on div at bounding box center [441, 205] width 495 height 338
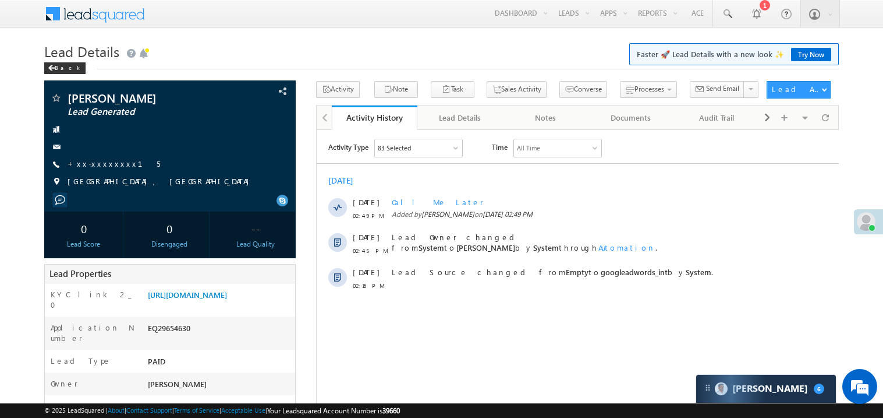
click at [801, 50] on link "Try Now" at bounding box center [811, 54] width 40 height 13
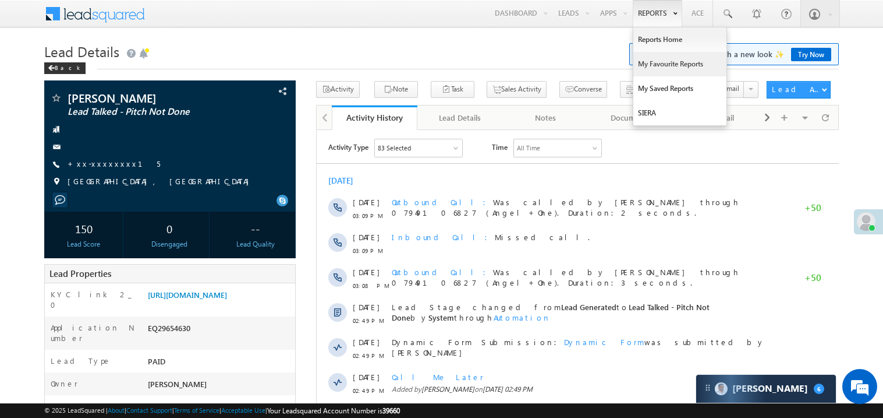
click at [655, 62] on link "My Favourite Reports" at bounding box center [680, 64] width 93 height 24
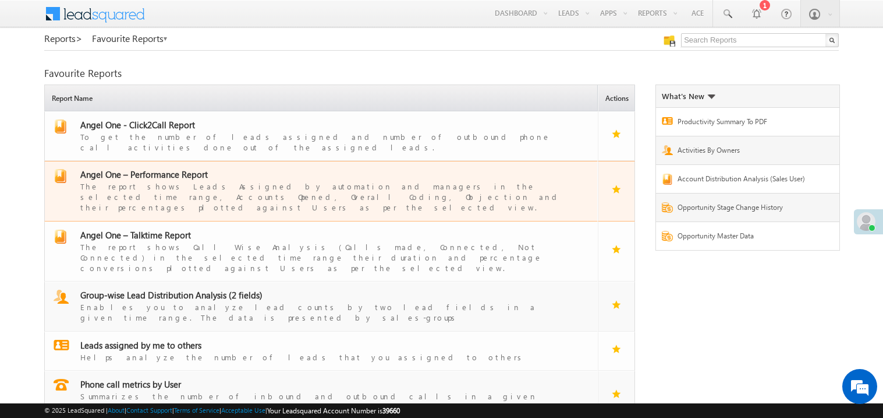
click at [156, 168] on span "Angel One – Performance Report" at bounding box center [144, 174] width 128 height 12
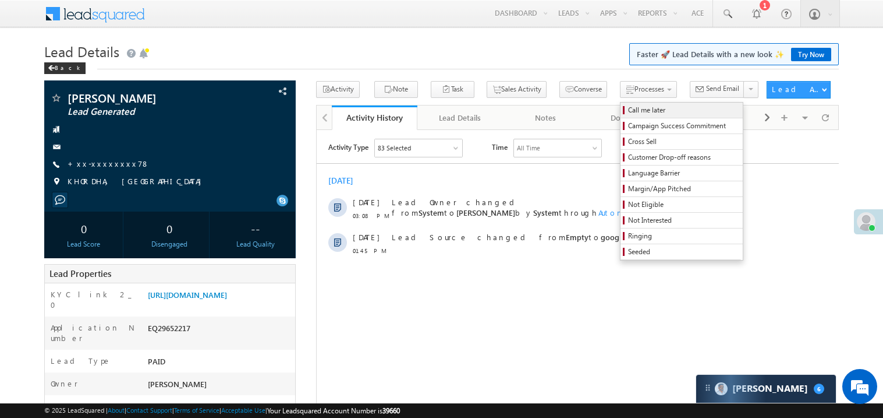
click at [628, 106] on span "Call me later" at bounding box center [683, 110] width 111 height 10
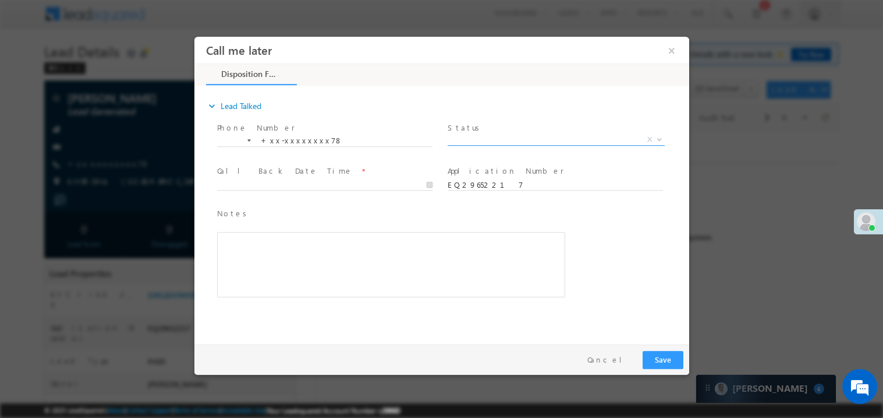
click at [479, 140] on span "X" at bounding box center [555, 139] width 217 height 12
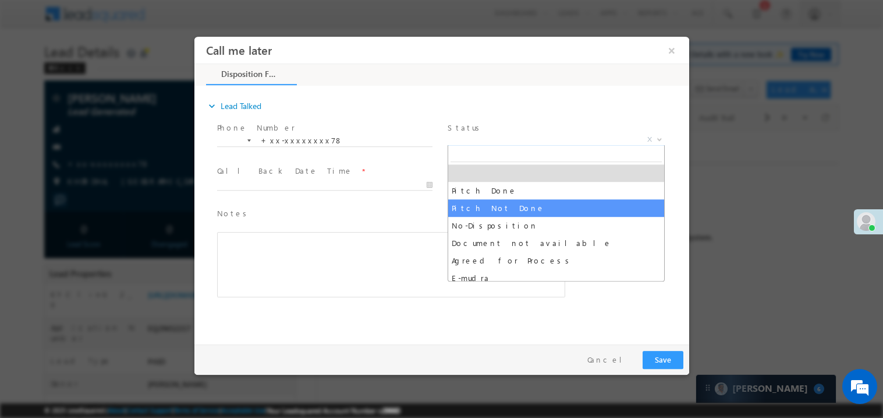
select select "Pitch Not Done"
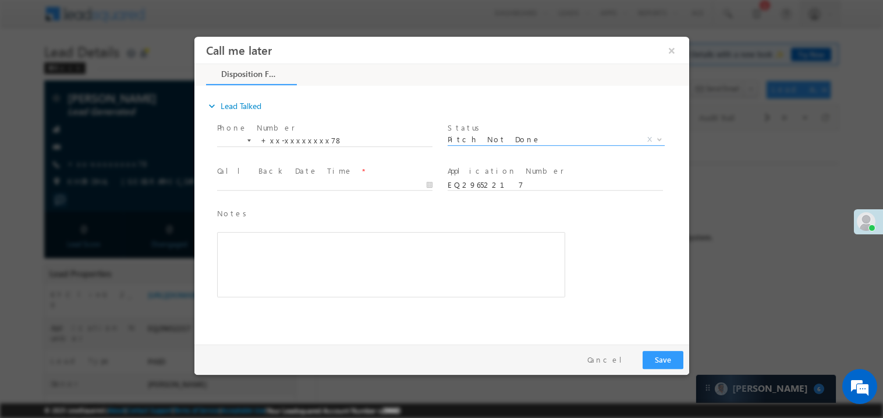
click at [251, 173] on label "Call Back Date Time" at bounding box center [285, 170] width 136 height 11
click at [250, 179] on body "Call me later ×" at bounding box center [441, 187] width 495 height 302
type input "09/27/25 3:11 PM"
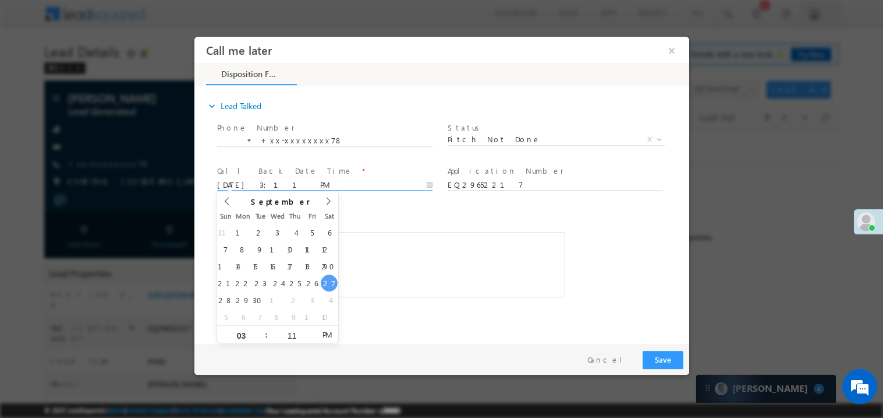
click at [388, 235] on div "Rich Text Editor, 40788eee-0fb2-11ec-a811-0adc8a9d82c2__tab1__section1__Notes__…" at bounding box center [391, 263] width 348 height 65
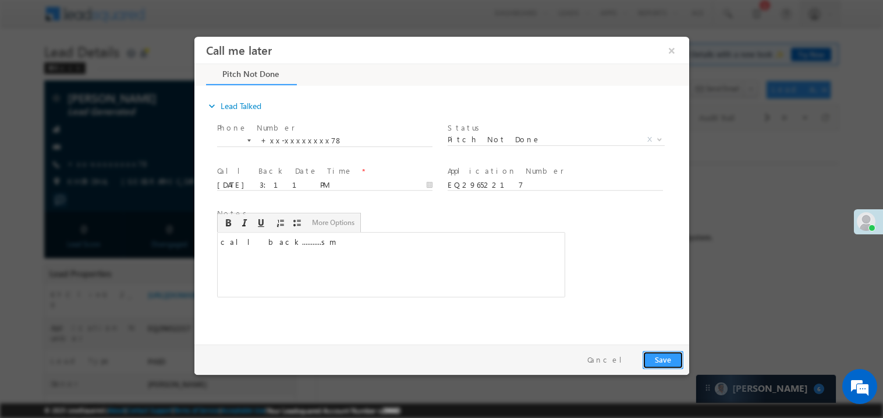
click at [666, 359] on button "Save" at bounding box center [662, 359] width 41 height 18
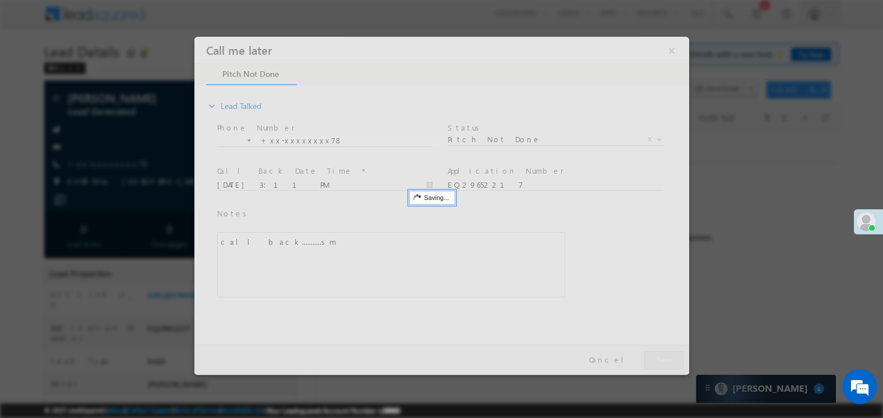
click at [666, 359] on div at bounding box center [441, 205] width 495 height 338
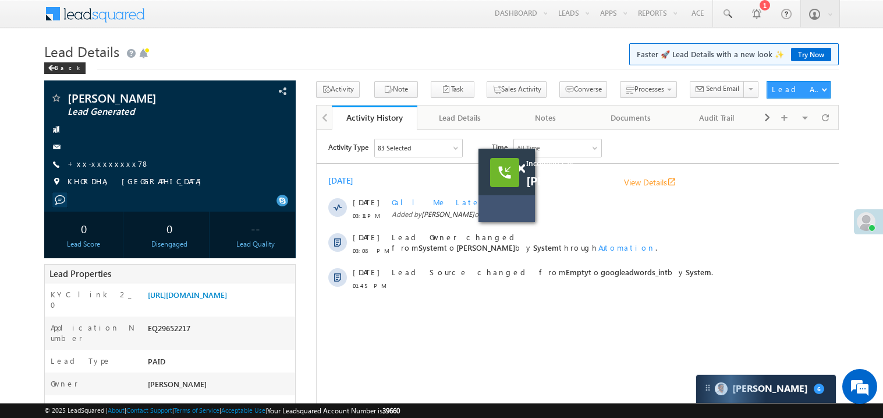
drag, startPoint x: 540, startPoint y: 205, endPoint x: 158, endPoint y: 154, distance: 384.8
click at [316, 154] on html "Activity Type 83 Selected Select All Sales Activities 1 Sales Activity Email Ac…" at bounding box center [577, 216] width 522 height 175
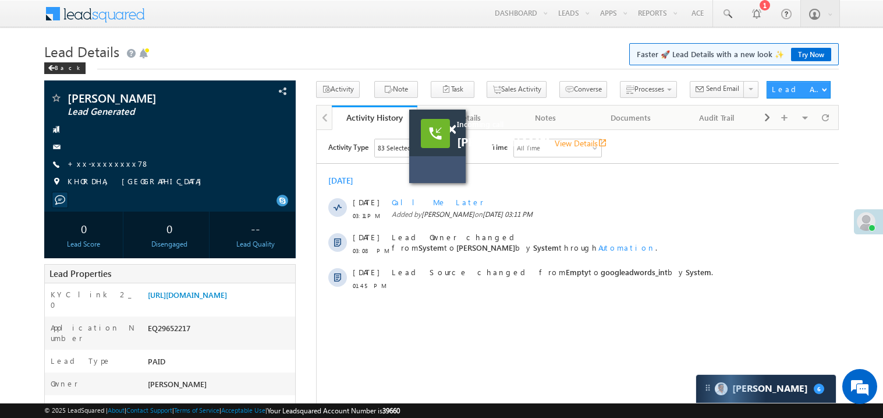
drag, startPoint x: 512, startPoint y: 203, endPoint x: 434, endPoint y: 164, distance: 87.8
click at [434, 164] on div "Incoming call Ranjeet Kumar View Details open_in_new" at bounding box center [437, 145] width 56 height 73
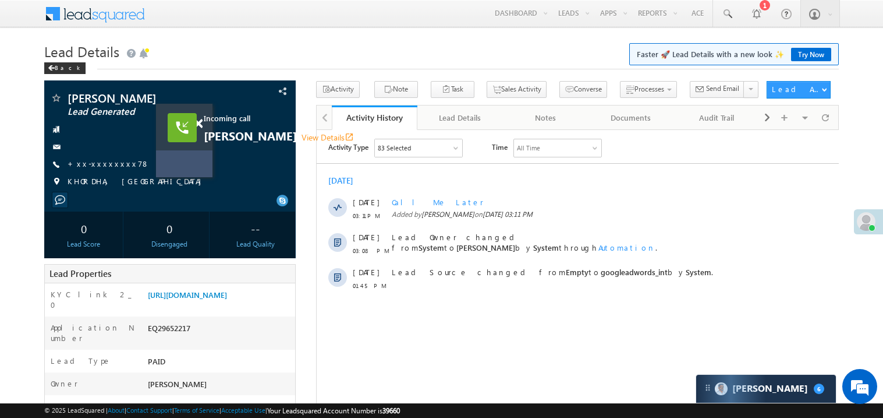
drag, startPoint x: 434, startPoint y: 164, endPoint x: 190, endPoint y: 158, distance: 244.1
click at [190, 158] on div "Incoming call Ranjeet Kumar View Details open_in_new" at bounding box center [184, 140] width 56 height 73
click at [200, 125] on span at bounding box center [198, 124] width 9 height 10
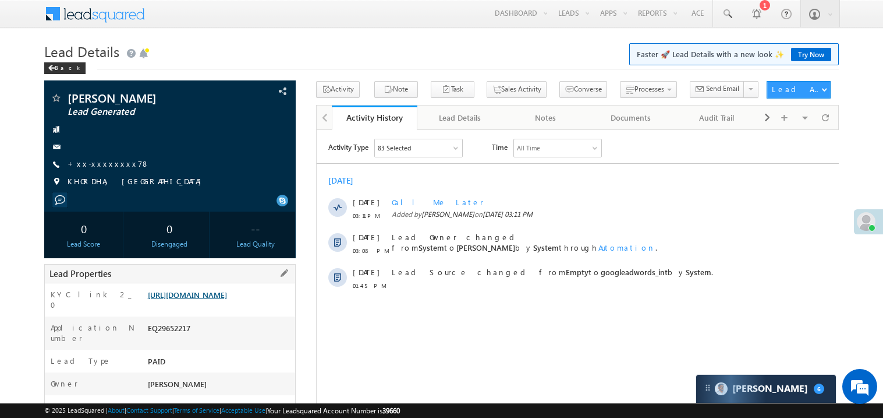
click at [216, 299] on link "[URL][DOMAIN_NAME]" at bounding box center [187, 294] width 79 height 10
click at [105, 165] on link "+xx-xxxxxxxx78" at bounding box center [109, 163] width 82 height 10
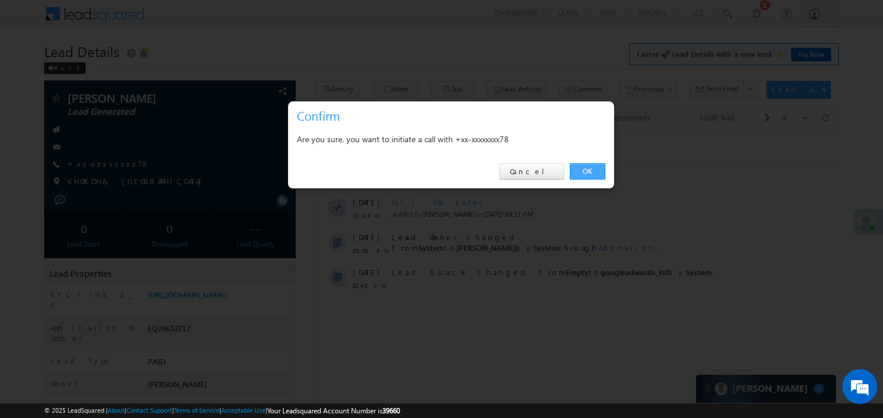
click at [583, 170] on link "OK" at bounding box center [588, 171] width 36 height 16
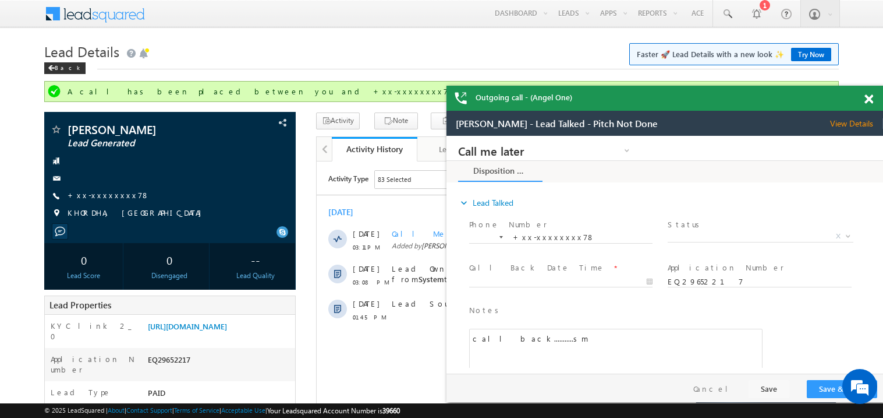
click at [870, 99] on span at bounding box center [869, 99] width 9 height 10
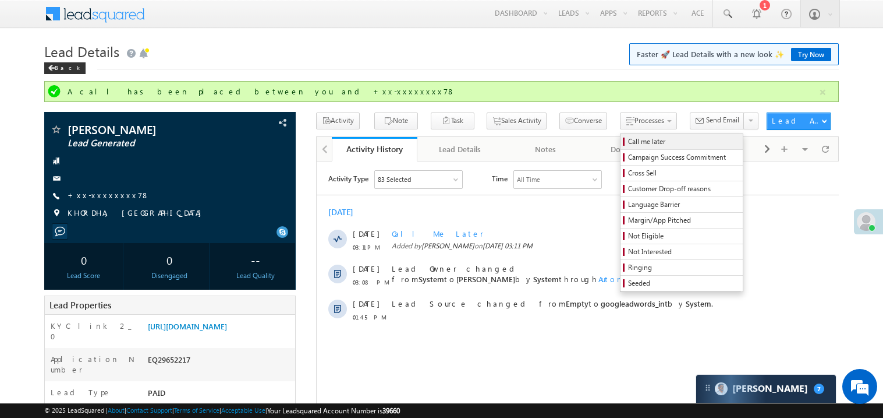
click at [628, 141] on span "Call me later" at bounding box center [683, 141] width 111 height 10
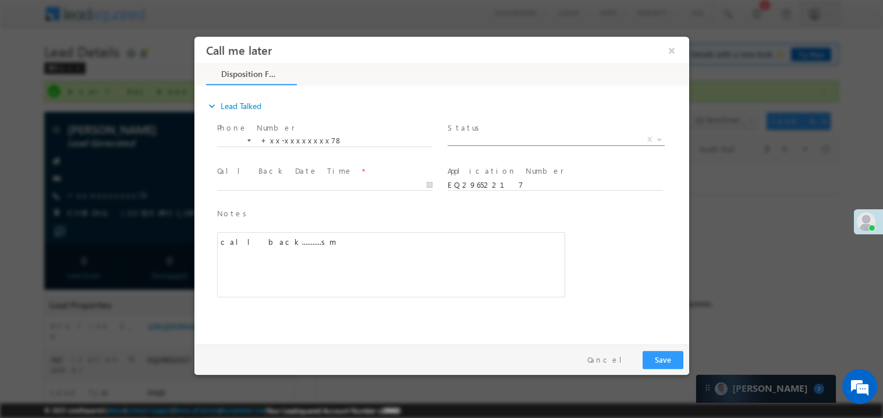
click at [472, 140] on span "X" at bounding box center [555, 139] width 217 height 12
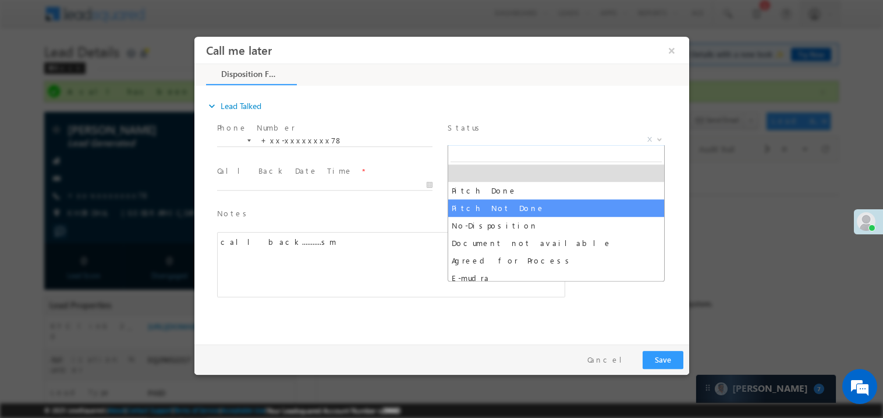
select select "Pitch Not Done"
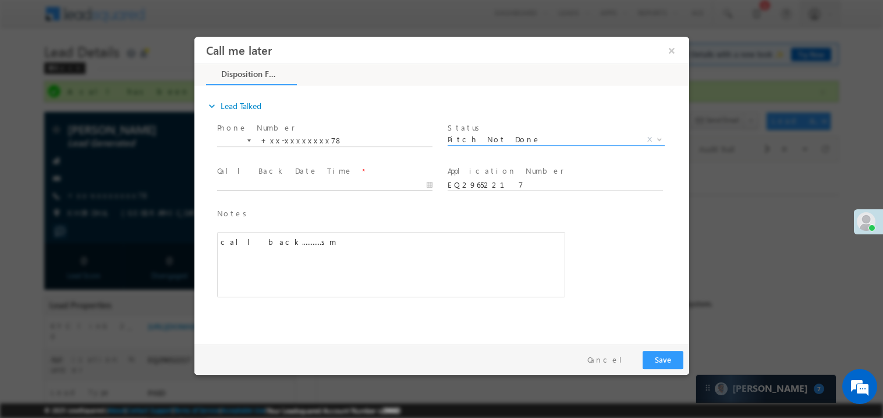
click at [286, 187] on body "Call me later ×" at bounding box center [441, 187] width 495 height 302
type input "09/27/25 3:13 PM"
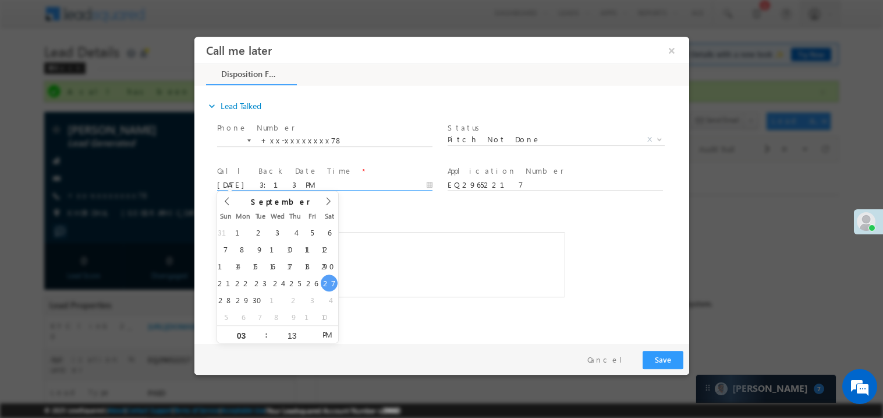
click at [404, 252] on div "call back...........sm" at bounding box center [391, 263] width 348 height 65
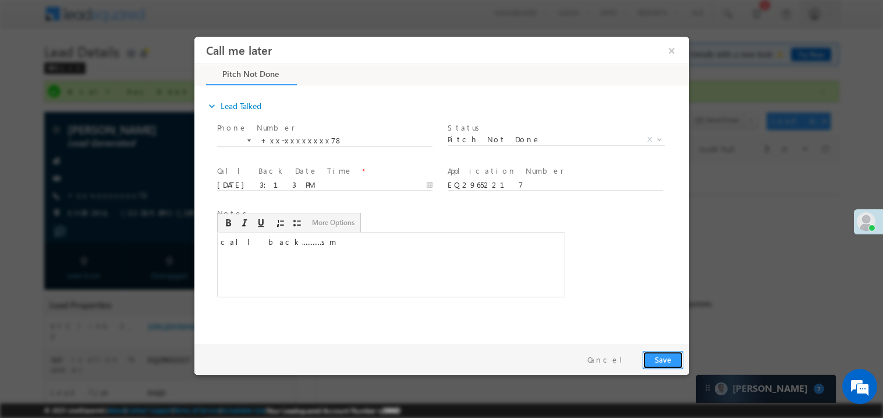
click at [666, 358] on button "Save" at bounding box center [662, 359] width 41 height 18
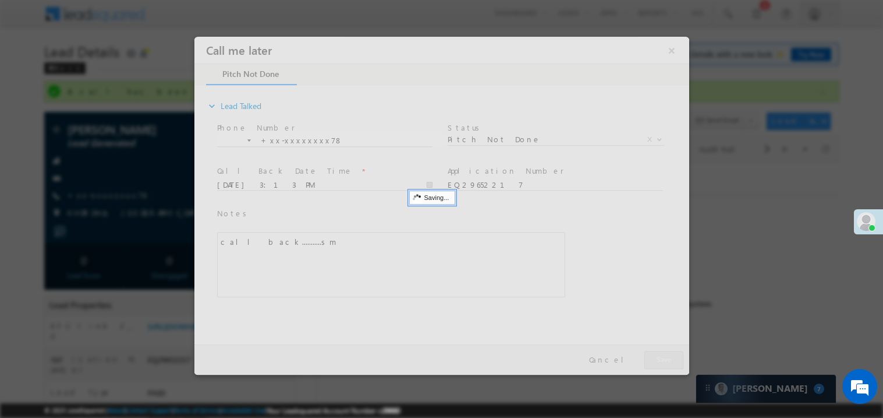
click at [666, 358] on div at bounding box center [441, 205] width 495 height 338
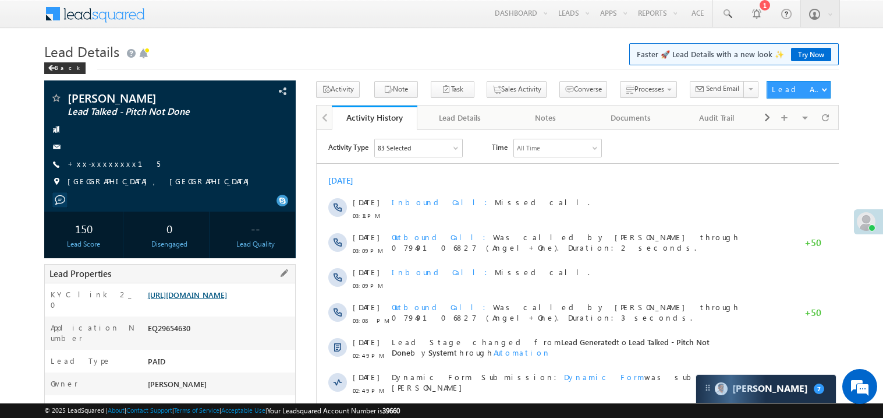
click at [218, 299] on link "[URL][DOMAIN_NAME]" at bounding box center [187, 294] width 79 height 10
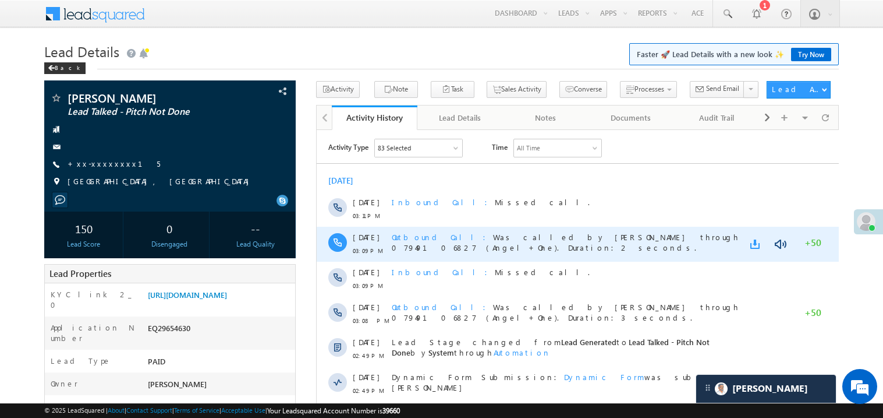
click at [752, 241] on link at bounding box center [757, 244] width 14 height 12
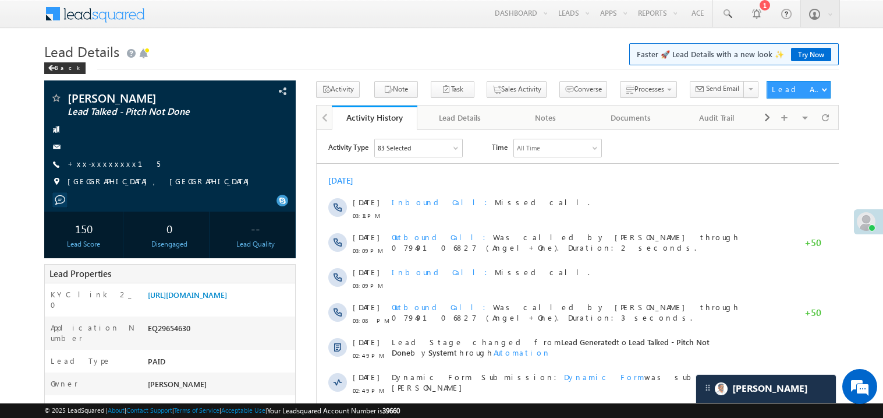
click at [227, 41] on h1 "Lead Details Faster 🚀 Lead Details with a new look ✨ Try Now" at bounding box center [441, 50] width 795 height 23
click at [543, 189] on div "[DATE] [DATE] 03:11 PM Inbound Call Missed call. [DATE] 03:09 PM Outbound Call …" at bounding box center [577, 355] width 522 height 372
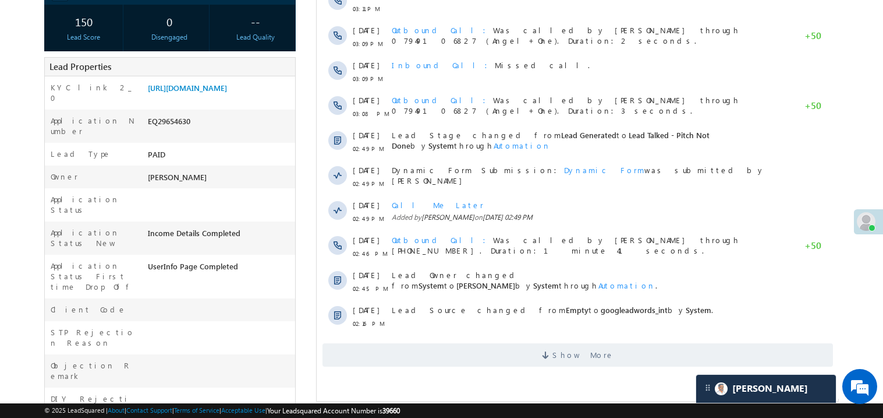
scroll to position [209, 0]
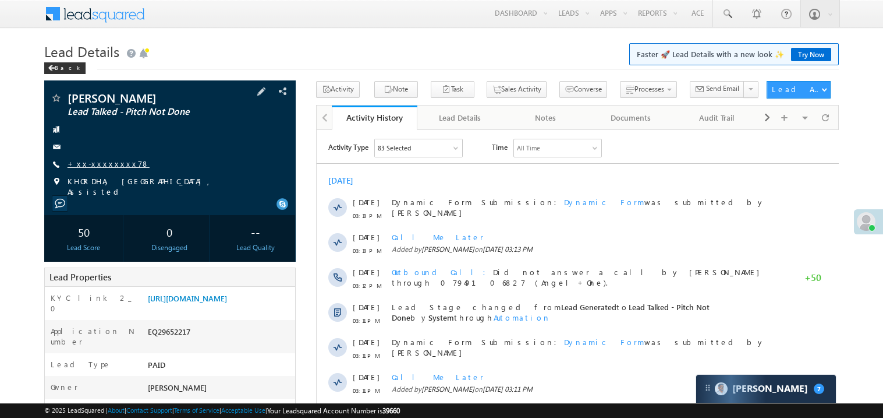
click at [107, 168] on link "+xx-xxxxxxxx78" at bounding box center [109, 163] width 82 height 10
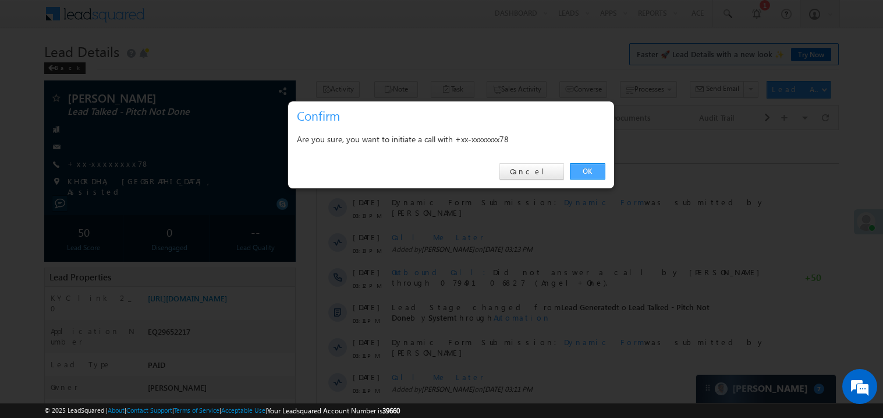
click at [596, 174] on link "OK" at bounding box center [588, 171] width 36 height 16
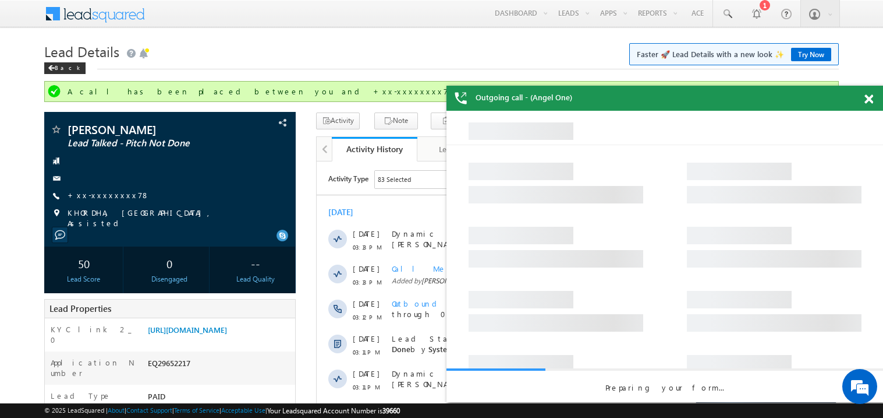
click at [869, 96] on span at bounding box center [869, 99] width 9 height 10
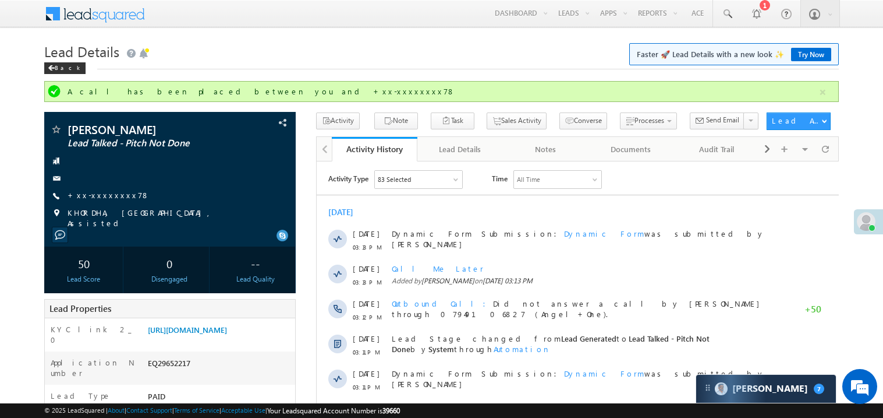
click at [294, 62] on div "Back" at bounding box center [441, 66] width 795 height 8
click at [227, 334] on link "[URL][DOMAIN_NAME]" at bounding box center [187, 329] width 79 height 10
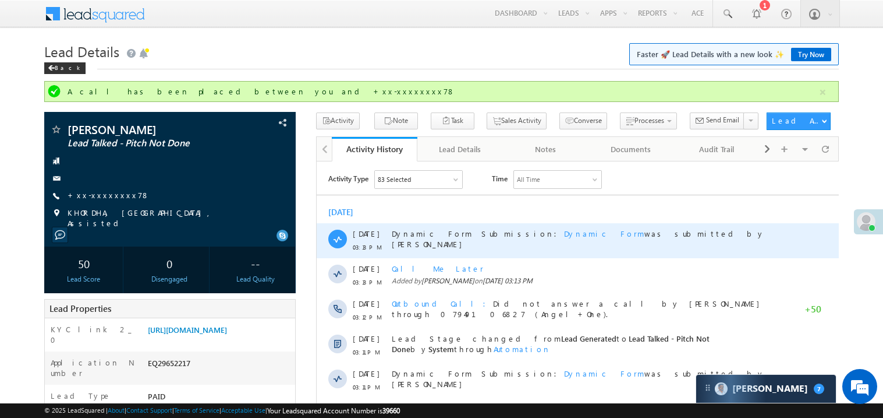
click at [535, 253] on div "Dynamic Form Submission: Dynamic Form was submitted by [PERSON_NAME]" at bounding box center [582, 239] width 383 height 35
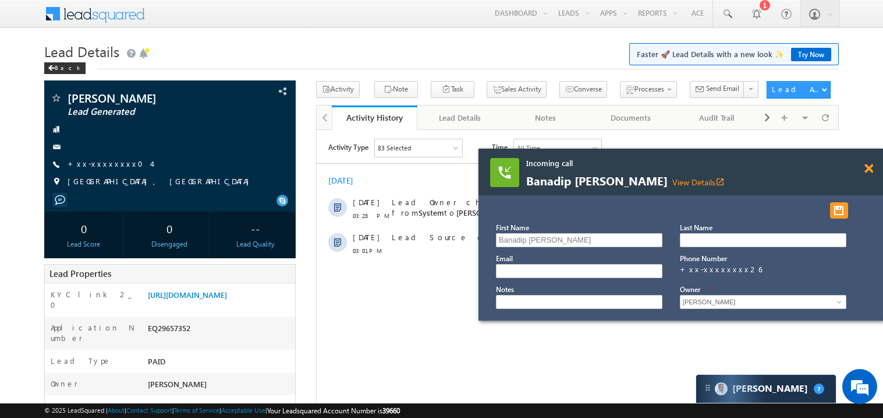
click at [871, 169] on span at bounding box center [869, 169] width 9 height 10
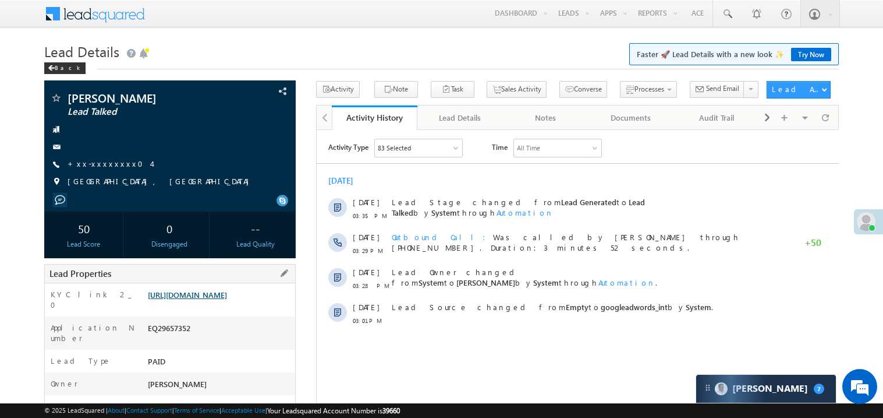
click at [210, 299] on link "[URL][DOMAIN_NAME]" at bounding box center [187, 294] width 79 height 10
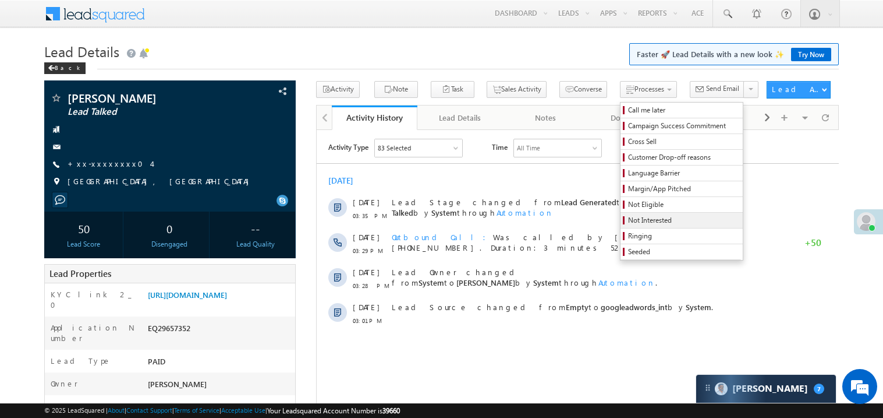
click at [638, 220] on span "Not Interested" at bounding box center [683, 220] width 111 height 10
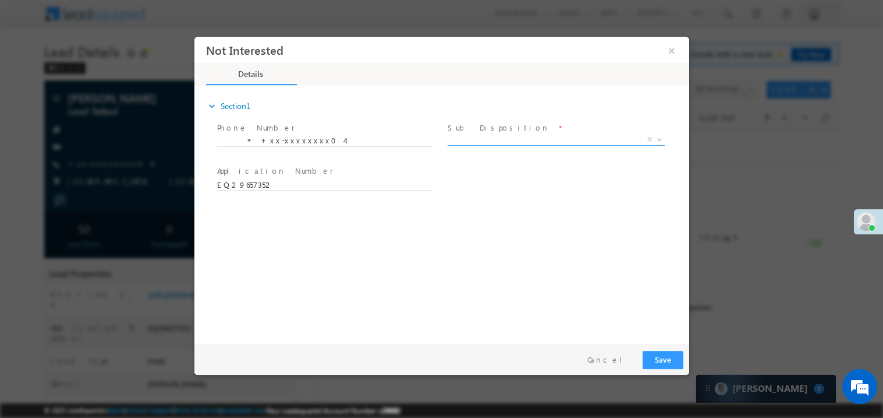
click at [477, 136] on span "X" at bounding box center [555, 139] width 217 height 12
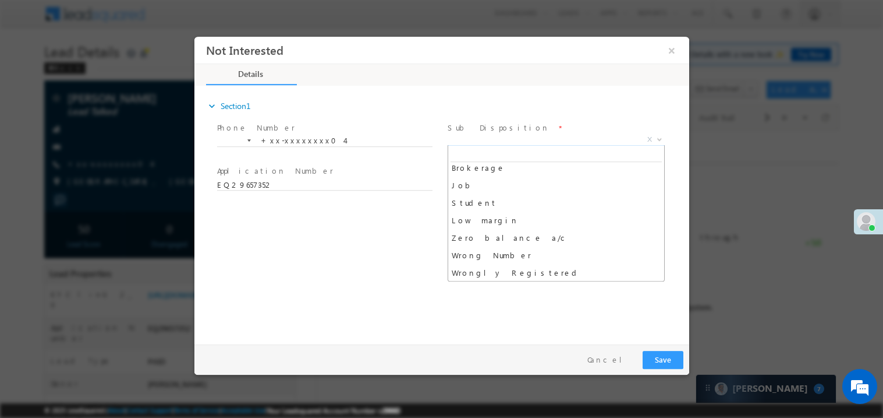
scroll to position [40, 0]
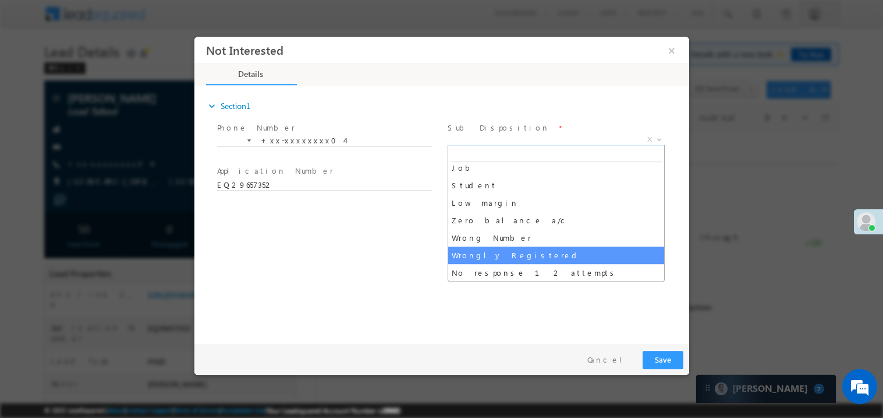
select select "Wrongly Registered"
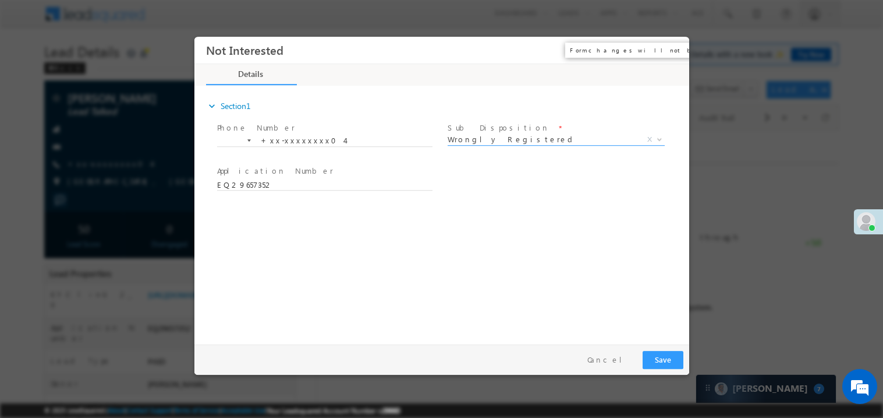
click at [674, 48] on button "×" at bounding box center [671, 50] width 20 height 22
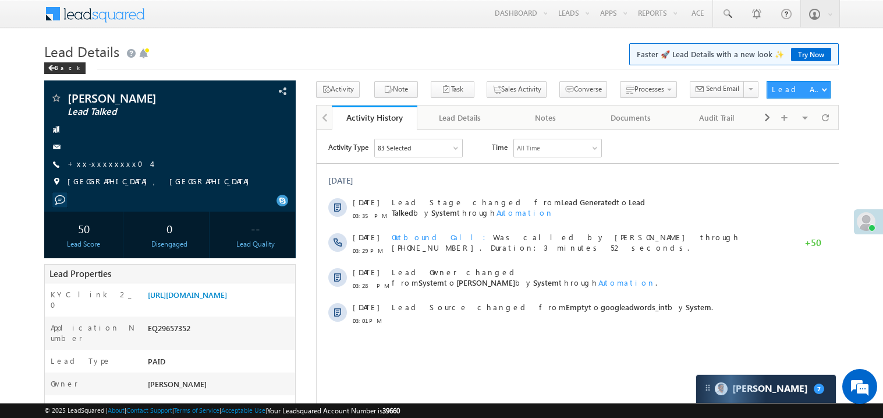
click at [491, 182] on div "[DATE]" at bounding box center [577, 180] width 522 height 10
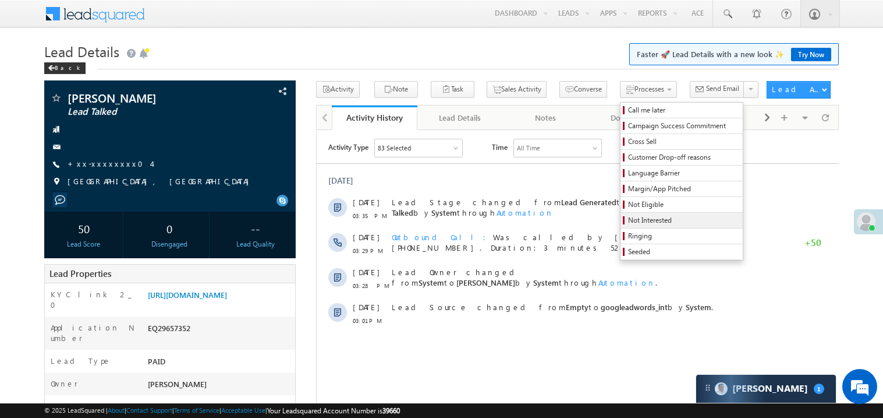
click at [628, 225] on span "Not Interested" at bounding box center [683, 220] width 111 height 10
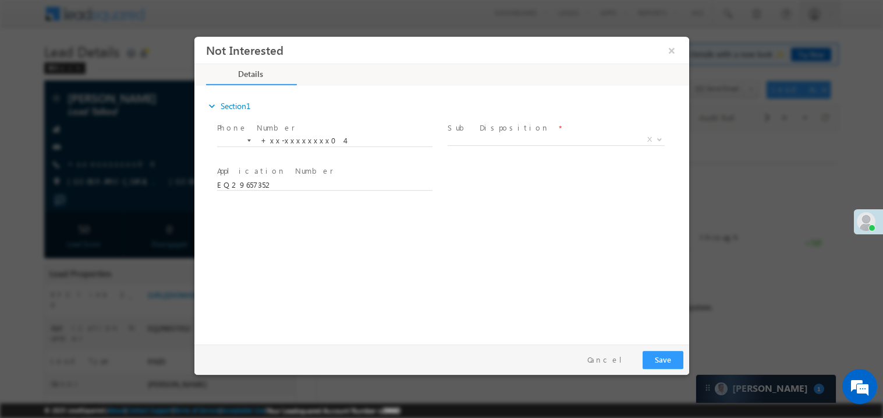
scroll to position [0, 0]
click at [476, 139] on span "X" at bounding box center [555, 139] width 217 height 12
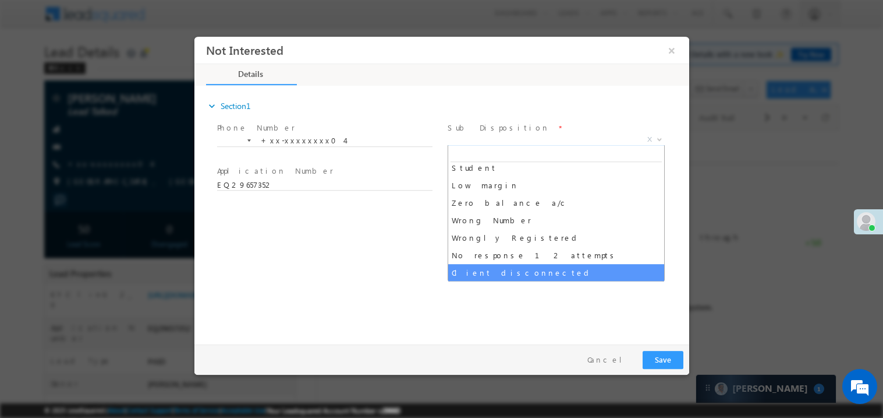
scroll to position [75, 0]
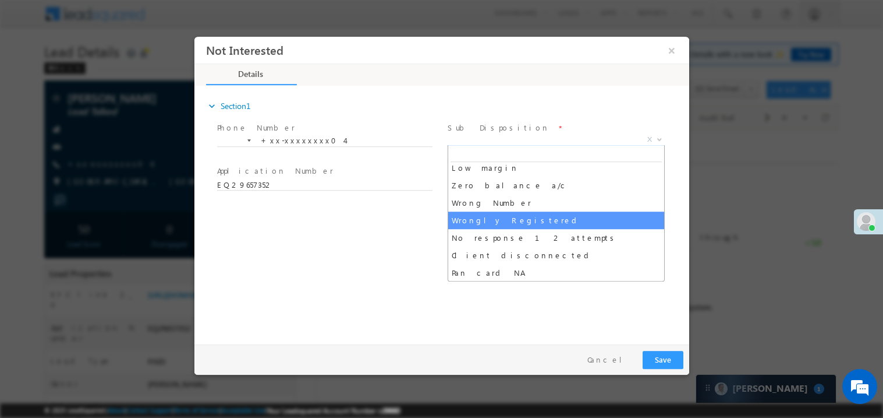
select select "Wrongly Registered"
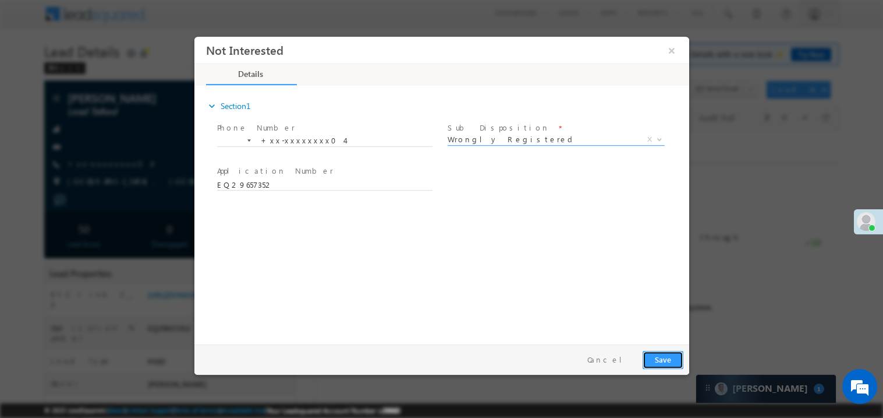
click at [656, 356] on button "Save" at bounding box center [662, 359] width 41 height 18
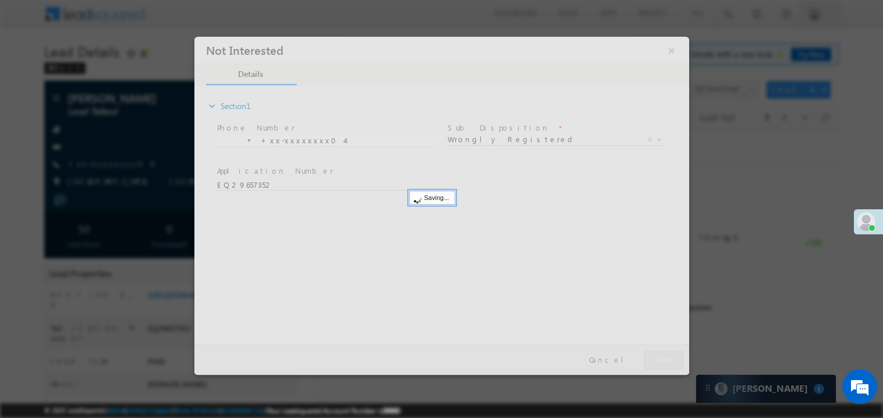
click at [656, 356] on div at bounding box center [441, 205] width 495 height 338
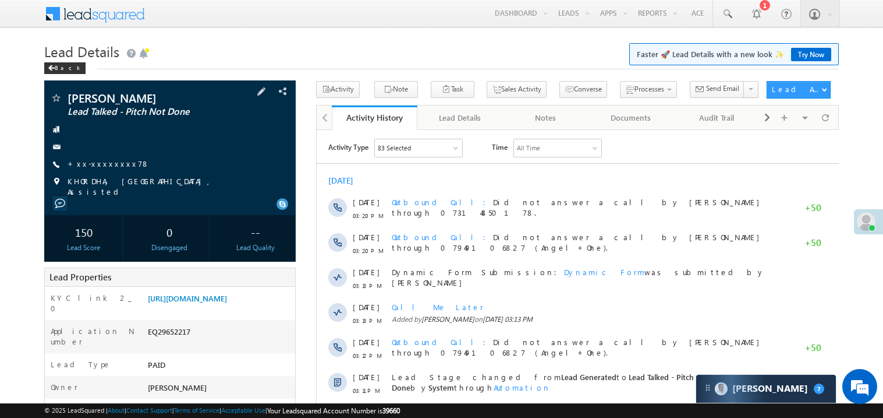
click at [101, 169] on span "+xx-xxxxxxxx78" at bounding box center [109, 164] width 82 height 12
click at [107, 162] on link "+xx-xxxxxxxx78" at bounding box center [109, 163] width 82 height 10
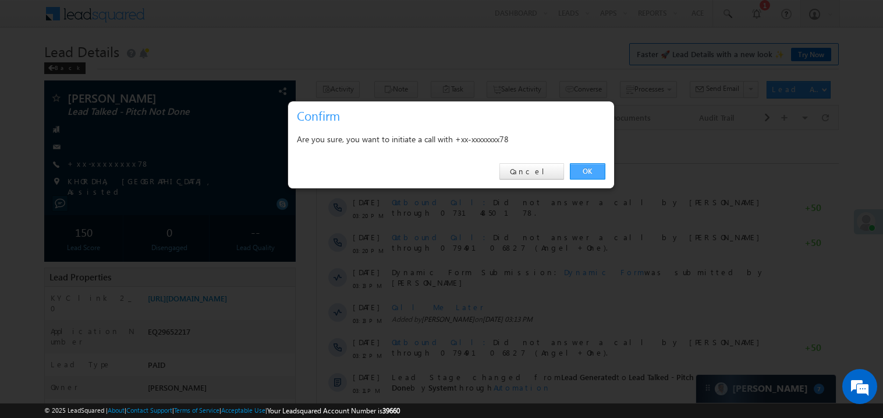
click at [586, 170] on link "OK" at bounding box center [588, 171] width 36 height 16
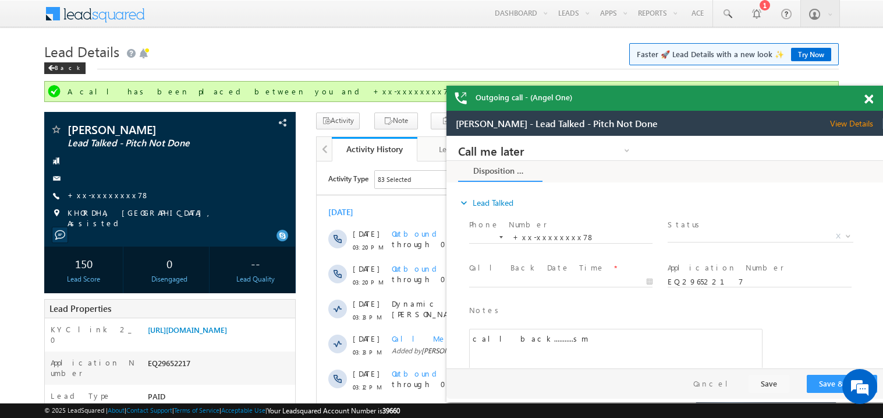
click at [871, 98] on span at bounding box center [869, 99] width 9 height 10
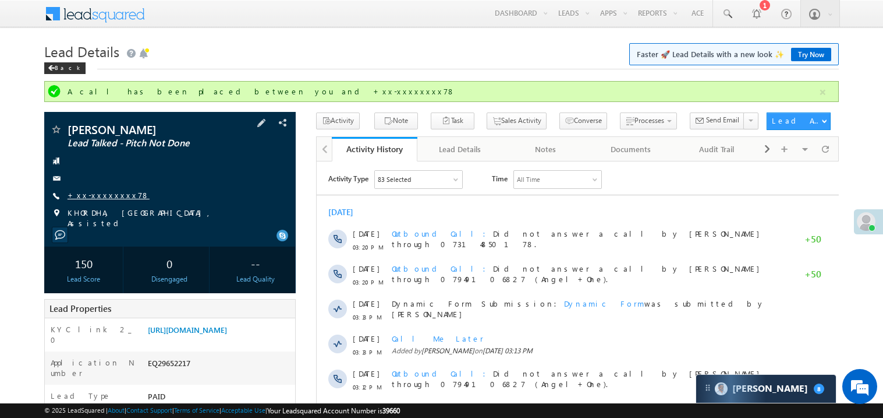
click at [114, 196] on link "+xx-xxxxxxxx78" at bounding box center [109, 195] width 82 height 10
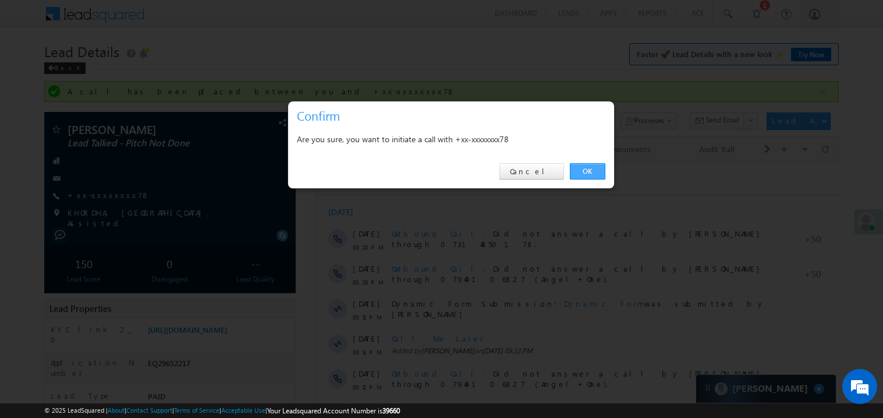
click at [594, 169] on link "OK" at bounding box center [588, 171] width 36 height 16
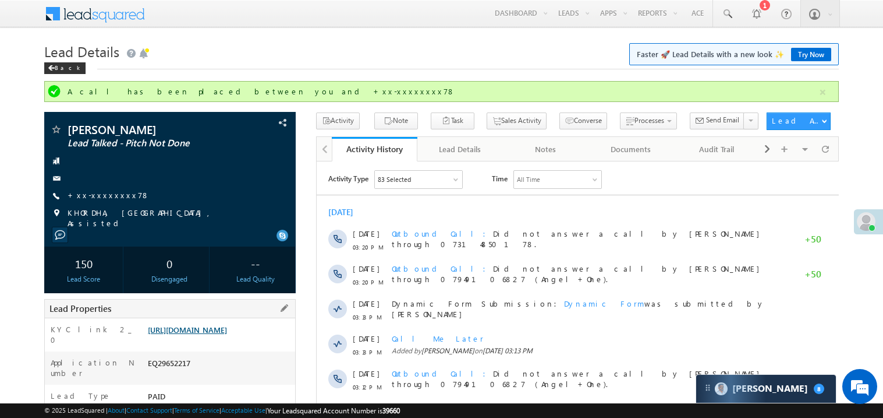
click at [227, 334] on link "https://angelbroking1-pk3em7sa.customui-test.leadsquared.com?leadId=ddc34d1f-62…" at bounding box center [187, 329] width 79 height 10
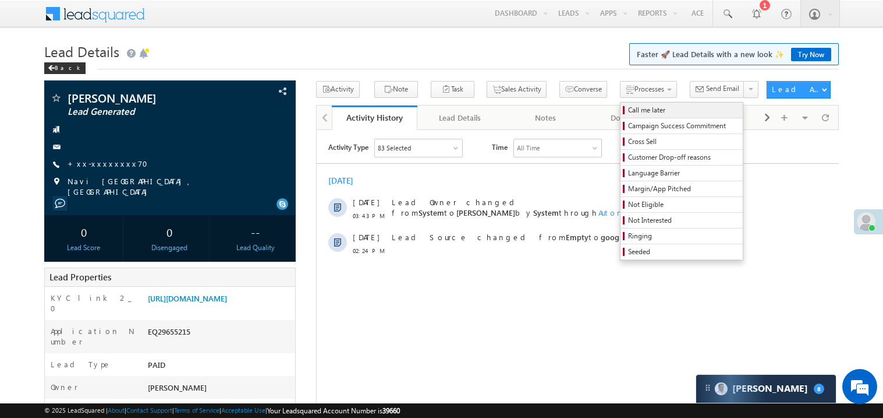
click at [628, 111] on span "Call me later" at bounding box center [683, 110] width 111 height 10
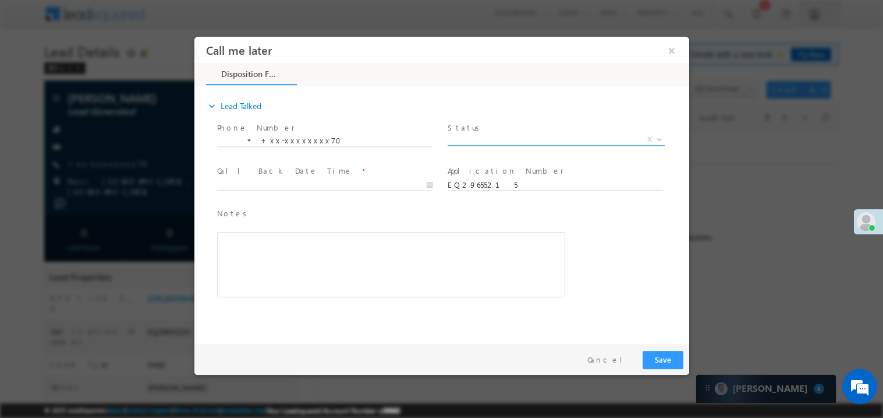
click at [490, 136] on span "X" at bounding box center [555, 139] width 217 height 12
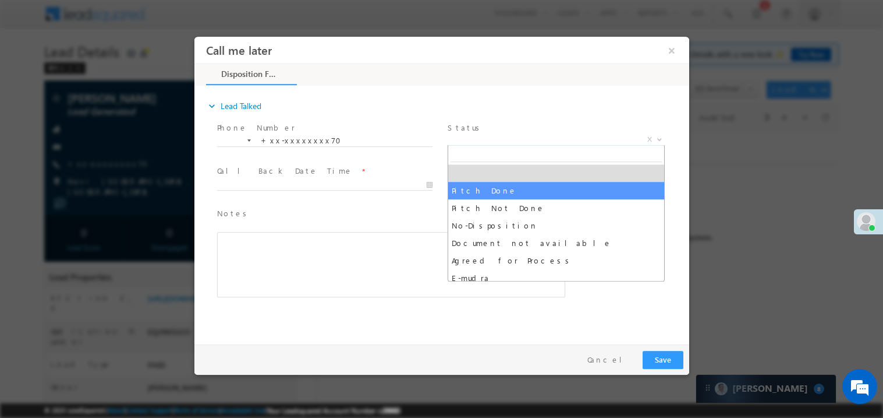
select select "Pitch Done"
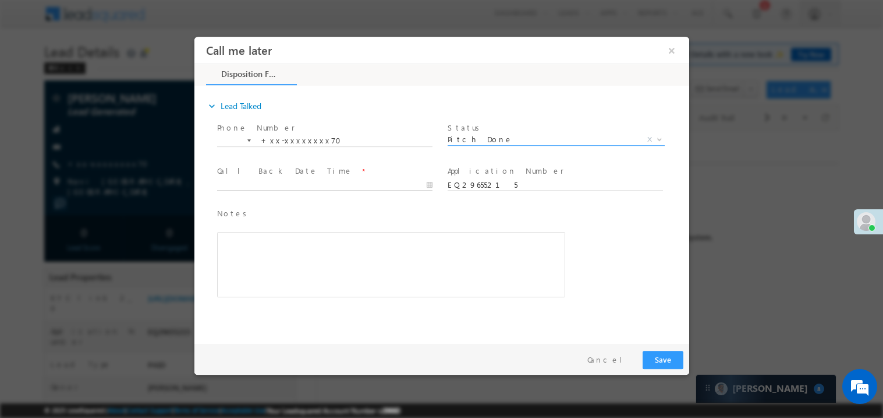
click body "Call me later ×"
type input "09/27/25 3:55 PM"
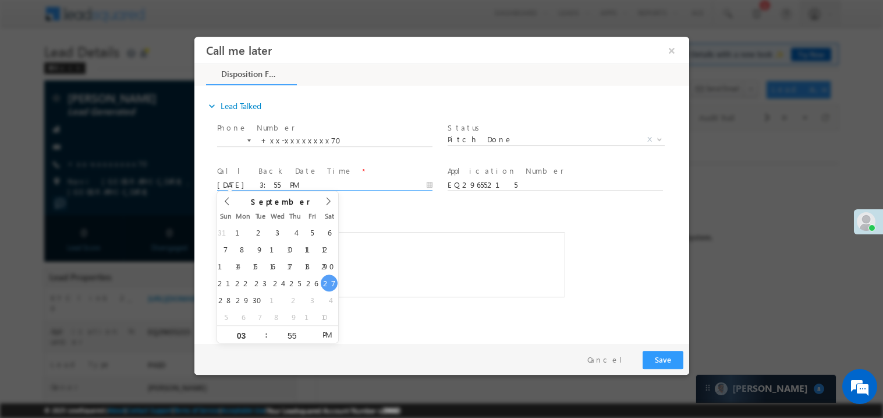
click div "Rich Text Editor, 40788eee-0fb2-11ec-a811-0adc8a9d82c2__tab1__section1__Notes__…"
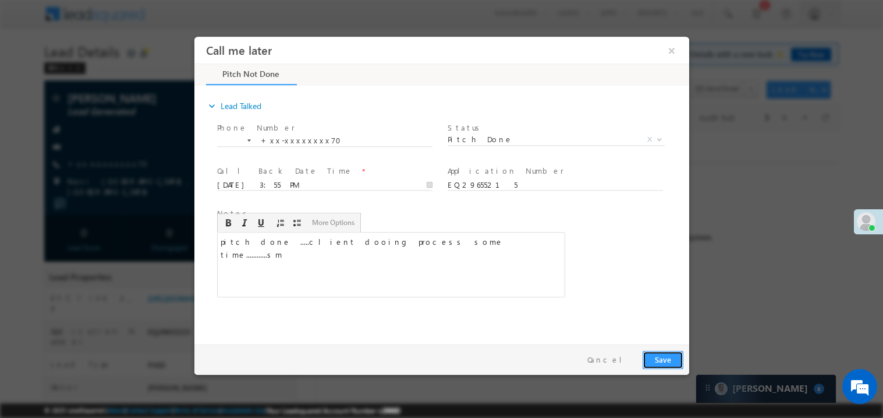
click button "Save"
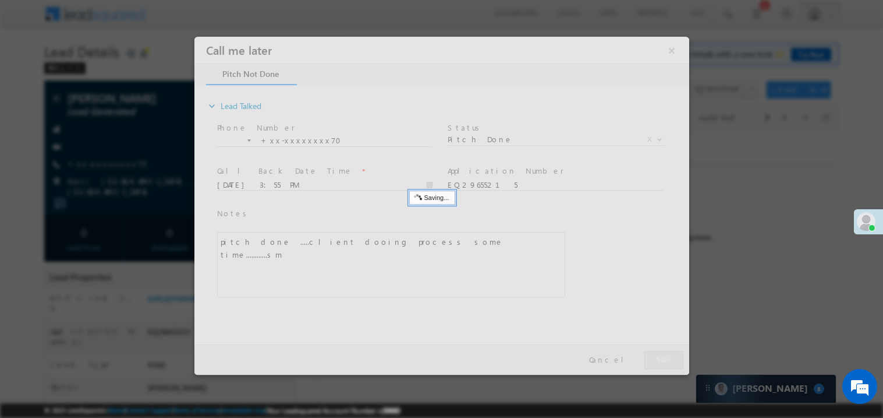
click div
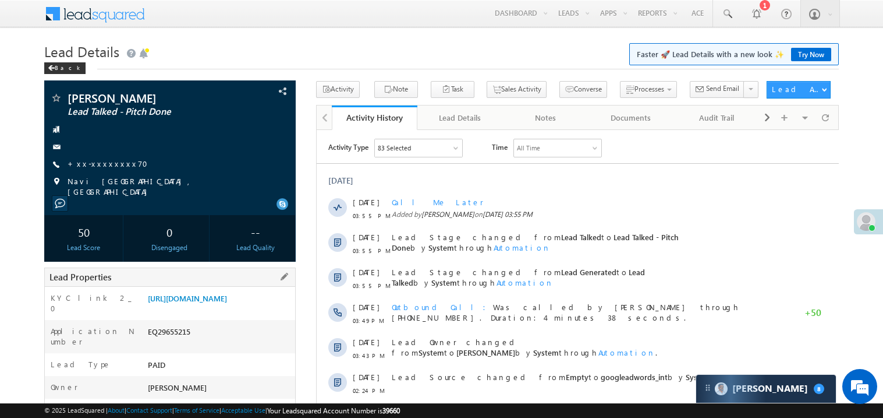
click div "EQ29655215"
copy div "EQ29655215"
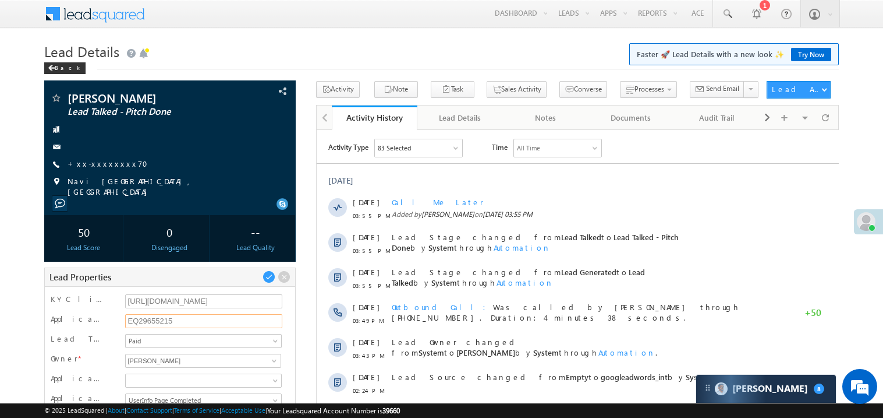
click input "EQ29655215"
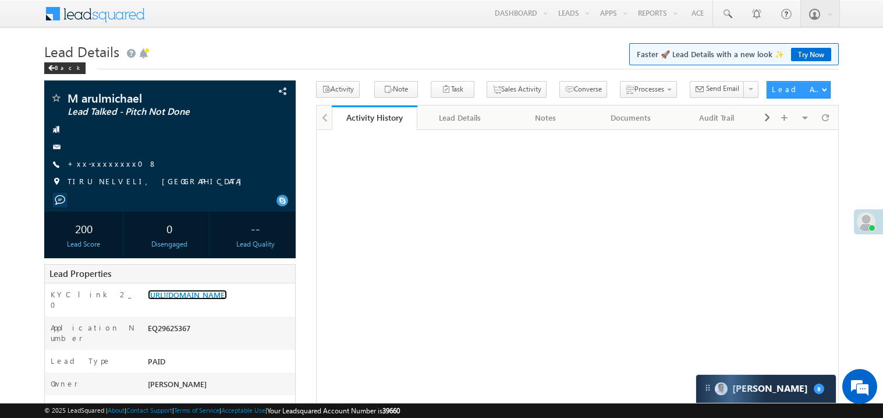
click at [216, 299] on link "[URL][DOMAIN_NAME]" at bounding box center [187, 294] width 79 height 10
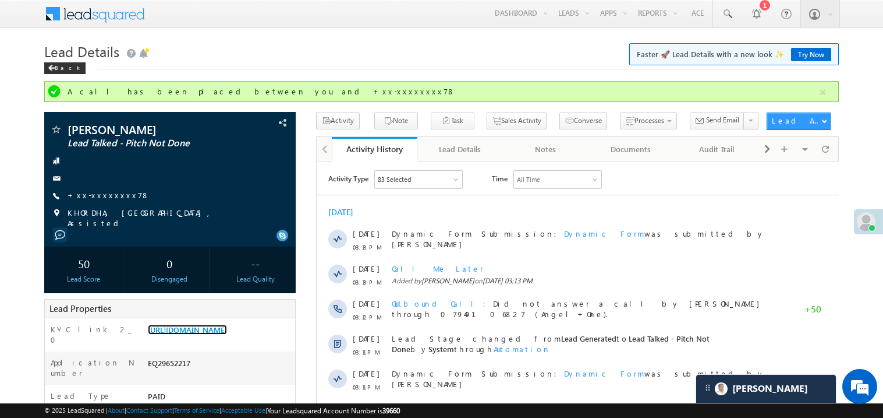
click at [227, 334] on link "https://angelbroking1-pk3em7sa.customui-test.leadsquared.com?leadId=ddc34d1f-62…" at bounding box center [187, 329] width 79 height 10
click at [724, 14] on span at bounding box center [727, 14] width 12 height 12
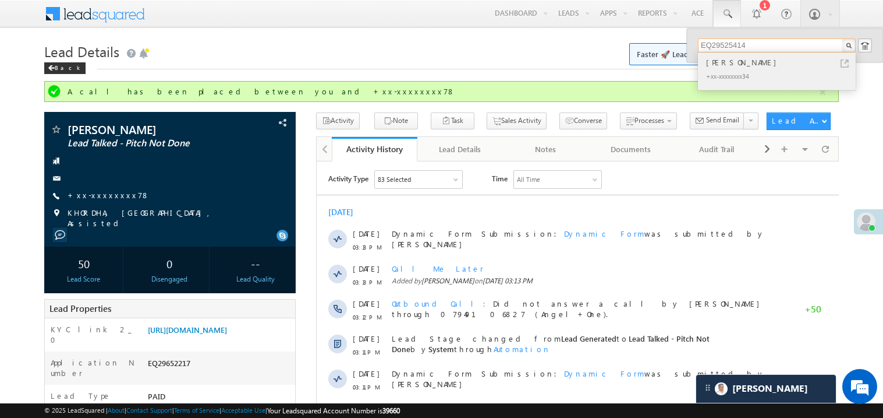
type input "EQ29525414"
click at [736, 69] on div "+xx-xxxxxxxx34" at bounding box center [782, 76] width 156 height 14
click at [736, 60] on div "Akash gahlod" at bounding box center [782, 62] width 156 height 13
click at [736, 60] on div "[PERSON_NAME]" at bounding box center [782, 62] width 156 height 13
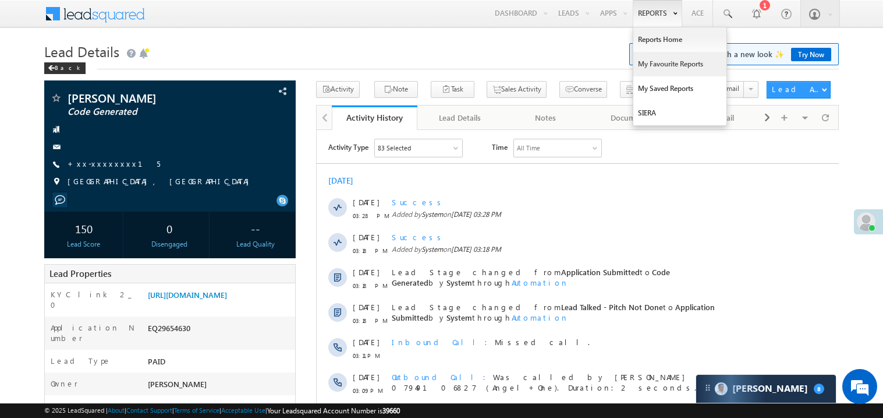
click at [652, 59] on link "My Favourite Reports" at bounding box center [680, 64] width 93 height 24
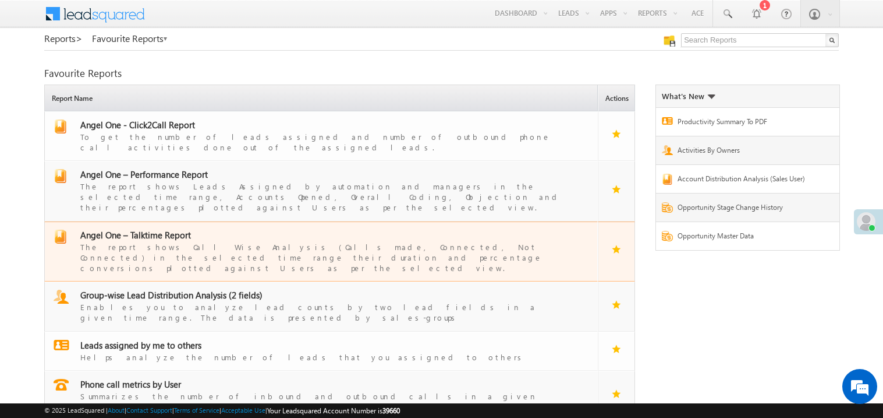
click at [174, 229] on span "Angel One – Talktime Report" at bounding box center [135, 235] width 111 height 12
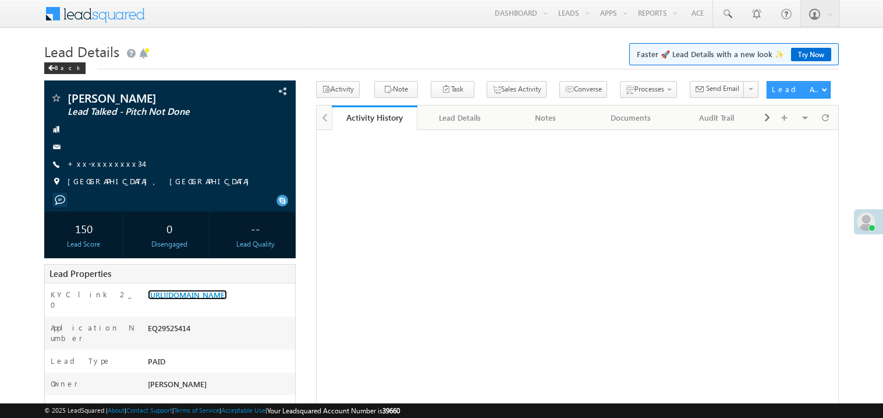
click at [227, 299] on link "[URL][DOMAIN_NAME]" at bounding box center [187, 294] width 79 height 10
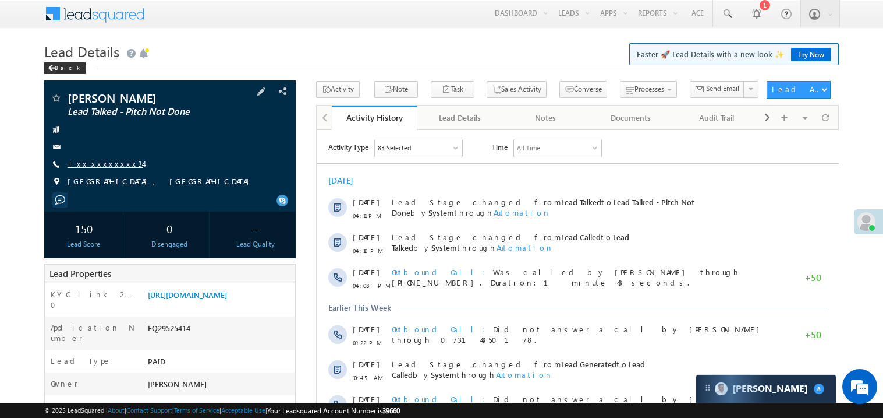
click at [90, 165] on link "+xx-xxxxxxxx34" at bounding box center [106, 163] width 76 height 10
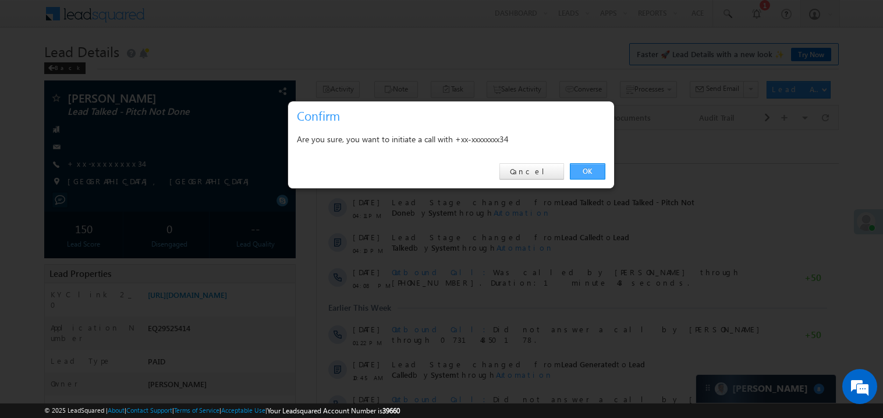
click at [595, 171] on link "OK" at bounding box center [588, 171] width 36 height 16
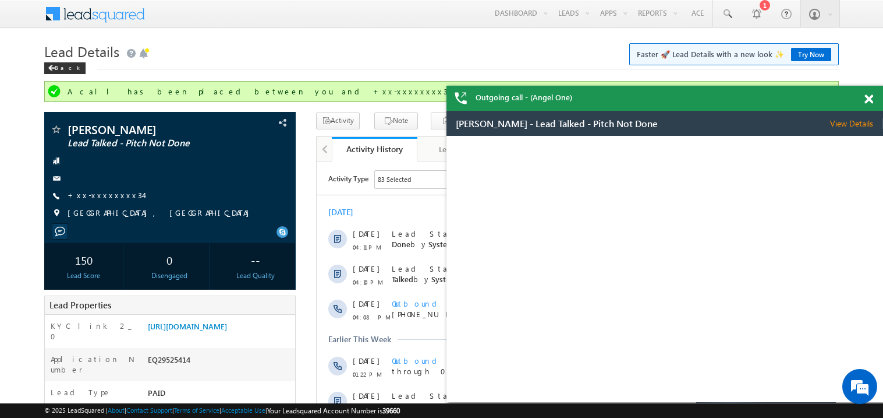
click at [873, 102] on span at bounding box center [869, 99] width 9 height 10
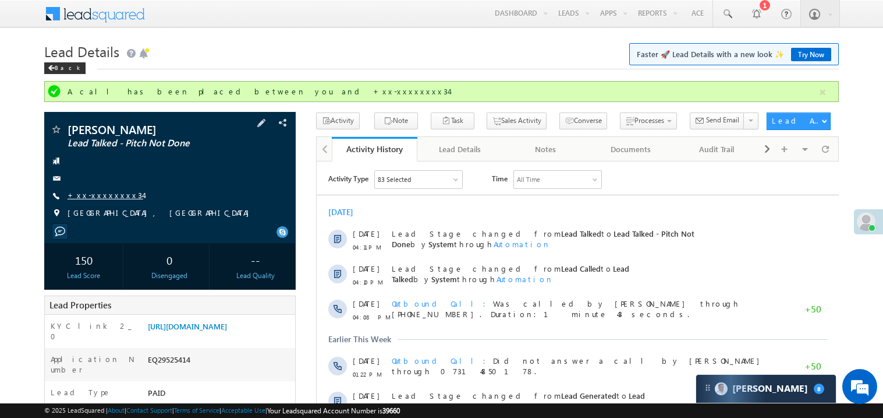
click at [103, 190] on link "+xx-xxxxxxxx34" at bounding box center [106, 195] width 76 height 10
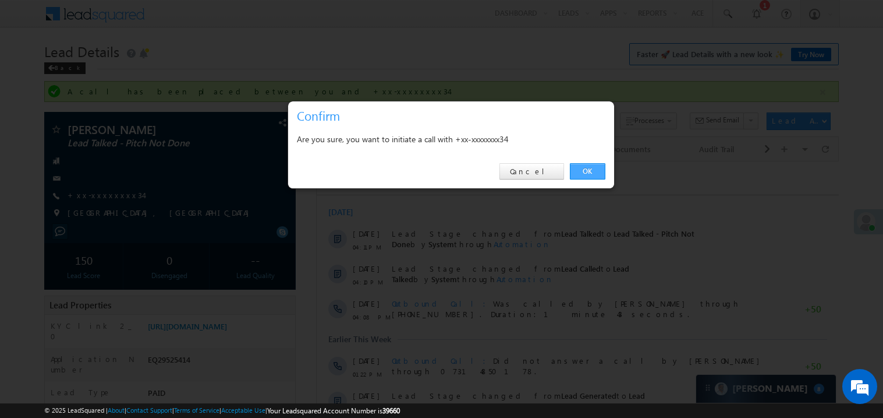
click at [586, 168] on link "OK" at bounding box center [588, 171] width 36 height 16
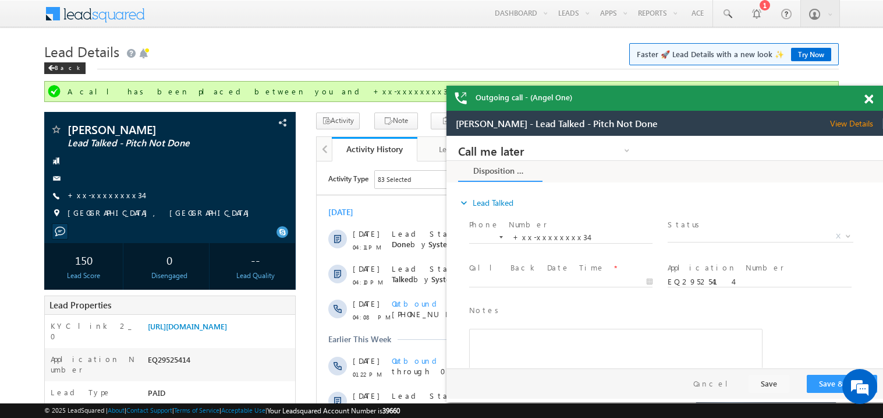
click at [868, 100] on span at bounding box center [869, 99] width 9 height 10
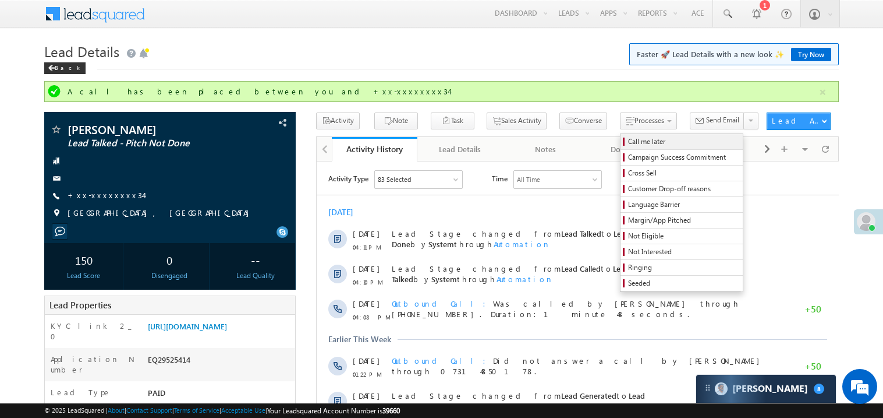
click at [628, 143] on span "Call me later" at bounding box center [683, 141] width 111 height 10
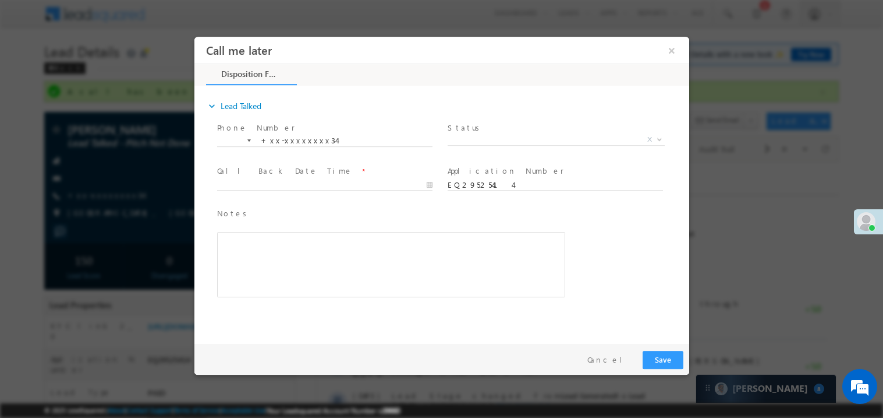
click at [479, 132] on span "Status *" at bounding box center [554, 127] width 215 height 13
click at [483, 139] on span "X" at bounding box center [555, 139] width 217 height 12
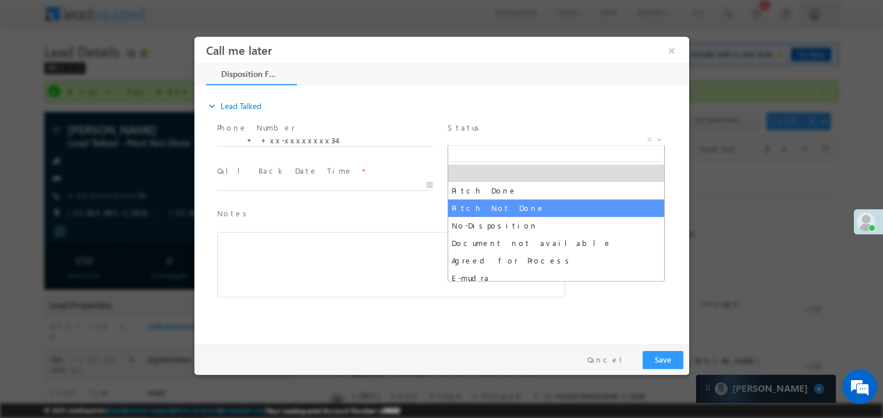
select select "Pitch Not Done"
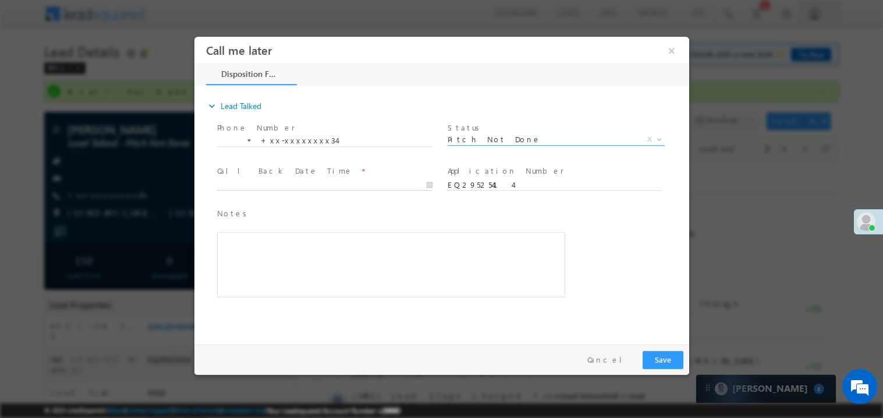
click at [267, 188] on body "Call me later ×" at bounding box center [441, 187] width 495 height 302
type input "09/27/25 4:45 PM"
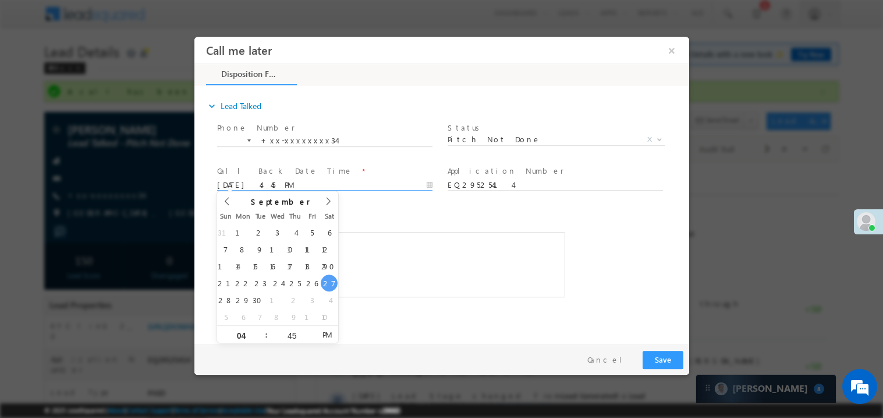
click at [429, 260] on div "Rich Text Editor, 40788eee-0fb2-11ec-a811-0adc8a9d82c2__tab1__section1__Notes__…" at bounding box center [391, 263] width 348 height 65
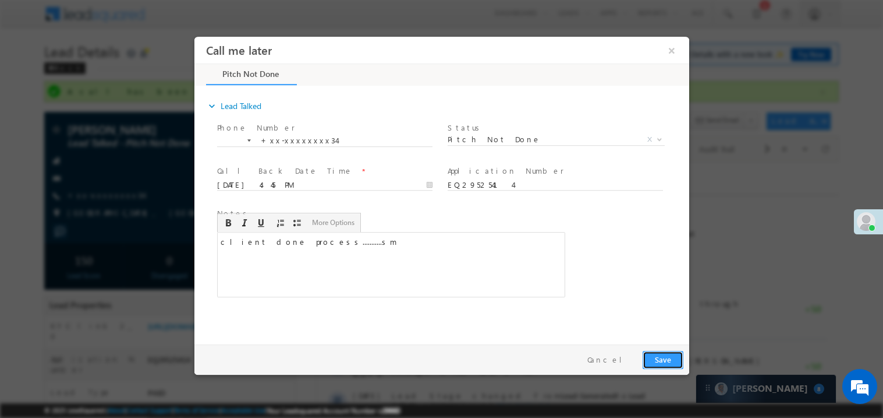
click at [669, 359] on button "Save" at bounding box center [662, 359] width 41 height 18
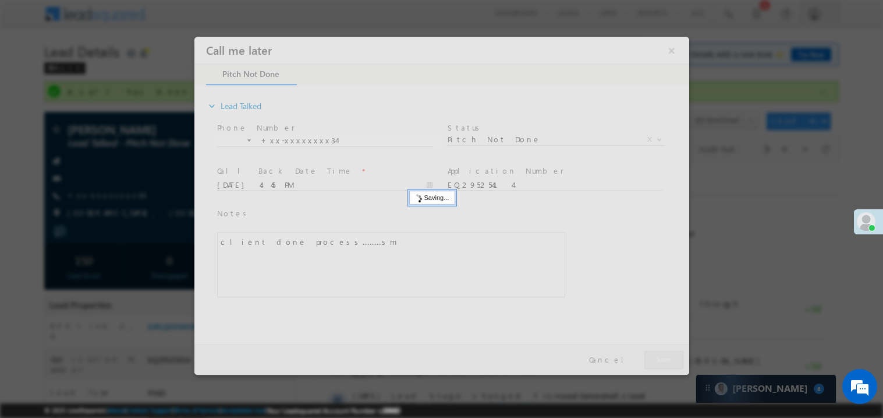
click at [669, 359] on div at bounding box center [441, 205] width 495 height 338
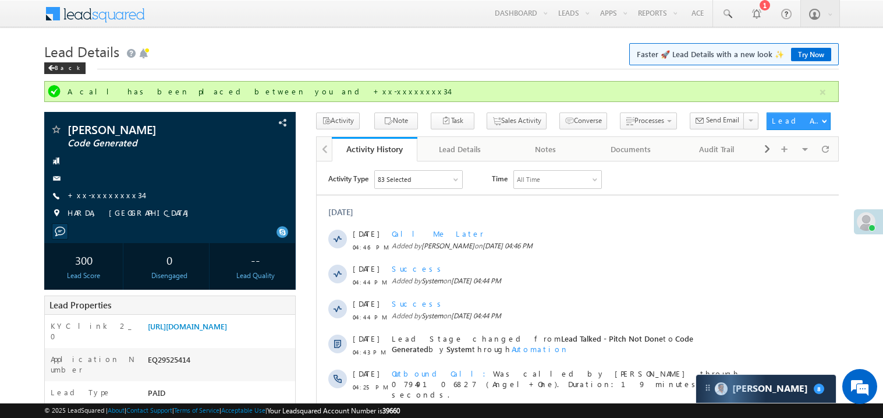
click at [811, 54] on link "Try Now" at bounding box center [811, 54] width 40 height 13
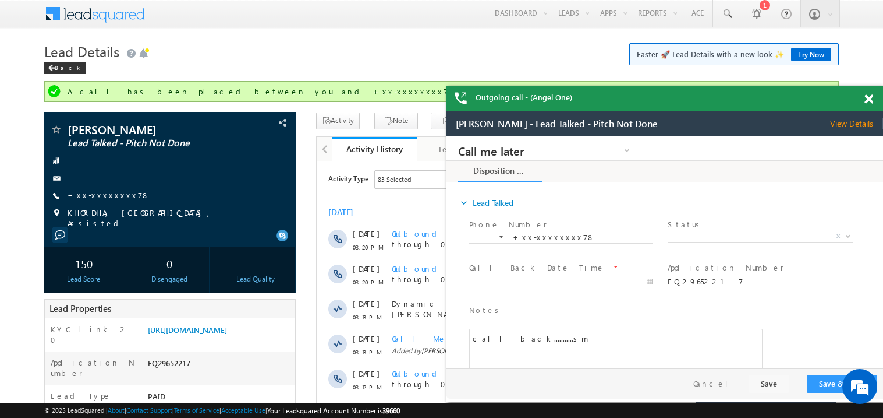
click at [871, 102] on span at bounding box center [869, 99] width 9 height 10
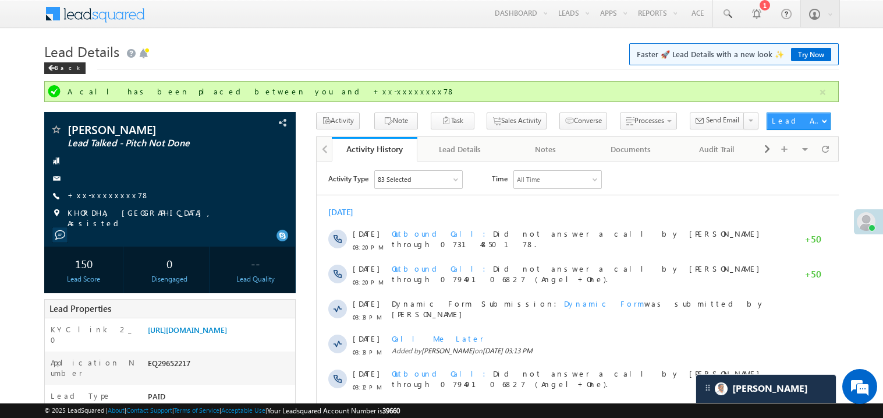
click at [805, 48] on link "Try Now" at bounding box center [811, 54] width 40 height 13
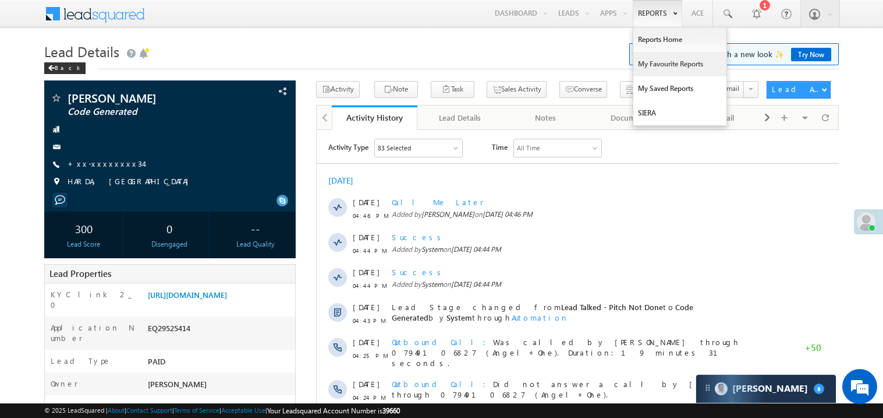
click at [652, 65] on link "My Favourite Reports" at bounding box center [680, 64] width 93 height 24
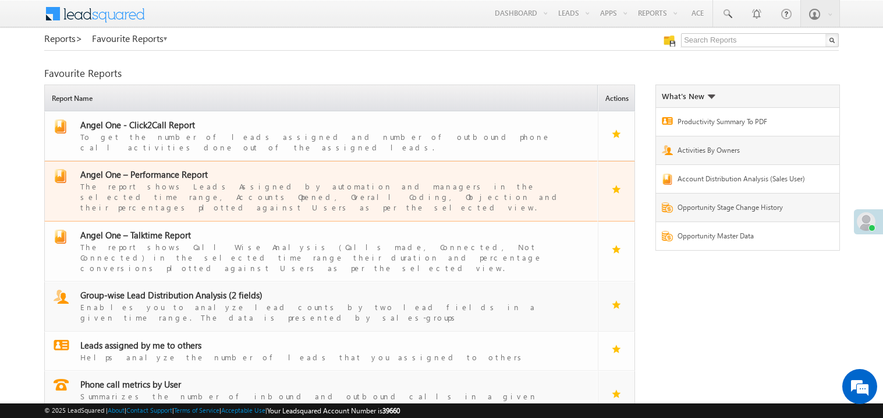
click at [135, 168] on span "Angel One – Performance Report" at bounding box center [144, 174] width 128 height 12
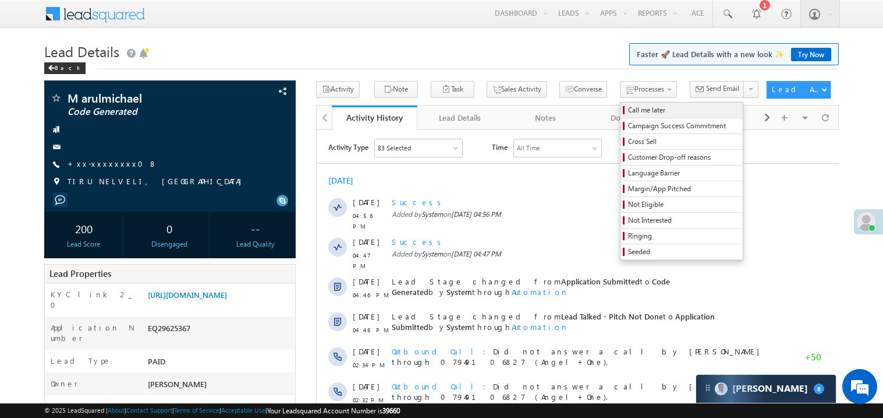
click at [628, 109] on span "Call me later" at bounding box center [683, 110] width 111 height 10
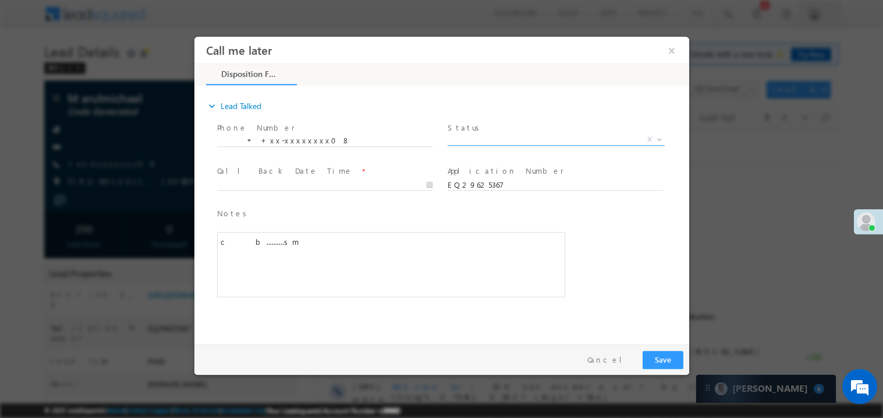
click at [480, 140] on span "X" at bounding box center [555, 139] width 217 height 12
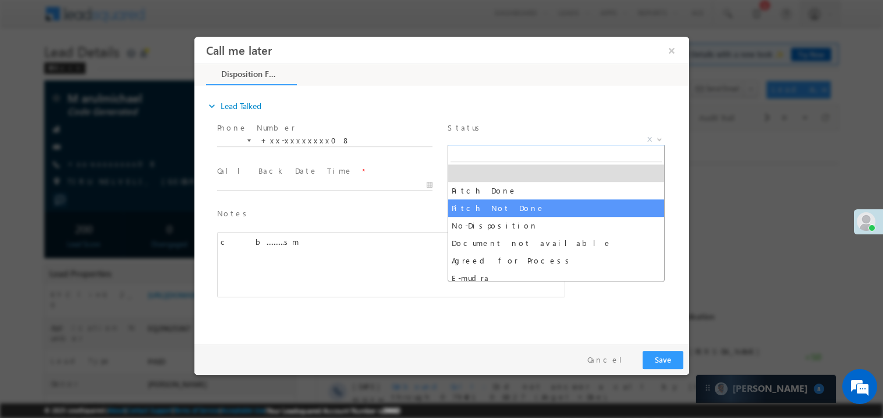
select select "Pitch Not Done"
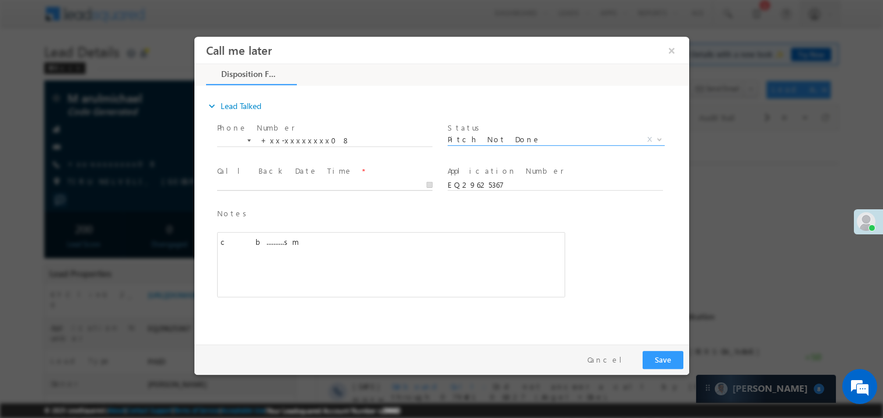
click at [291, 186] on body "Call me later ×" at bounding box center [441, 187] width 495 height 302
type input "09/27/25 4:57 PM"
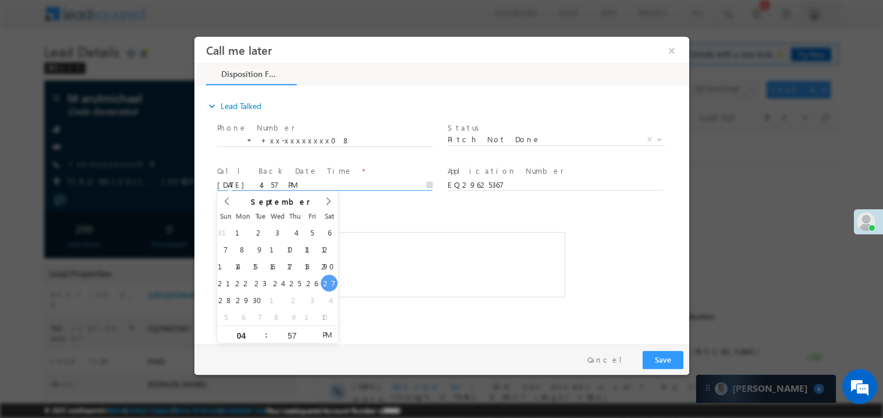
click at [409, 231] on div "c b..........sm" at bounding box center [391, 263] width 348 height 65
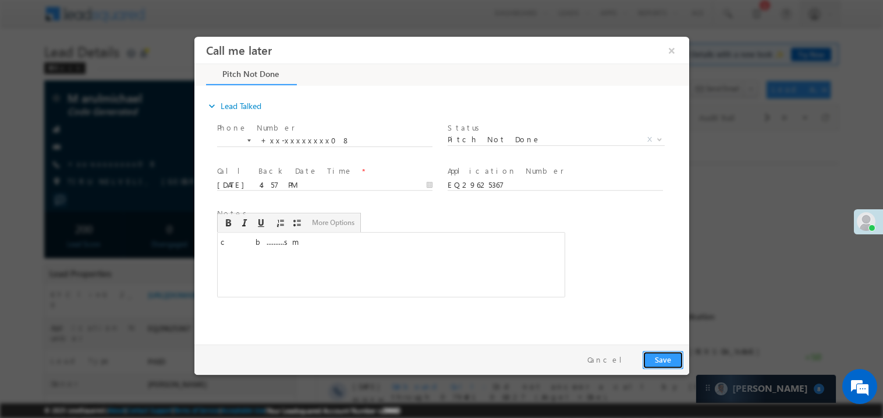
click at [670, 356] on button "Save" at bounding box center [662, 359] width 41 height 18
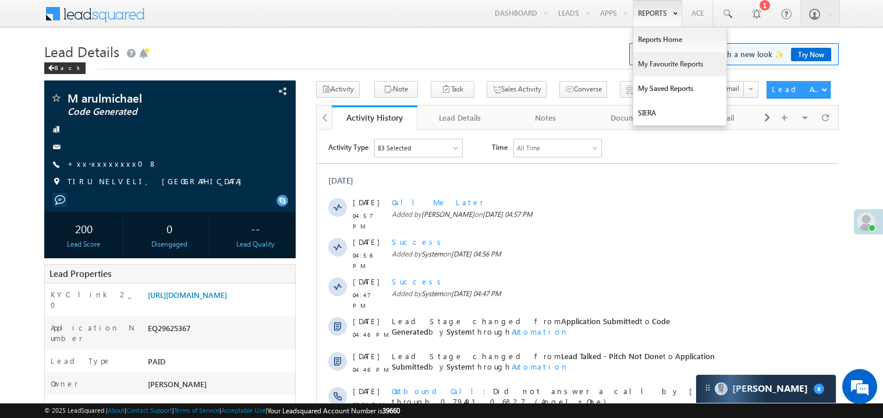
click at [659, 66] on link "My Favourite Reports" at bounding box center [680, 64] width 93 height 24
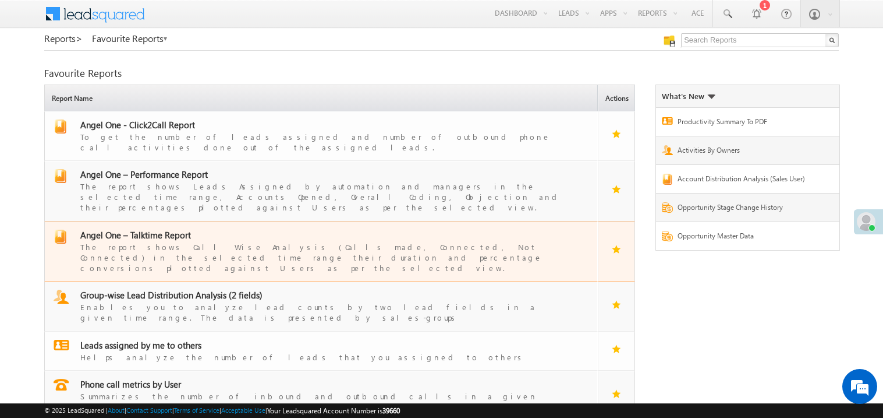
click at [148, 229] on span "Angel One – Talktime Report" at bounding box center [135, 235] width 111 height 12
